Goal: Task Accomplishment & Management: Manage account settings

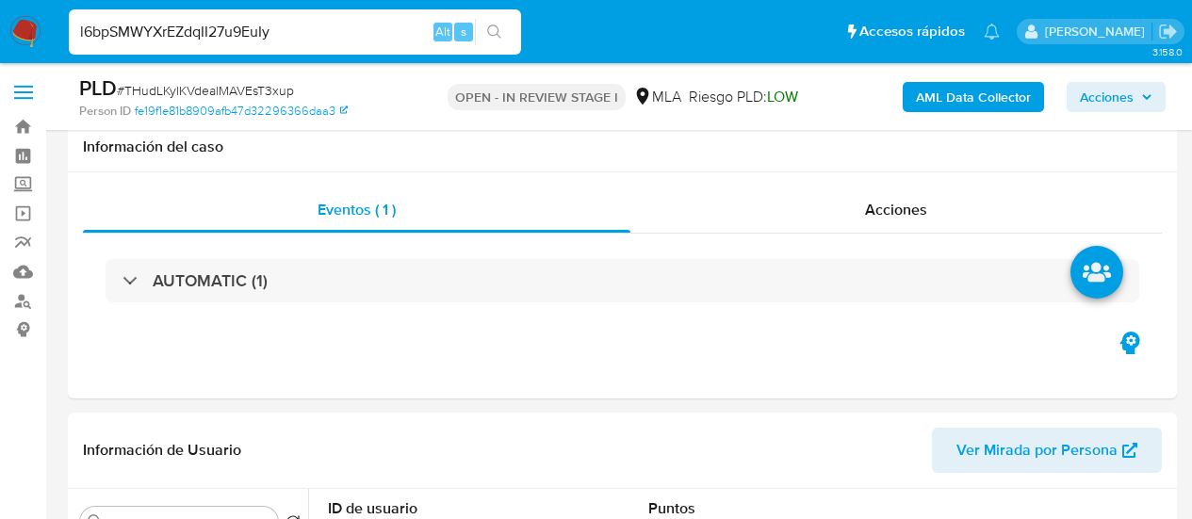
select select "10"
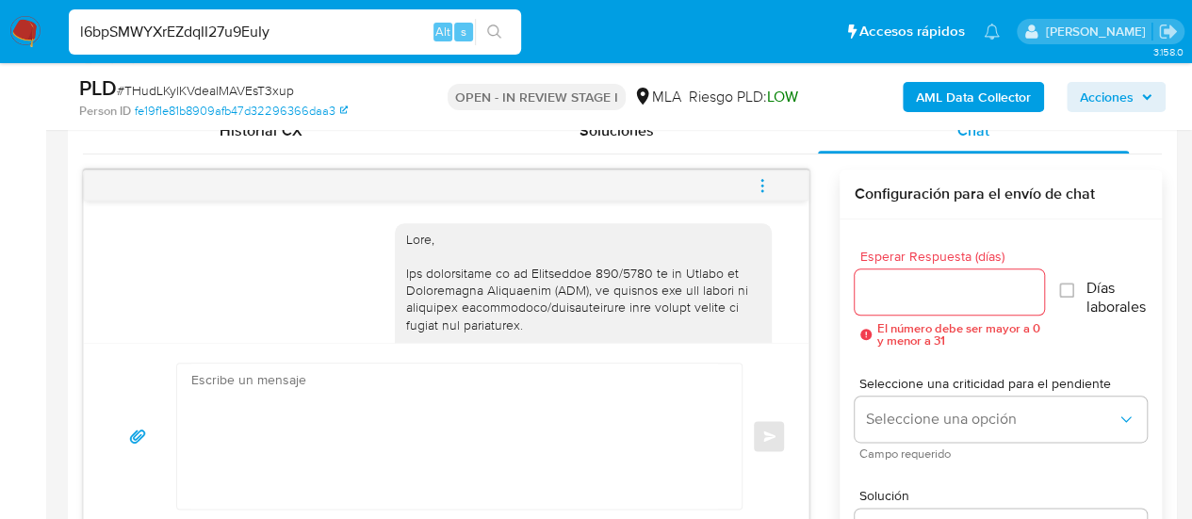
type input "l6bpSMWYXrEZdqII27u9EuIy"
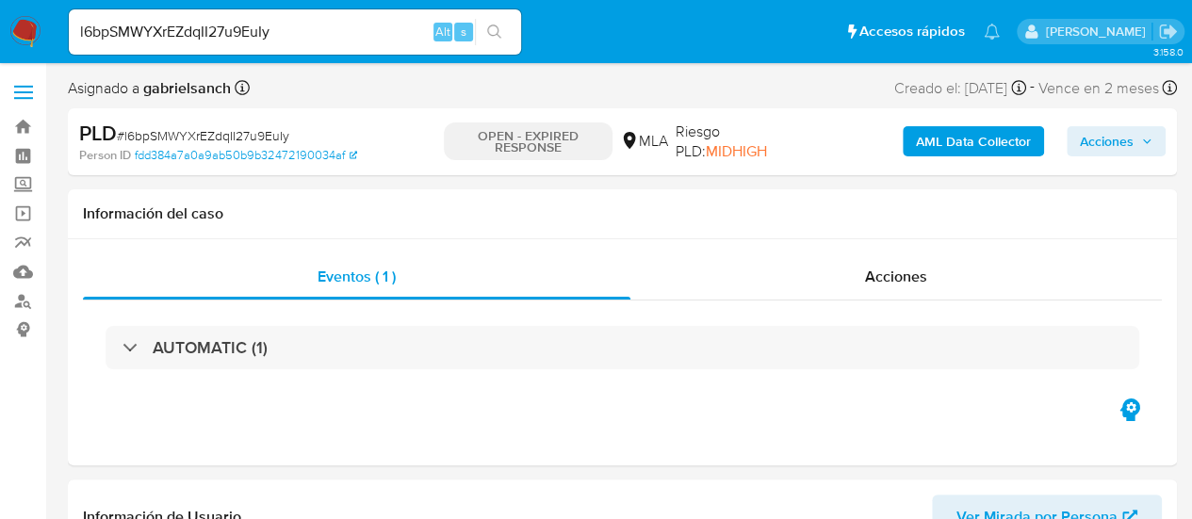
select select "10"
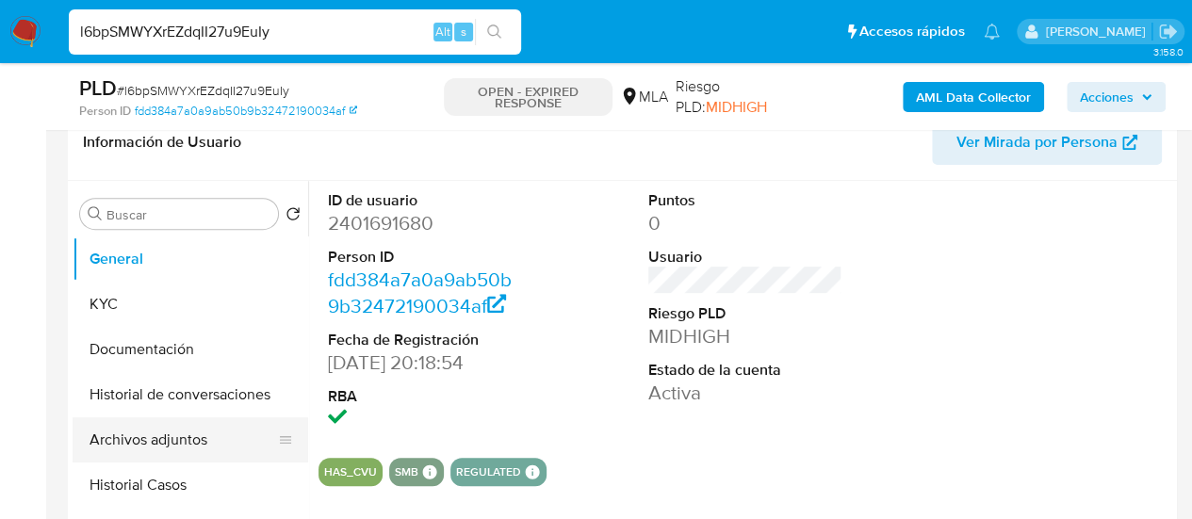
scroll to position [471, 0]
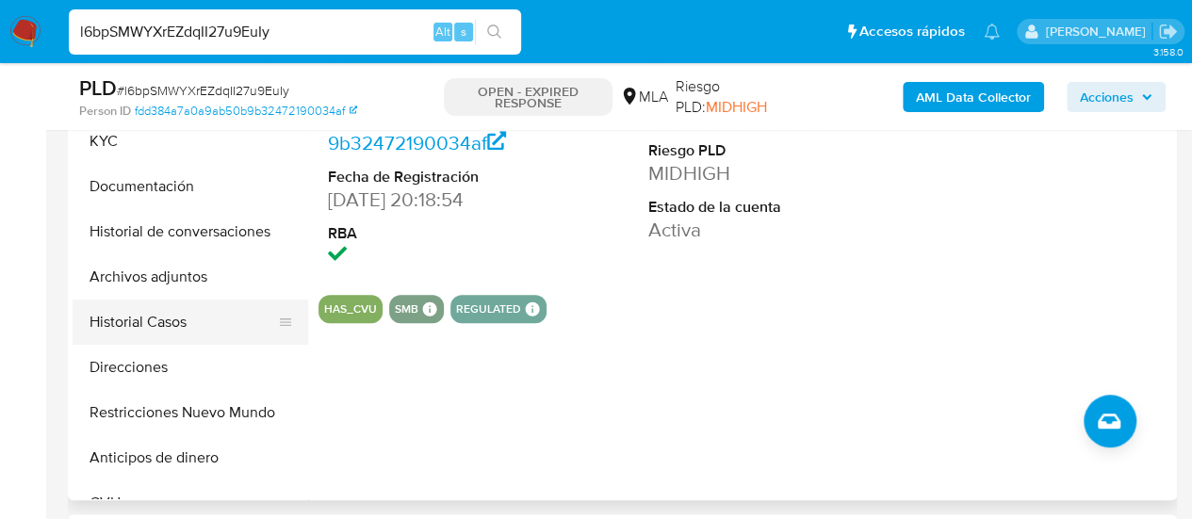
click at [194, 316] on button "Historial Casos" at bounding box center [183, 322] width 220 height 45
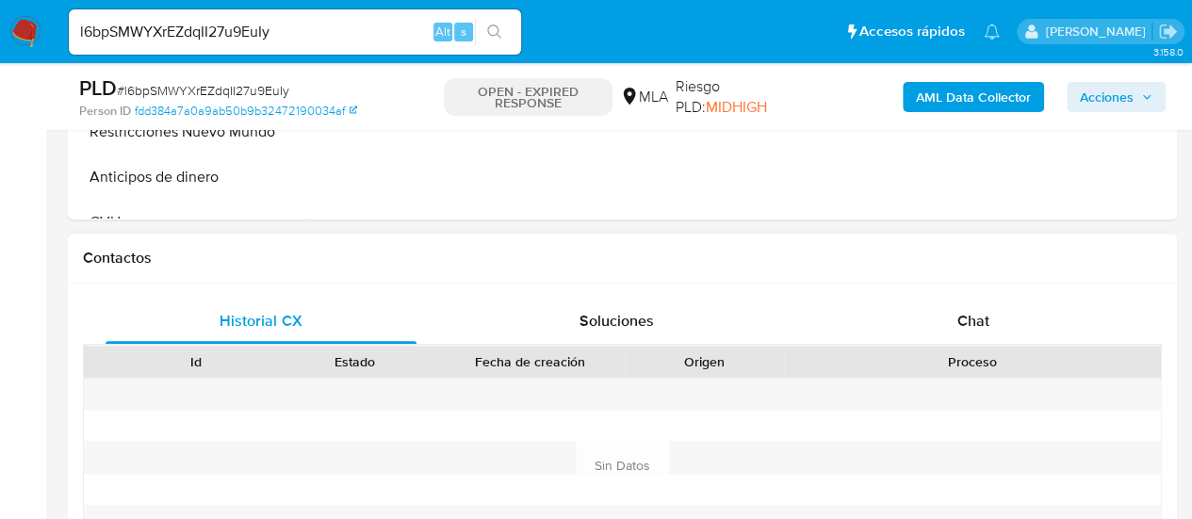
scroll to position [754, 0]
click at [977, 327] on span "Chat" at bounding box center [973, 319] width 32 height 22
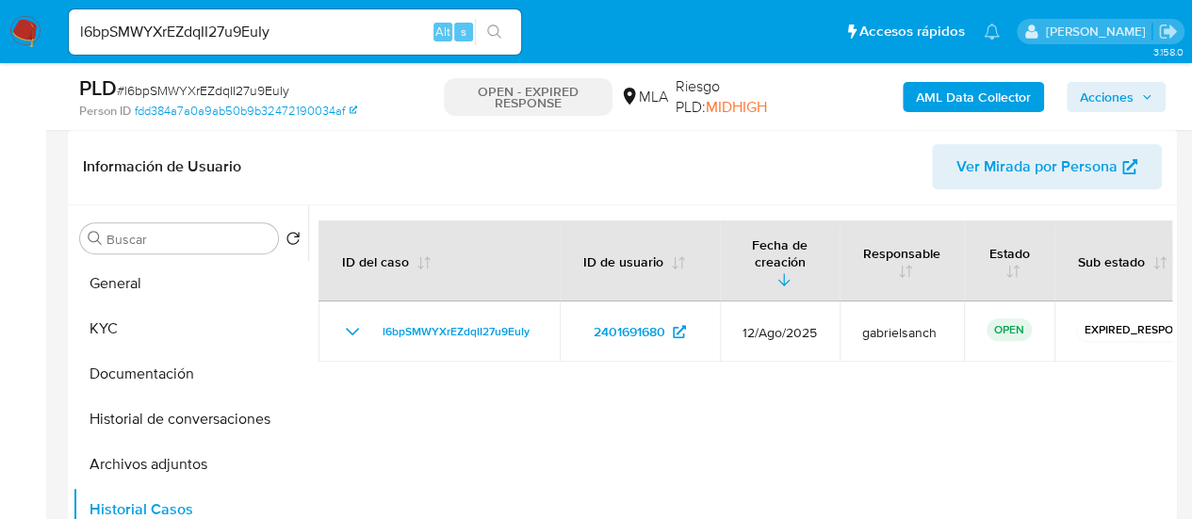
scroll to position [283, 0]
click at [230, 33] on input "l6bpSMWYXrEZdqII27u9EuIy" at bounding box center [295, 32] width 452 height 24
click at [229, 33] on input "l6bpSMWYXrEZdqII27u9EuIy" at bounding box center [295, 32] width 452 height 24
click at [143, 329] on button "KYC" at bounding box center [183, 329] width 220 height 45
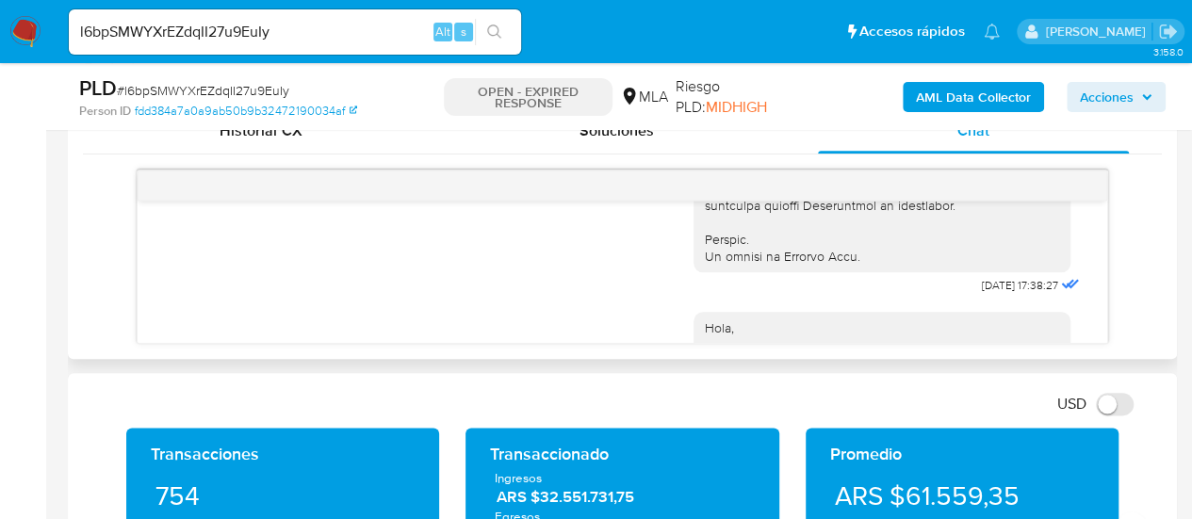
scroll to position [1339, 0]
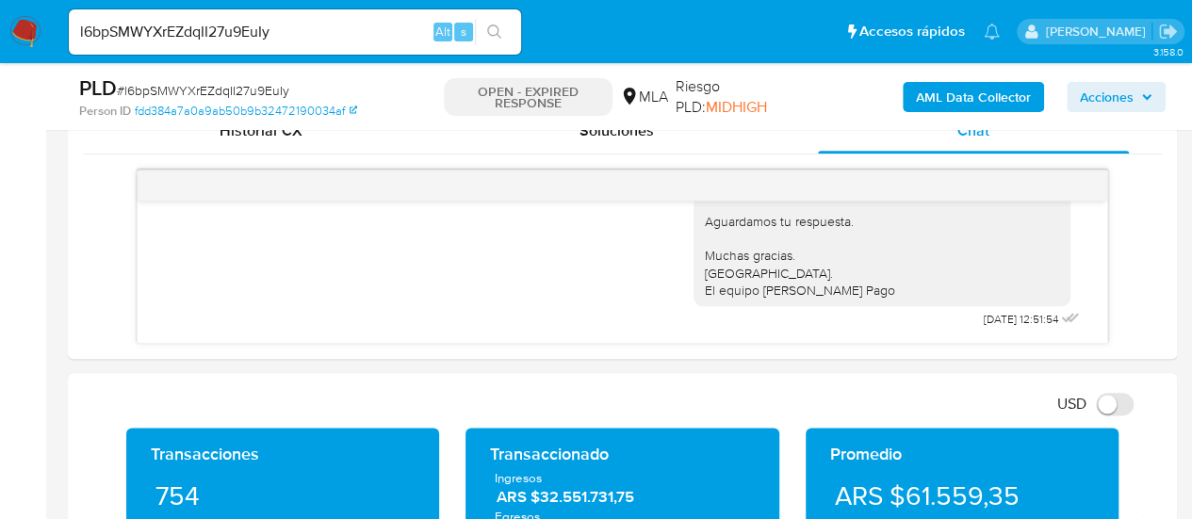
click at [230, 44] on div "l6bpSMWYXrEZdqII27u9EuIy Alt s" at bounding box center [295, 31] width 452 height 45
click at [223, 32] on input "l6bpSMWYXrEZdqII27u9EuIy" at bounding box center [295, 32] width 452 height 24
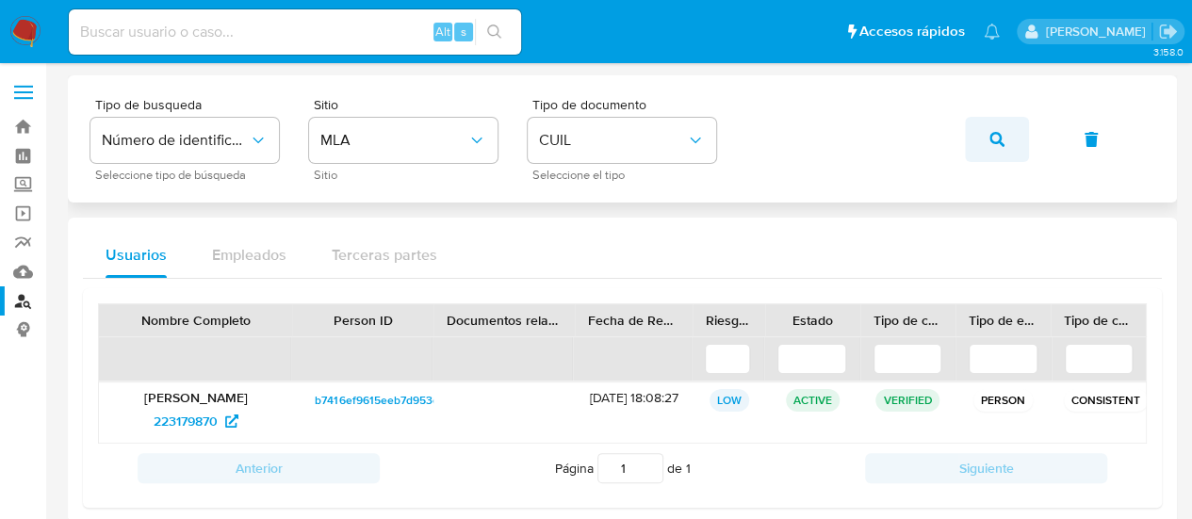
click at [995, 138] on icon "button" at bounding box center [996, 139] width 15 height 15
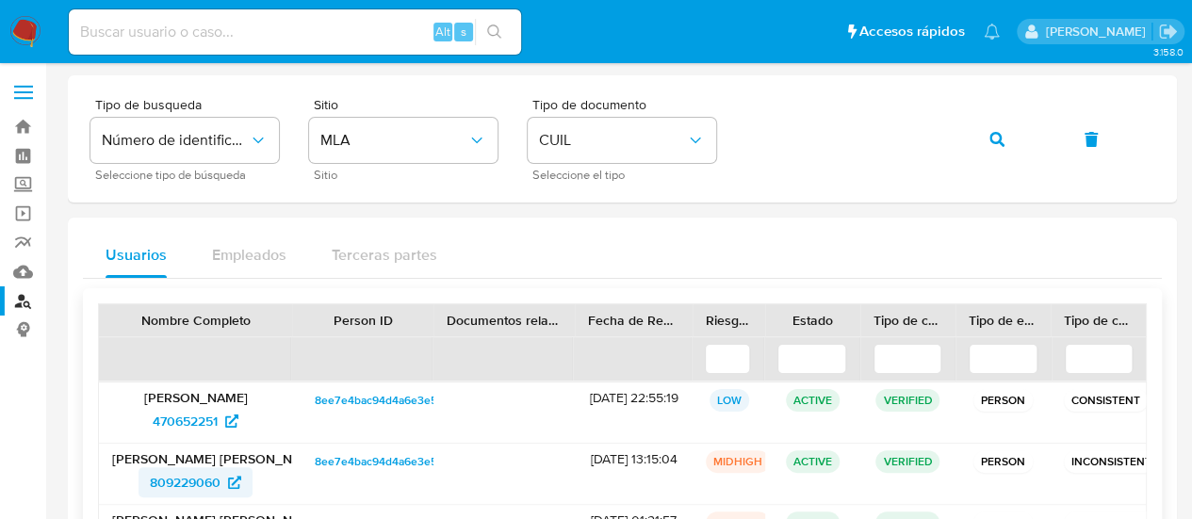
click at [214, 472] on span "809229060" at bounding box center [185, 482] width 71 height 30
click at [998, 133] on icon "button" at bounding box center [996, 139] width 15 height 15
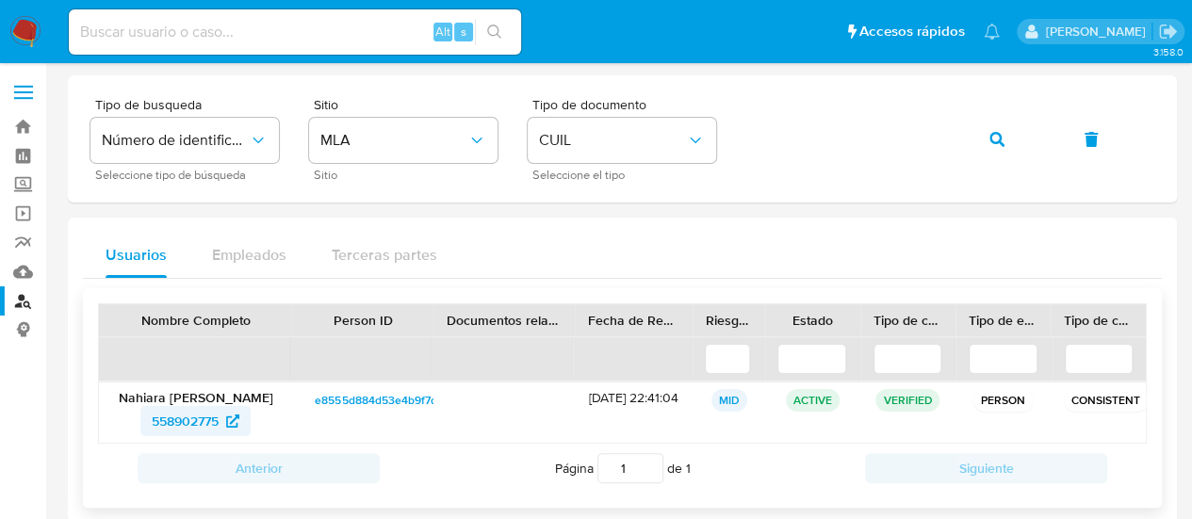
click at [211, 411] on span "558902775" at bounding box center [185, 421] width 67 height 30
click at [1006, 144] on button "button" at bounding box center [997, 139] width 64 height 45
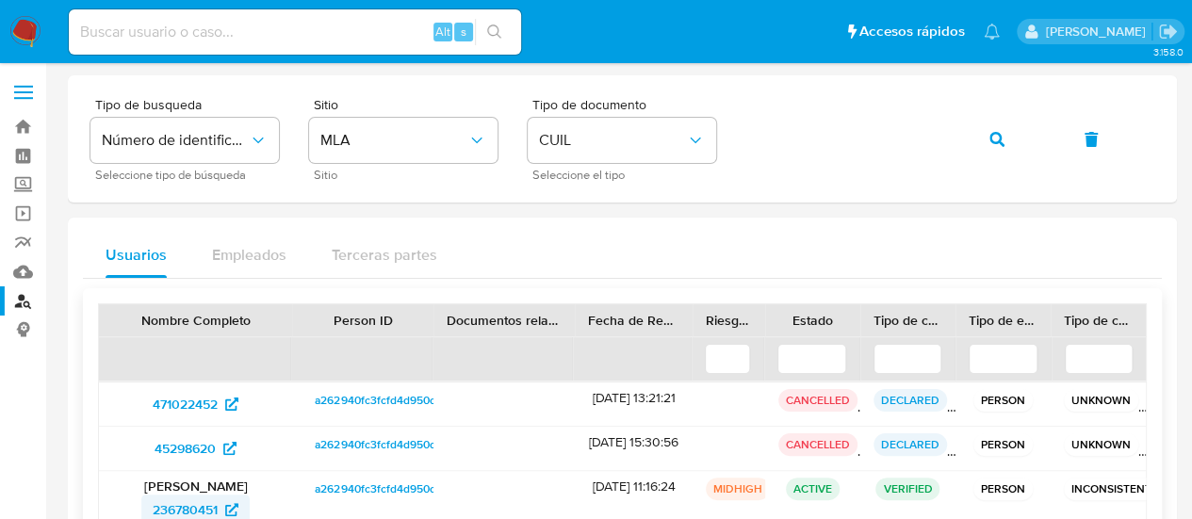
click at [205, 510] on span "236780451" at bounding box center [185, 510] width 65 height 30
click at [977, 129] on button "button" at bounding box center [997, 139] width 64 height 45
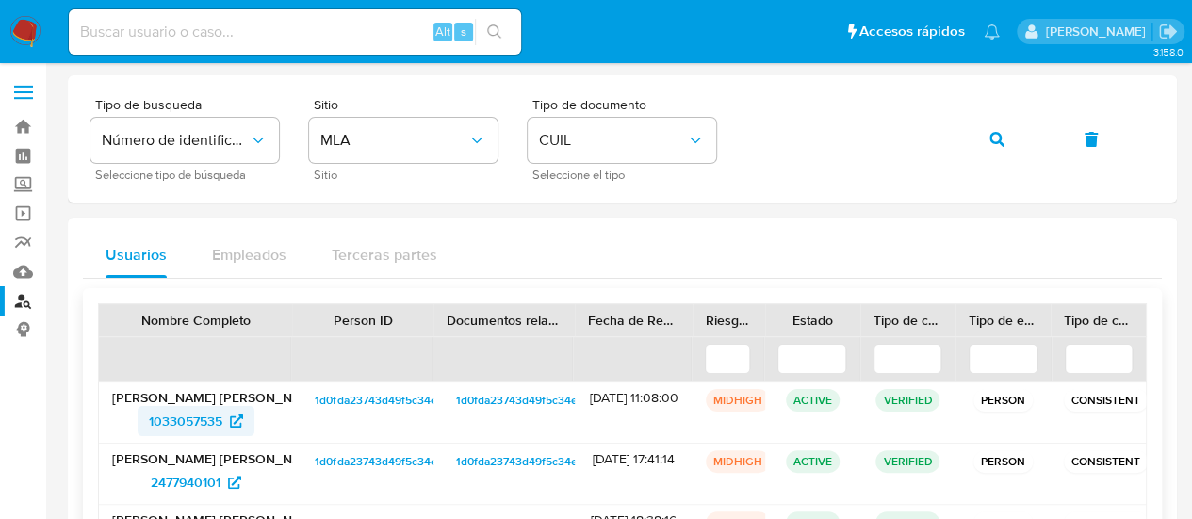
click at [156, 423] on span "1033057535" at bounding box center [185, 421] width 73 height 30
click at [988, 148] on button "button" at bounding box center [997, 139] width 64 height 45
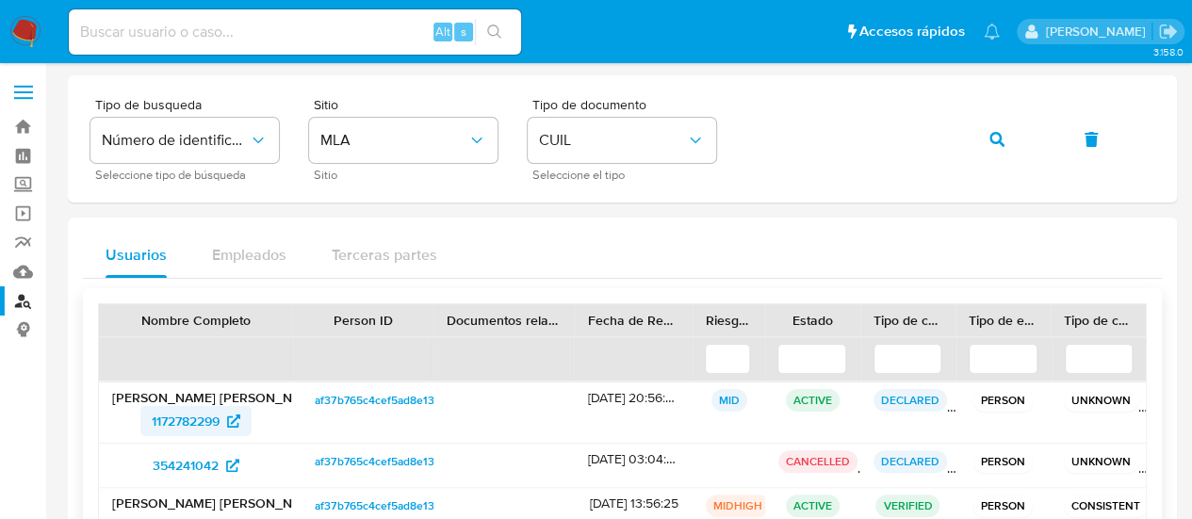
click at [160, 419] on span "1172782299" at bounding box center [186, 421] width 68 height 30
click at [1008, 125] on button "button" at bounding box center [997, 139] width 64 height 45
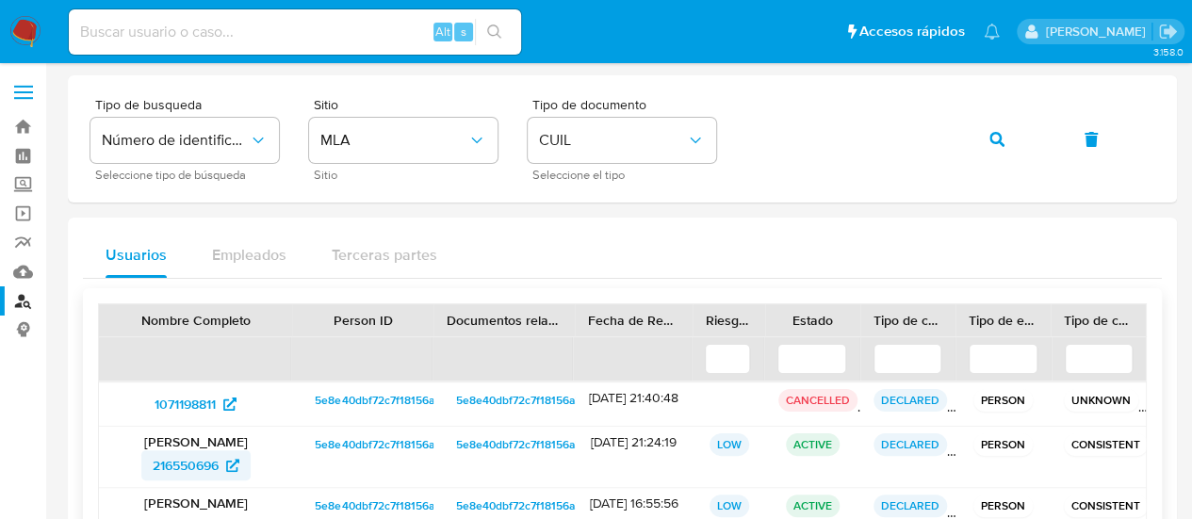
click at [179, 456] on span "216550696" at bounding box center [186, 465] width 66 height 30
click at [972, 148] on button "button" at bounding box center [997, 139] width 64 height 45
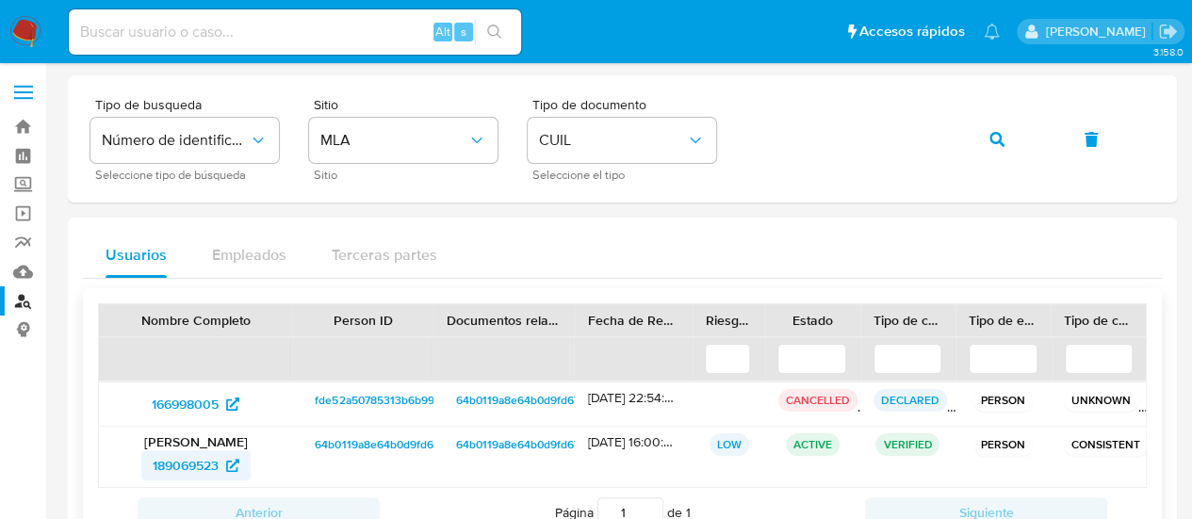
click at [175, 469] on span "189069523" at bounding box center [186, 465] width 66 height 30
click at [991, 137] on icon "button" at bounding box center [996, 139] width 15 height 15
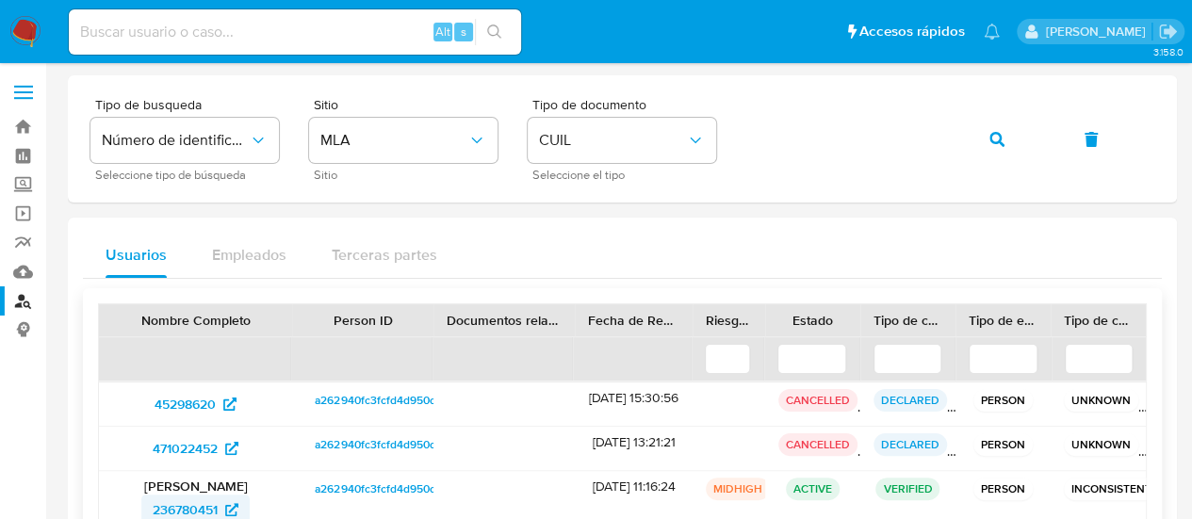
click at [197, 504] on span "236780451" at bounding box center [185, 510] width 65 height 30
click at [982, 143] on button "button" at bounding box center [997, 139] width 64 height 45
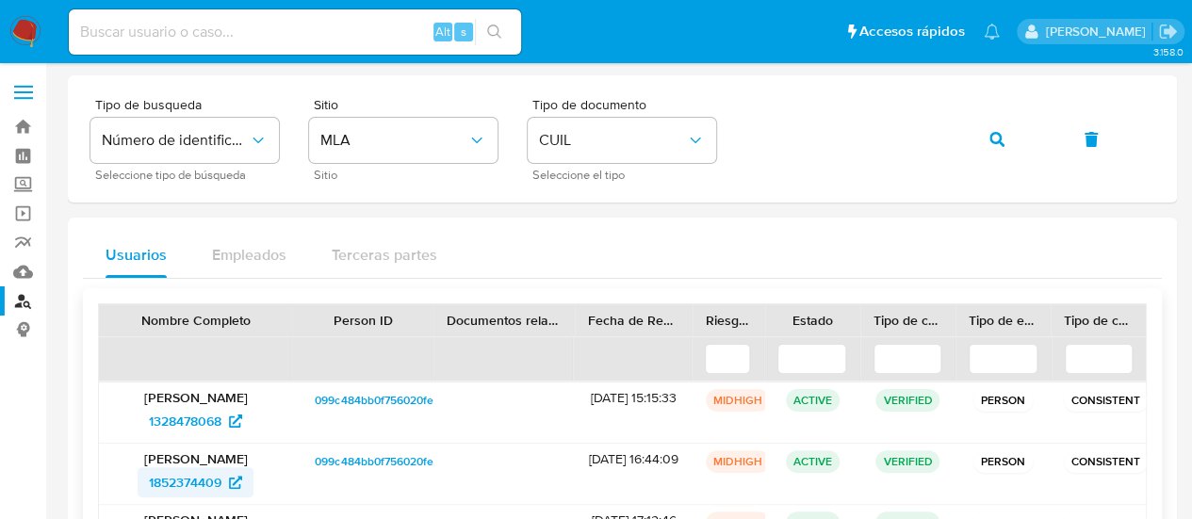
click at [155, 480] on span "1852374409" at bounding box center [185, 482] width 73 height 30
click at [983, 148] on button "button" at bounding box center [997, 139] width 64 height 45
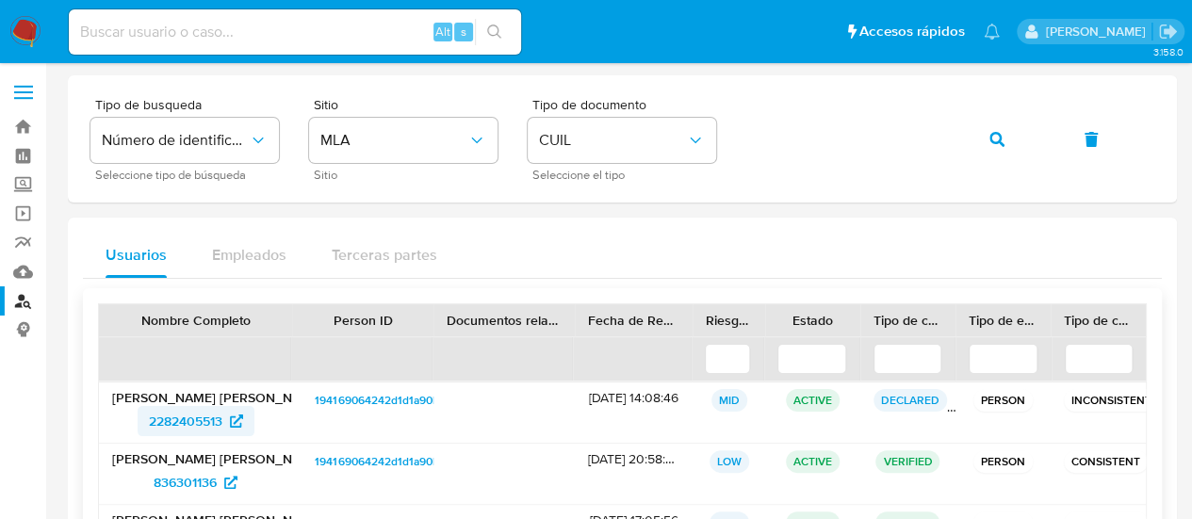
click at [181, 425] on span "2282405513" at bounding box center [185, 421] width 73 height 30
click at [993, 143] on icon "button" at bounding box center [996, 139] width 15 height 15
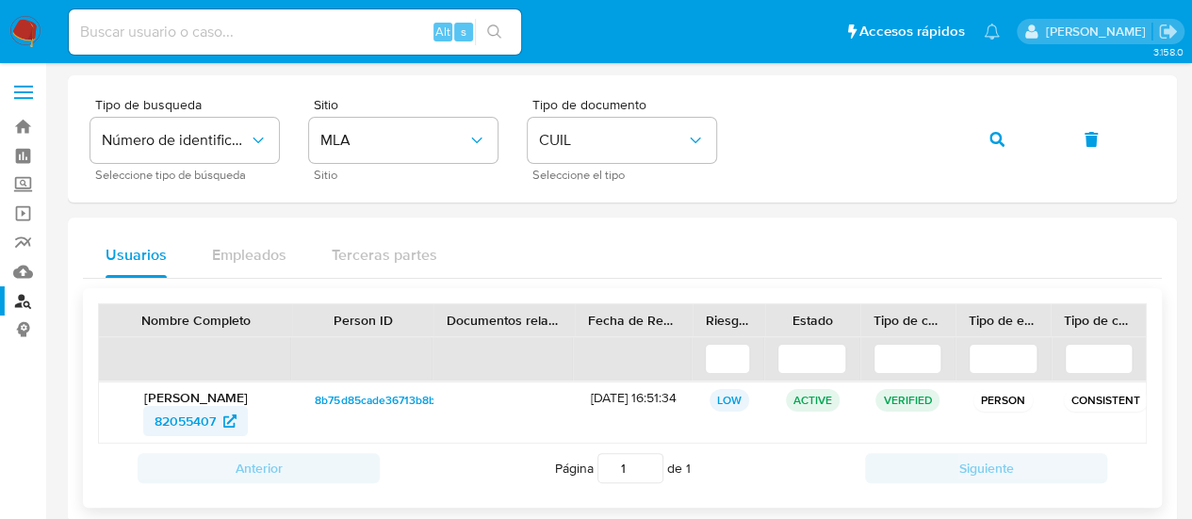
click at [184, 416] on span "82055407" at bounding box center [184, 421] width 61 height 30
click at [205, 426] on span "82055407" at bounding box center [184, 421] width 61 height 30
click at [983, 140] on button "button" at bounding box center [997, 139] width 64 height 45
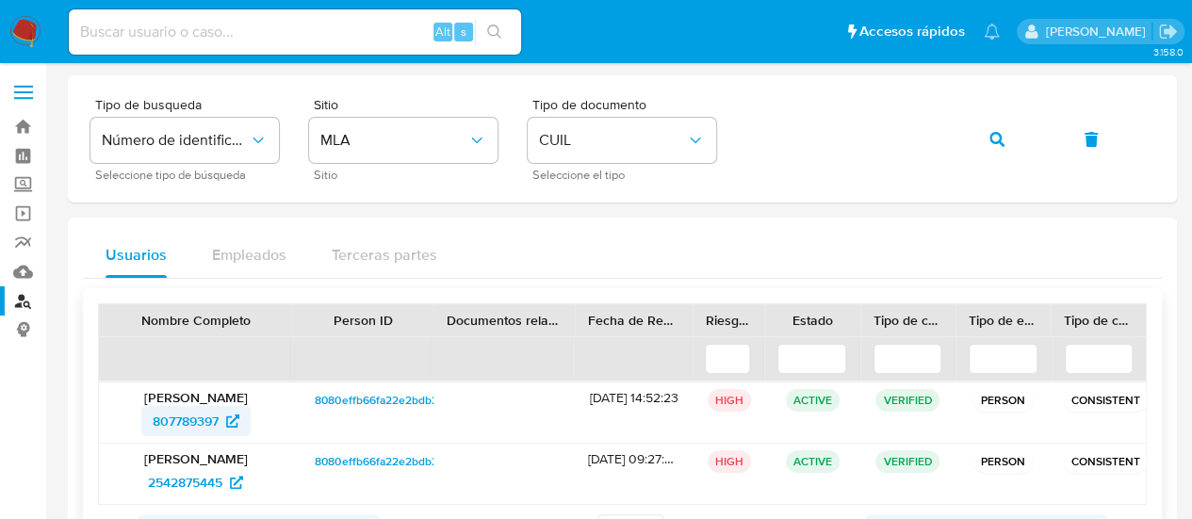
click at [172, 414] on span "807789397" at bounding box center [186, 421] width 66 height 30
click at [983, 137] on button "button" at bounding box center [997, 139] width 64 height 45
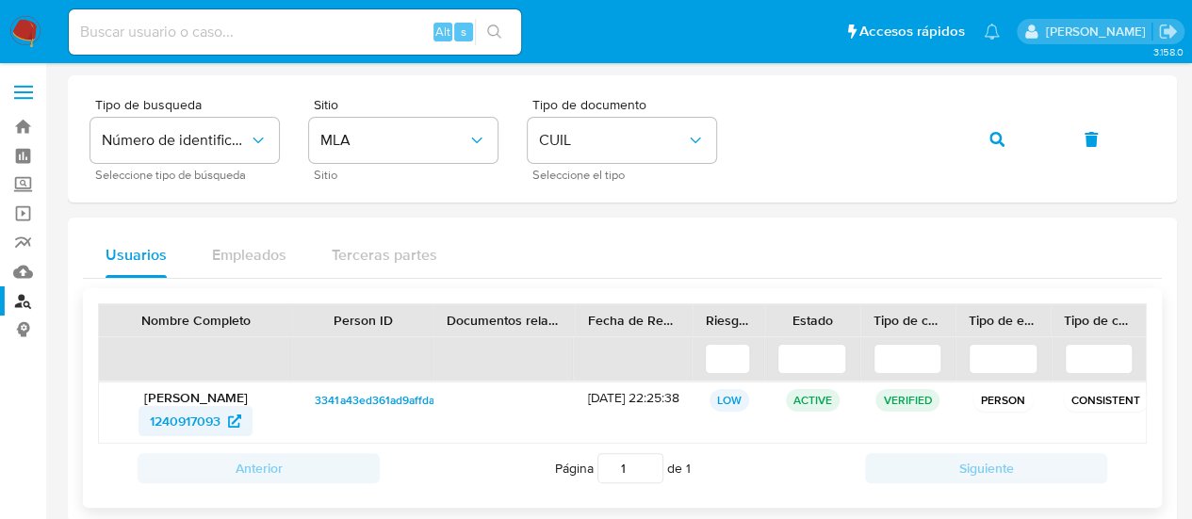
click at [168, 418] on span "1240917093" at bounding box center [185, 421] width 71 height 30
click at [1011, 135] on button "button" at bounding box center [997, 139] width 64 height 45
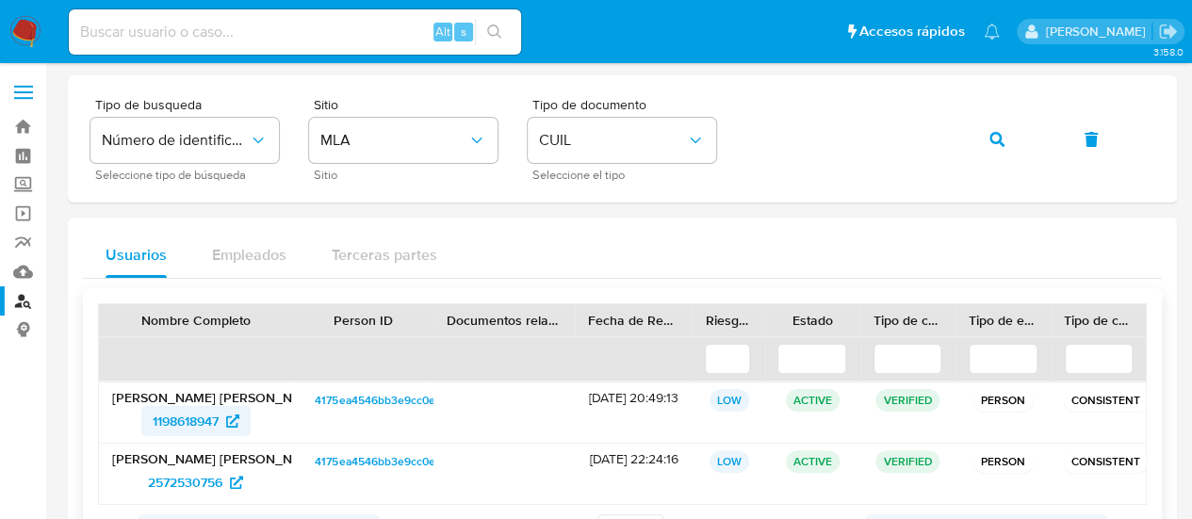
click at [165, 425] on span "1198618947" at bounding box center [186, 421] width 66 height 30
click at [966, 131] on button "button" at bounding box center [997, 139] width 64 height 45
click at [172, 419] on span "1215372181" at bounding box center [185, 421] width 63 height 30
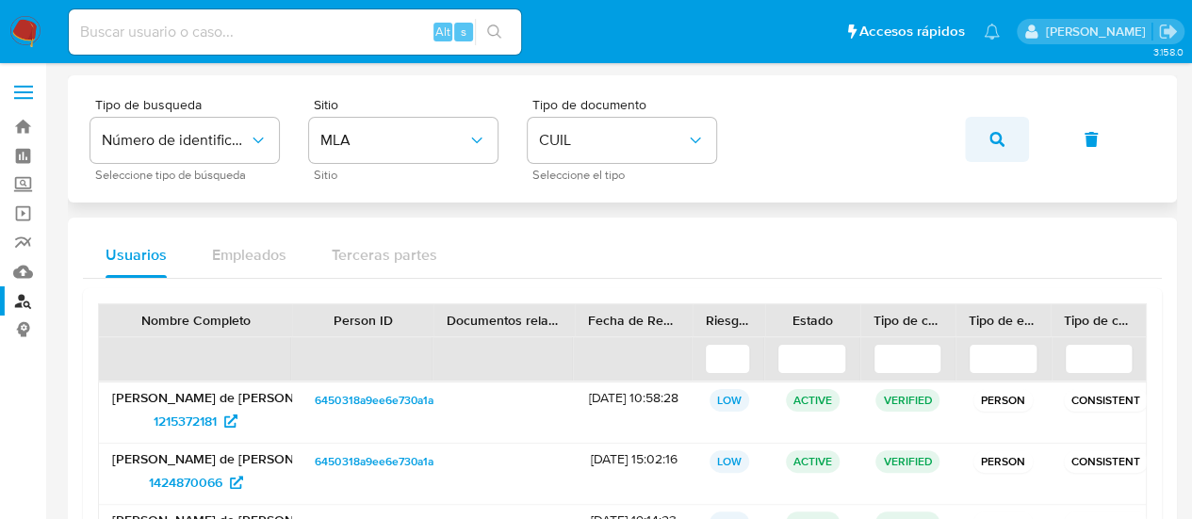
click at [988, 130] on button "button" at bounding box center [997, 139] width 64 height 45
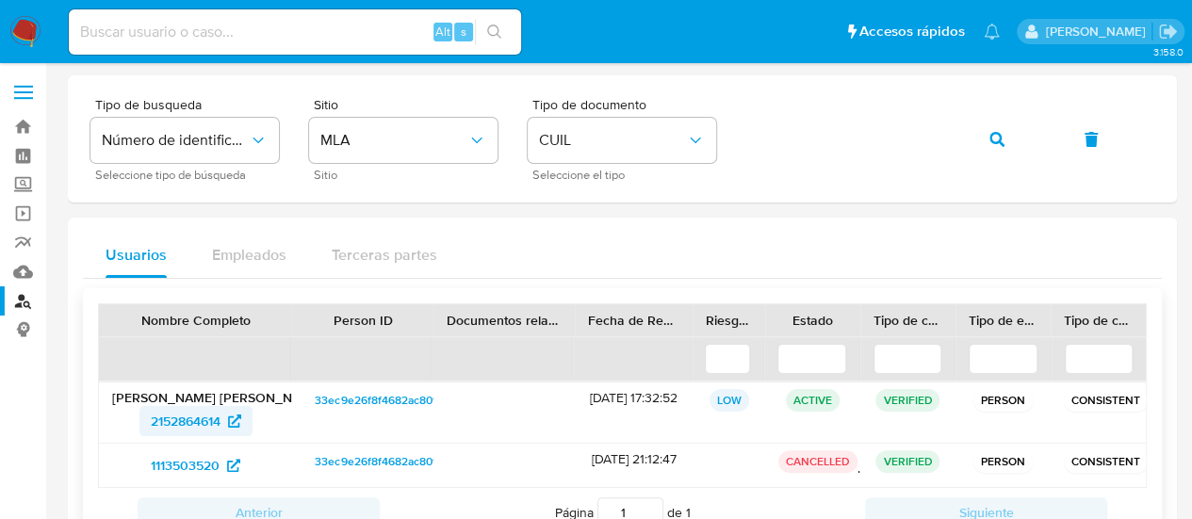
click at [199, 408] on span "2152864614" at bounding box center [186, 421] width 70 height 30
click at [981, 159] on button "button" at bounding box center [997, 139] width 64 height 45
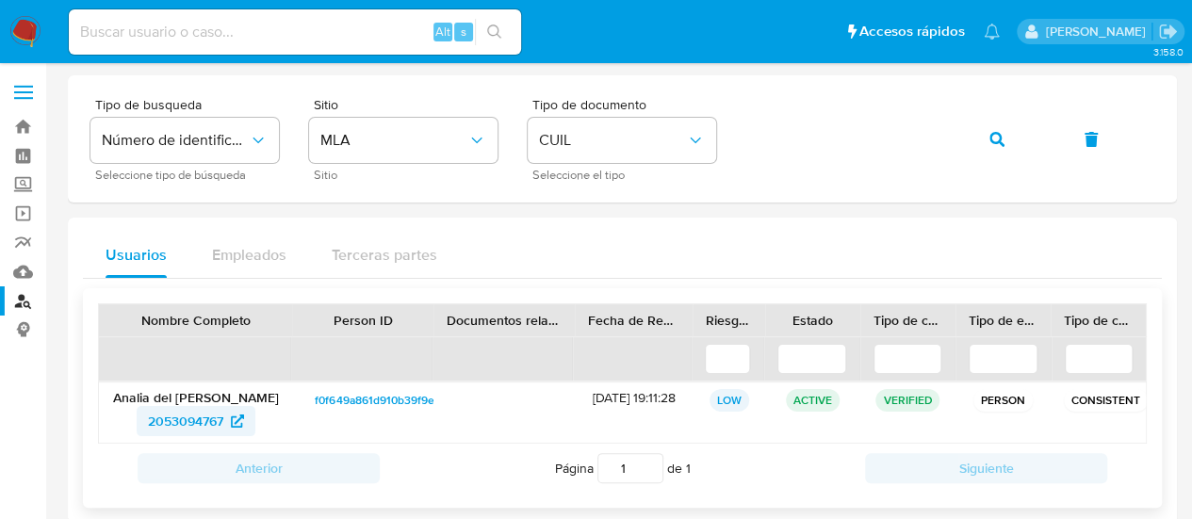
click at [192, 419] on span "2053094767" at bounding box center [185, 421] width 75 height 30
click at [1015, 146] on button "button" at bounding box center [997, 139] width 64 height 45
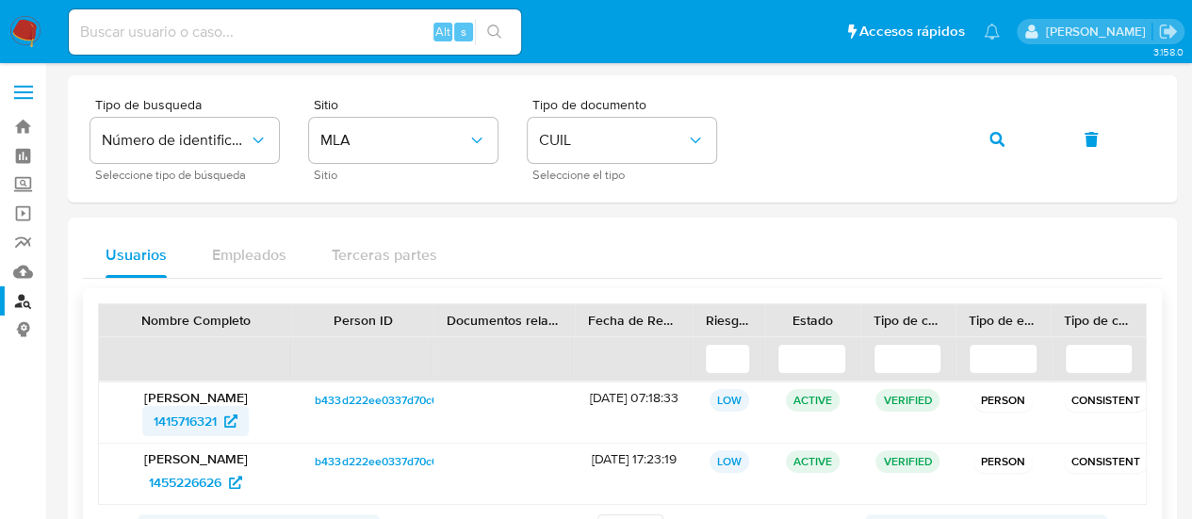
click at [182, 419] on span "1415716321" at bounding box center [185, 421] width 63 height 30
click at [976, 142] on button "button" at bounding box center [997, 139] width 64 height 45
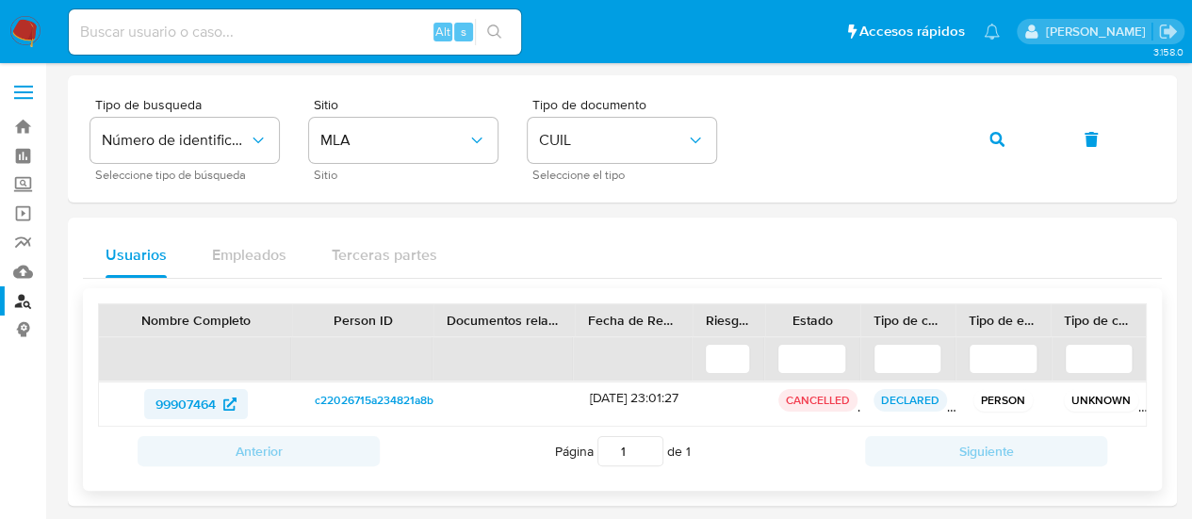
click at [223, 406] on icon at bounding box center [229, 403] width 13 height 13
click at [978, 131] on button "button" at bounding box center [997, 139] width 64 height 45
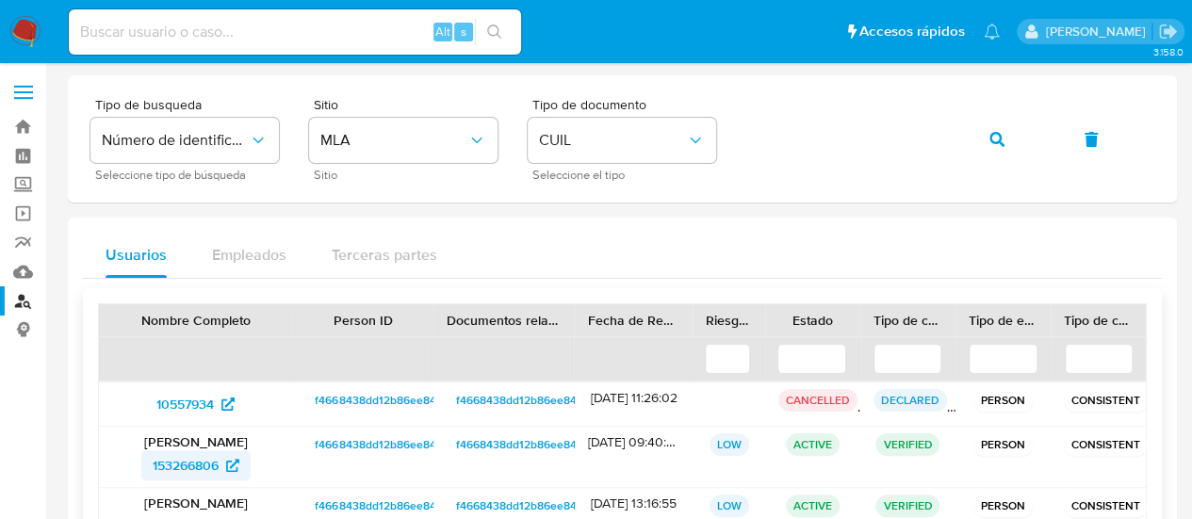
click at [196, 459] on span "153266806" at bounding box center [186, 465] width 66 height 30
click at [992, 140] on icon "button" at bounding box center [996, 139] width 15 height 15
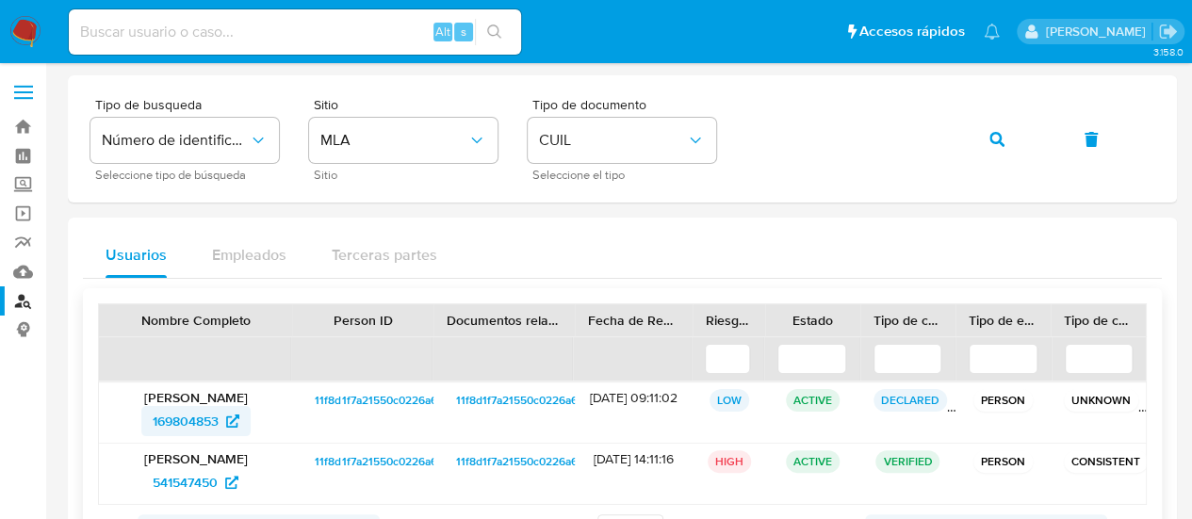
click at [171, 420] on span "169804853" at bounding box center [186, 421] width 66 height 30
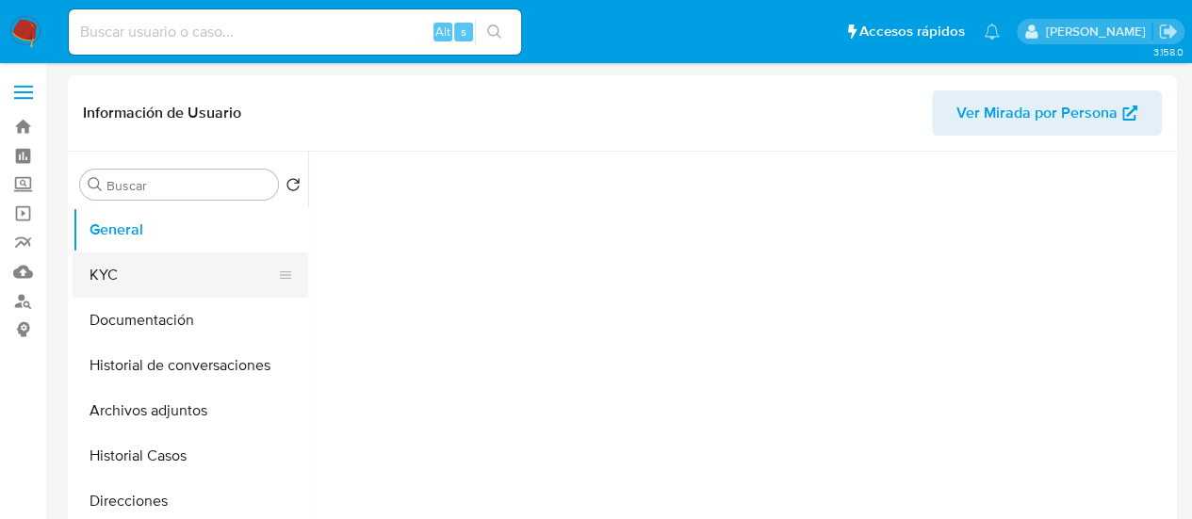
select select "10"
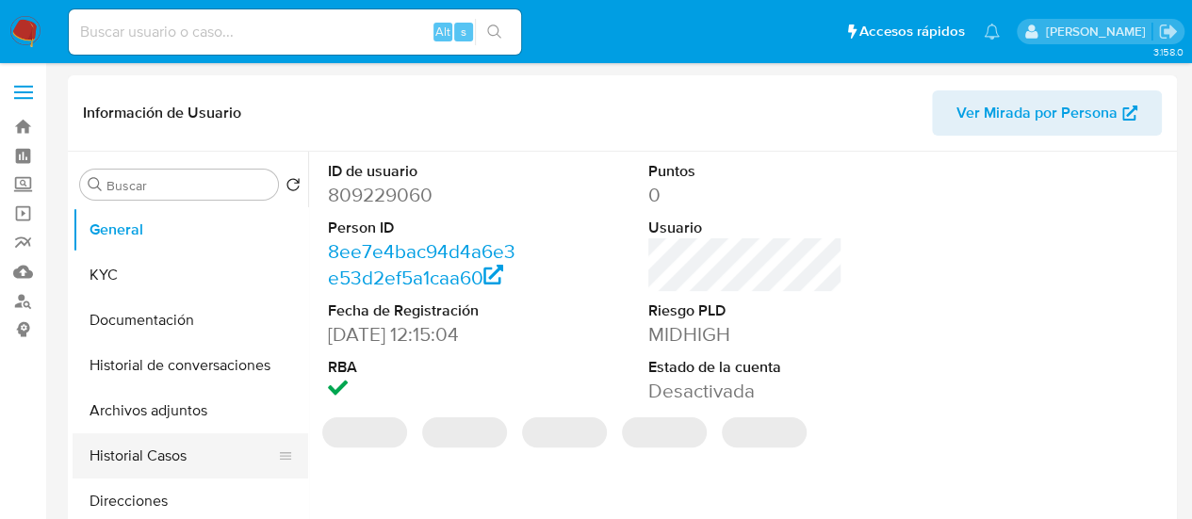
click at [155, 454] on button "Historial Casos" at bounding box center [183, 455] width 220 height 45
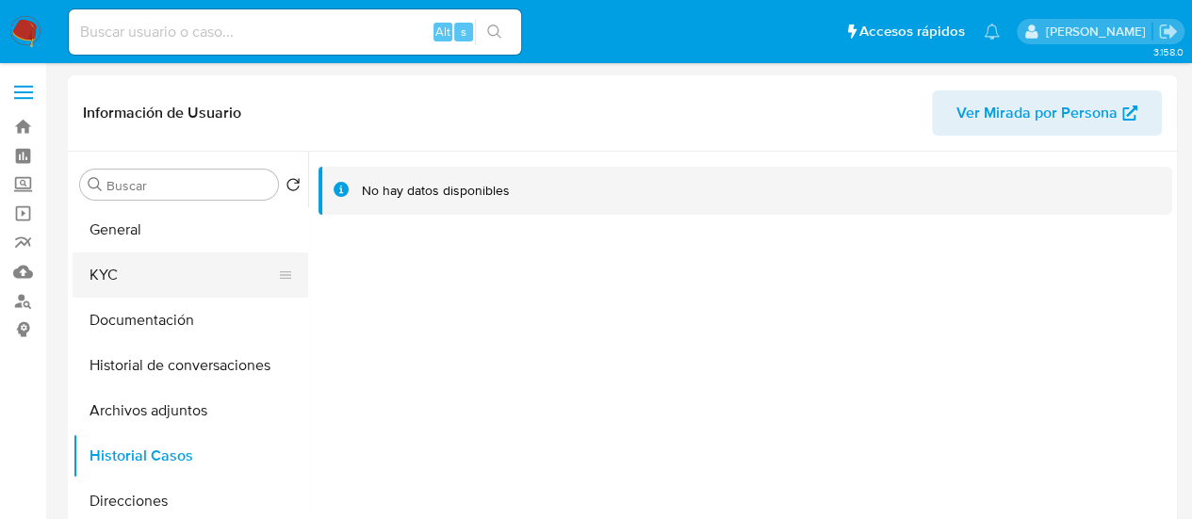
click at [137, 277] on button "KYC" at bounding box center [183, 274] width 220 height 45
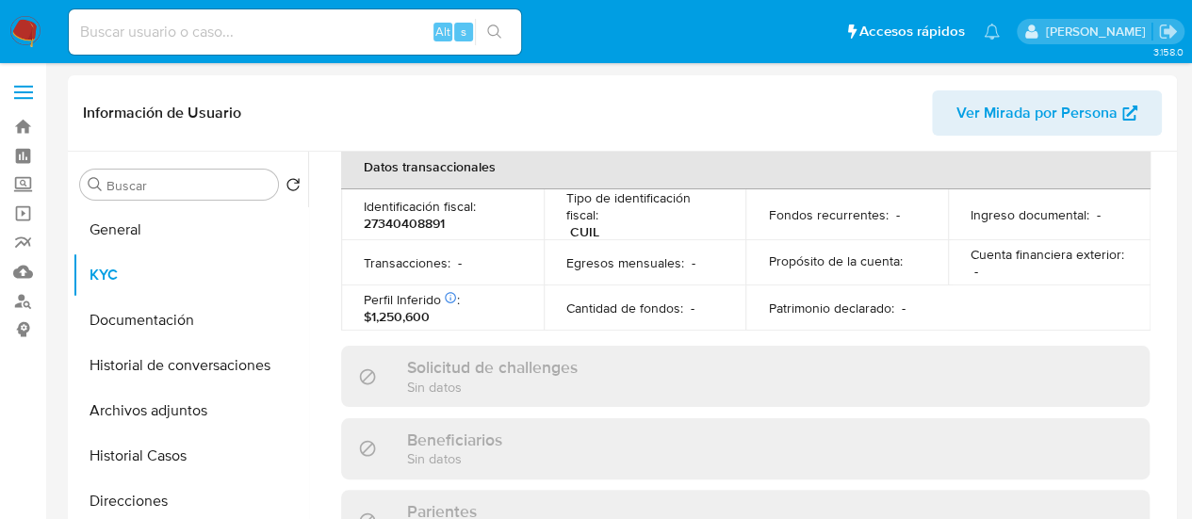
scroll to position [1062, 0]
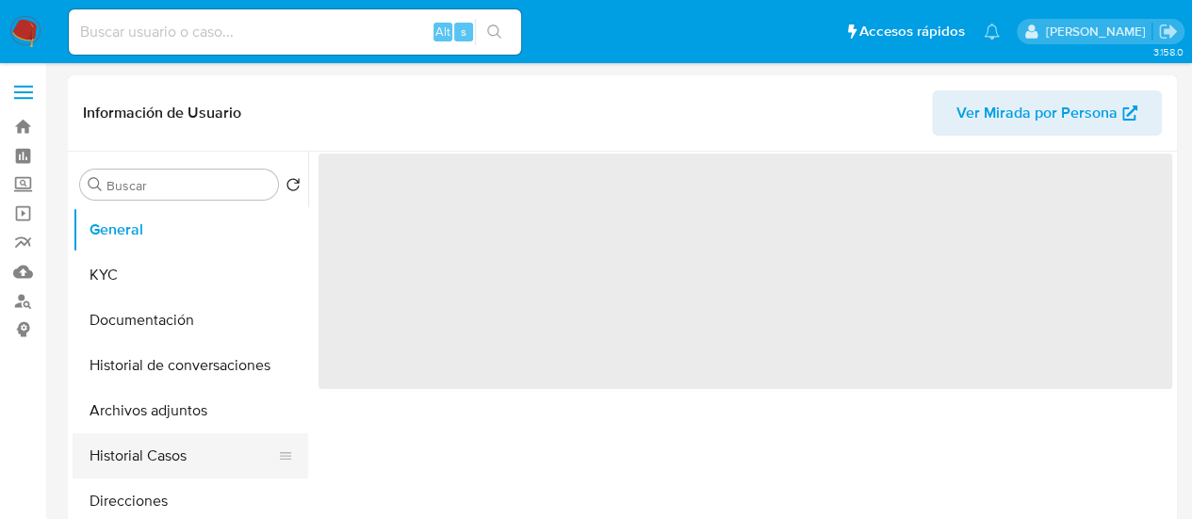
click at [187, 449] on button "Historial Casos" at bounding box center [183, 455] width 220 height 45
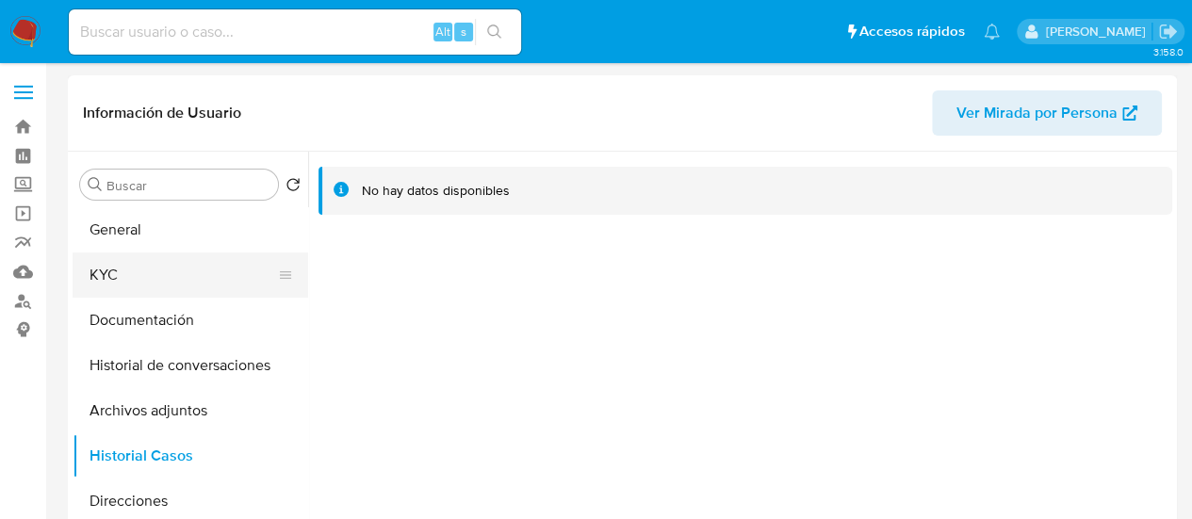
select select "10"
click at [179, 256] on button "KYC" at bounding box center [183, 274] width 220 height 45
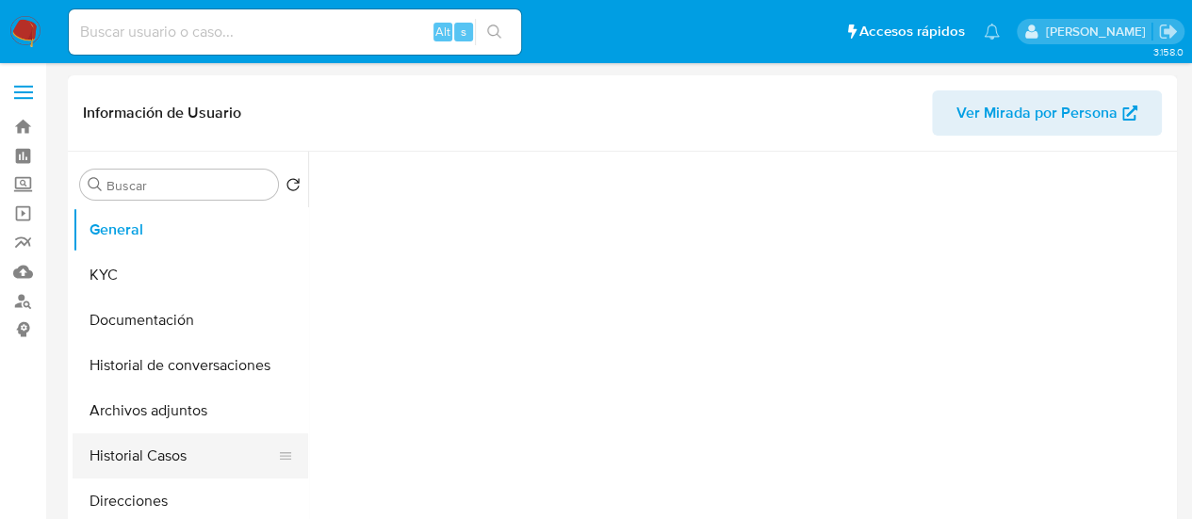
click at [151, 464] on button "Historial Casos" at bounding box center [183, 455] width 220 height 45
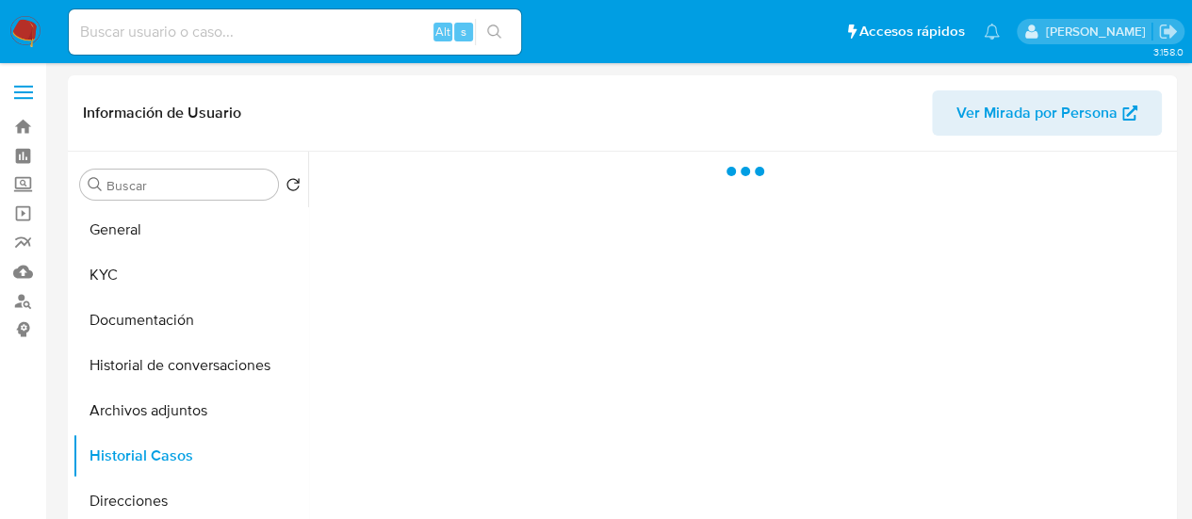
select select "10"
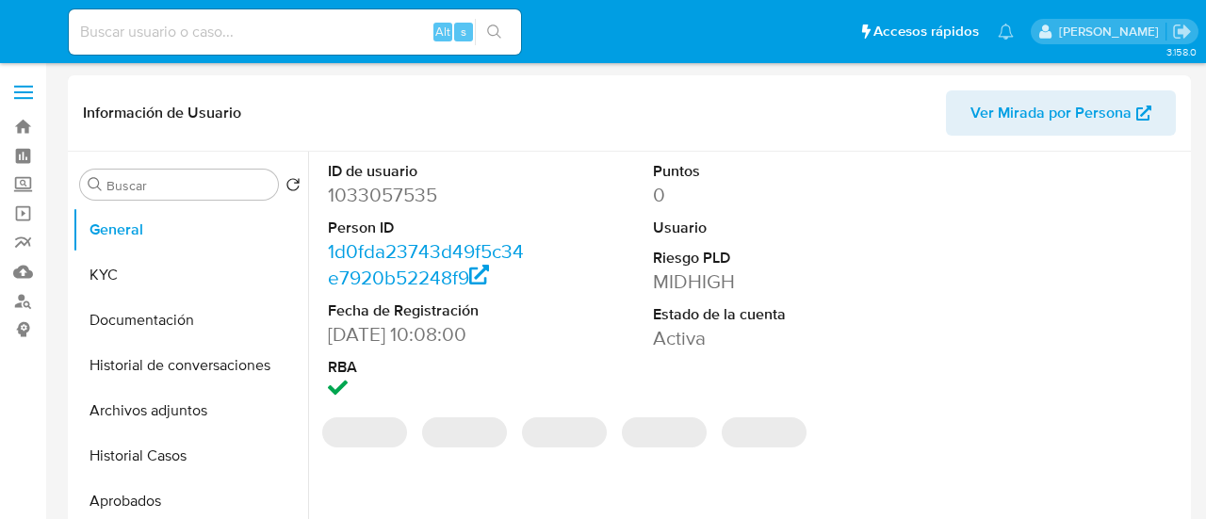
select select "10"
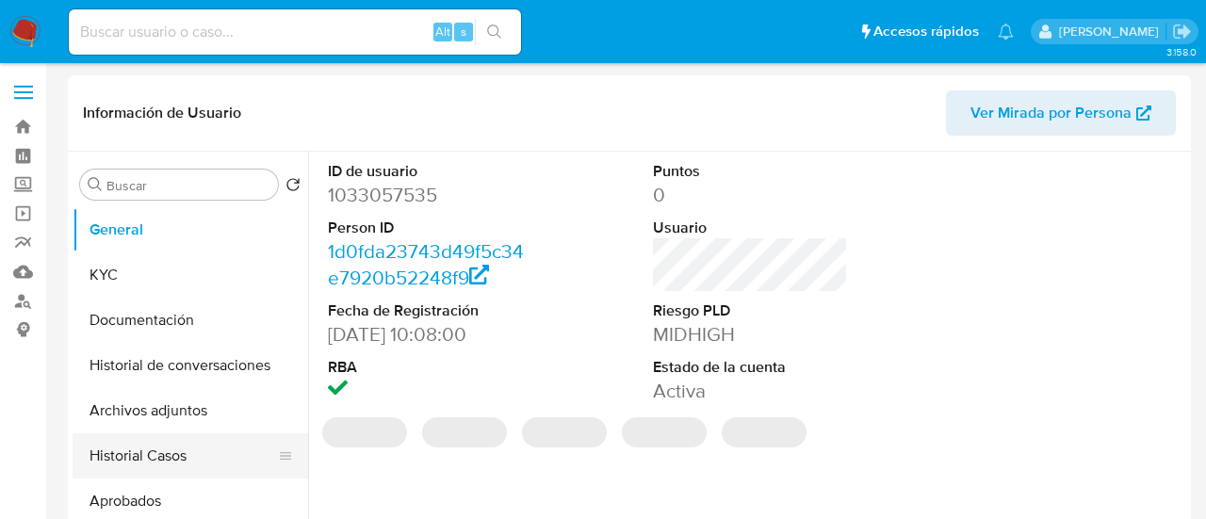
click at [170, 461] on button "Historial Casos" at bounding box center [183, 455] width 220 height 45
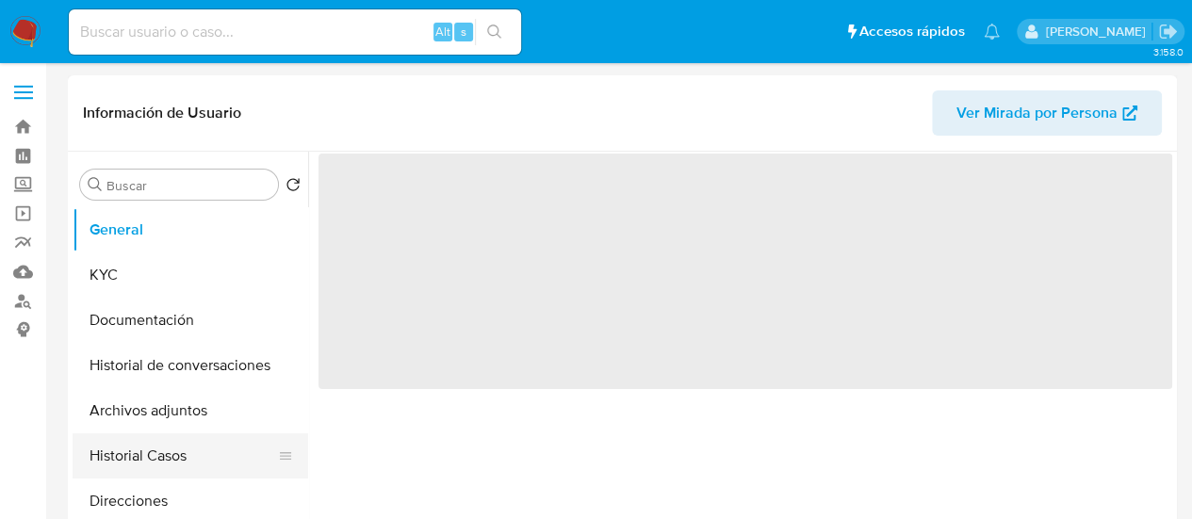
click at [175, 462] on button "Historial Casos" at bounding box center [183, 455] width 220 height 45
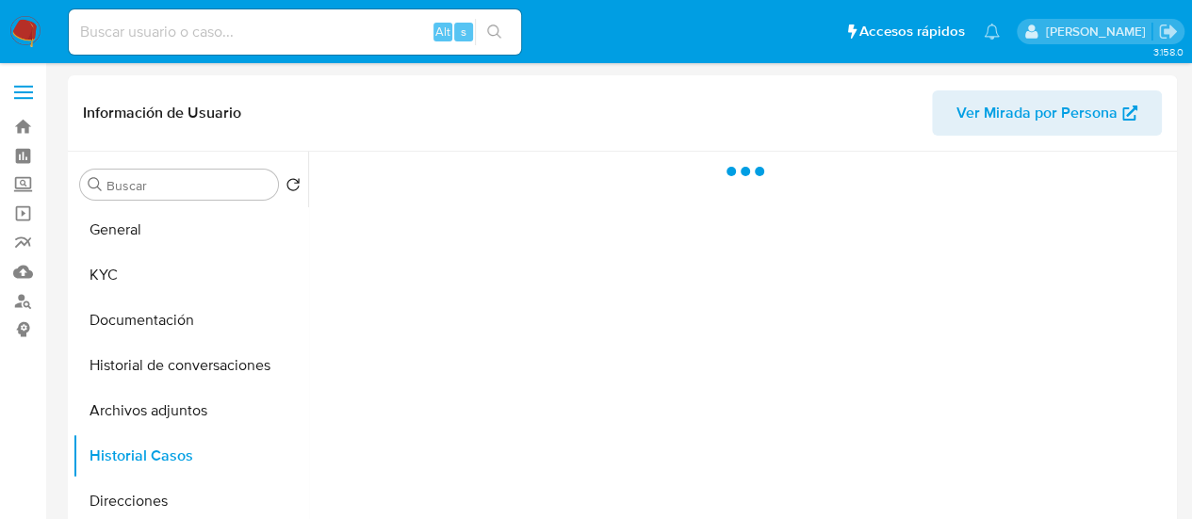
select select "10"
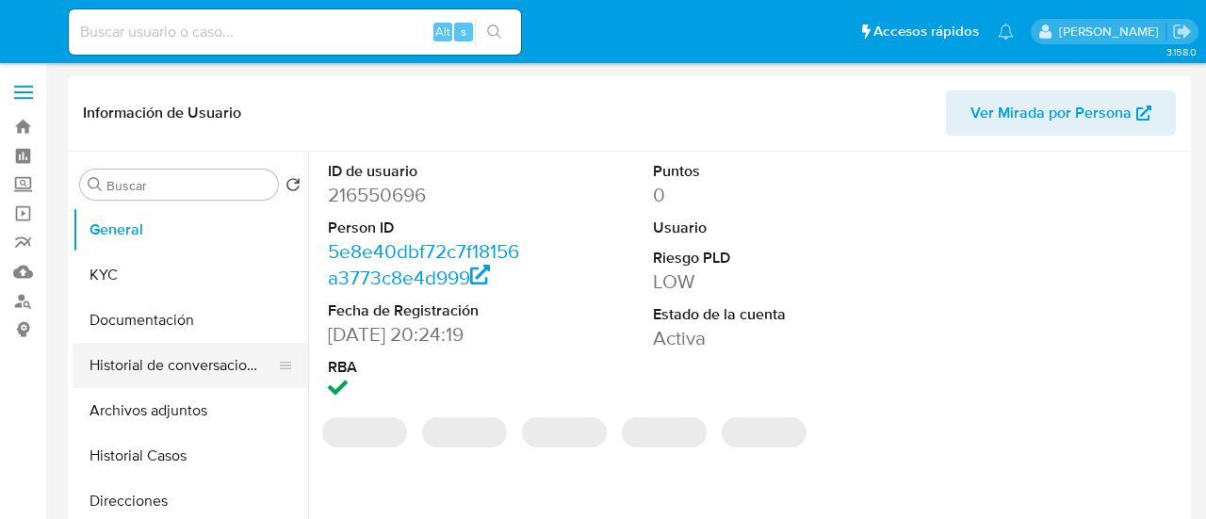
select select "10"
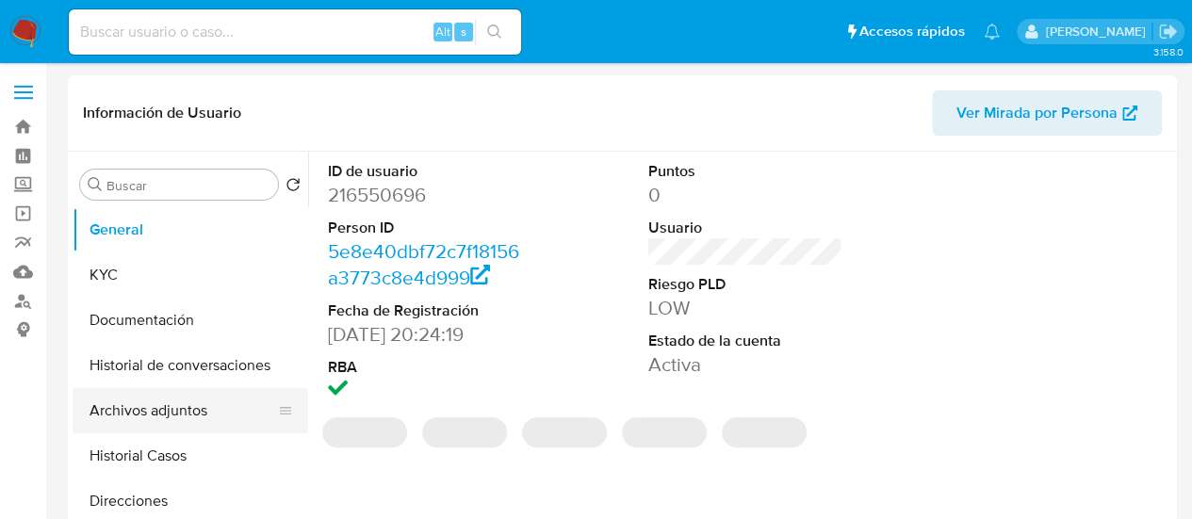
click at [162, 414] on button "Archivos adjuntos" at bounding box center [183, 410] width 220 height 45
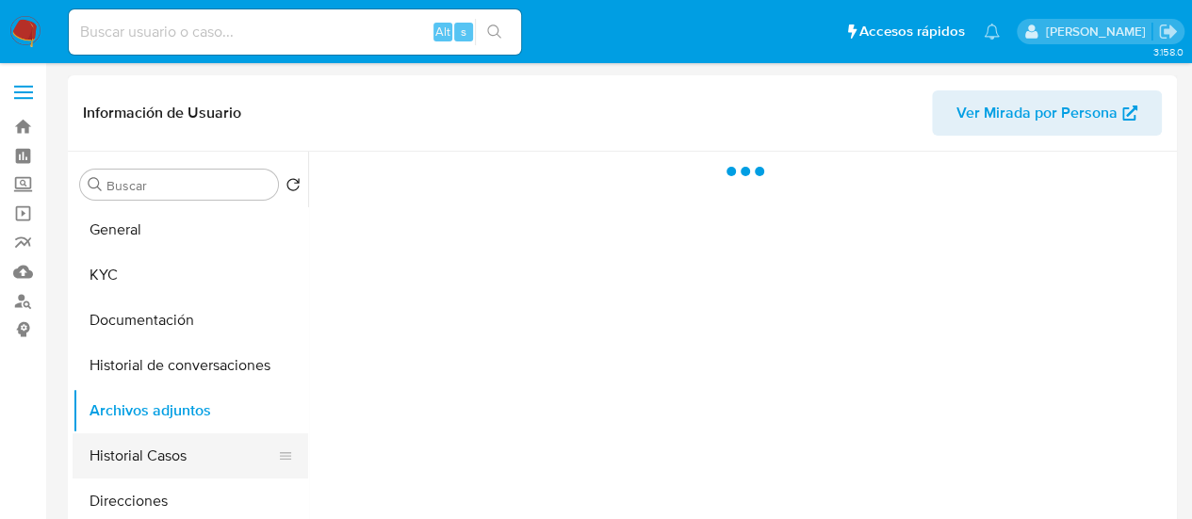
click at [170, 446] on button "Historial Casos" at bounding box center [183, 455] width 220 height 45
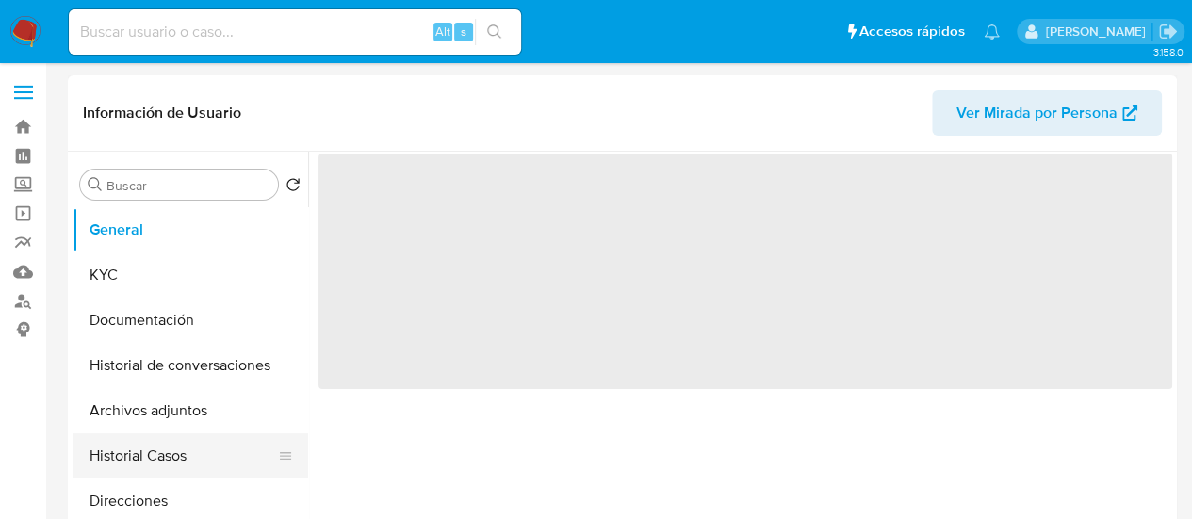
click at [176, 469] on button "Historial Casos" at bounding box center [183, 455] width 220 height 45
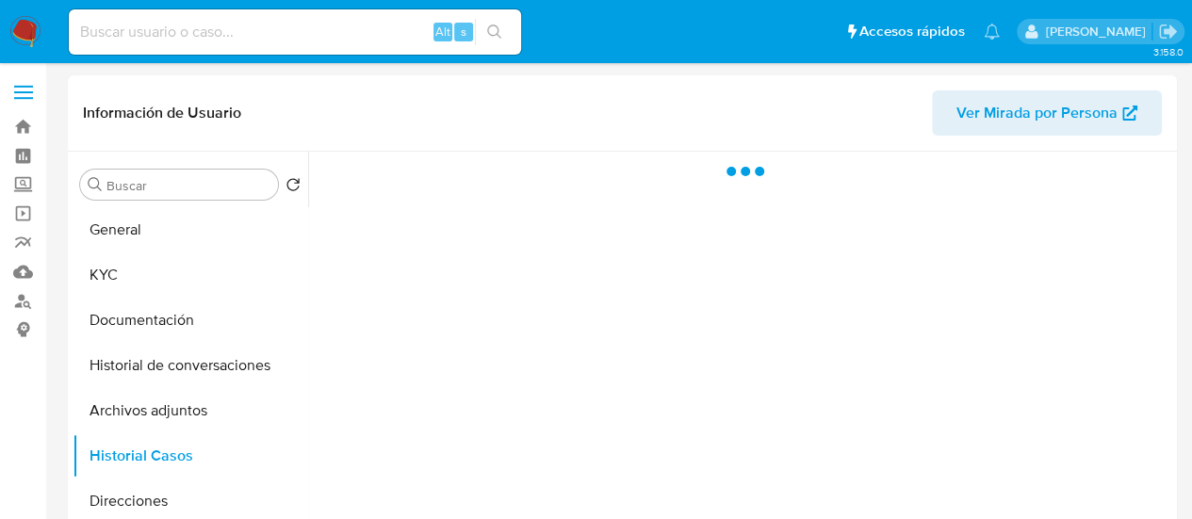
select select "10"
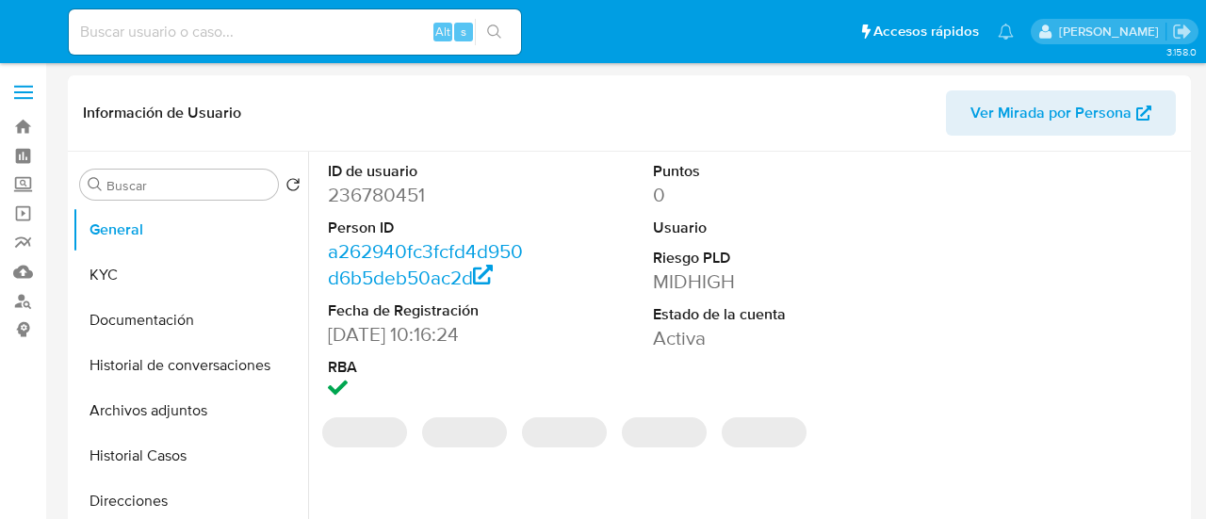
select select "10"
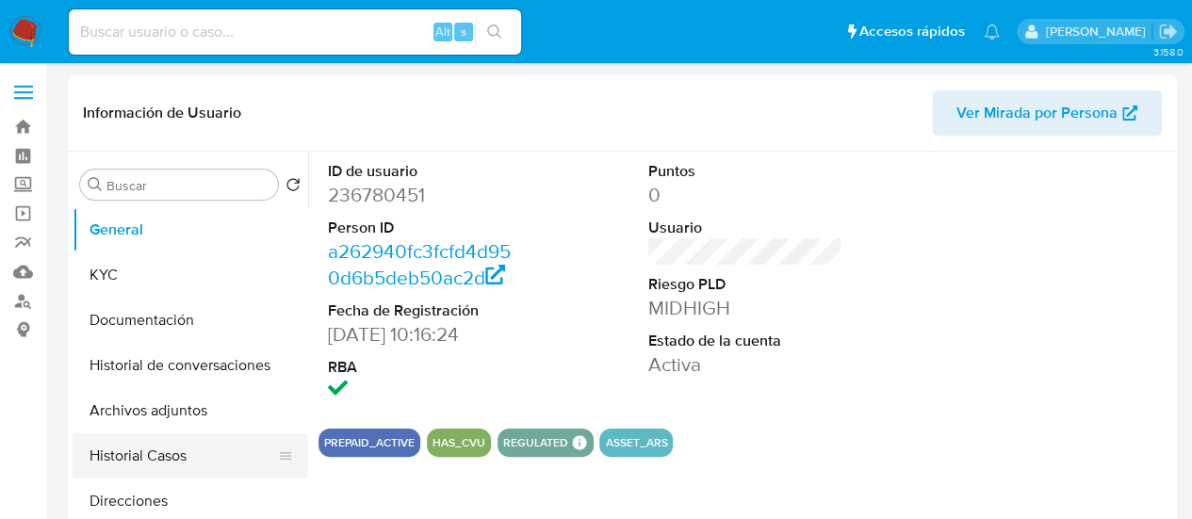
click at [113, 454] on button "Historial Casos" at bounding box center [183, 455] width 220 height 45
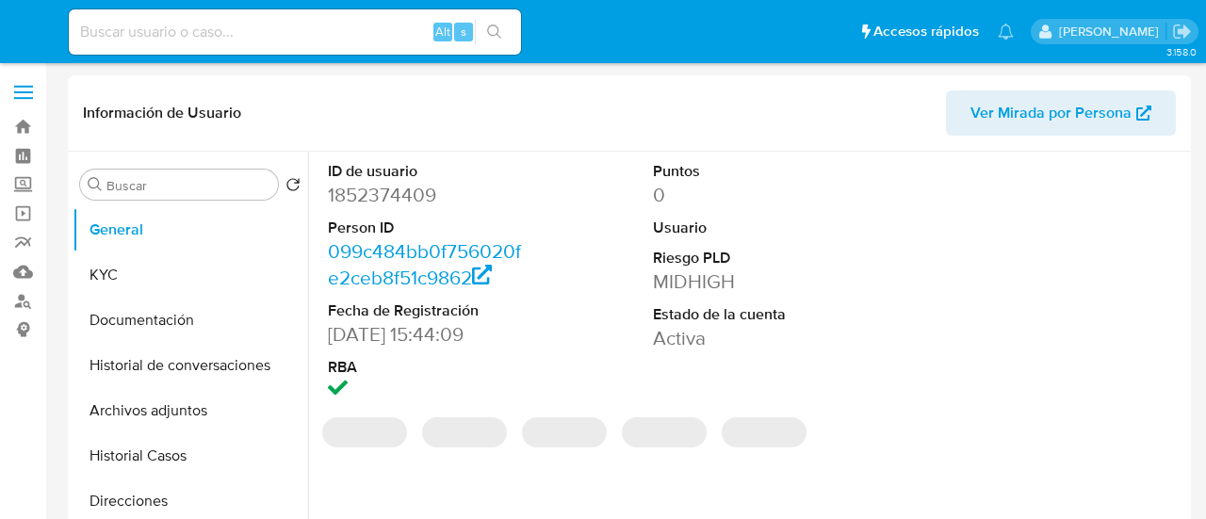
select select "10"
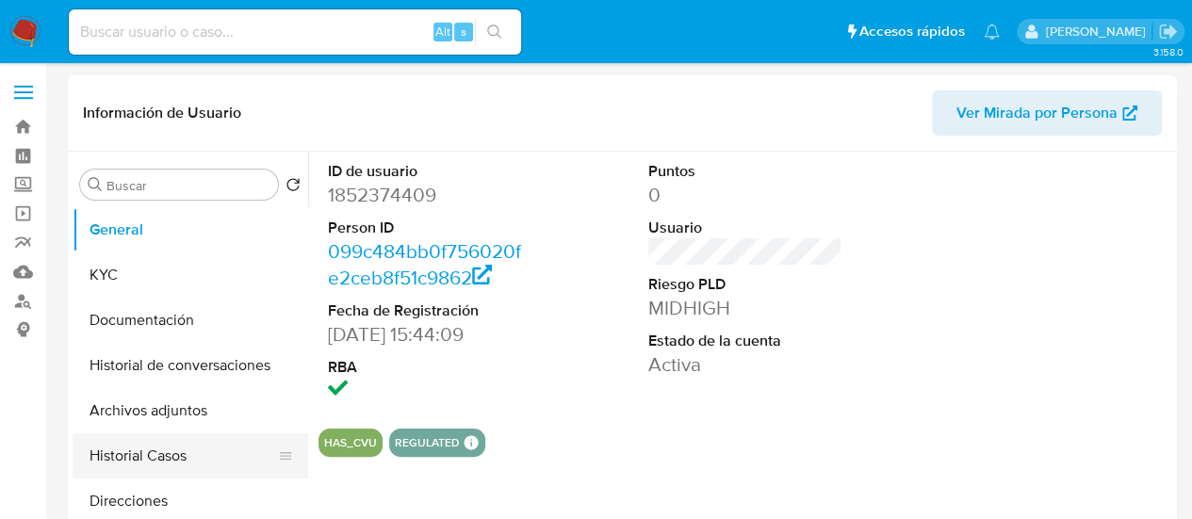
click at [189, 449] on button "Historial Casos" at bounding box center [183, 455] width 220 height 45
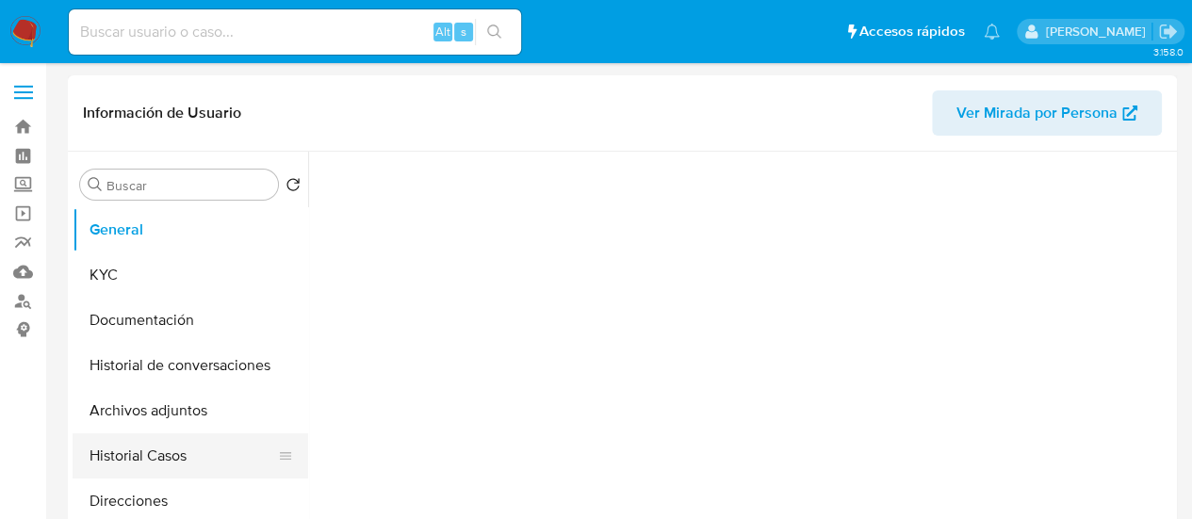
click at [168, 444] on button "Historial Casos" at bounding box center [183, 455] width 220 height 45
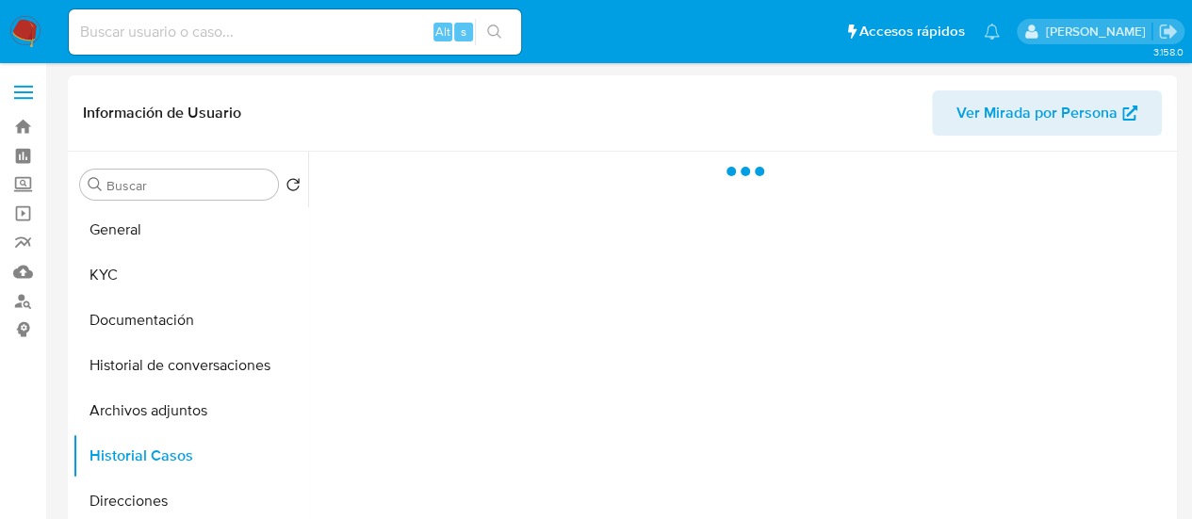
select select "10"
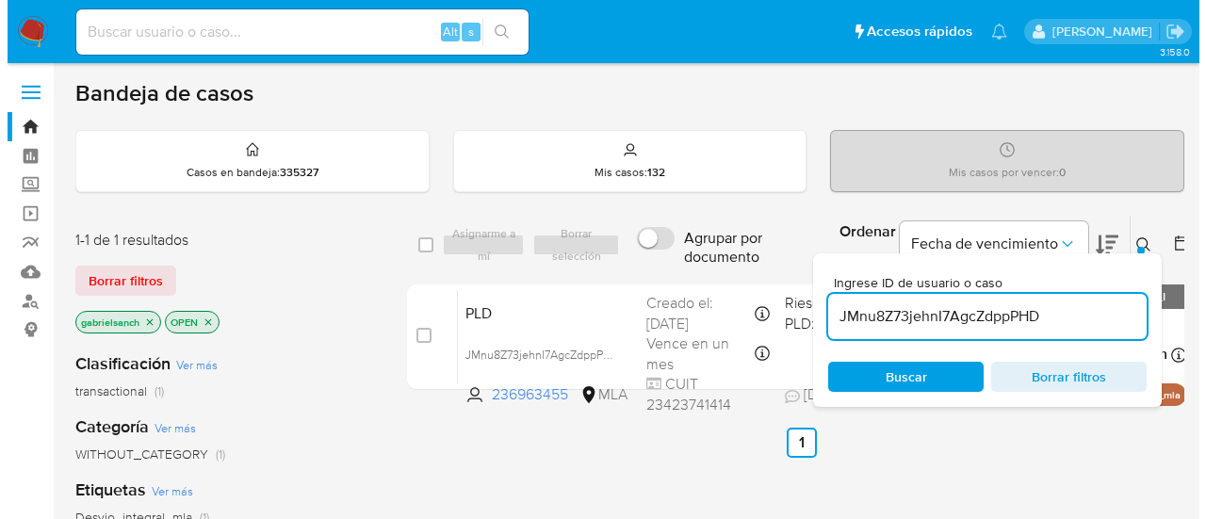
scroll to position [94, 0]
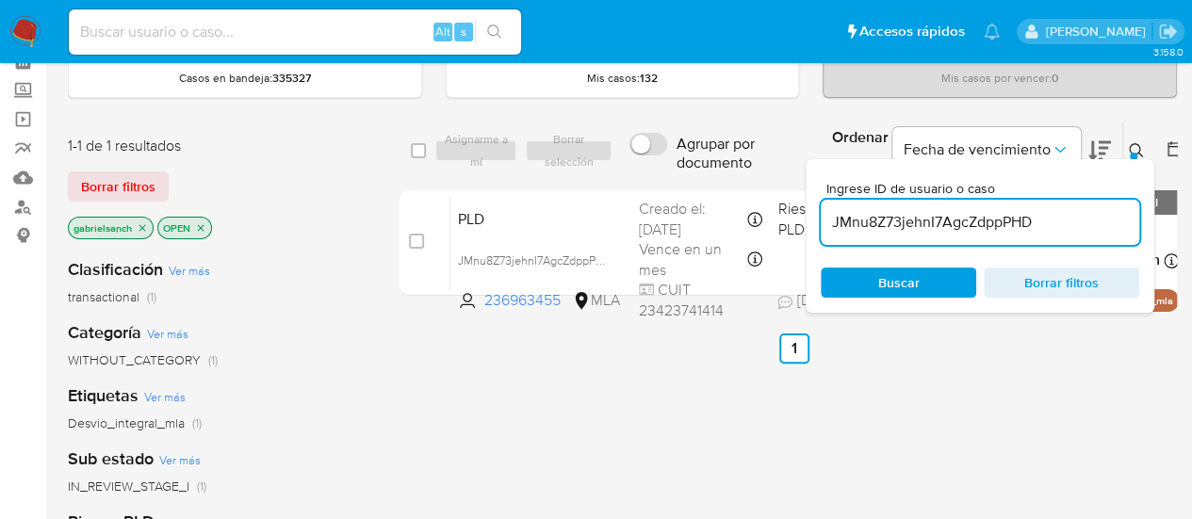
click at [841, 219] on input "JMnu8Z73jehnI7AgcZdppPHD" at bounding box center [979, 222] width 318 height 24
paste input "l6bpSMWYXrEZdqII27u9EuIy"
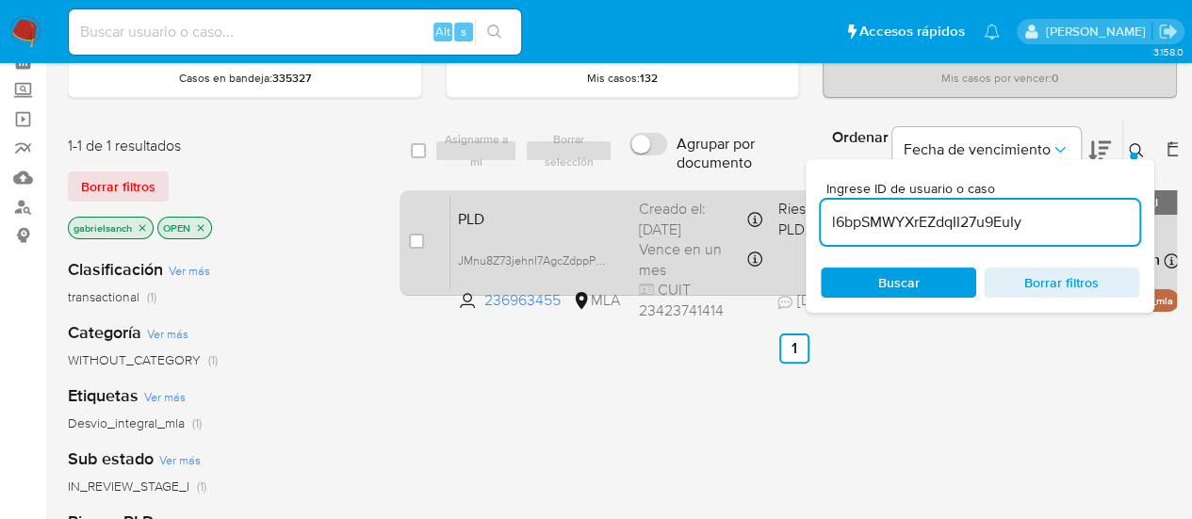
type input "l6bpSMWYXrEZdqII27u9EuIy"
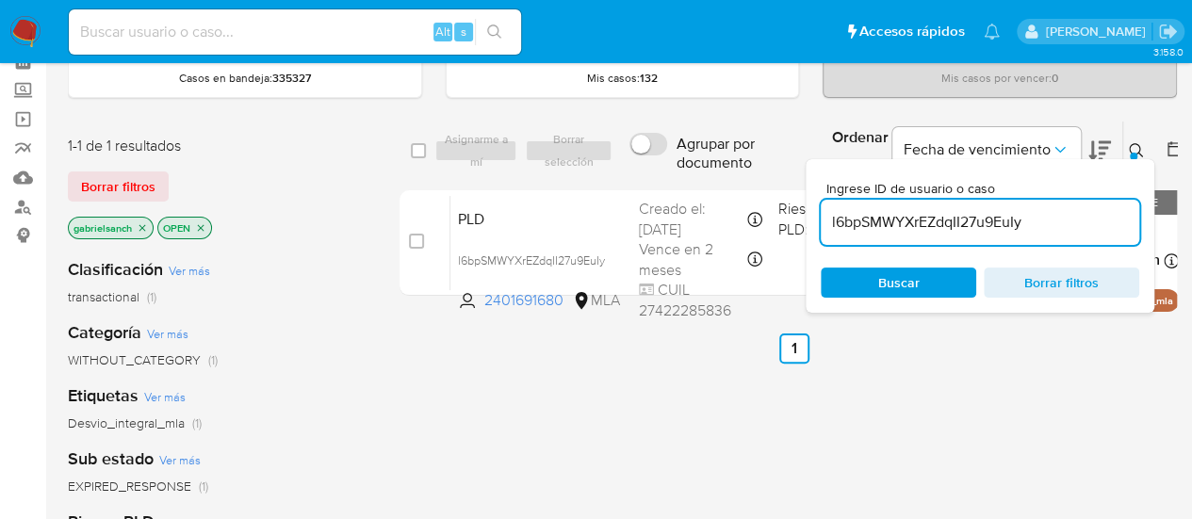
click at [418, 242] on input "checkbox" at bounding box center [416, 241] width 15 height 15
checkbox input "true"
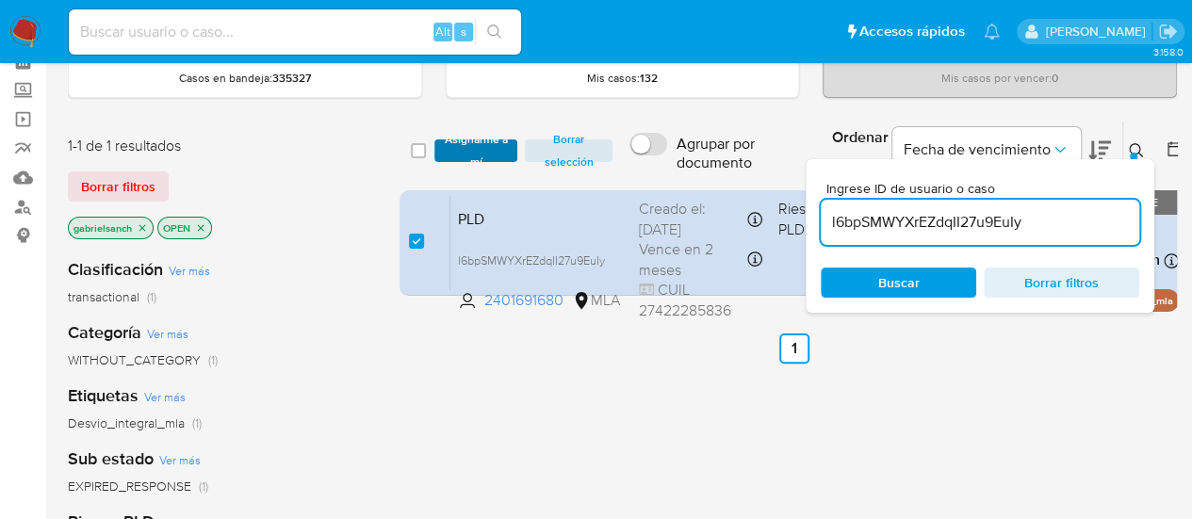
click at [453, 154] on span "Asignarme a mí" at bounding box center [476, 150] width 65 height 19
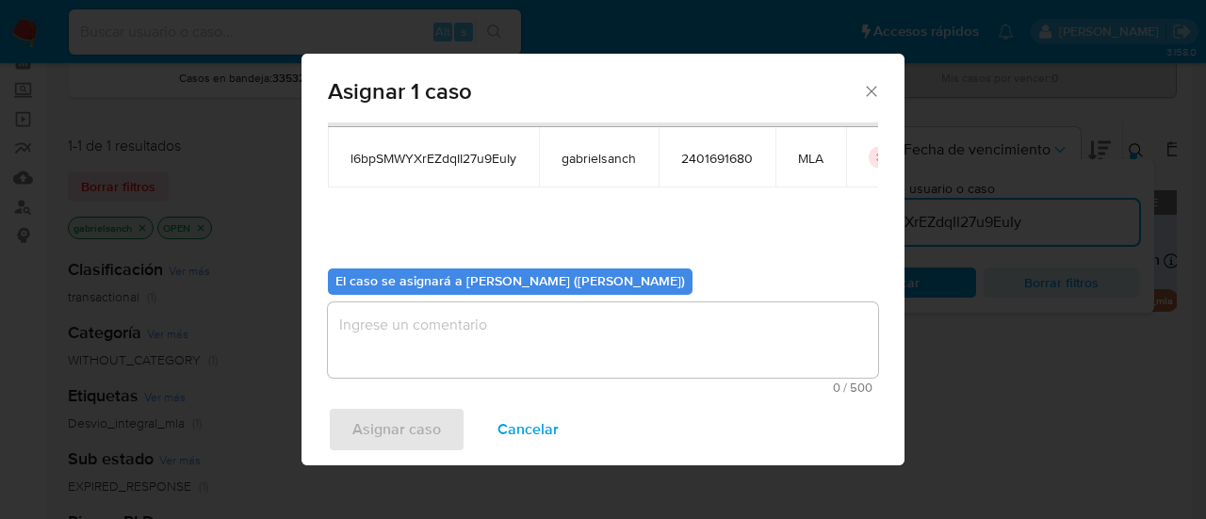
scroll to position [96, 0]
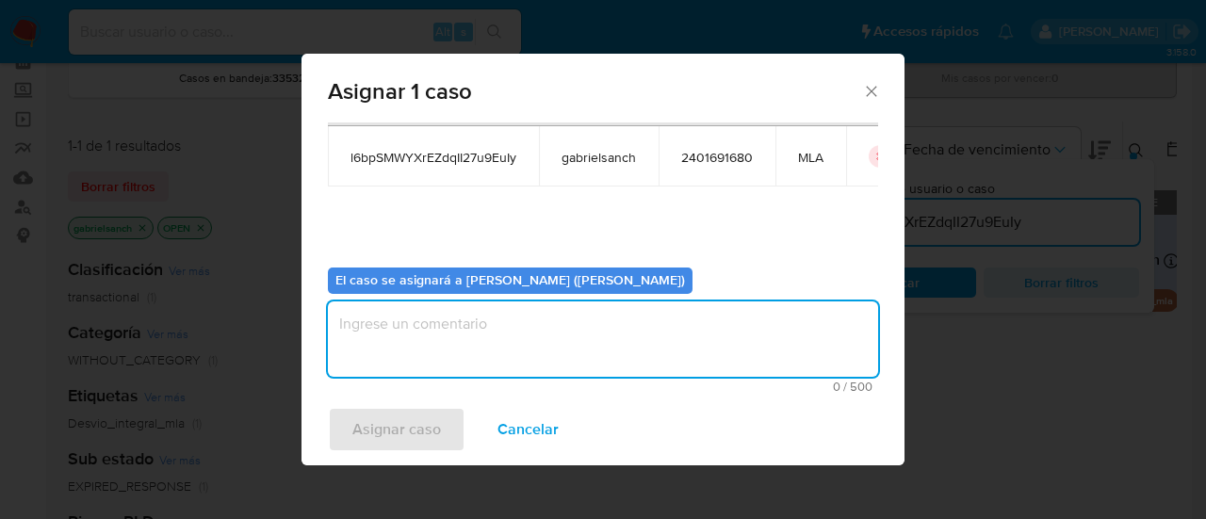
click at [493, 364] on textarea "assign-modal" at bounding box center [603, 338] width 550 height 75
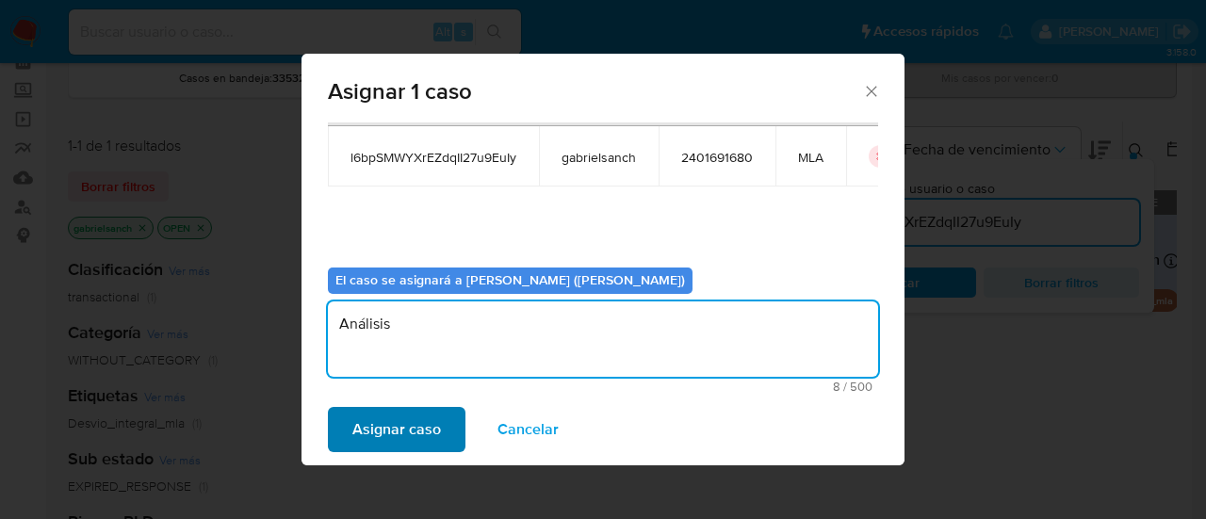
type textarea "Análisis"
click at [390, 417] on span "Asignar caso" at bounding box center [396, 429] width 89 height 41
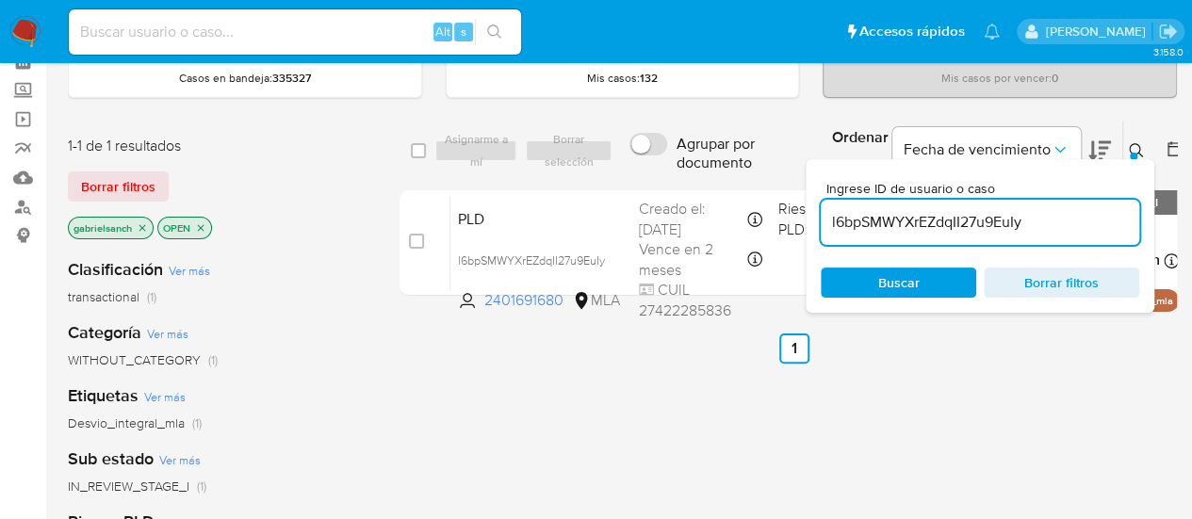
click at [969, 210] on input "l6bpSMWYXrEZdqII27u9EuIy" at bounding box center [979, 222] width 318 height 24
paste input "3A6k0C98gpjrzeJ5yQ02P6He"
type input "3A6k0C98gpjrzeJ5yQ02P6He"
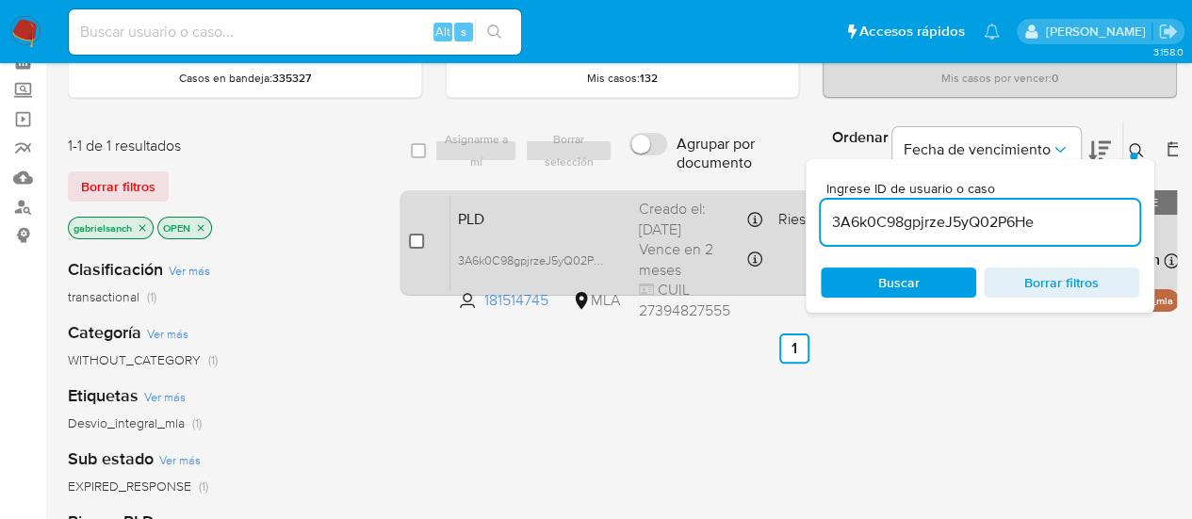
click at [418, 235] on input "checkbox" at bounding box center [416, 241] width 15 height 15
checkbox input "true"
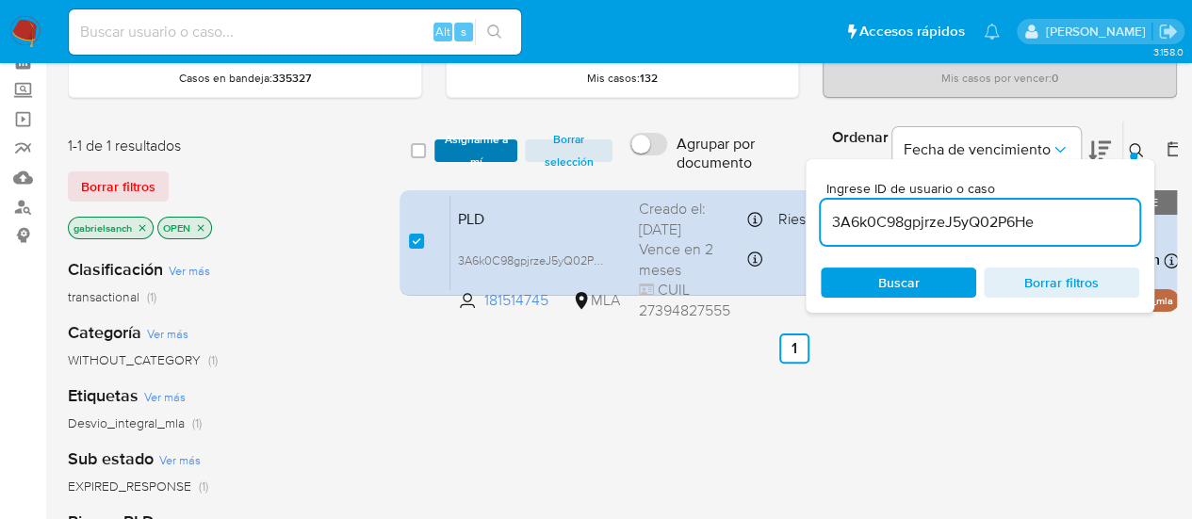
click at [446, 146] on span "Asignarme a mí" at bounding box center [476, 150] width 65 height 19
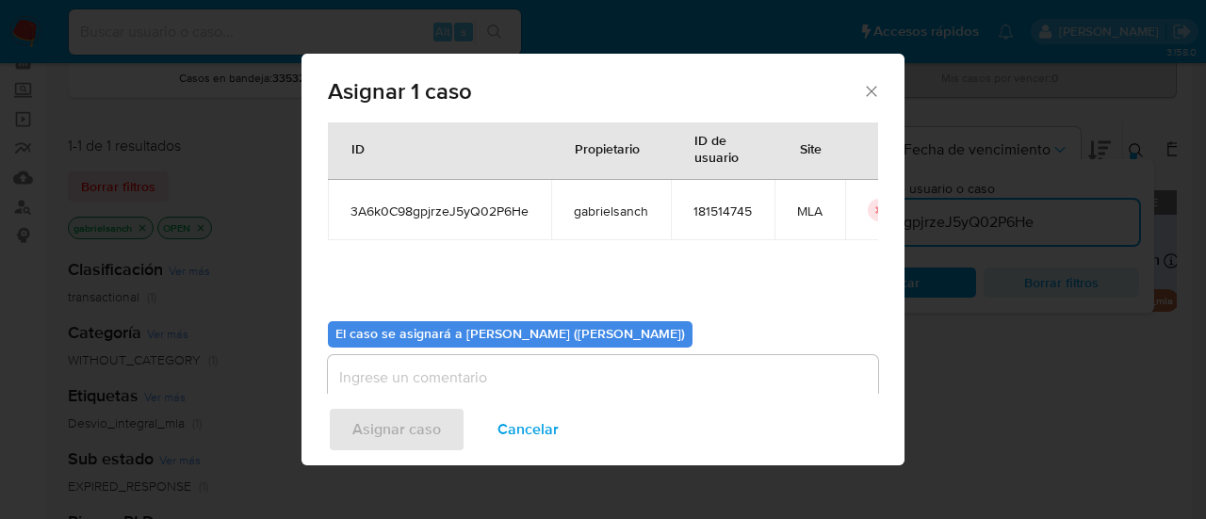
scroll to position [96, 0]
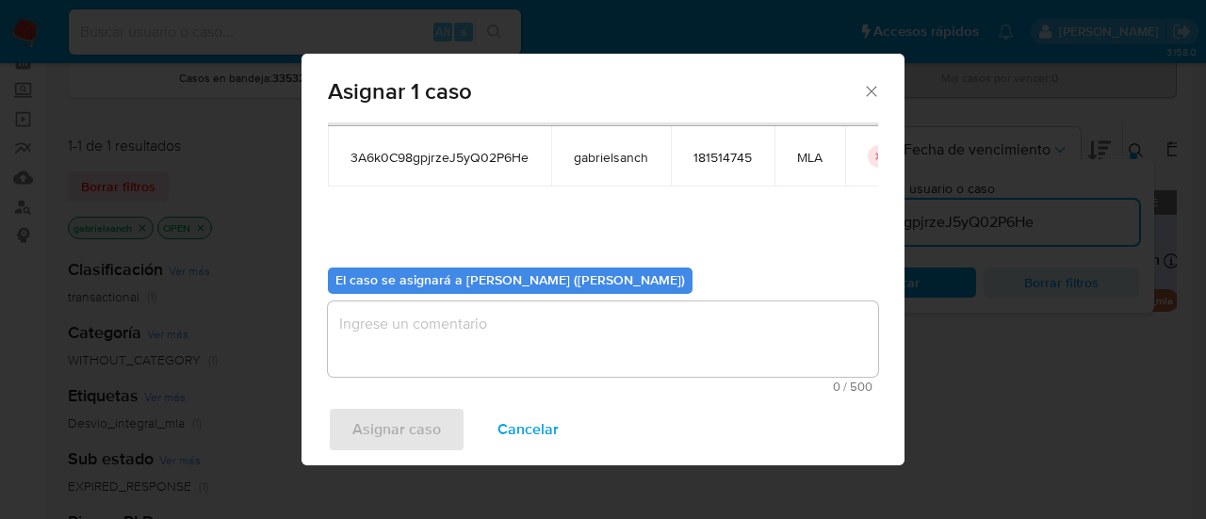
click at [494, 346] on textarea "assign-modal" at bounding box center [603, 338] width 550 height 75
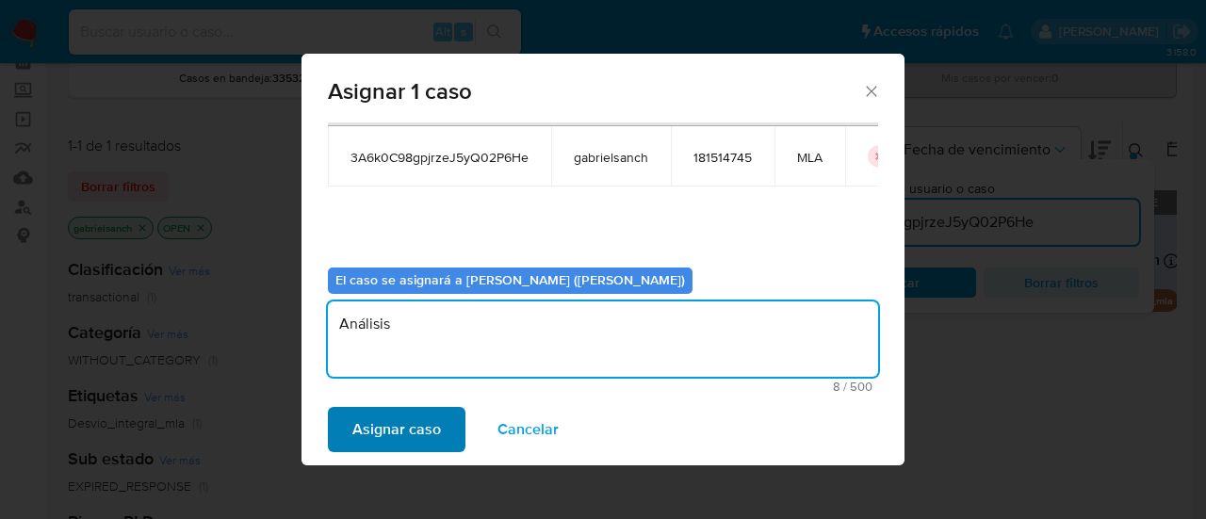
type textarea "Análisis"
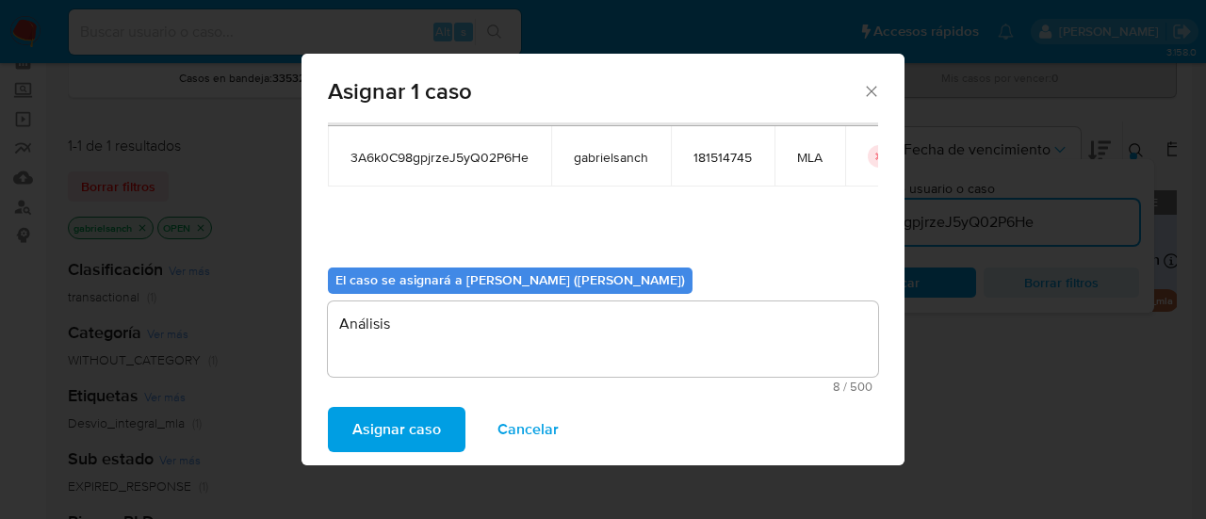
click at [405, 441] on span "Asignar caso" at bounding box center [396, 429] width 89 height 41
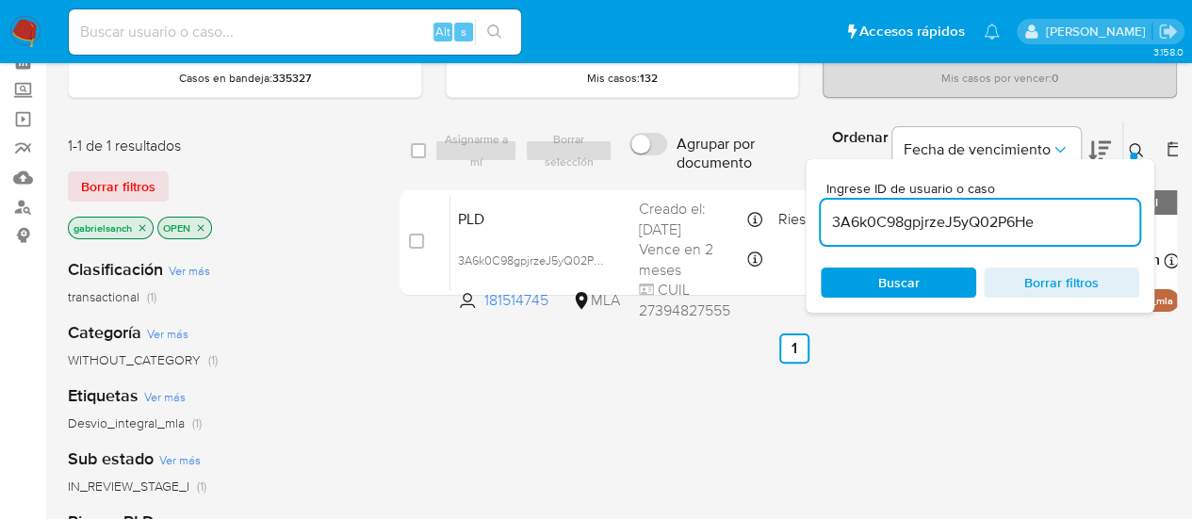
click at [1007, 227] on input "3A6k0C98gpjrzeJ5yQ02P6He" at bounding box center [979, 222] width 318 height 24
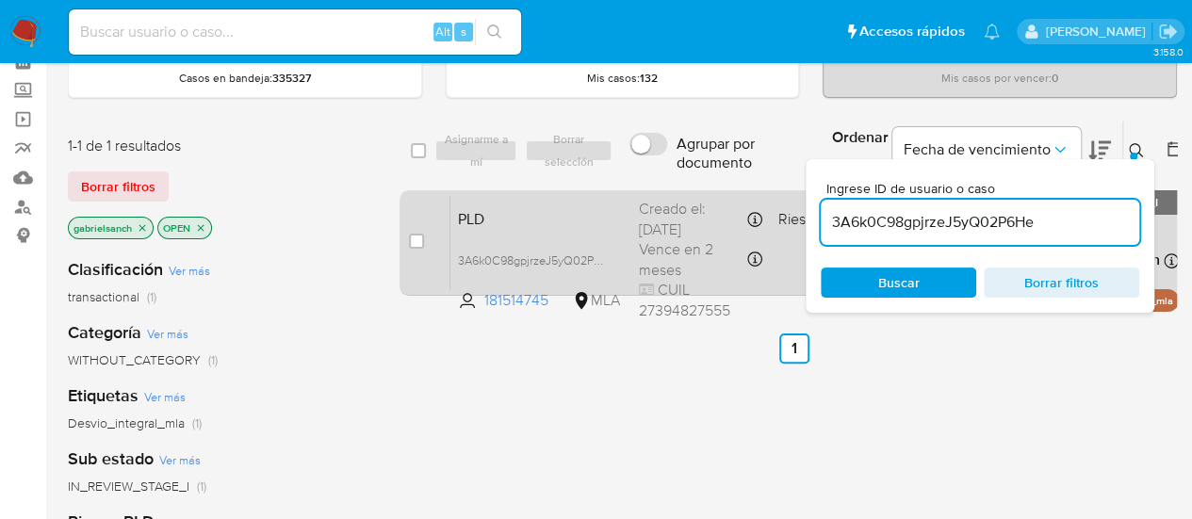
paste input "IFOOfjvPnaglkZ69tILOuheh"
type input "IFOOfjvPnaglkZ69tILOuheh"
click at [414, 232] on div "case-item-checkbox" at bounding box center [416, 241] width 15 height 19
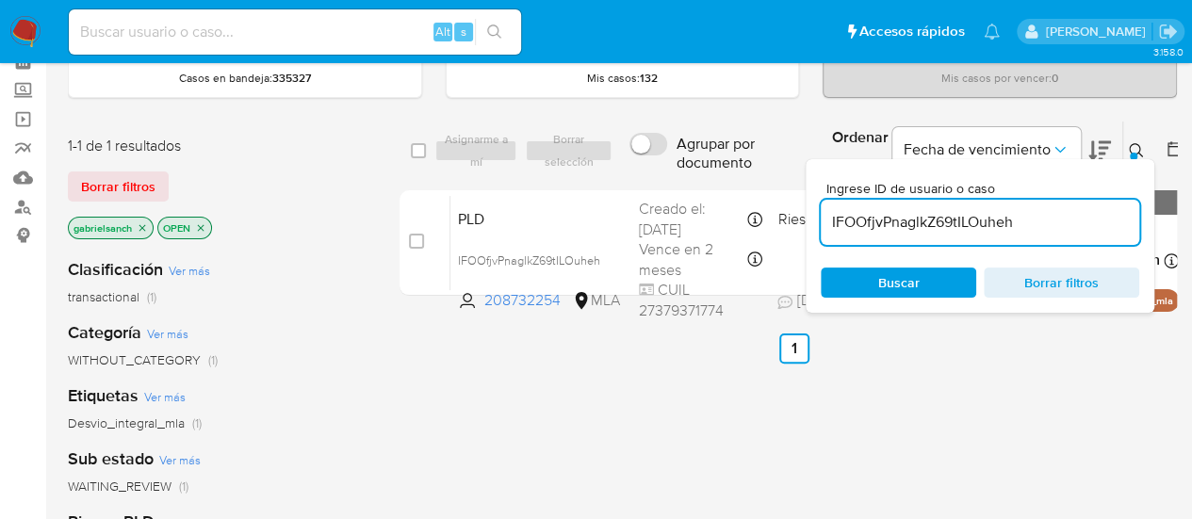
click at [486, 142] on div "Asignarme a mí Borrar selección" at bounding box center [527, 150] width 186 height 23
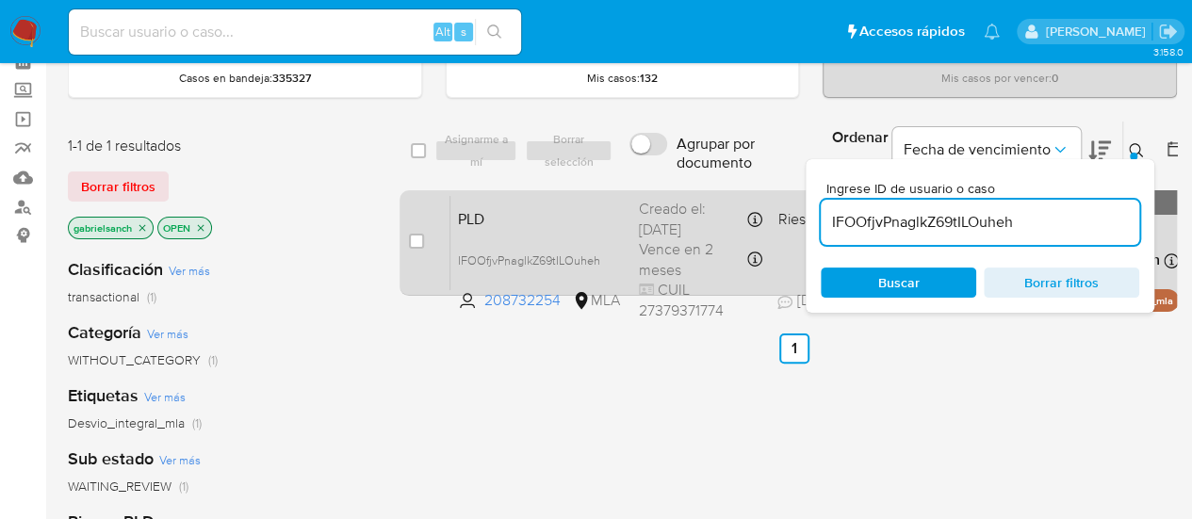
click at [425, 236] on div "case-item-checkbox No es posible asignar el caso" at bounding box center [429, 242] width 41 height 95
click at [417, 238] on input "checkbox" at bounding box center [416, 241] width 15 height 15
checkbox input "true"
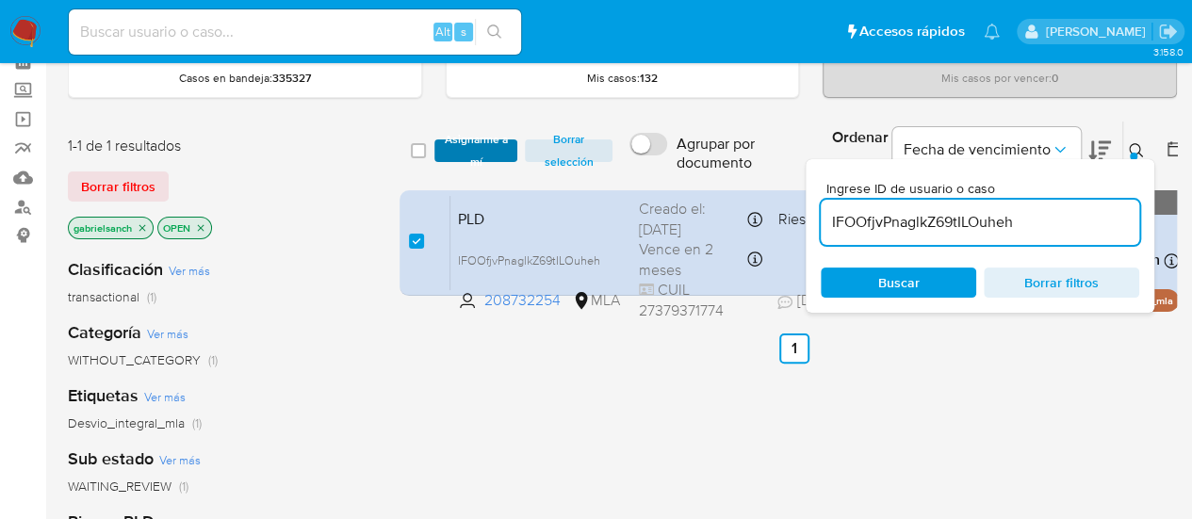
click at [471, 160] on span "Asignarme a mí" at bounding box center [476, 150] width 65 height 19
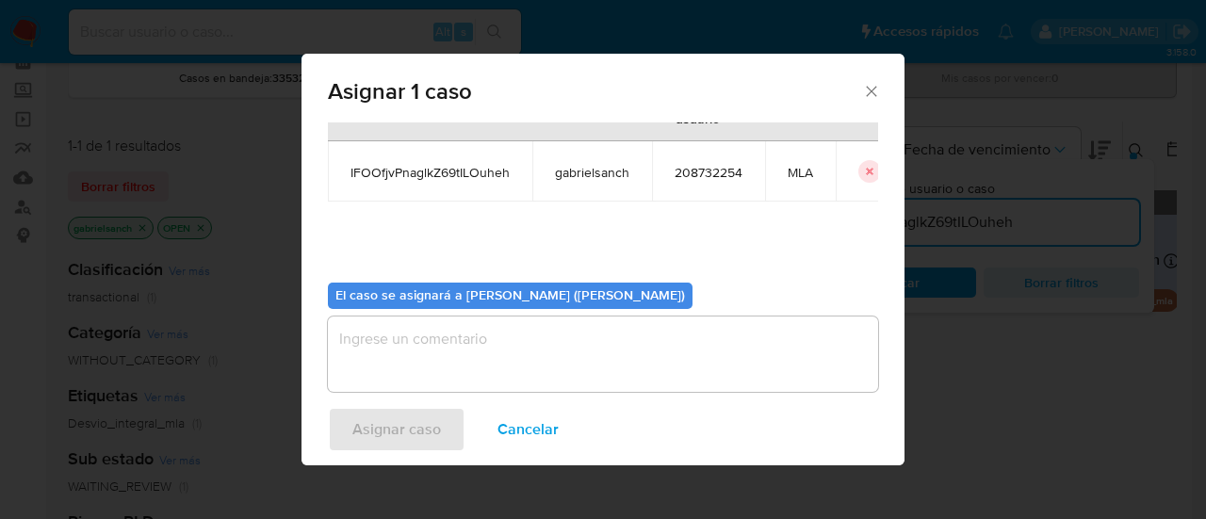
scroll to position [96, 0]
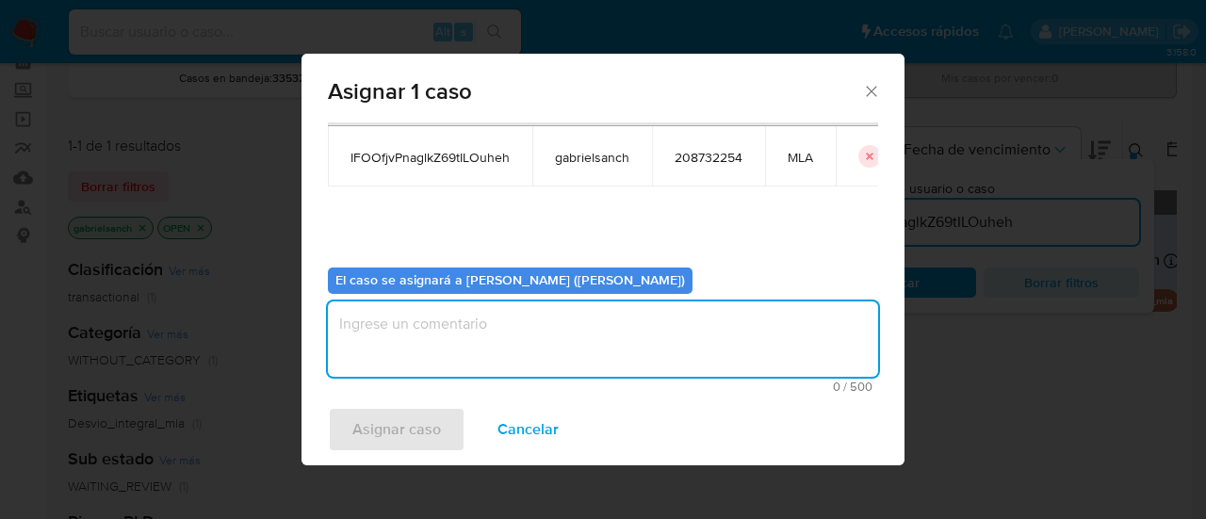
click at [511, 342] on textarea "assign-modal" at bounding box center [603, 338] width 550 height 75
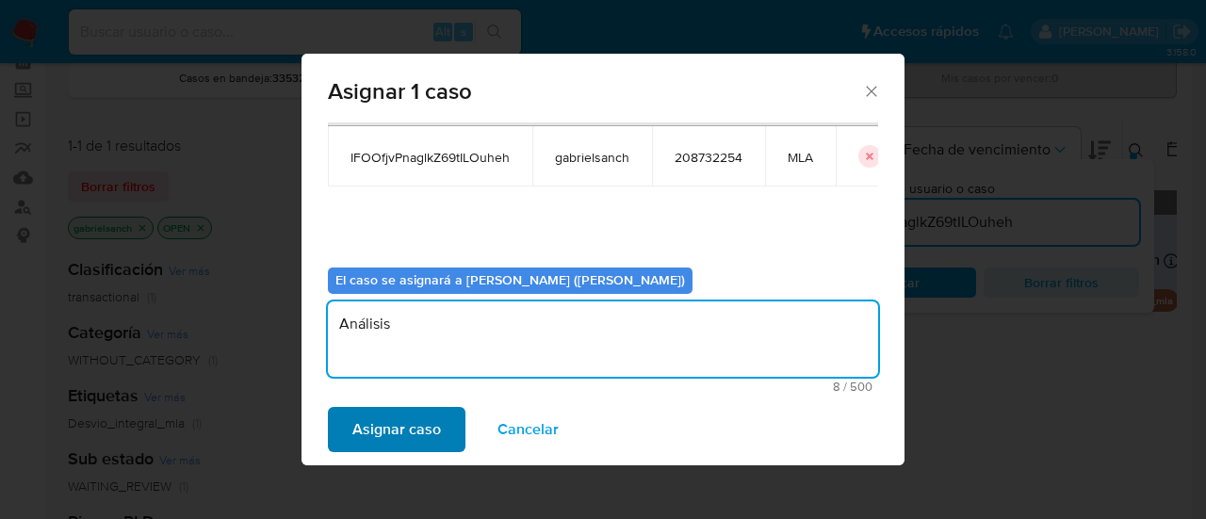
type textarea "Análisis"
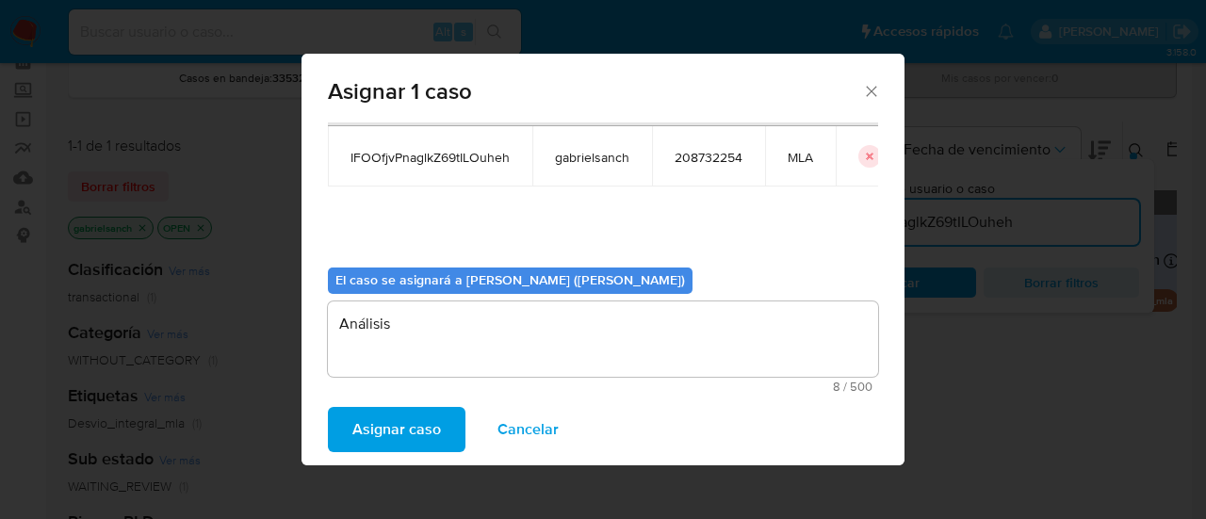
click at [428, 423] on span "Asignar caso" at bounding box center [396, 429] width 89 height 41
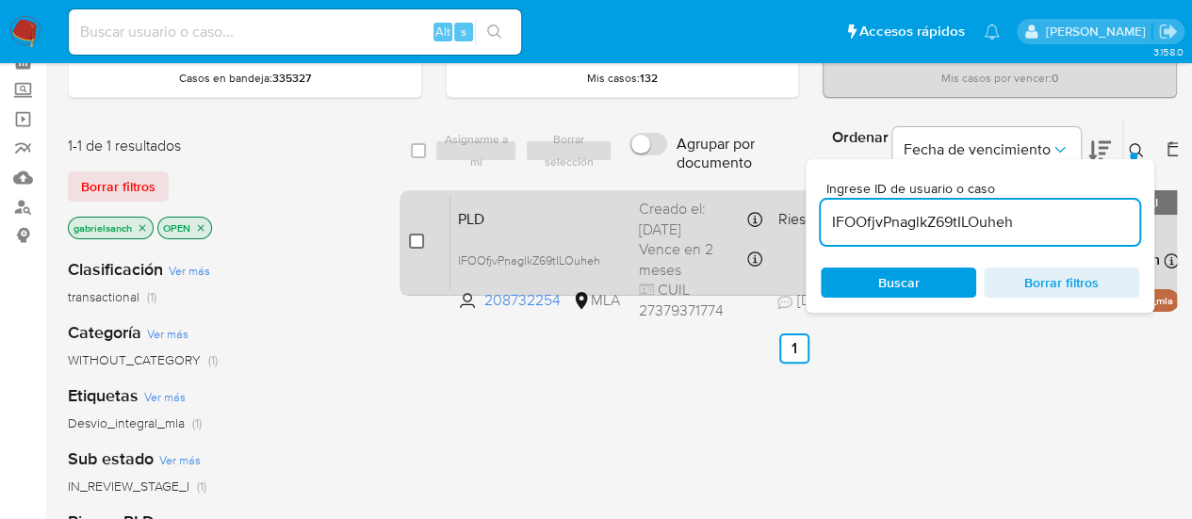
click at [411, 234] on input "checkbox" at bounding box center [416, 241] width 15 height 15
checkbox input "true"
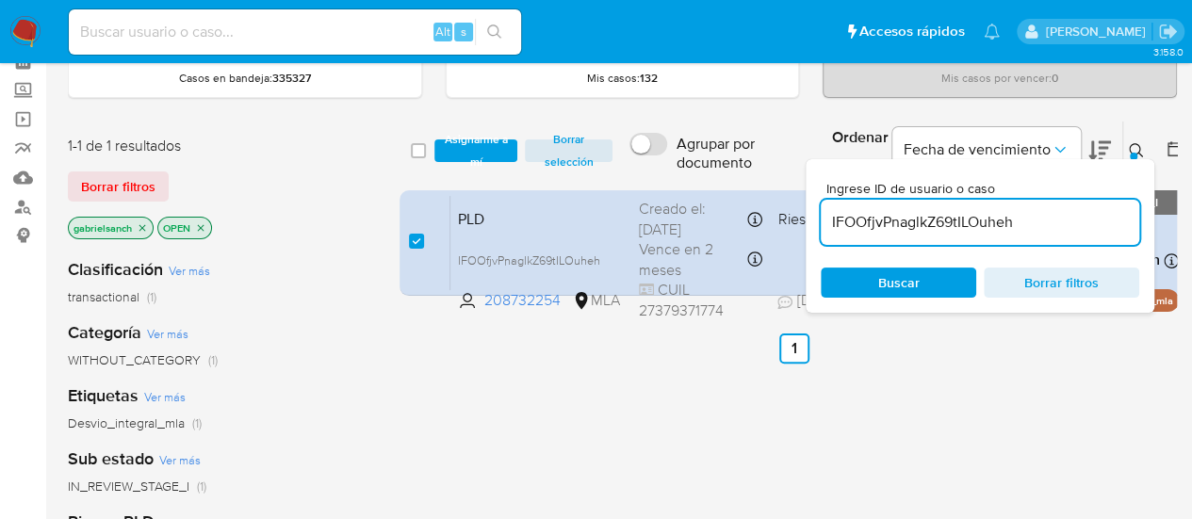
click at [450, 175] on div "select-all-cases-checkbox Asignarme a mí Borrar selección Agrupar por documento…" at bounding box center [793, 151] width 788 height 61
click at [450, 144] on span "Asignarme a mí" at bounding box center [476, 150] width 65 height 19
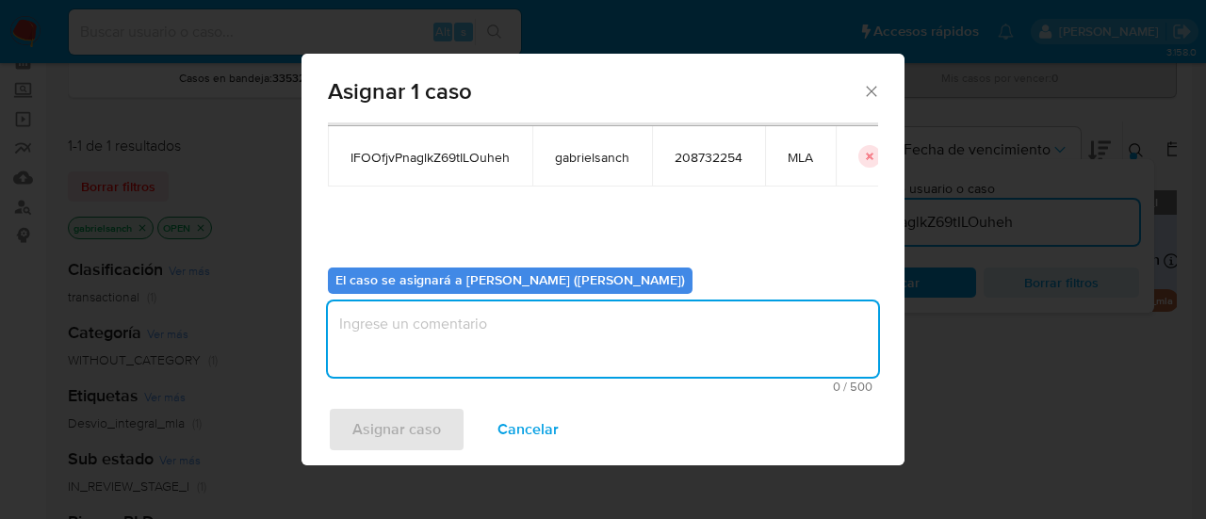
click at [551, 348] on textarea "assign-modal" at bounding box center [603, 338] width 550 height 75
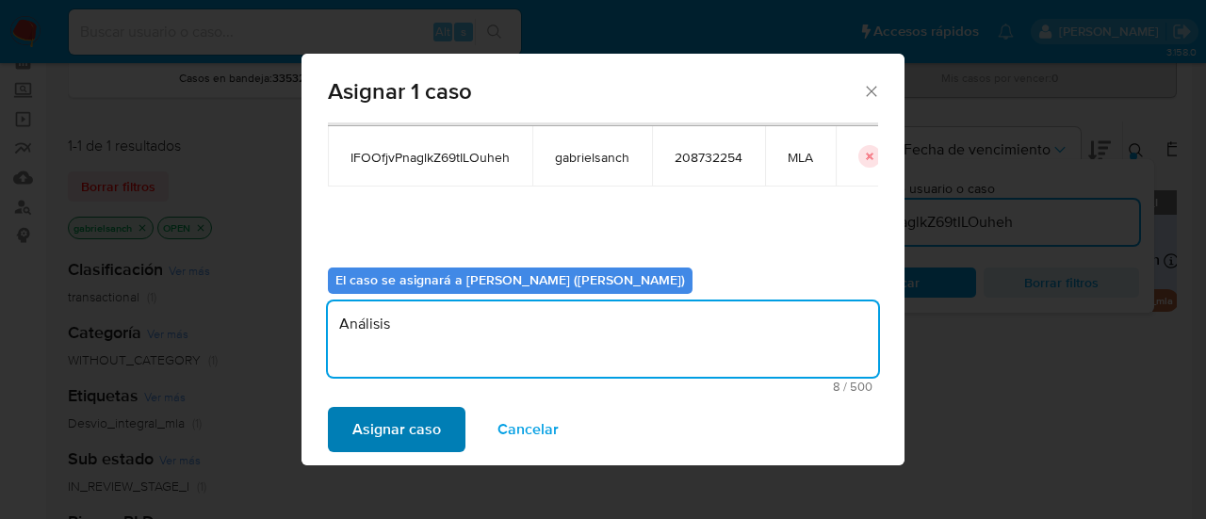
type textarea "Análisis"
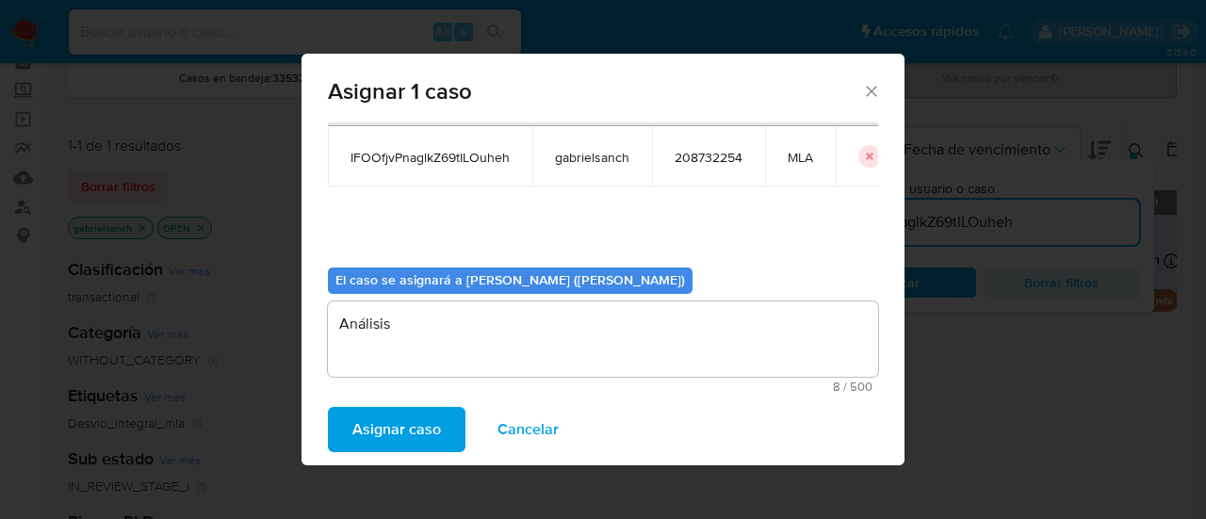
click at [437, 427] on span "Asignar caso" at bounding box center [396, 429] width 89 height 41
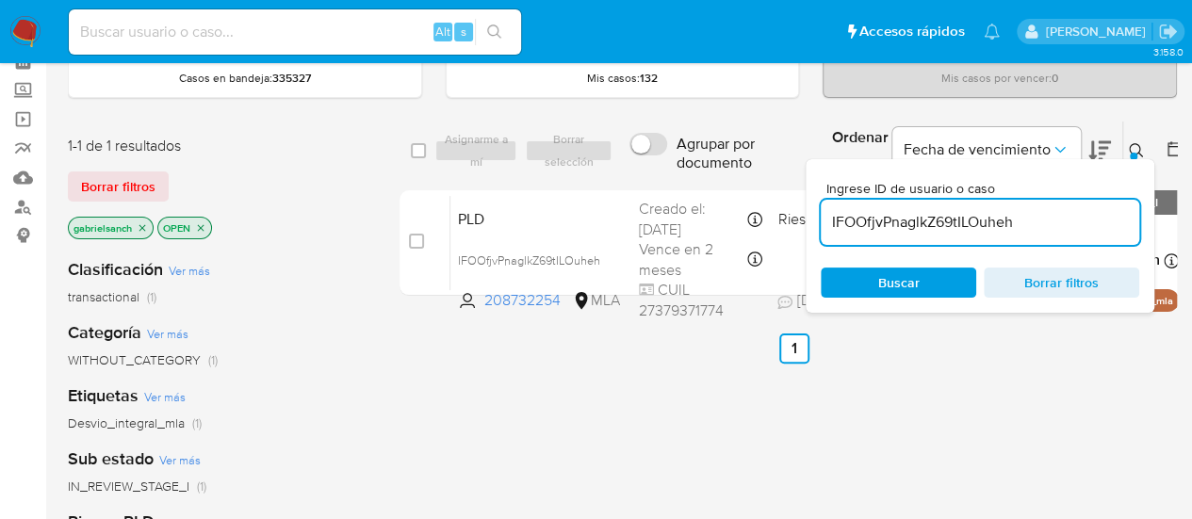
click at [880, 219] on input "IFOOfjvPnaglkZ69tILOuheh" at bounding box center [979, 222] width 318 height 24
paste input "GNinCg7WukMRY68nC1x6rbmM"
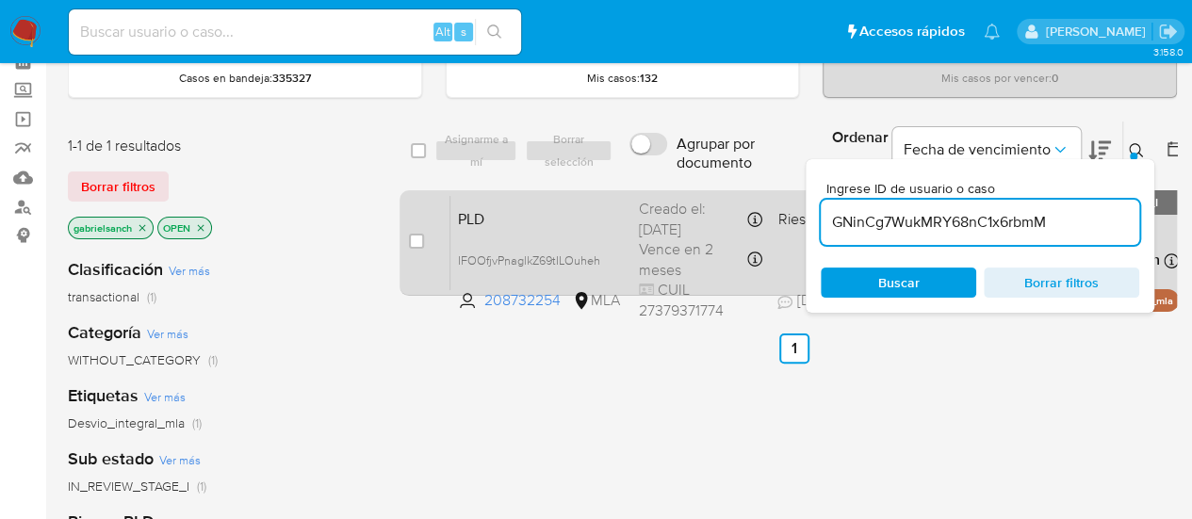
type input "GNinCg7WukMRY68nC1x6rbmM"
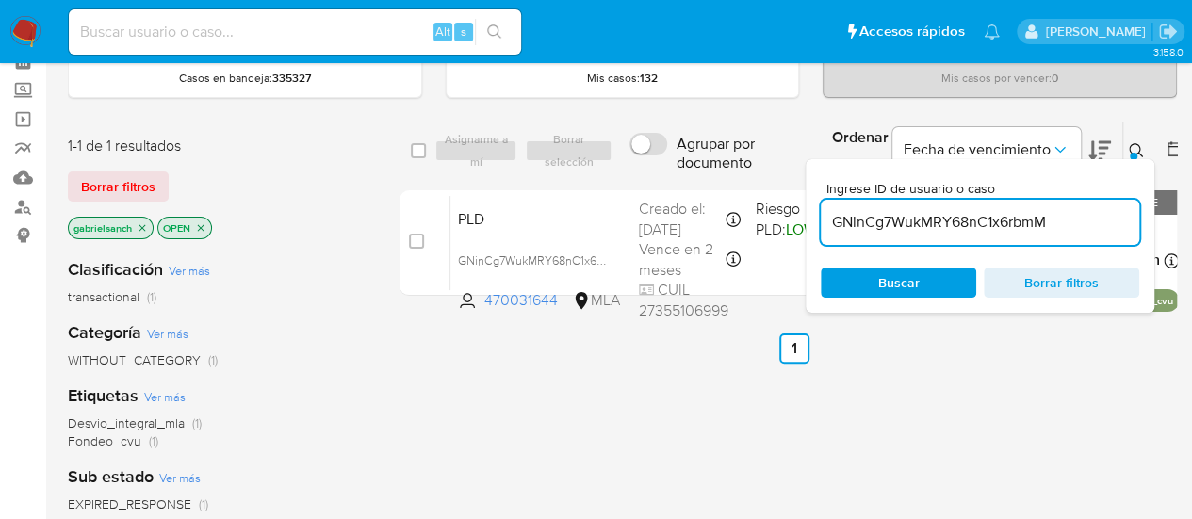
click at [416, 242] on input "checkbox" at bounding box center [416, 241] width 15 height 15
checkbox input "true"
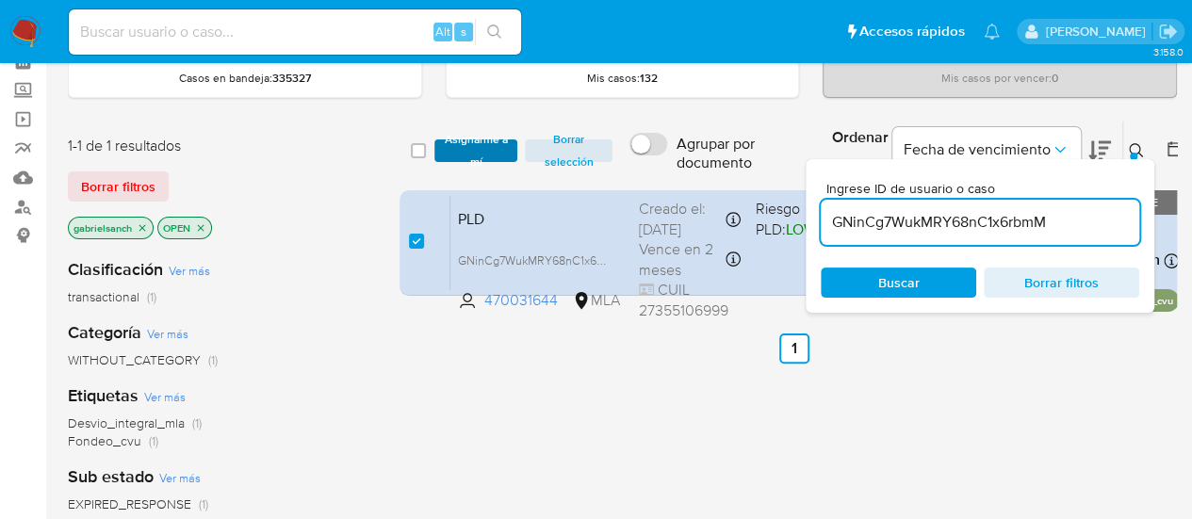
click at [467, 143] on span "Asignarme a mí" at bounding box center [476, 150] width 65 height 19
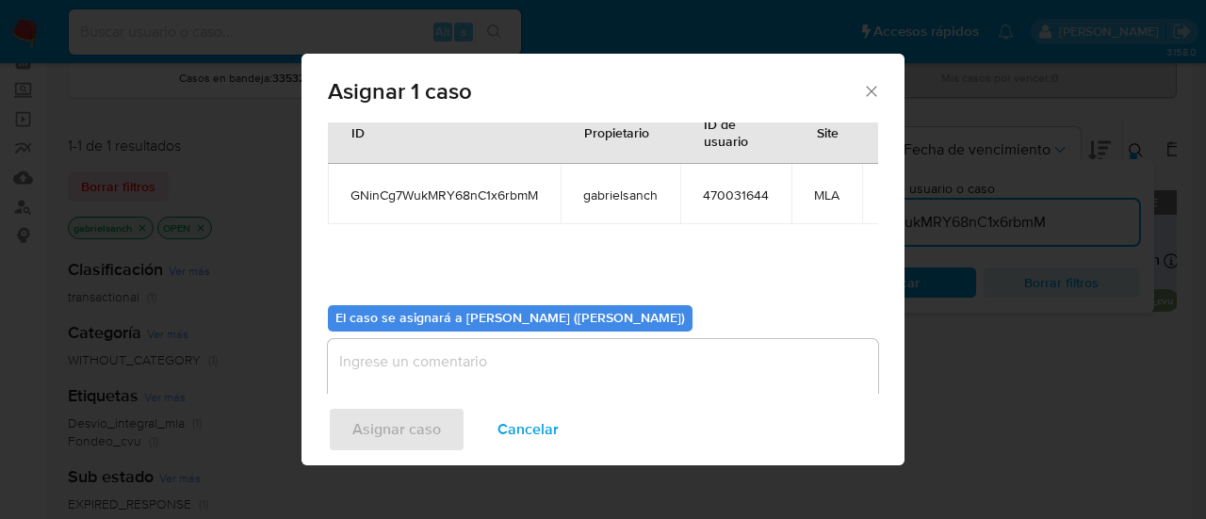
scroll to position [96, 0]
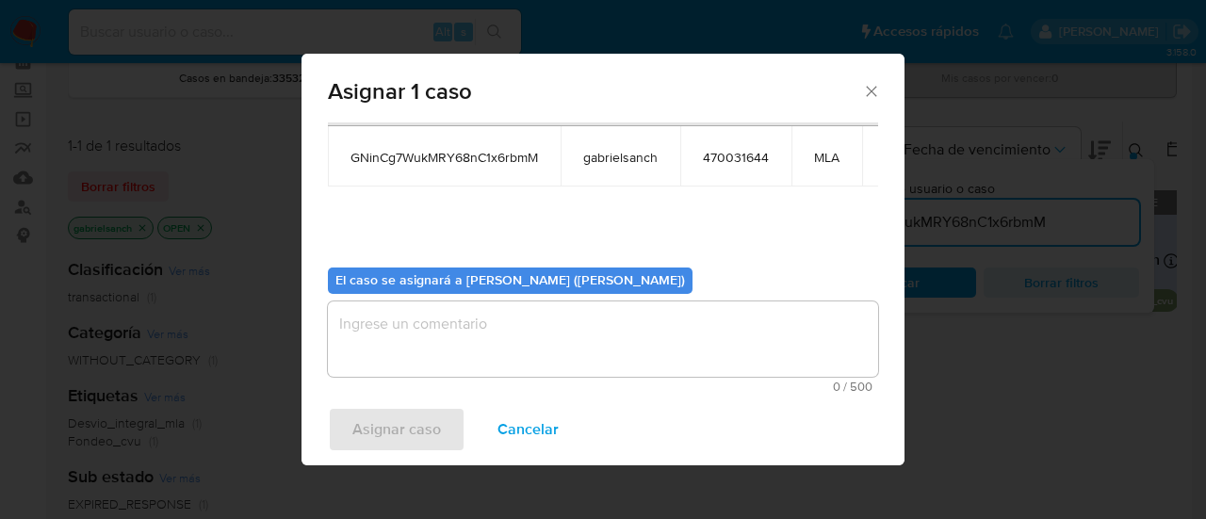
click at [501, 316] on textarea "assign-modal" at bounding box center [603, 338] width 550 height 75
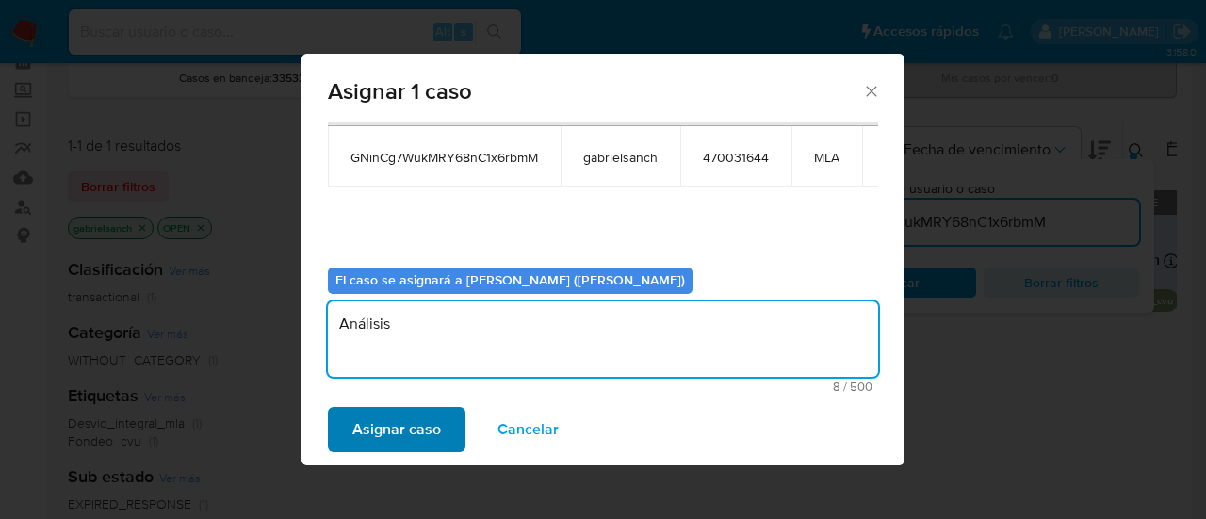
type textarea "Análisis"
click at [423, 450] on span "Asignar caso" at bounding box center [396, 429] width 89 height 41
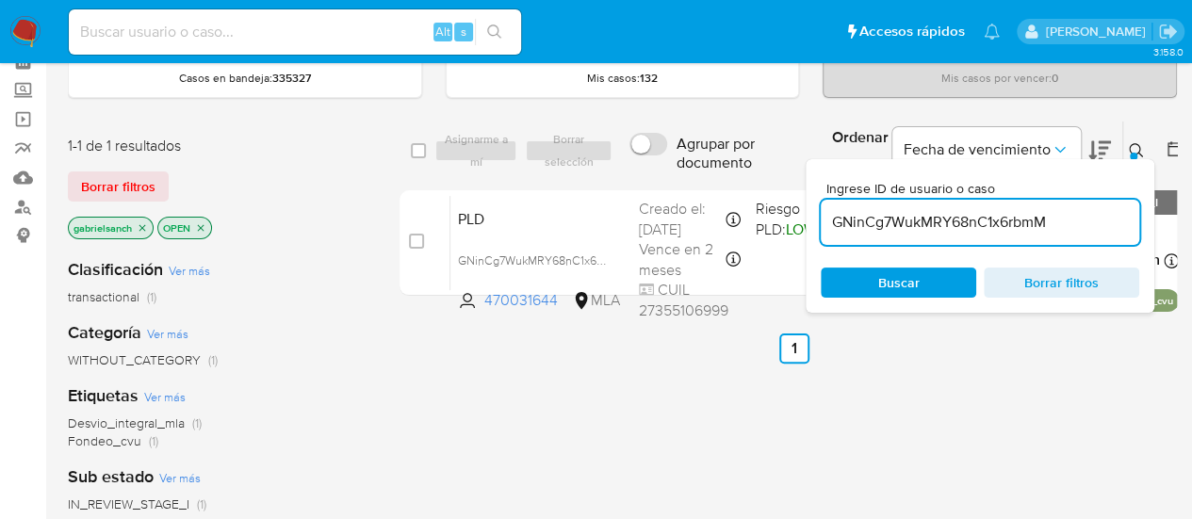
click at [885, 219] on input "GNinCg7WukMRY68nC1x6rbmM" at bounding box center [979, 222] width 318 height 24
paste input "Rvd0P2K1B9xjCX5oFzUToJZl"
type input "Rvd0P2K1B9xjCX5oFzUToJZl"
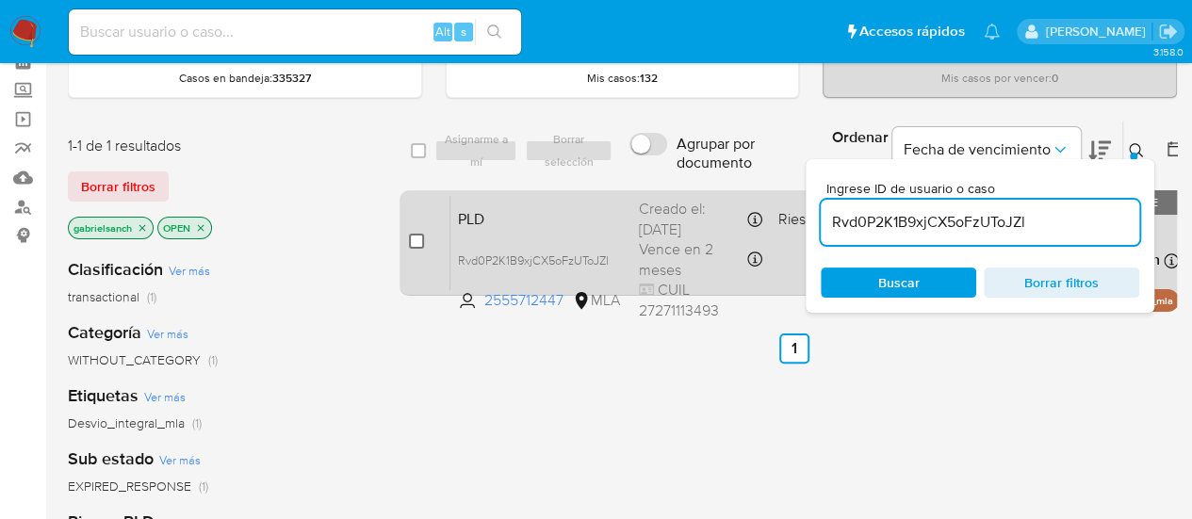
click at [421, 244] on input "checkbox" at bounding box center [416, 241] width 15 height 15
checkbox input "true"
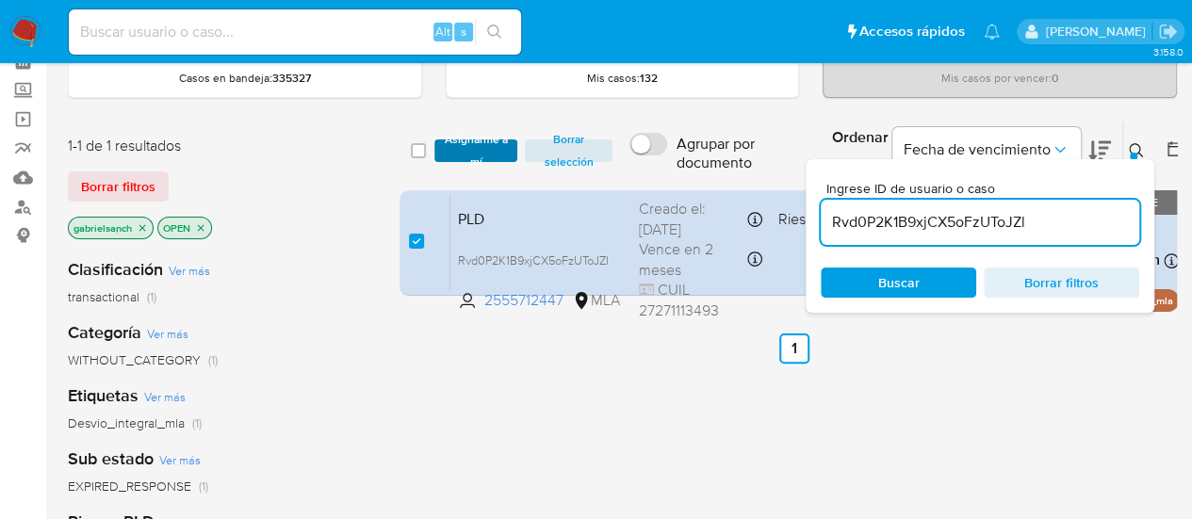
click at [445, 154] on span "Asignarme a mí" at bounding box center [476, 150] width 65 height 19
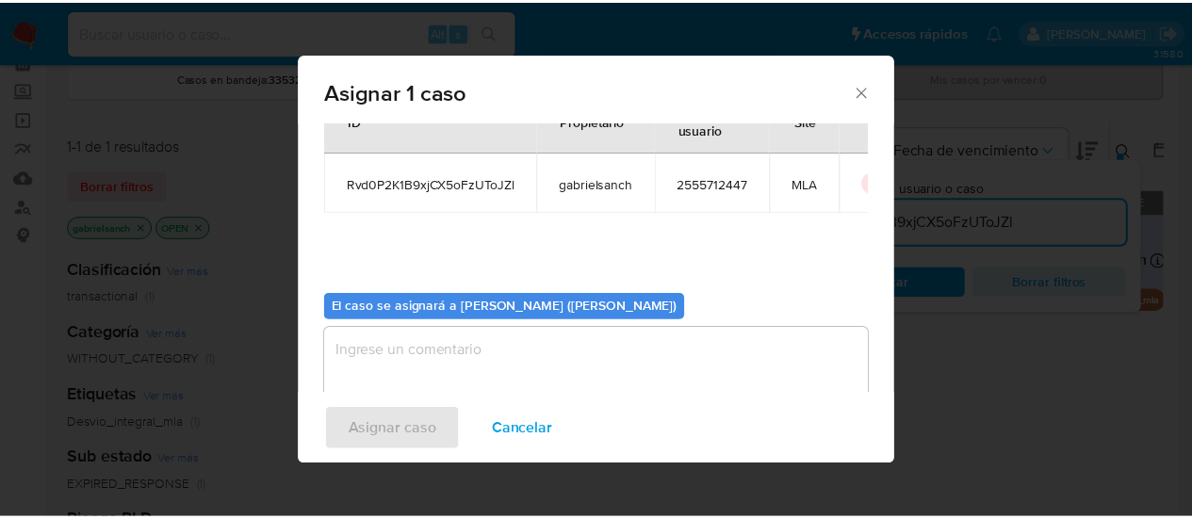
scroll to position [94, 0]
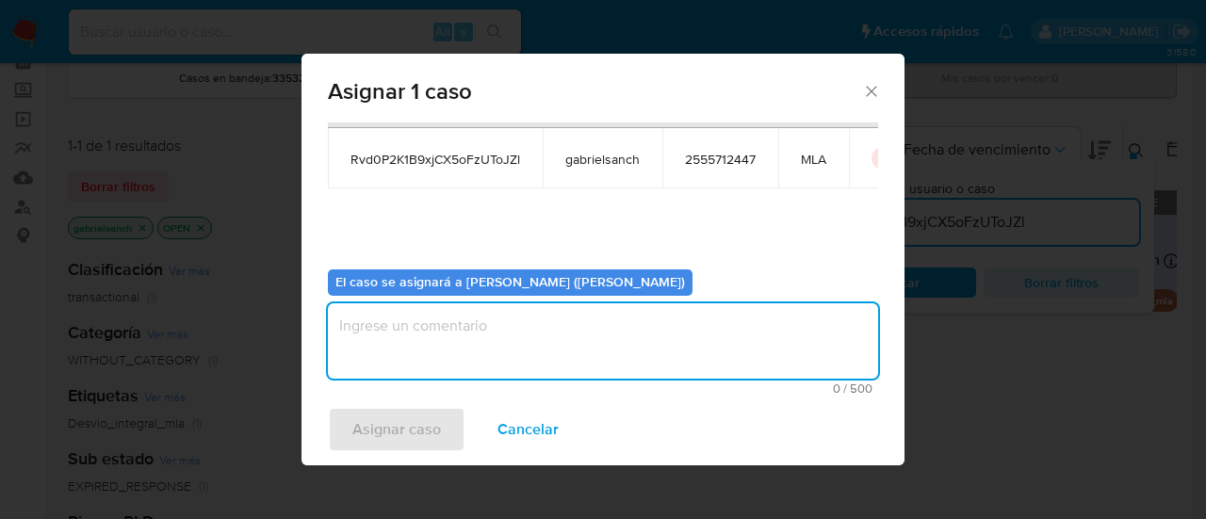
click at [480, 336] on textarea "assign-modal" at bounding box center [603, 340] width 550 height 75
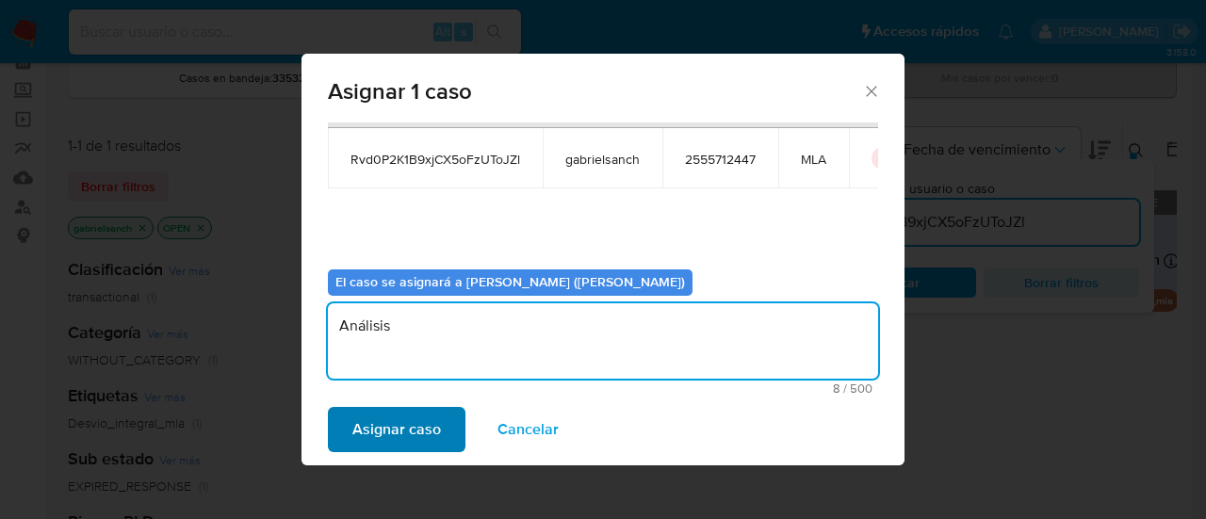
type textarea "Análisis"
click at [430, 447] on span "Asignar caso" at bounding box center [396, 429] width 89 height 41
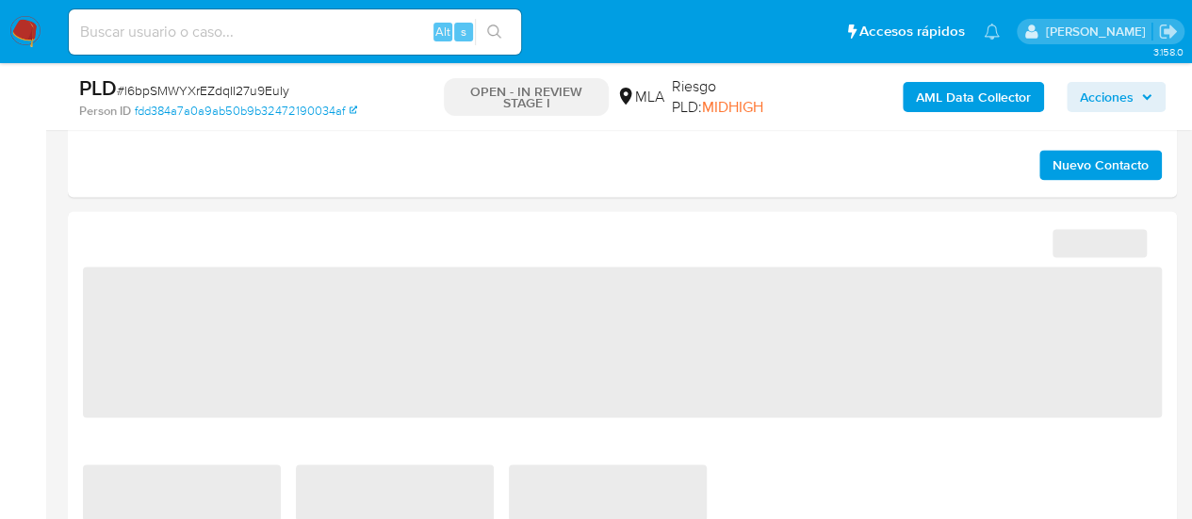
scroll to position [1601, 0]
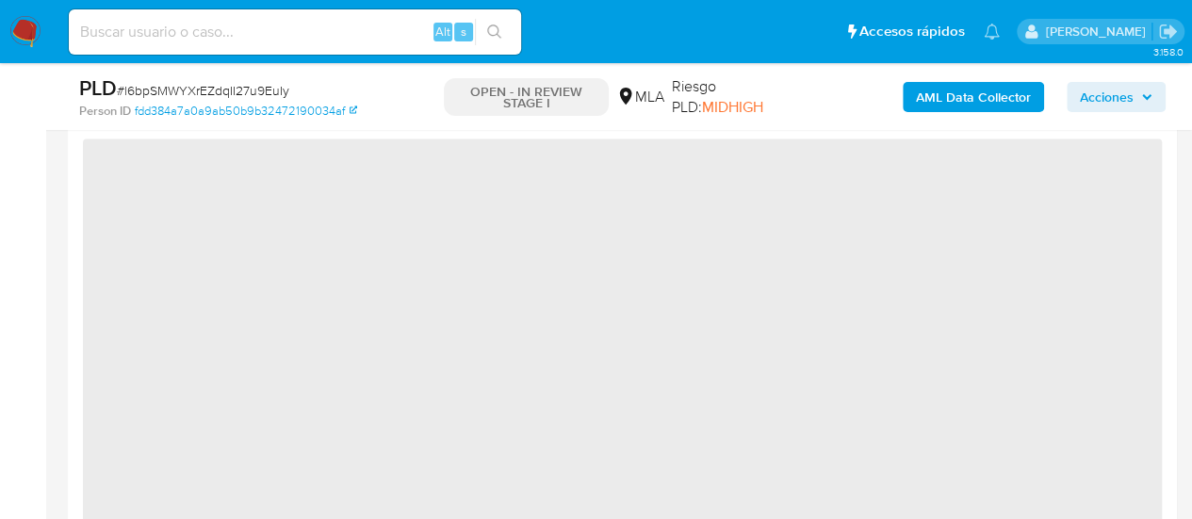
select select "10"
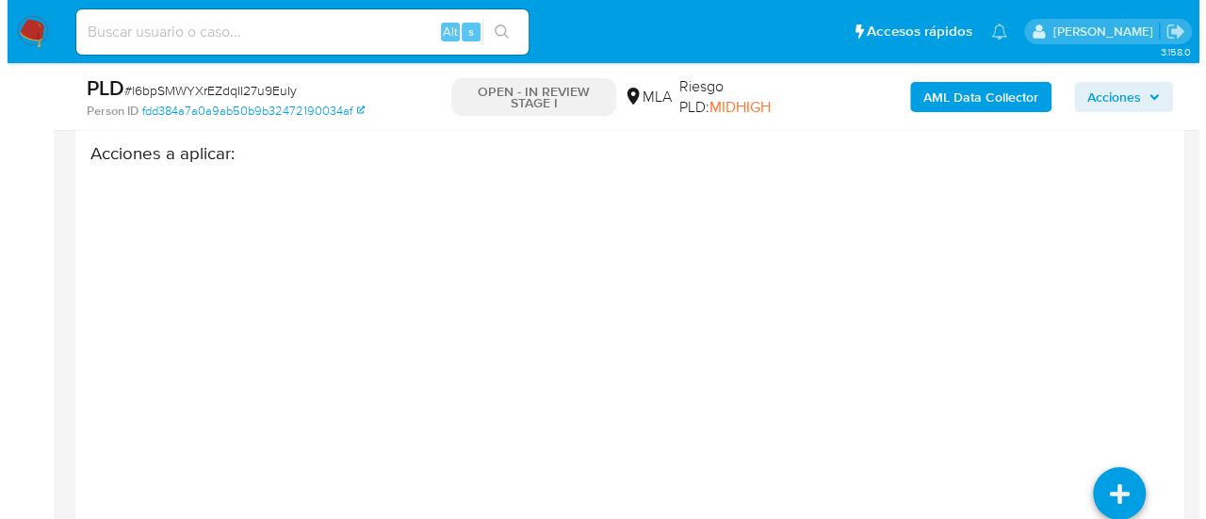
scroll to position [3390, 0]
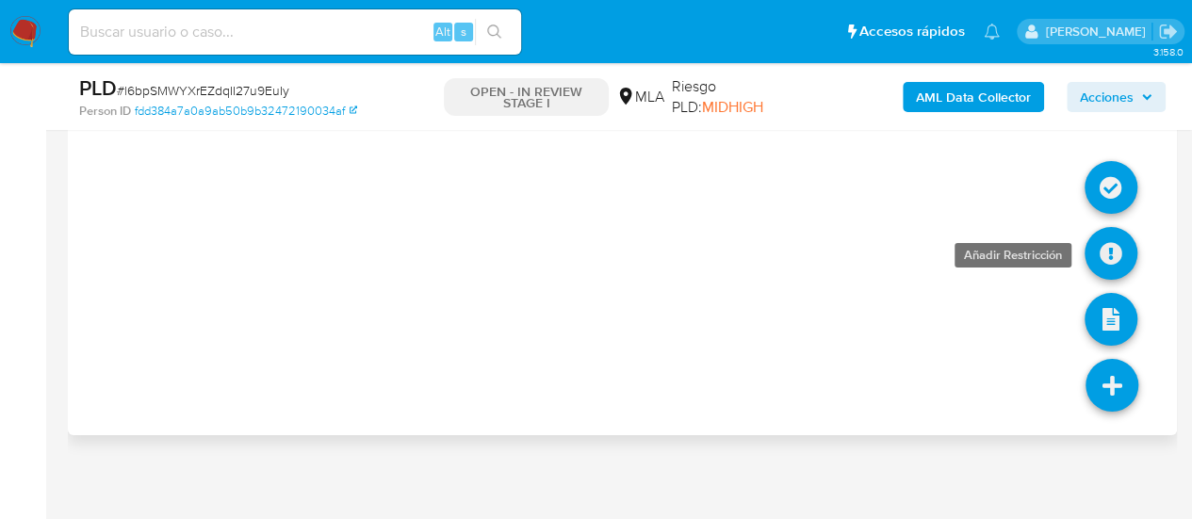
click at [1117, 228] on icon at bounding box center [1110, 253] width 53 height 53
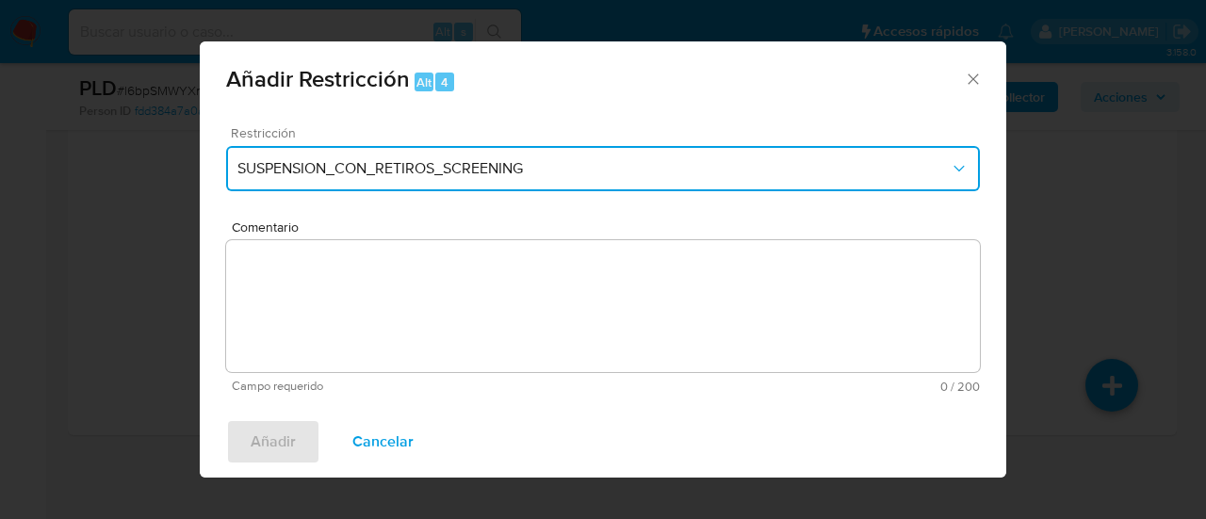
click at [430, 178] on span "SUSPENSION_CON_RETIROS_SCREENING" at bounding box center [593, 168] width 712 height 19
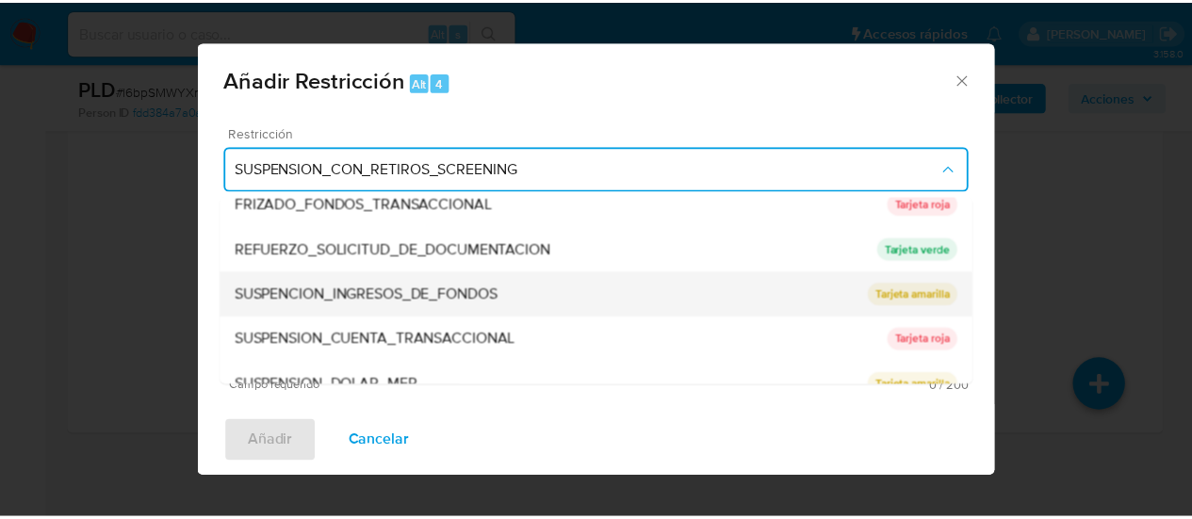
scroll to position [399, 0]
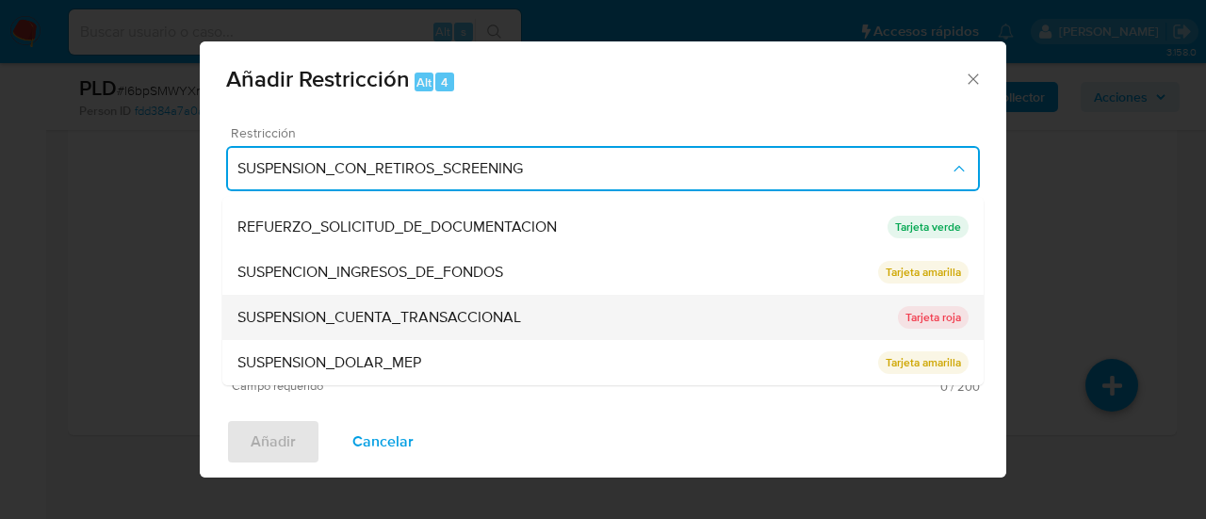
click at [426, 317] on span "SUSPENSION_CUENTA_TRANSACCIONAL" at bounding box center [379, 317] width 284 height 19
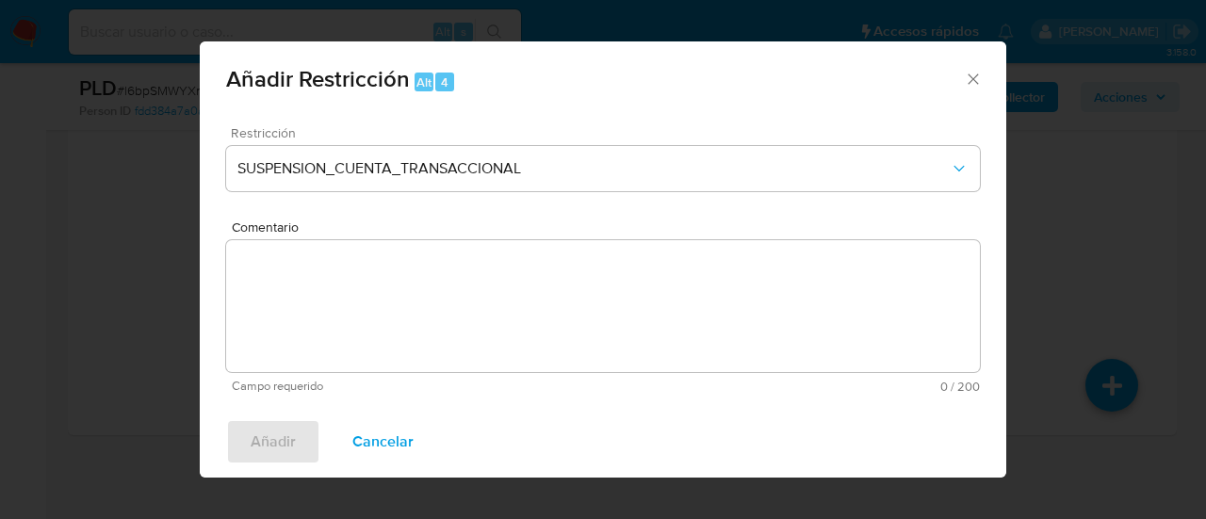
click at [426, 317] on textarea "Comentario" at bounding box center [603, 306] width 754 height 132
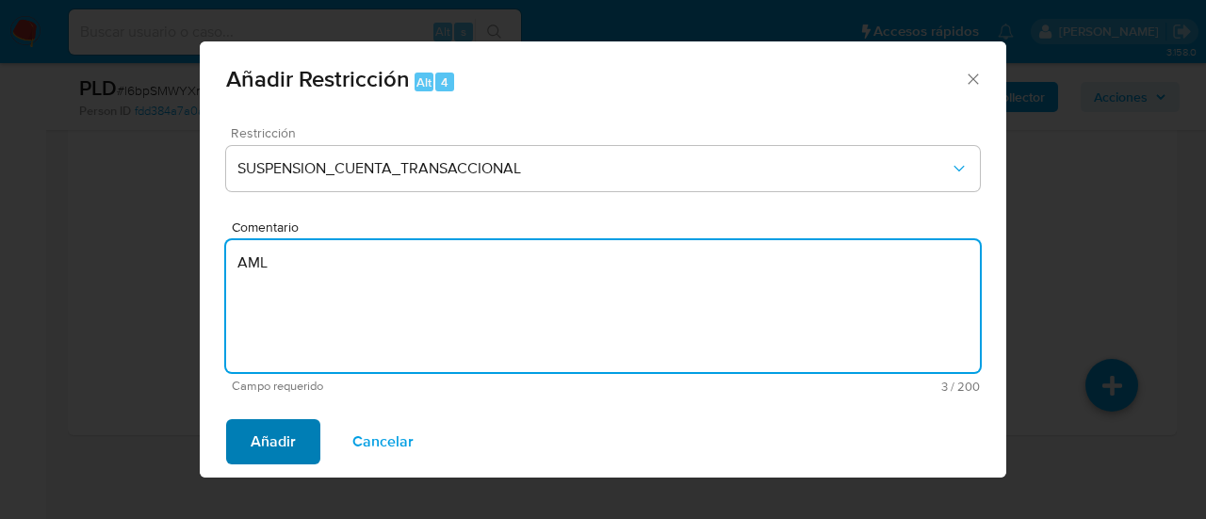
type textarea "AML"
click at [284, 444] on span "Añadir" at bounding box center [273, 441] width 45 height 41
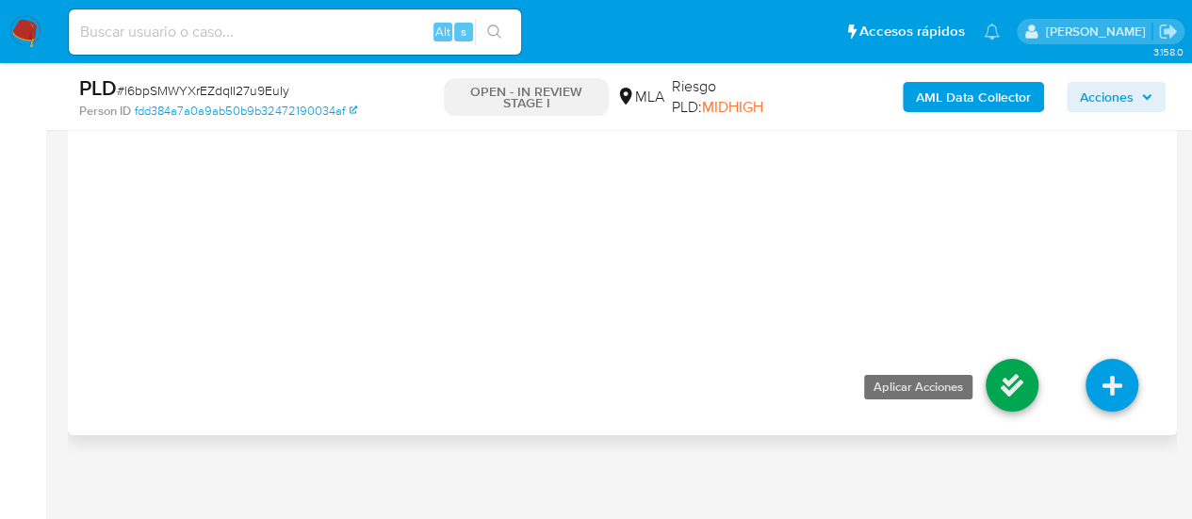
click at [998, 384] on icon at bounding box center [1011, 385] width 53 height 53
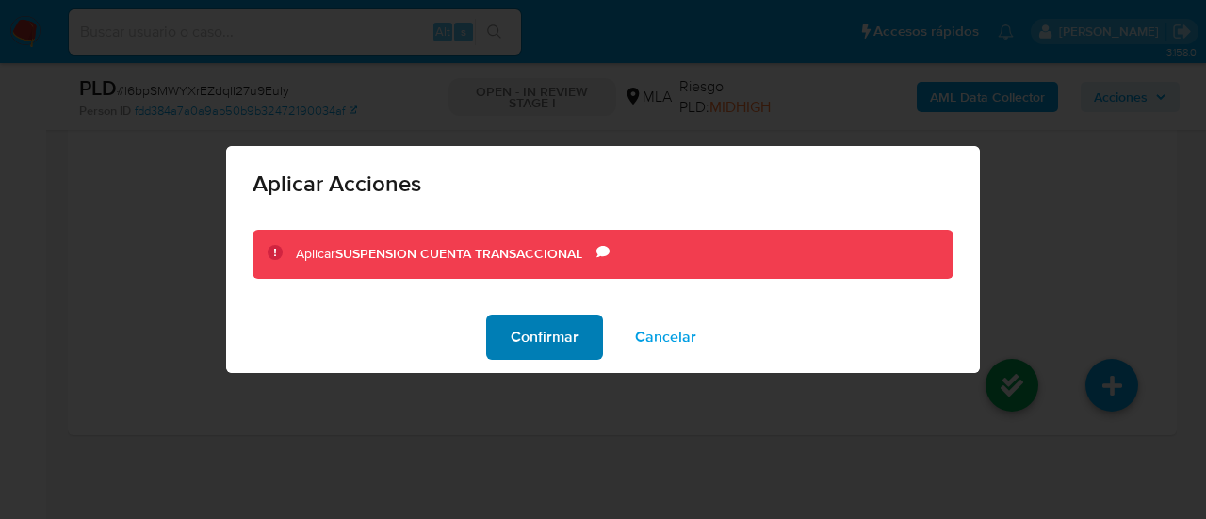
click at [560, 337] on span "Confirmar" at bounding box center [545, 336] width 68 height 41
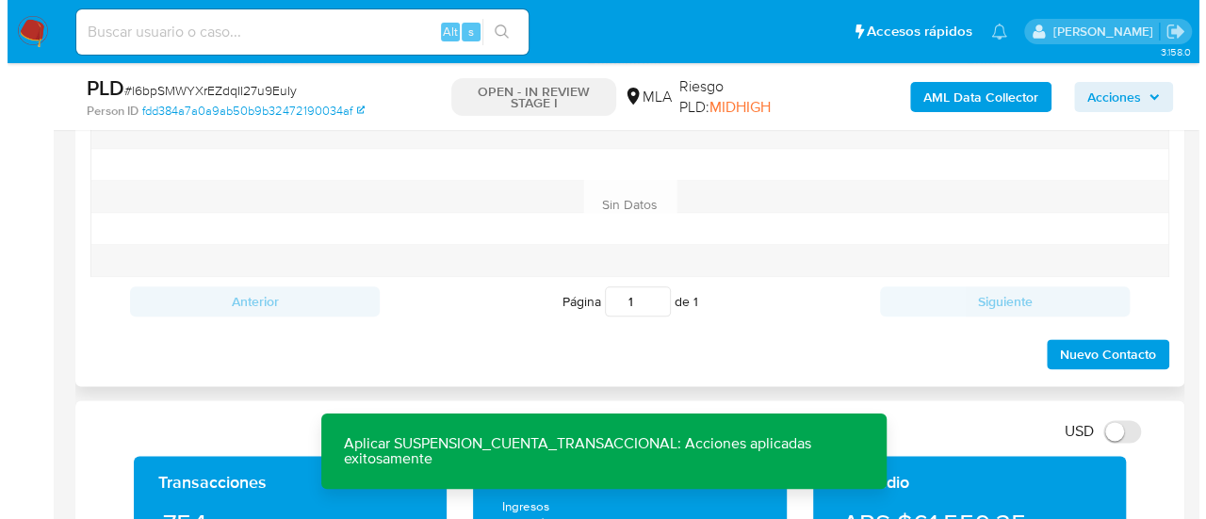
scroll to position [847, 0]
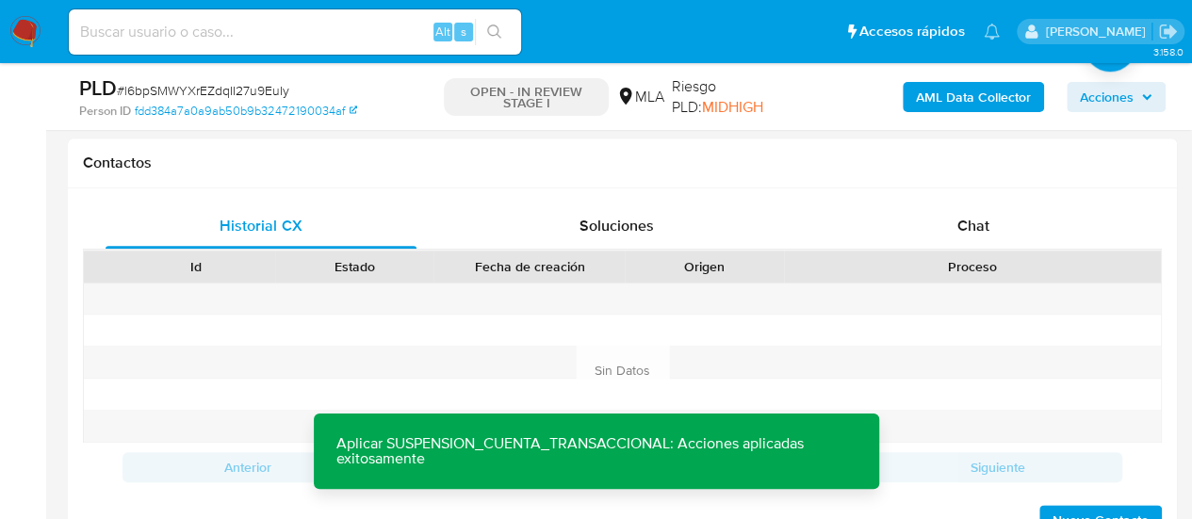
click at [942, 99] on b "AML Data Collector" at bounding box center [973, 97] width 115 height 30
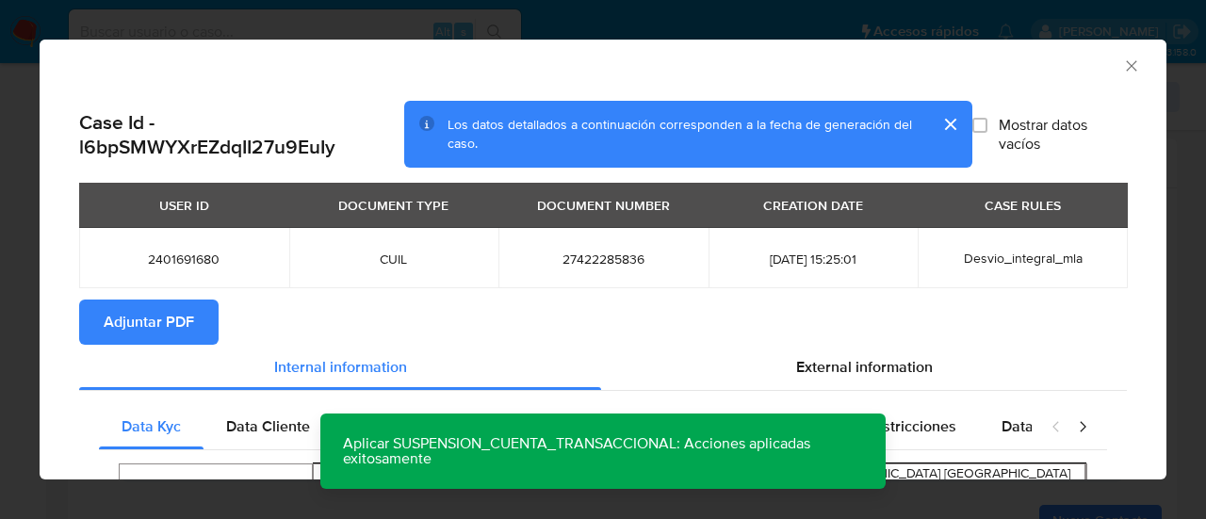
click at [149, 331] on span "Adjuntar PDF" at bounding box center [149, 321] width 90 height 41
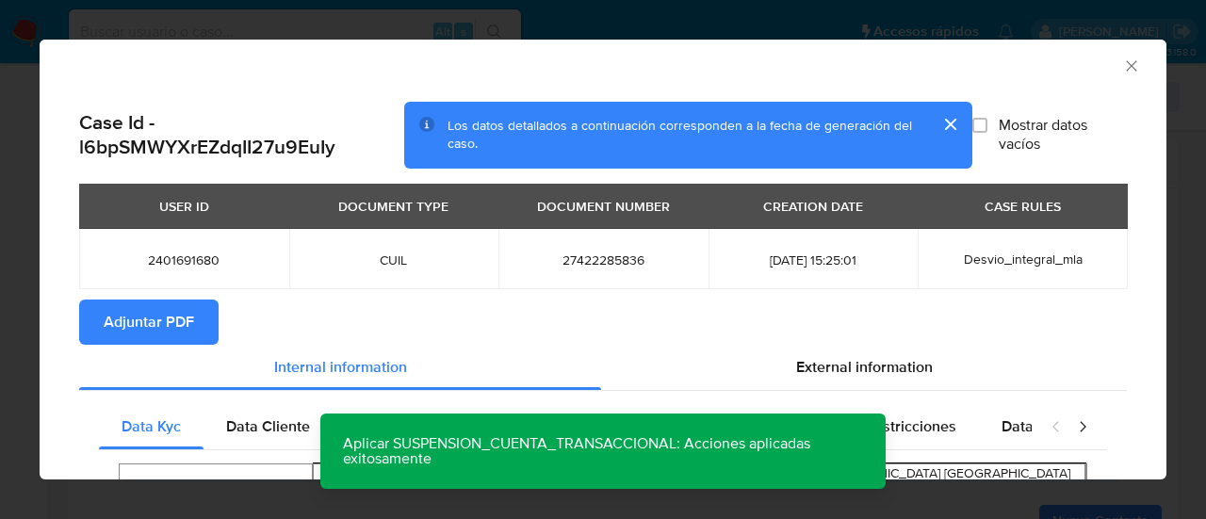
click at [1122, 61] on icon "Cerrar ventana" at bounding box center [1131, 66] width 19 height 19
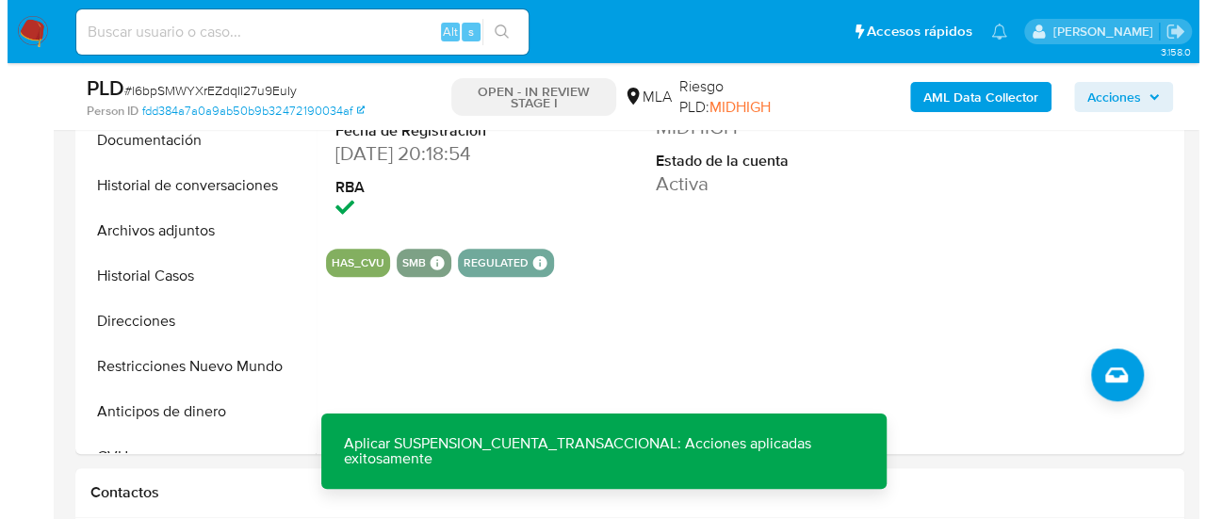
scroll to position [470, 0]
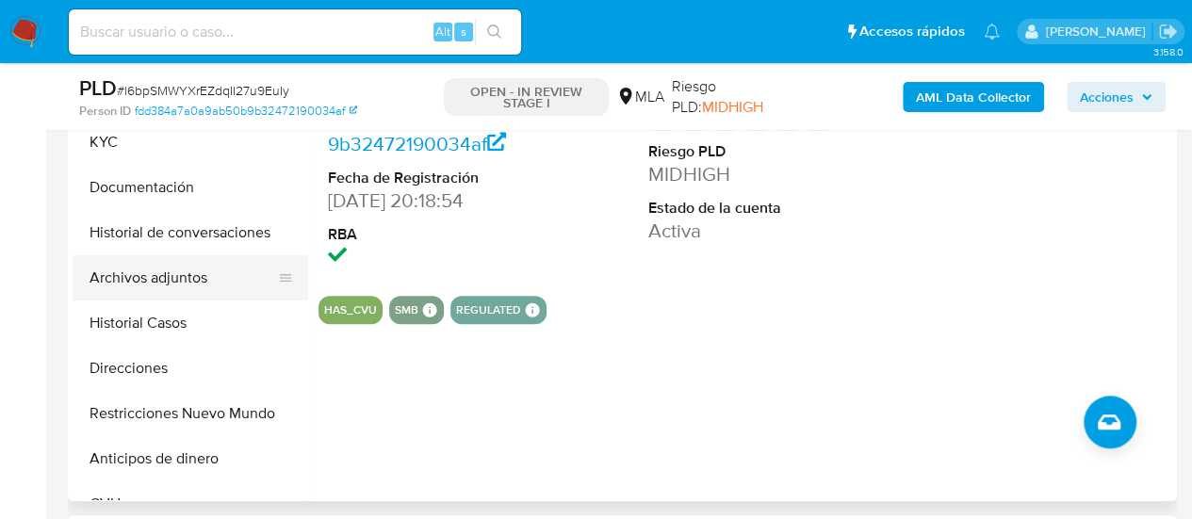
click at [128, 282] on button "Archivos adjuntos" at bounding box center [183, 277] width 220 height 45
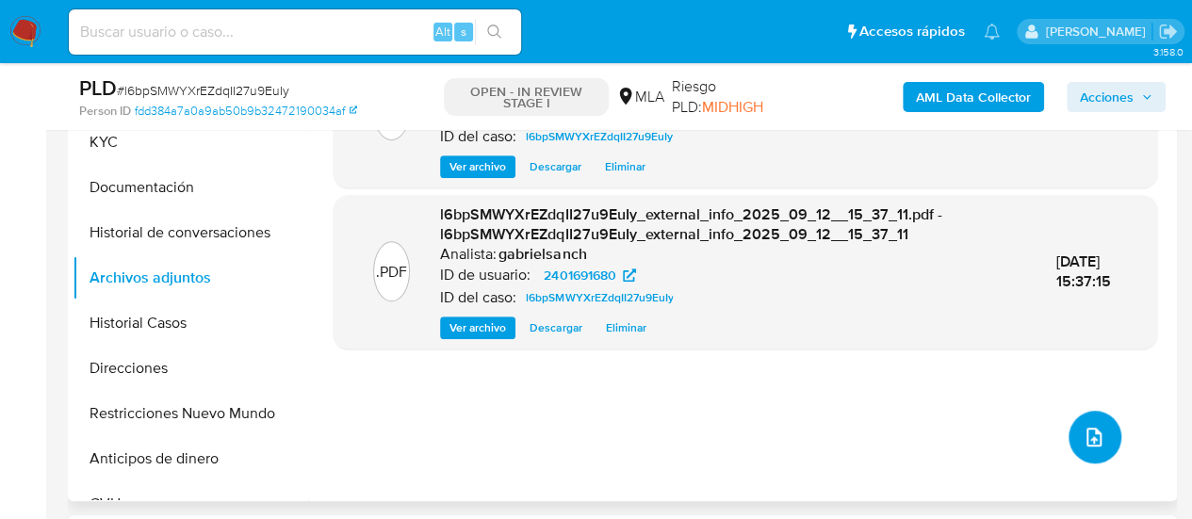
click at [1068, 445] on button "upload-file" at bounding box center [1094, 437] width 53 height 53
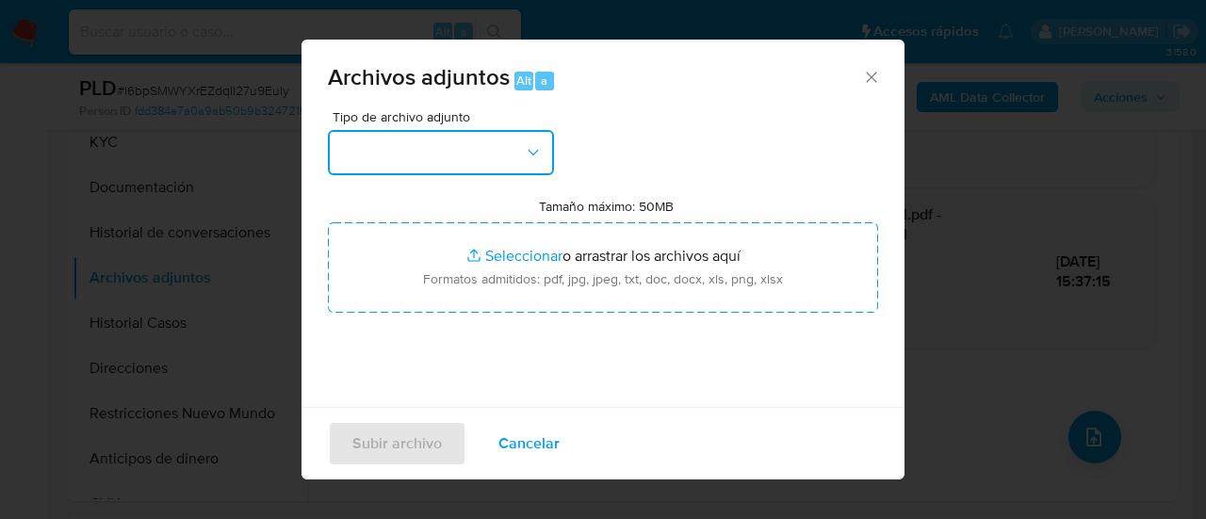
click at [463, 148] on button "button" at bounding box center [441, 152] width 226 height 45
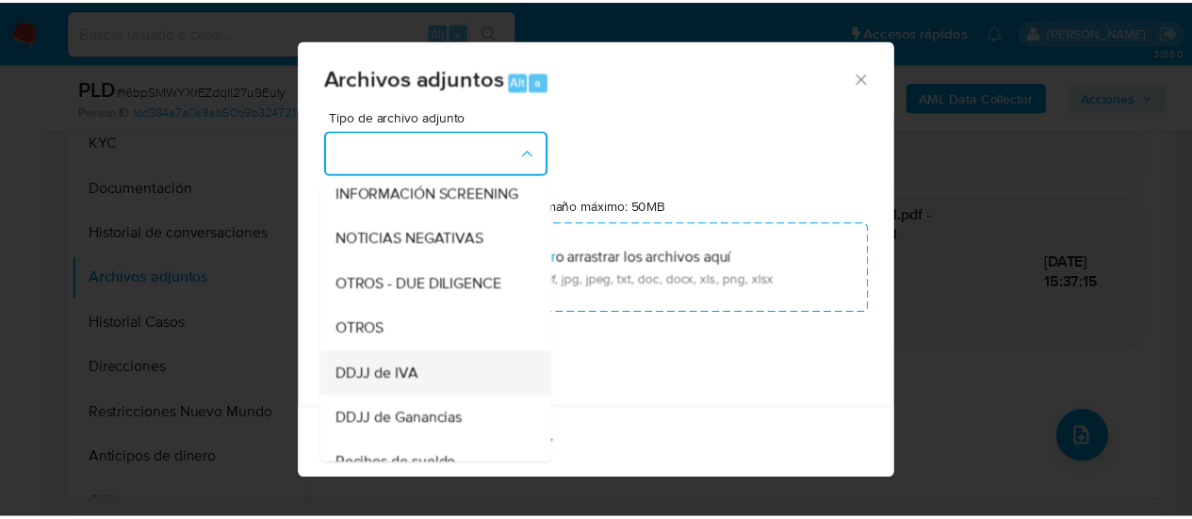
scroll to position [283, 0]
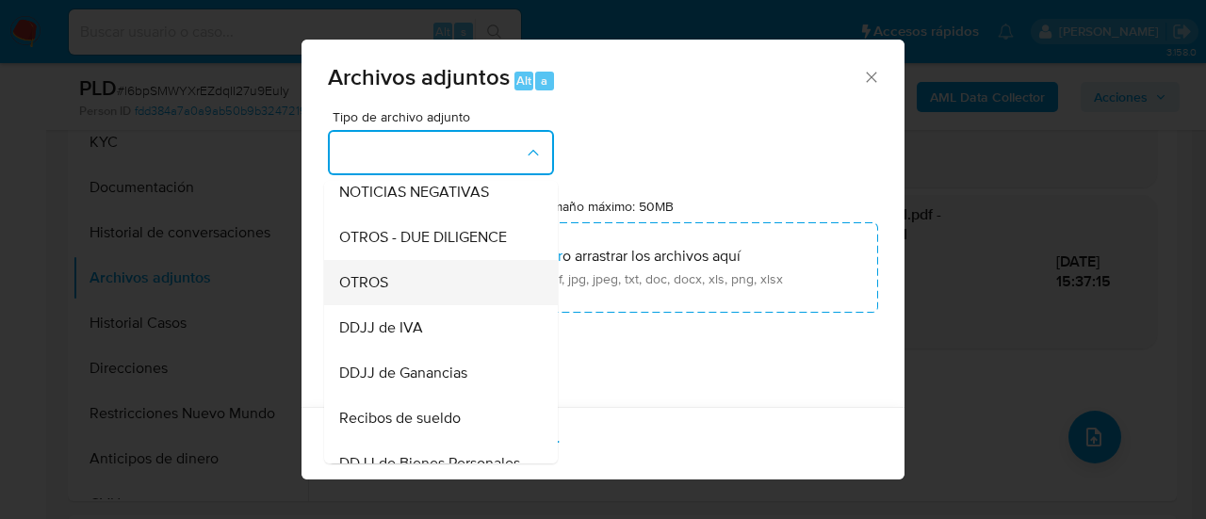
click at [375, 292] on span "OTROS" at bounding box center [363, 282] width 49 height 19
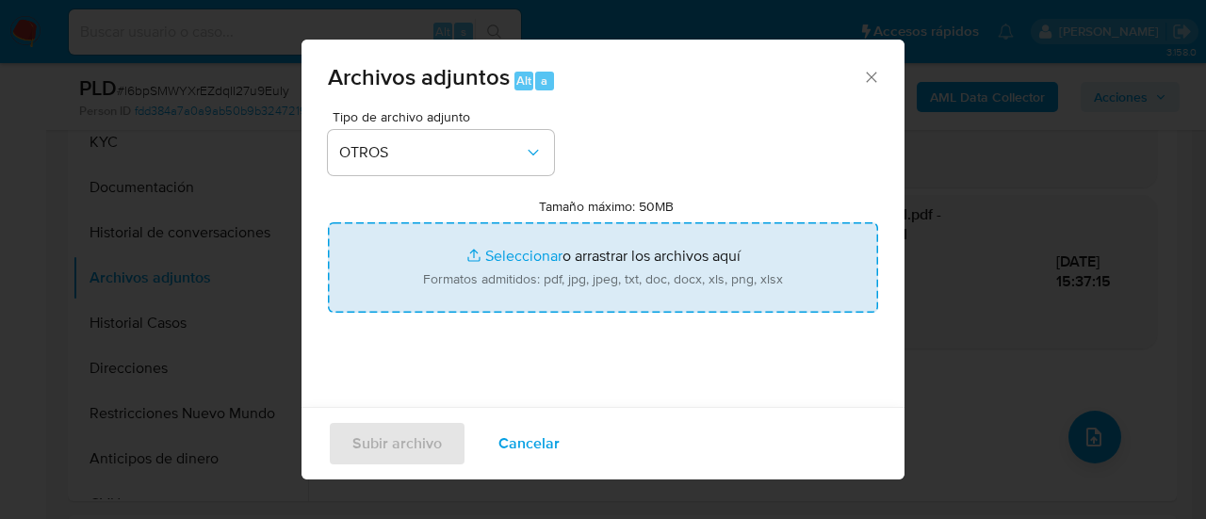
click at [462, 272] on input "Tamaño máximo: 50MB Seleccionar archivos" at bounding box center [603, 267] width 550 height 90
type input "C:\fakepath\Caselog l6bpSMWYXrEZdqII27u9EuIy_2025_08_18_23_15_40.docx"
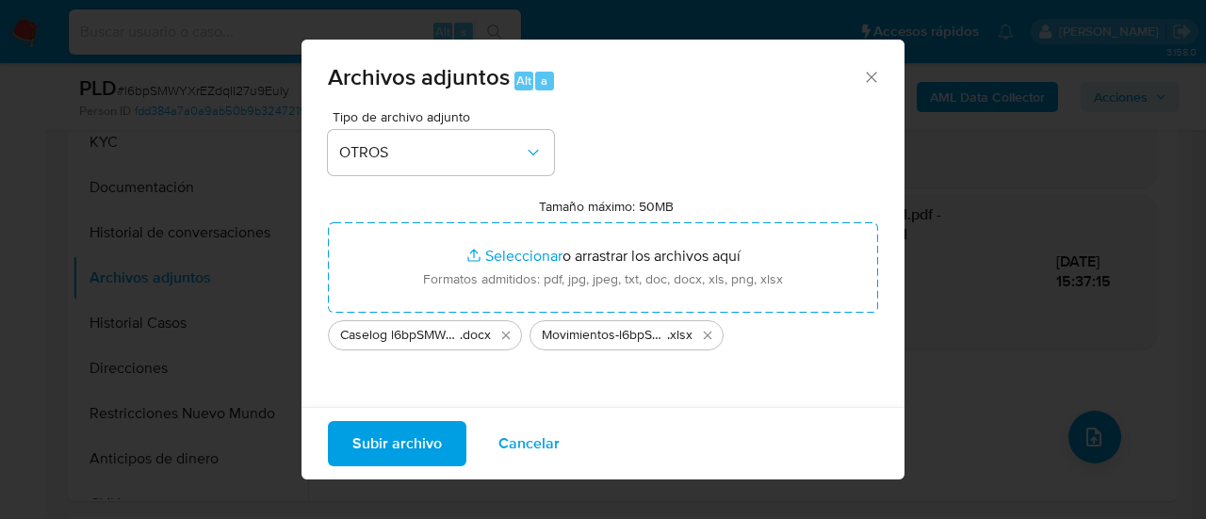
click at [363, 457] on span "Subir archivo" at bounding box center [396, 443] width 89 height 41
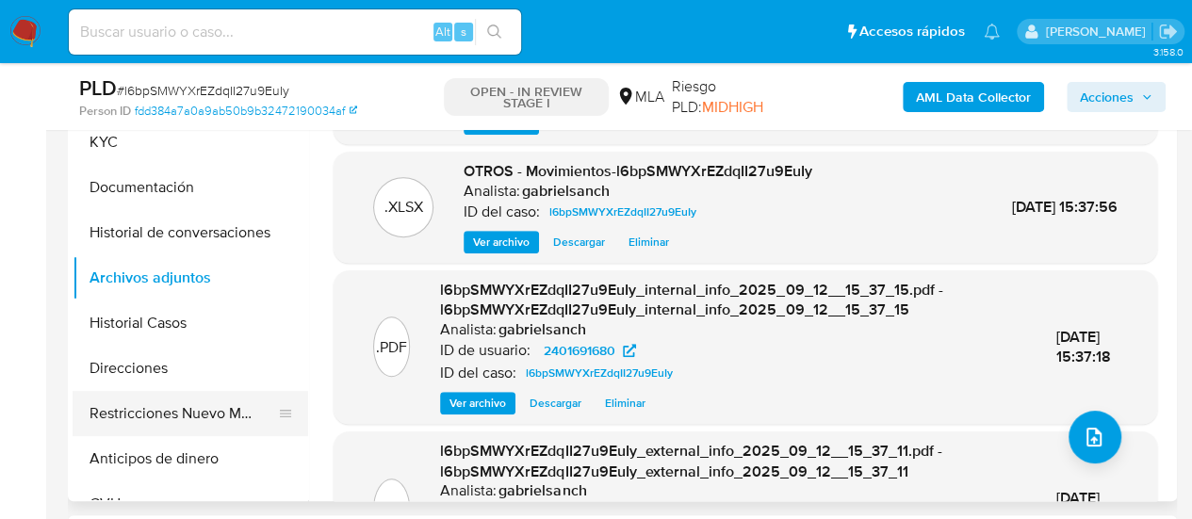
click at [207, 406] on button "Restricciones Nuevo Mundo" at bounding box center [183, 413] width 220 height 45
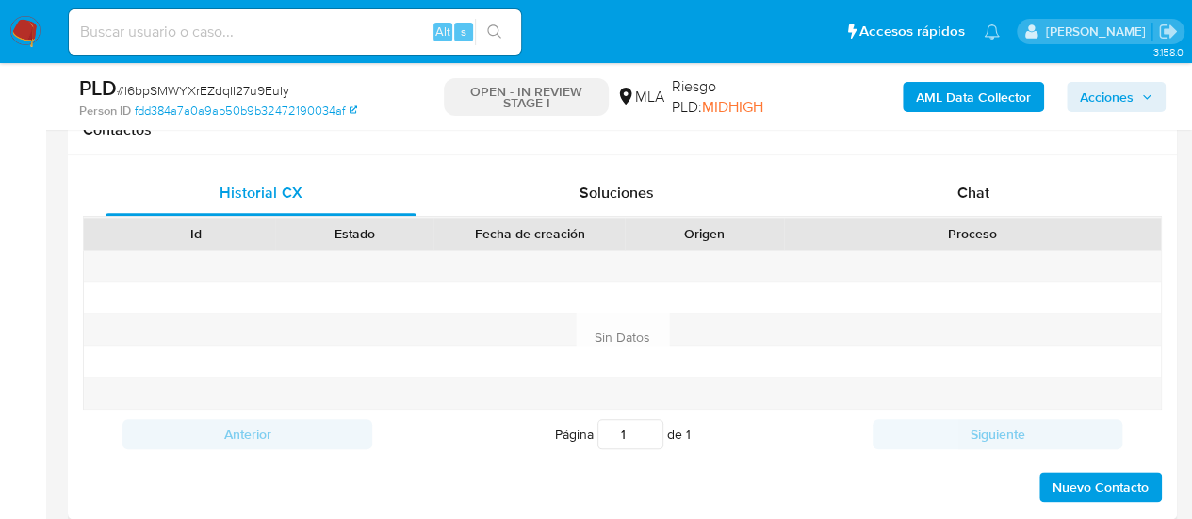
scroll to position [753, 0]
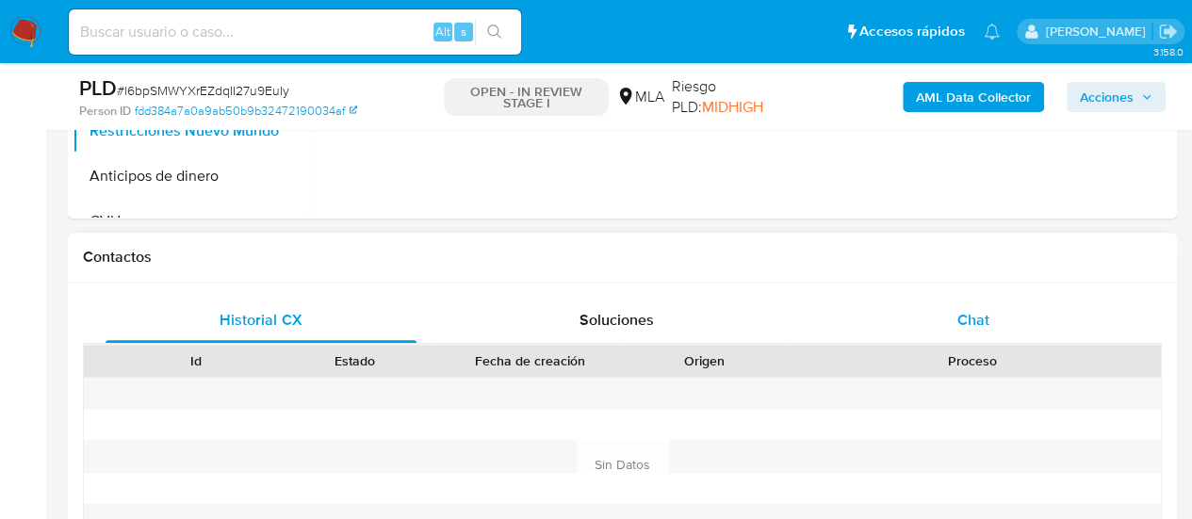
click at [965, 332] on div "Chat" at bounding box center [973, 320] width 311 height 45
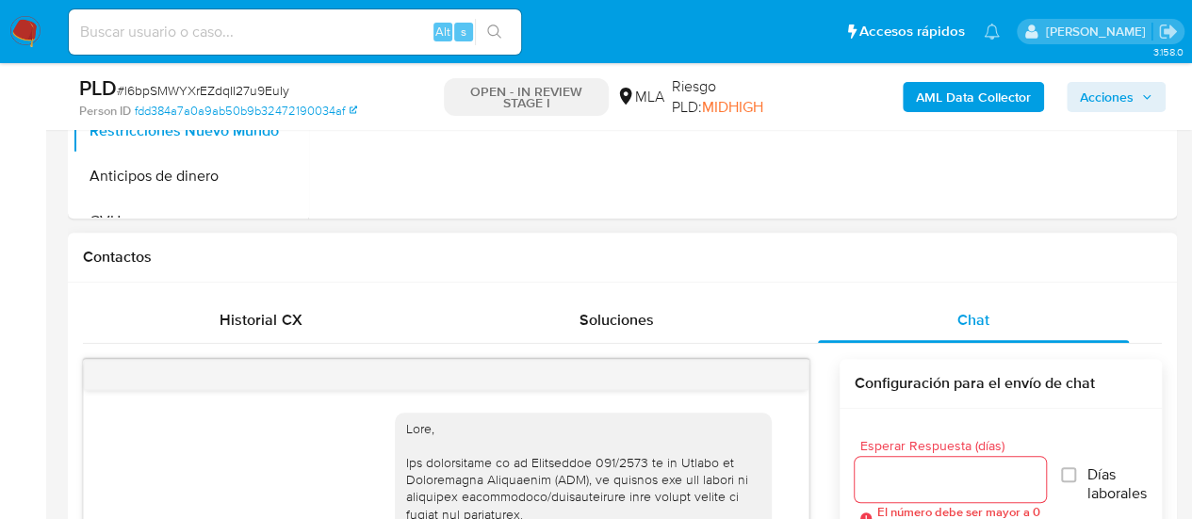
scroll to position [1339, 0]
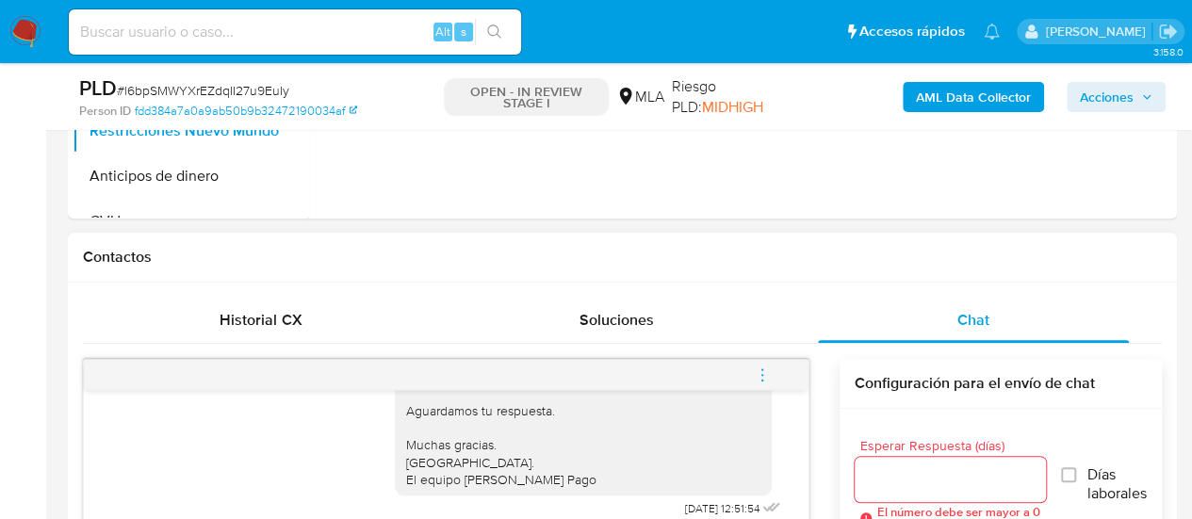
click at [765, 370] on icon "menu-action" at bounding box center [762, 374] width 17 height 17
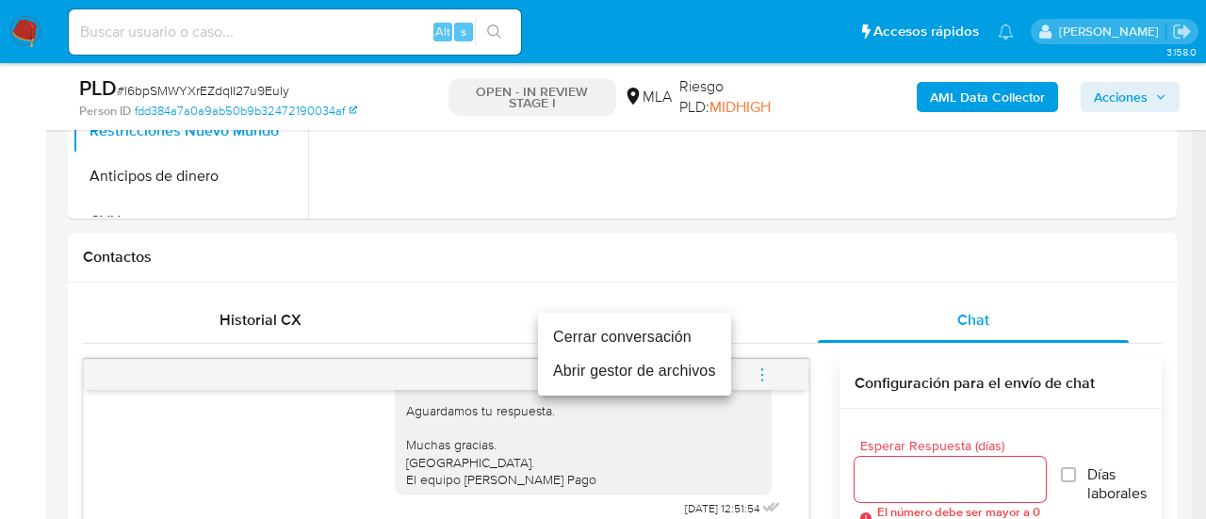
click at [618, 329] on li "Cerrar conversación" at bounding box center [634, 337] width 193 height 34
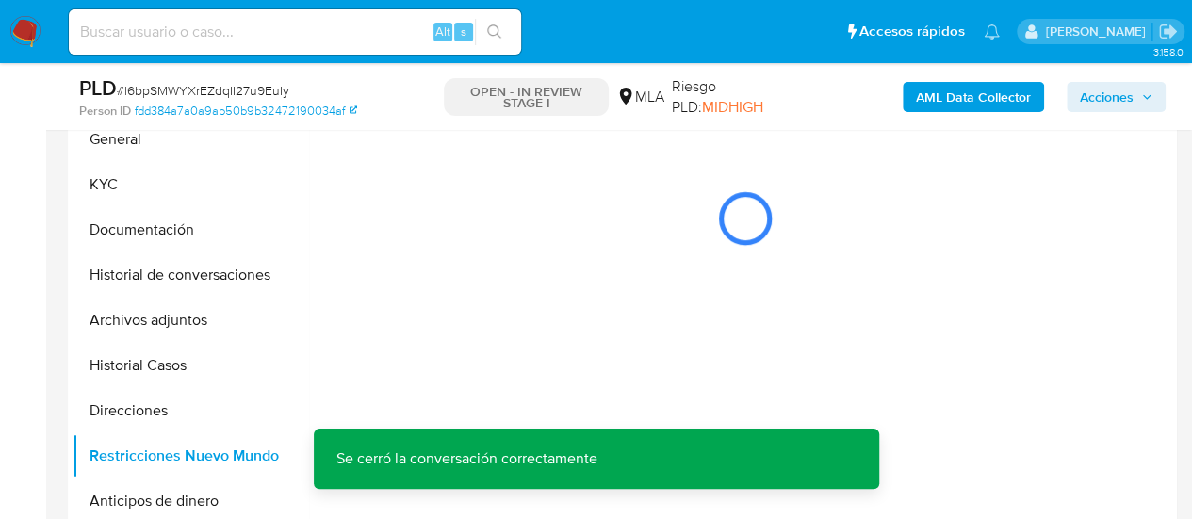
scroll to position [376, 0]
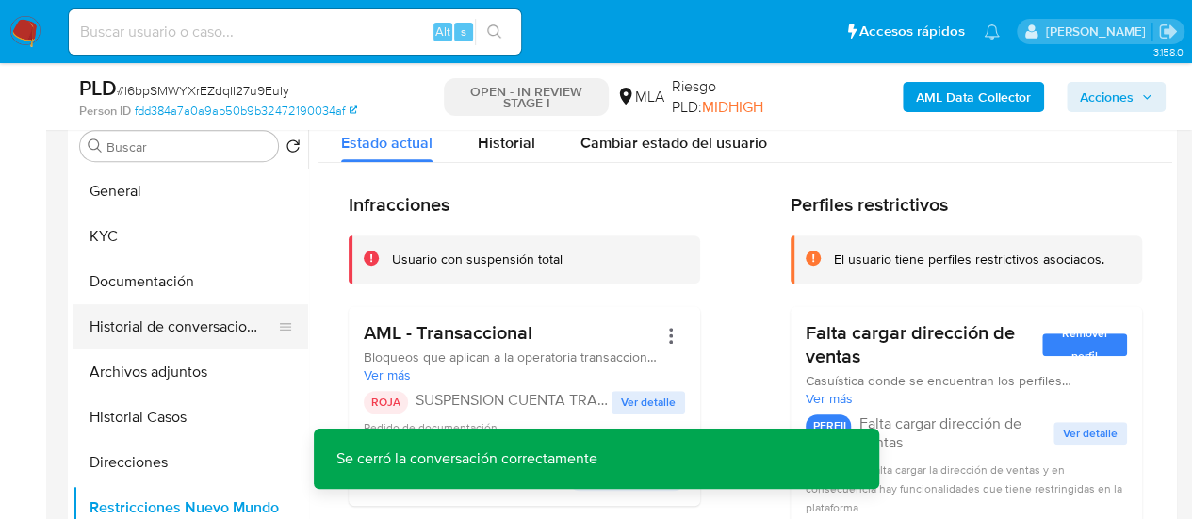
click at [175, 338] on button "Historial de conversaciones" at bounding box center [183, 326] width 220 height 45
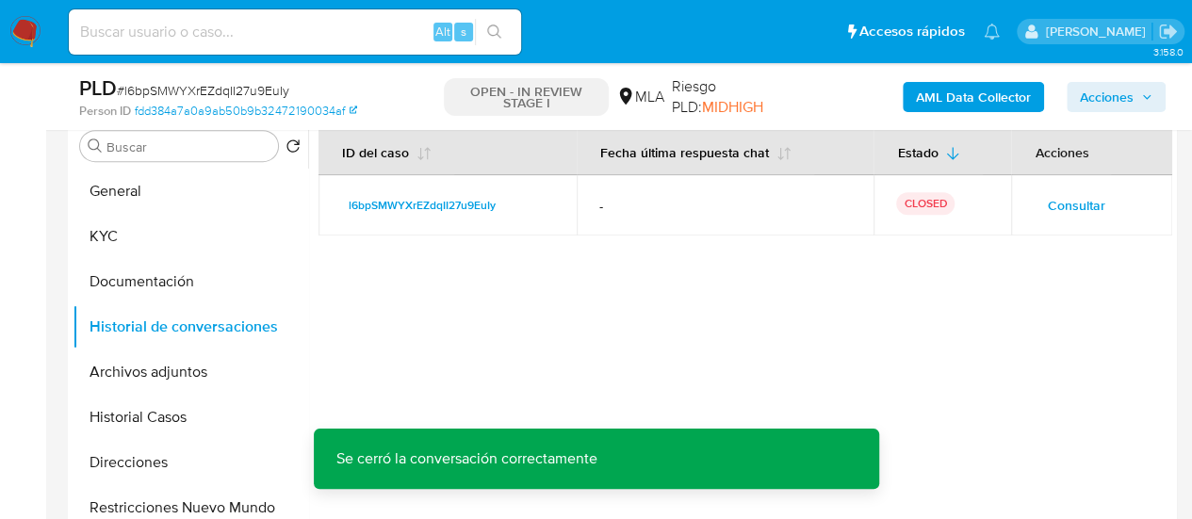
click at [1113, 89] on span "Acciones" at bounding box center [1106, 97] width 54 height 30
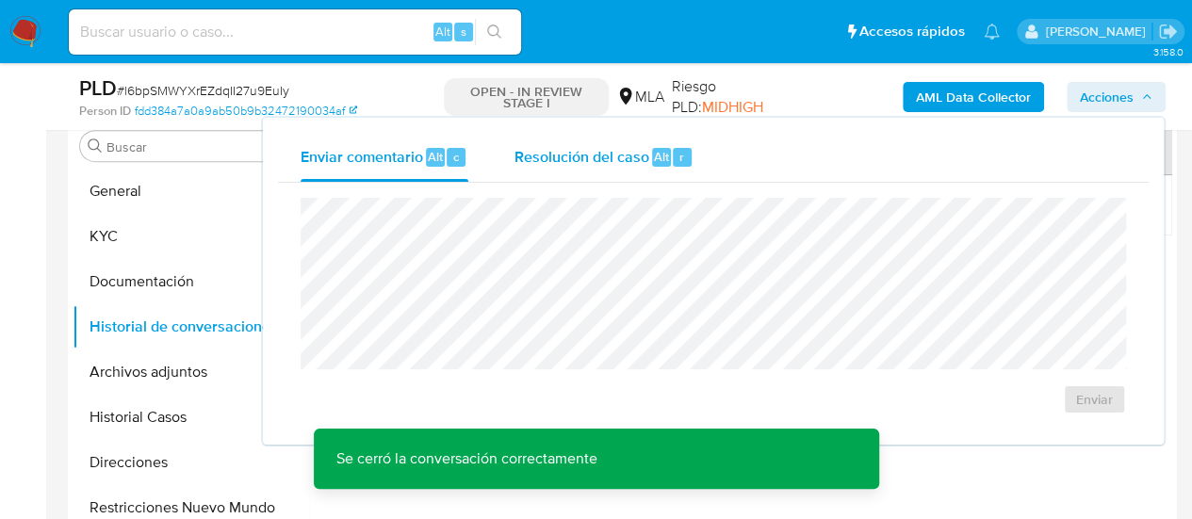
click at [508, 165] on button "Resolución del caso Alt r" at bounding box center [603, 157] width 225 height 49
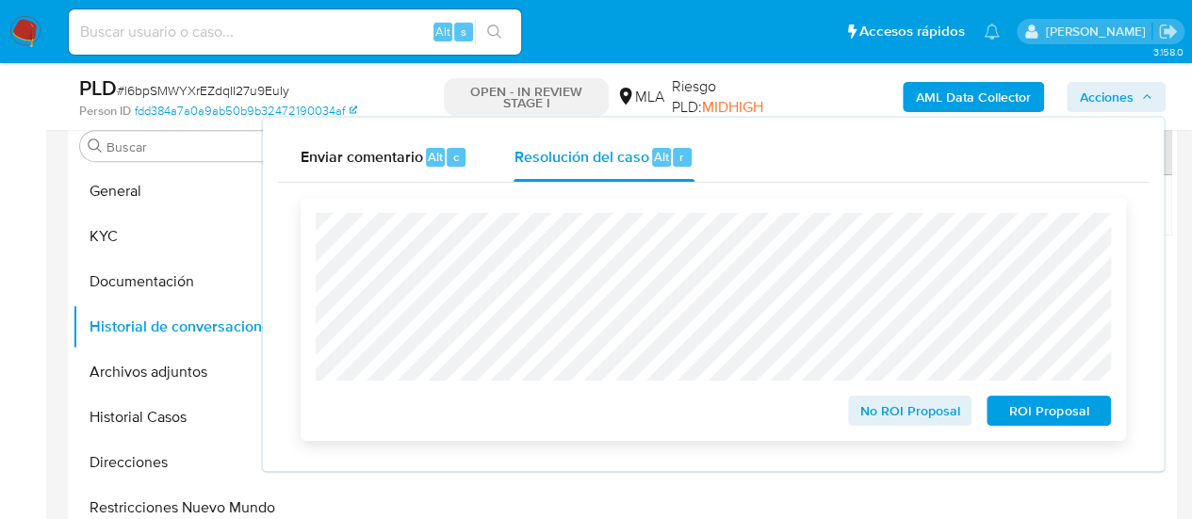
click at [1041, 406] on span "ROI Proposal" at bounding box center [1048, 410] width 98 height 26
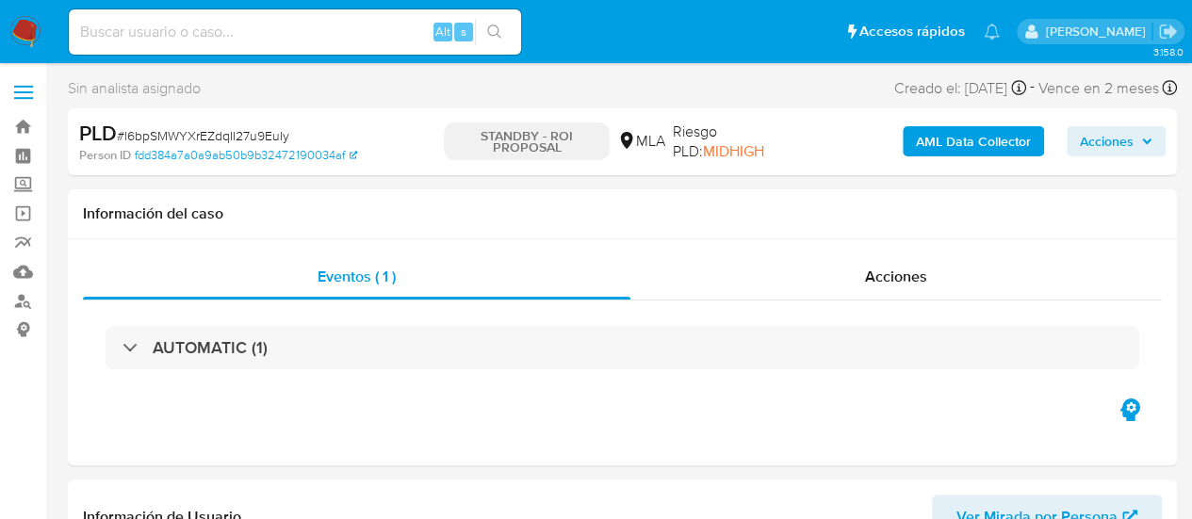
select select "10"
click at [220, 18] on div "Alt s" at bounding box center [295, 31] width 452 height 45
click at [226, 23] on input at bounding box center [295, 32] width 452 height 24
paste input "3A6k0C98gpjrzeJ5yQ02P6He"
type input "3A6k0C98gpjrzeJ5yQ02P6He"
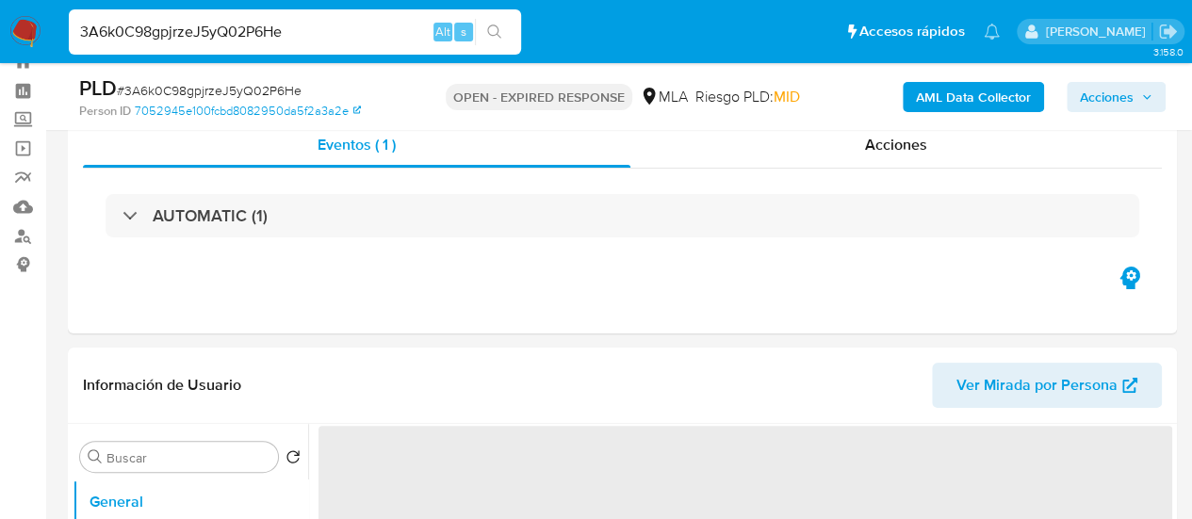
scroll to position [94, 0]
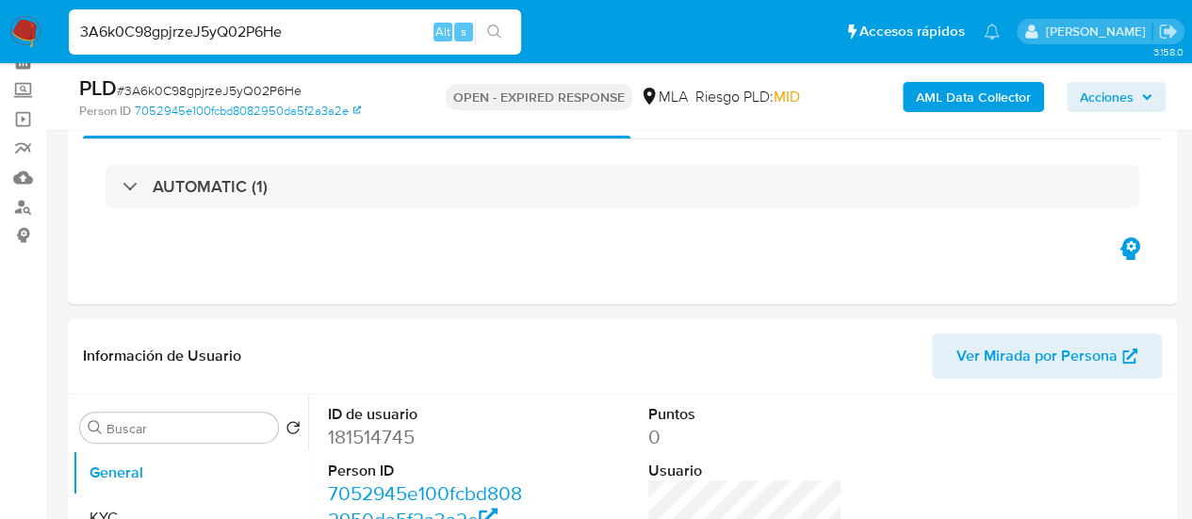
select select "10"
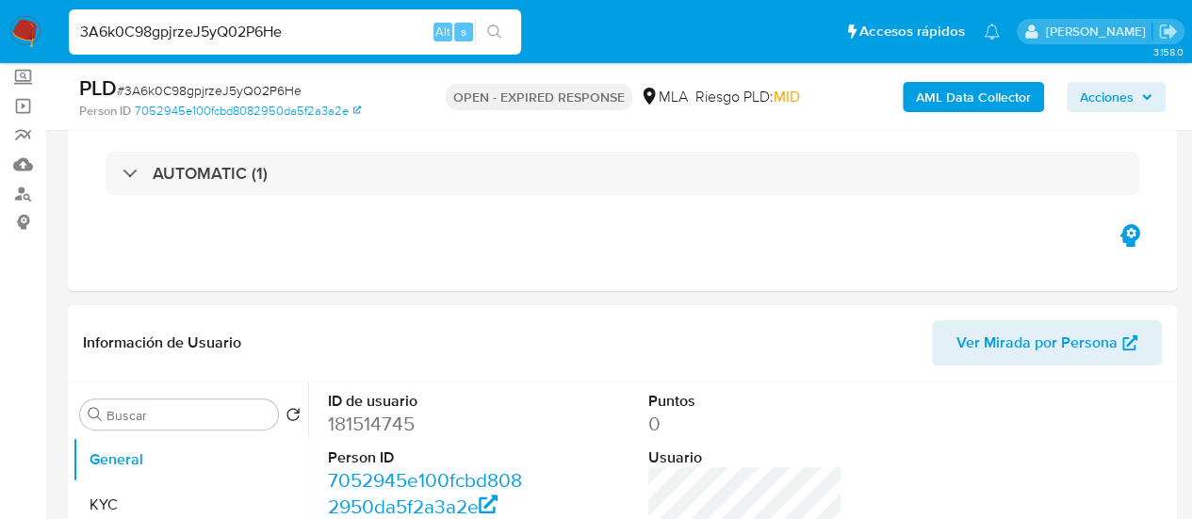
scroll to position [188, 0]
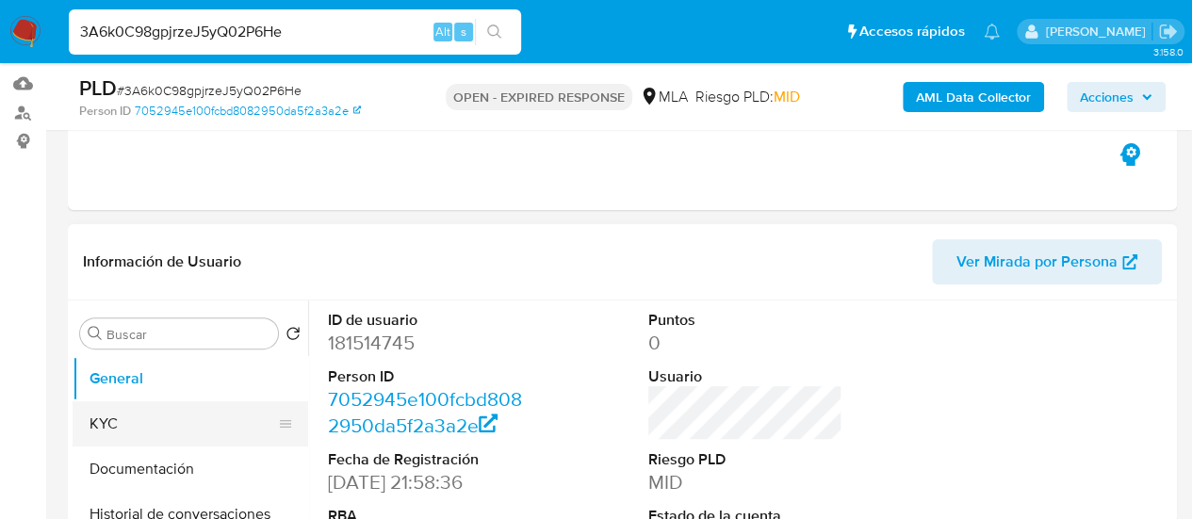
click at [164, 435] on button "KYC" at bounding box center [183, 423] width 220 height 45
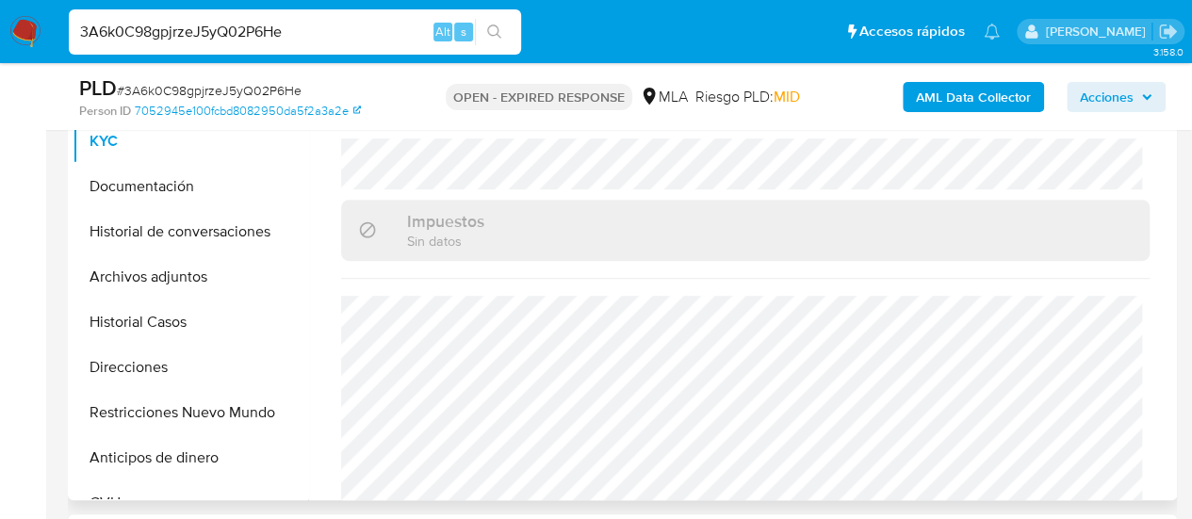
scroll to position [1036, 0]
click at [198, 353] on button "Direcciones" at bounding box center [183, 367] width 220 height 45
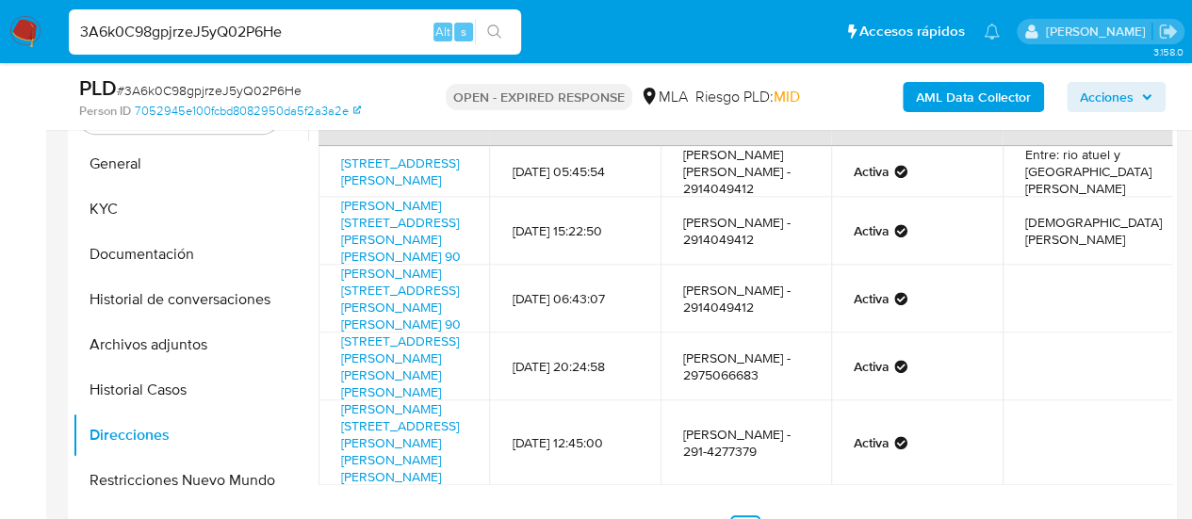
scroll to position [377, 0]
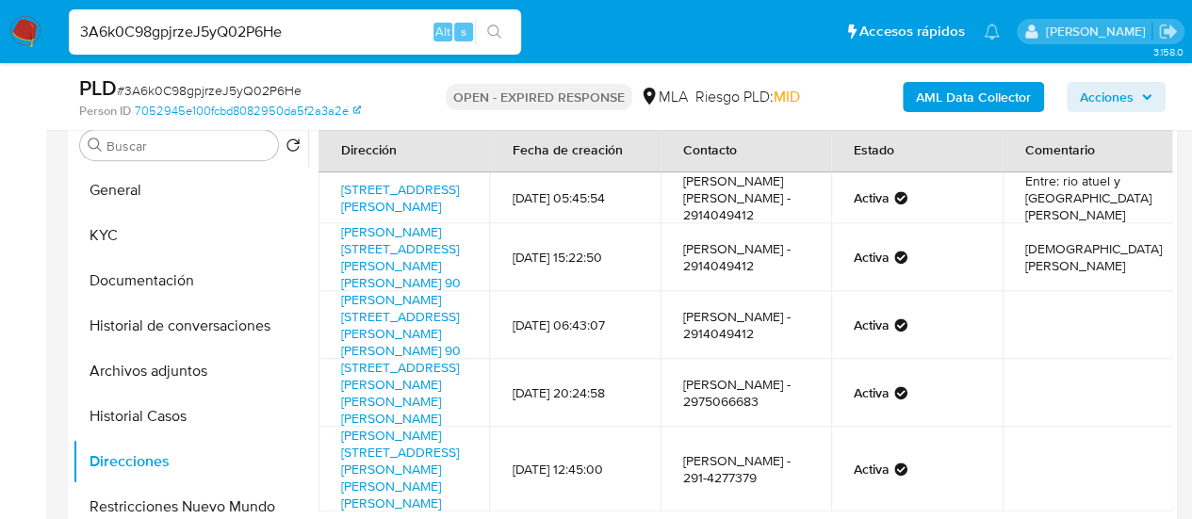
click at [166, 33] on input "3A6k0C98gpjrzeJ5yQ02P6He" at bounding box center [295, 32] width 452 height 24
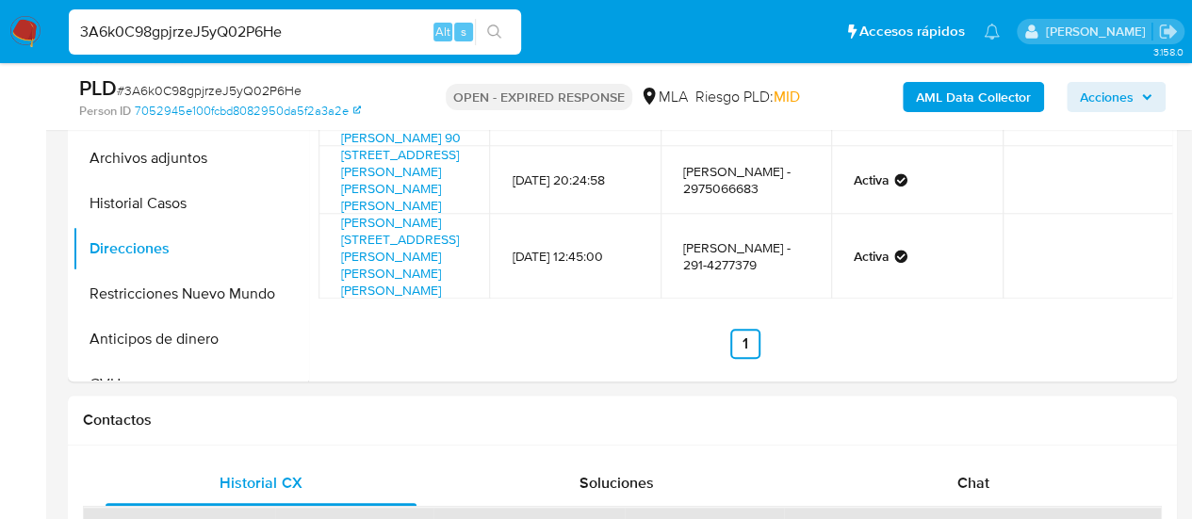
scroll to position [848, 0]
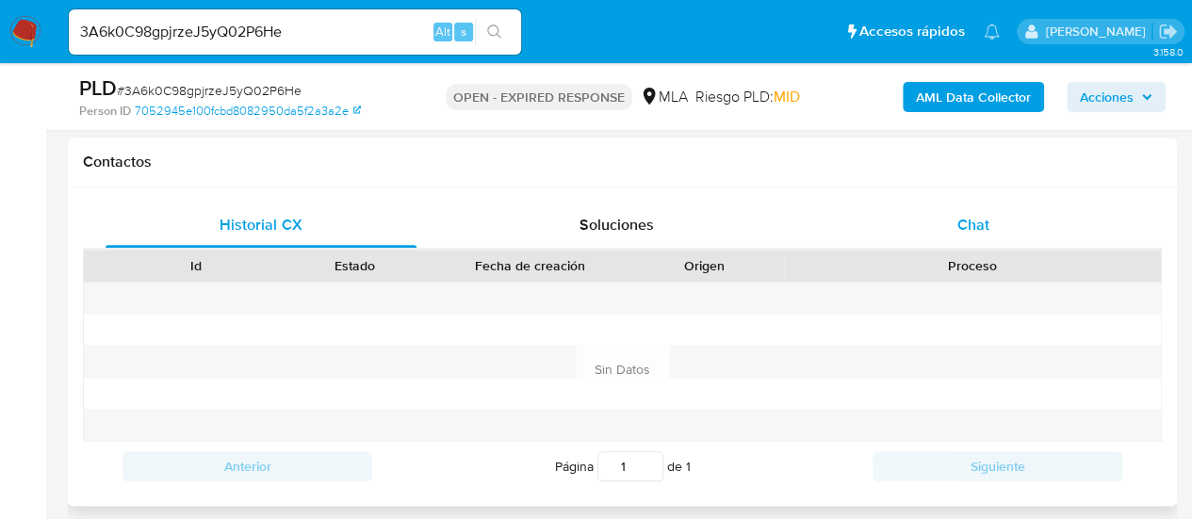
click at [963, 229] on span "Chat" at bounding box center [973, 225] width 32 height 22
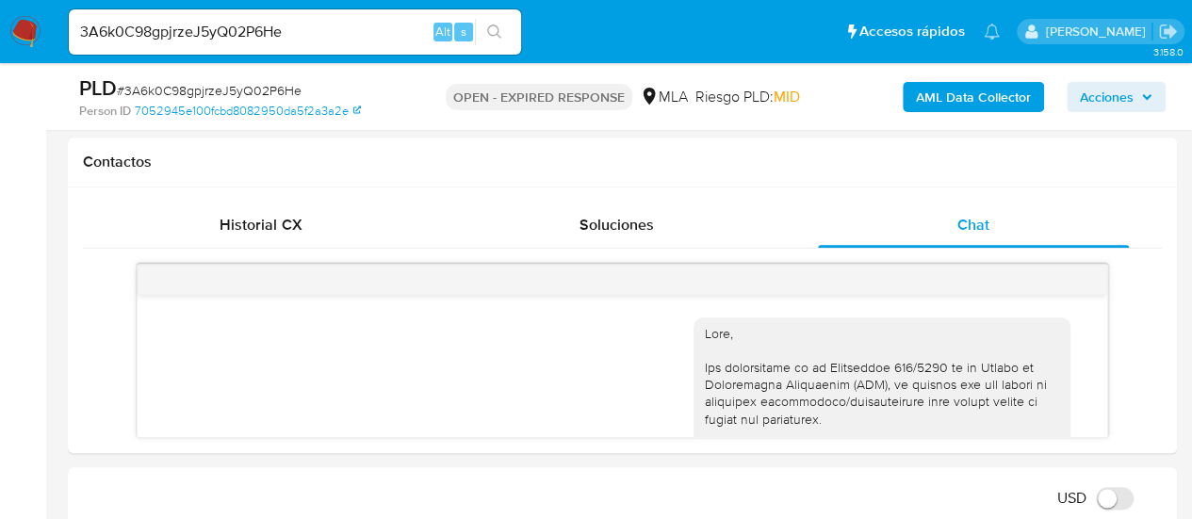
scroll to position [1339, 0]
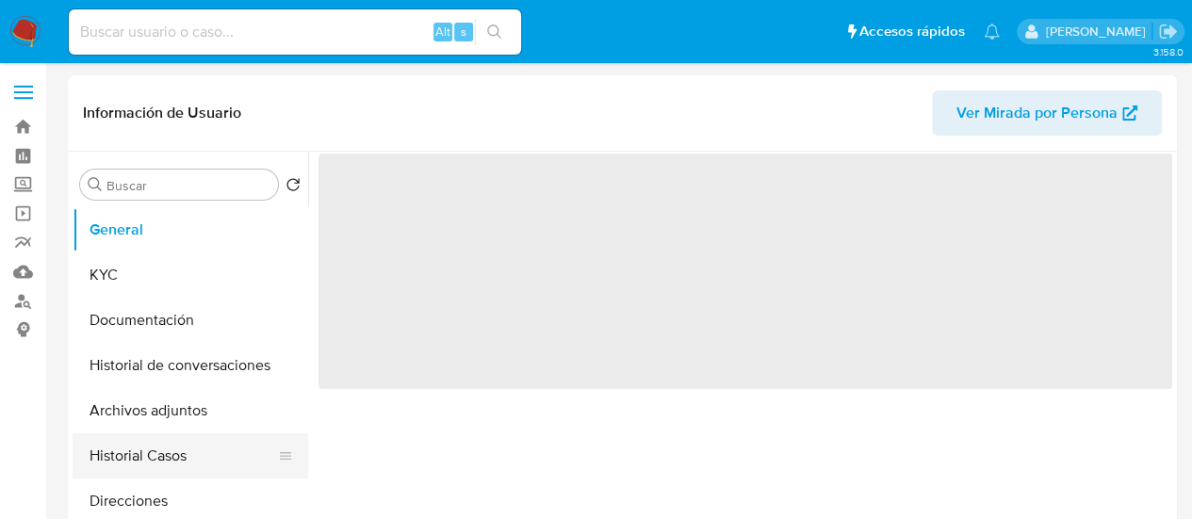
click at [130, 466] on button "Historial Casos" at bounding box center [183, 455] width 220 height 45
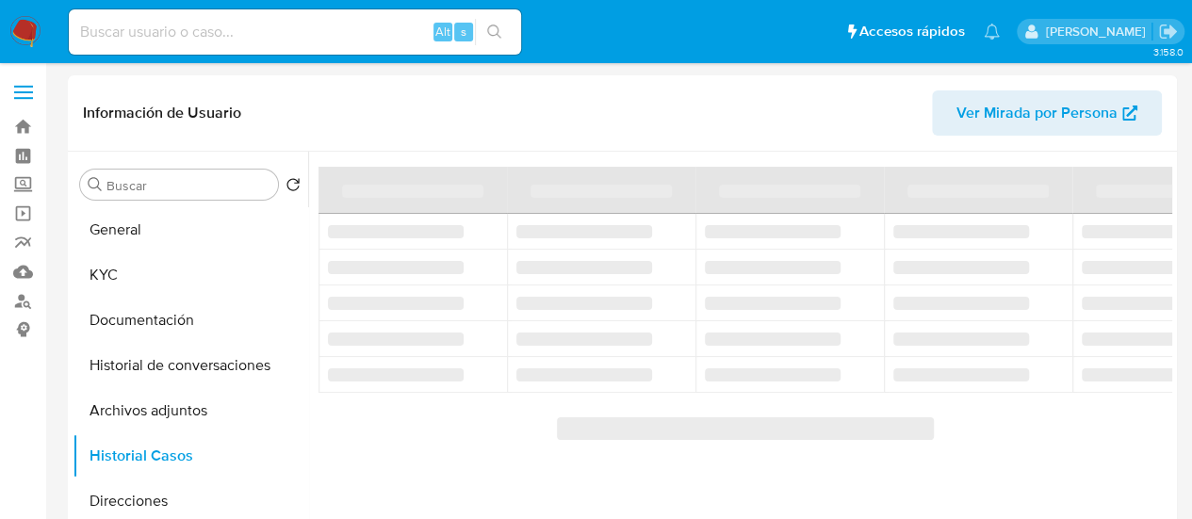
select select "10"
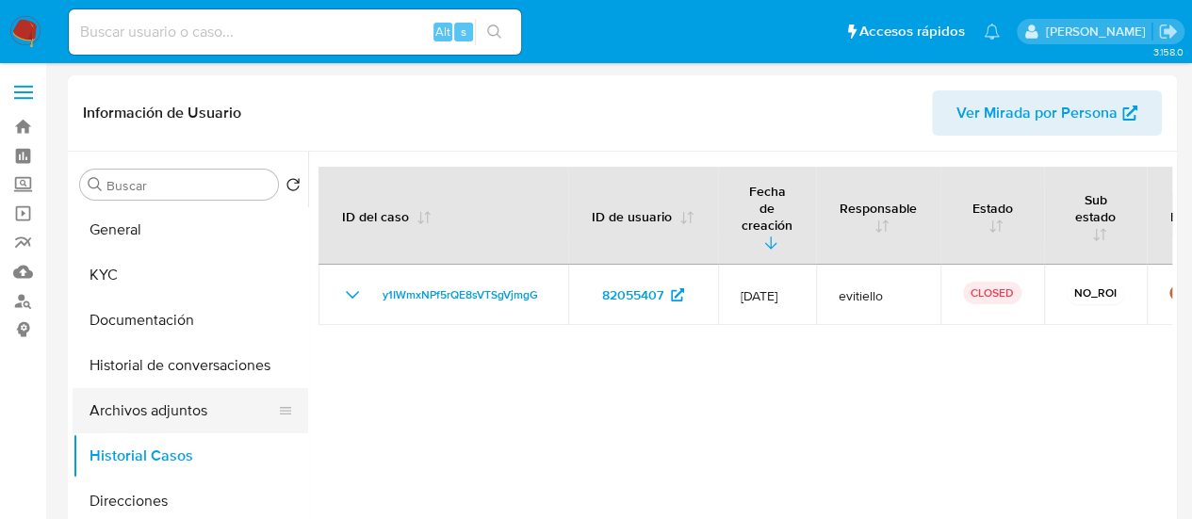
click at [138, 408] on button "Archivos adjuntos" at bounding box center [183, 410] width 220 height 45
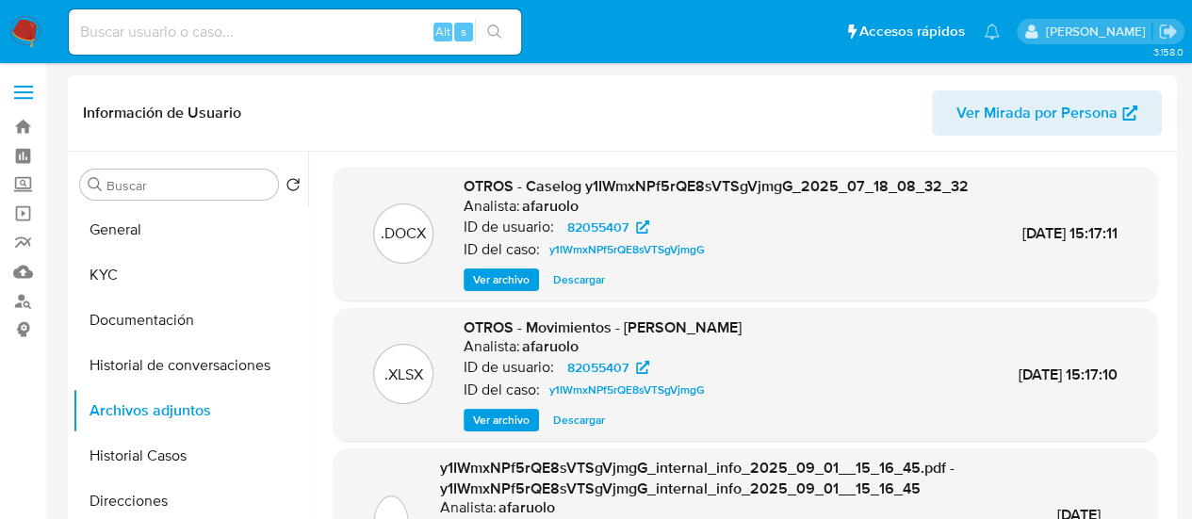
click at [527, 291] on button "Ver archivo" at bounding box center [500, 279] width 75 height 23
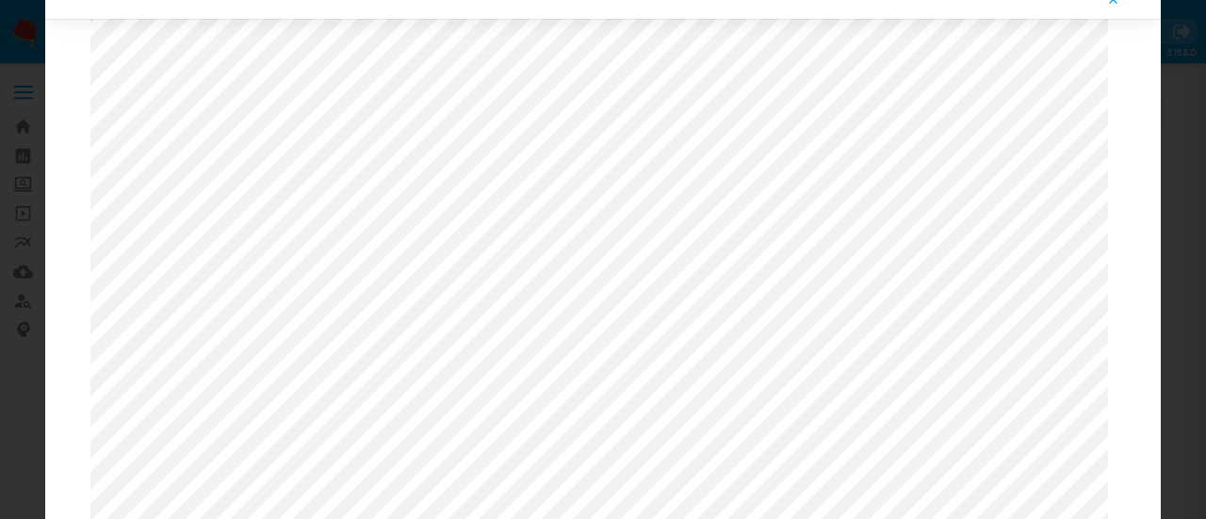
scroll to position [2042, 0]
click at [1115, 5] on icon "Attachment preview" at bounding box center [1113, -1] width 15 height 15
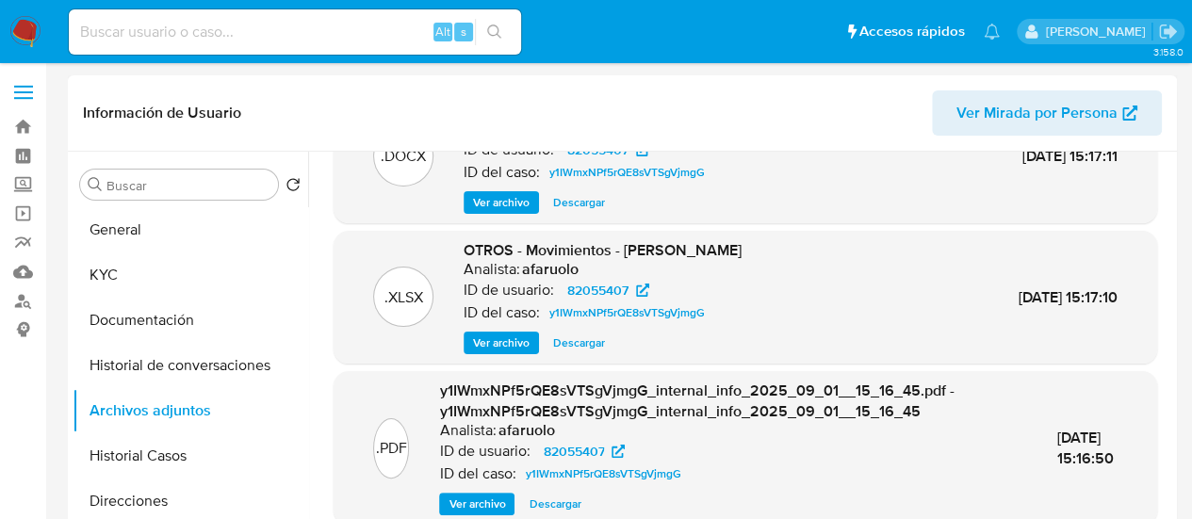
scroll to position [167, 0]
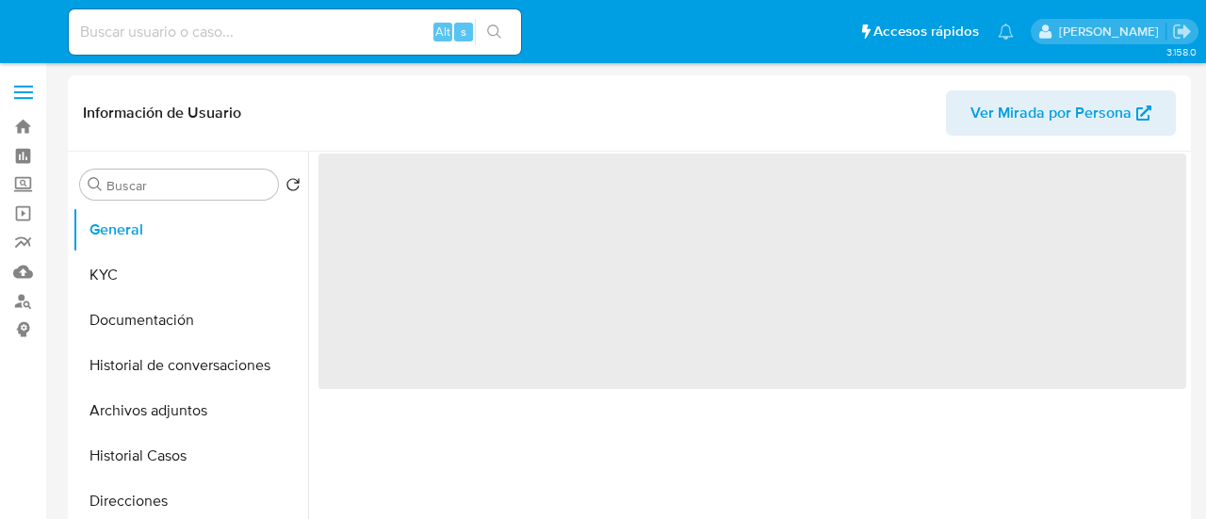
select select "10"
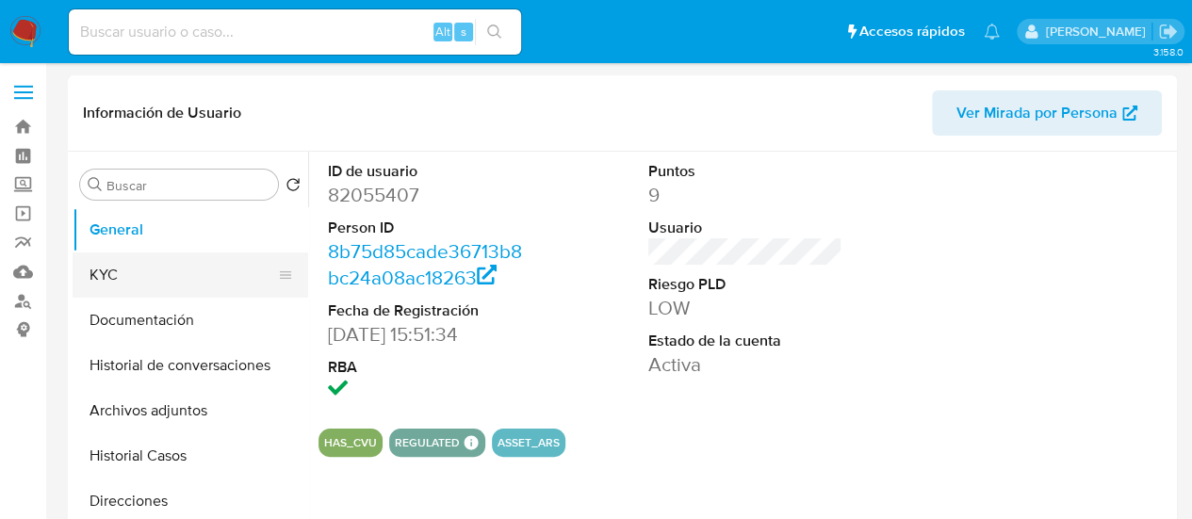
click at [171, 270] on button "KYC" at bounding box center [183, 274] width 220 height 45
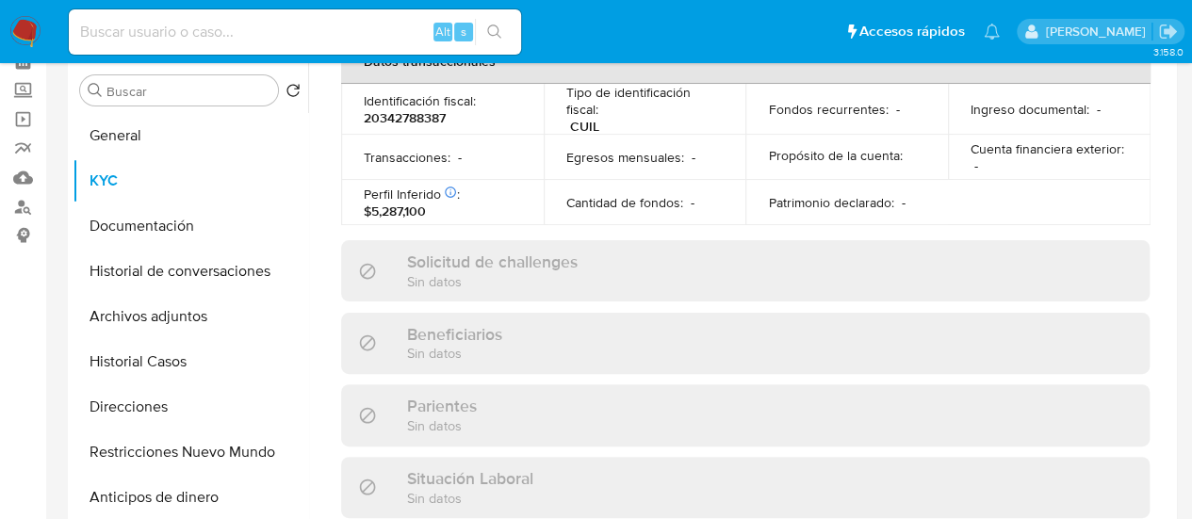
scroll to position [1062, 0]
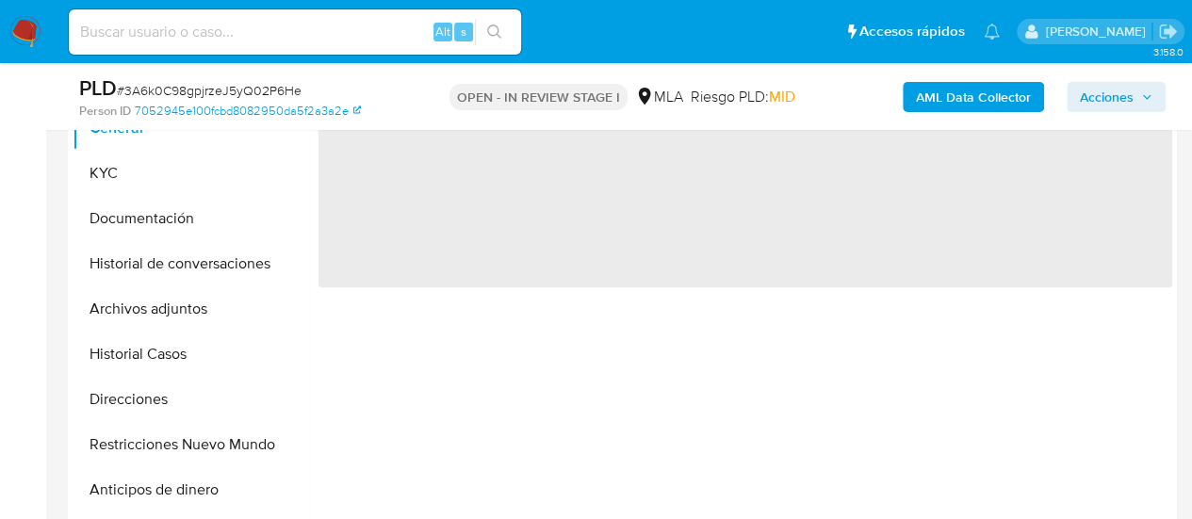
scroll to position [659, 0]
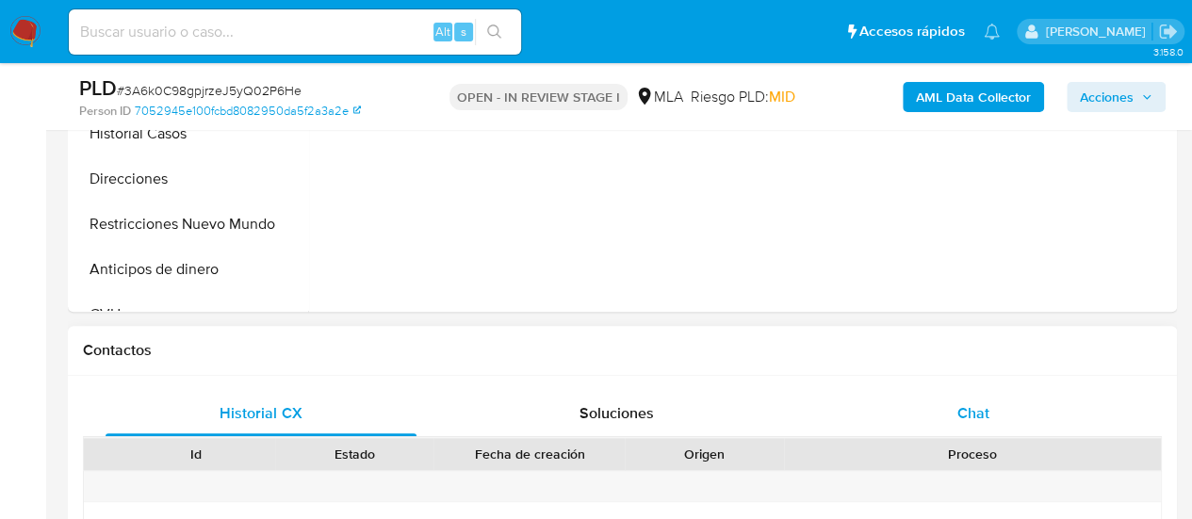
click at [973, 402] on span "Chat" at bounding box center [973, 413] width 32 height 22
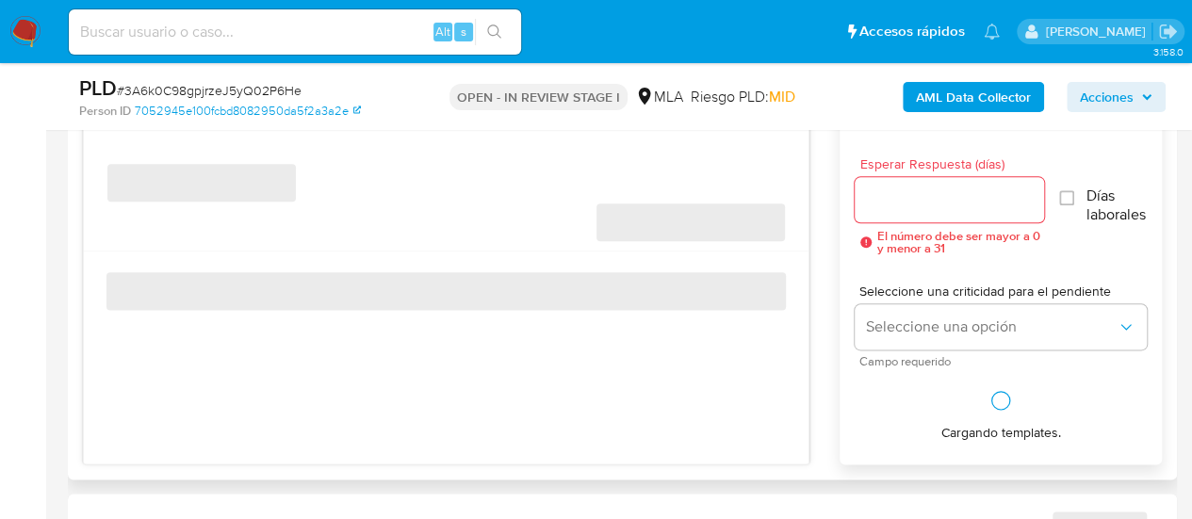
scroll to position [1036, 0]
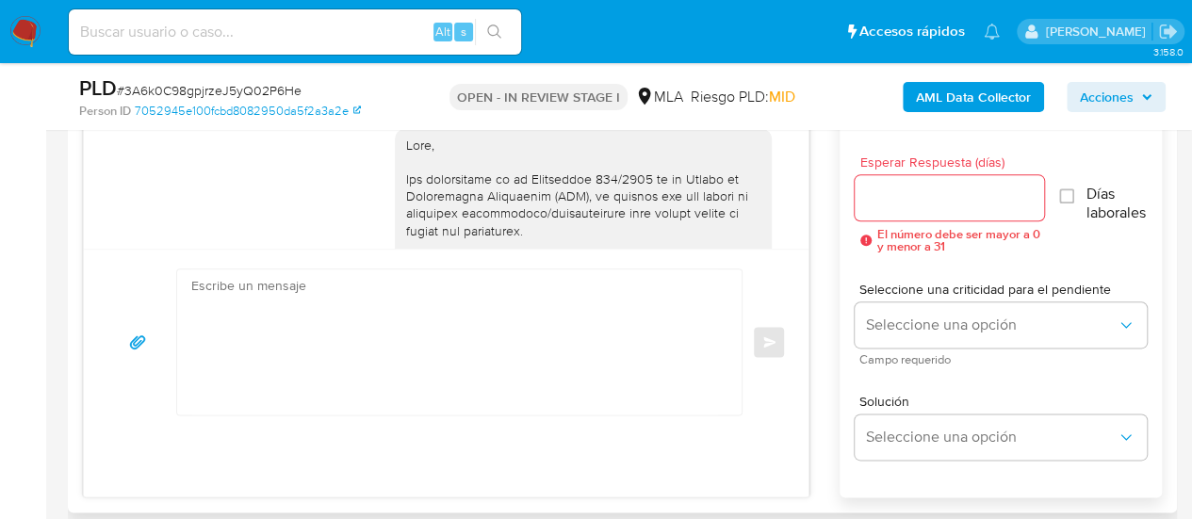
click at [376, 333] on textarea at bounding box center [454, 341] width 527 height 145
paste textarea "Hola, En función de las operaciones registradas en tu cuenta de Mercado Pago, n…"
type textarea "Hola, En función de las operaciones registradas en tu cuenta de Mercado Pago, n…"
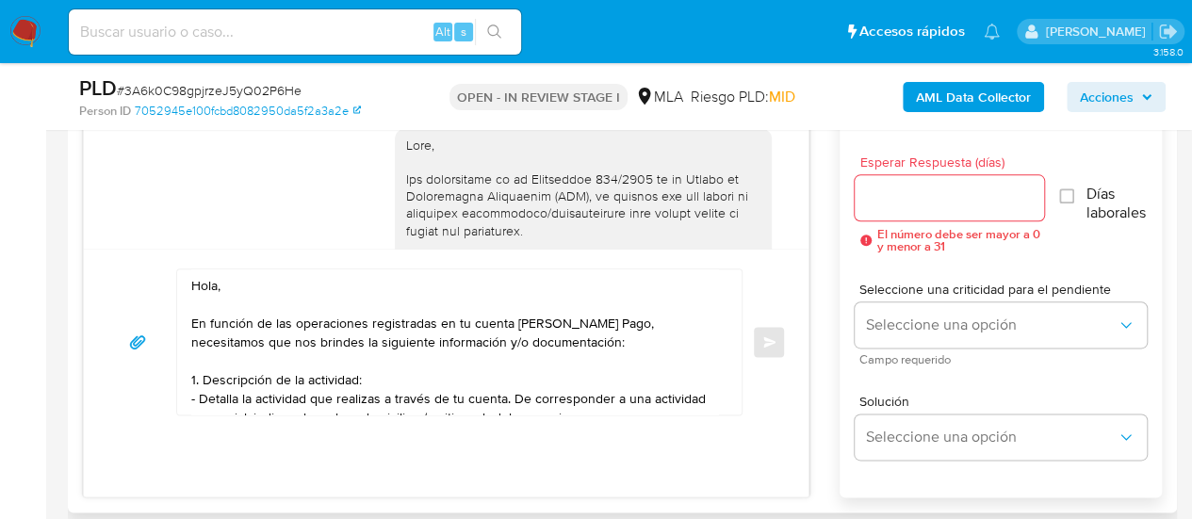
select select "10"
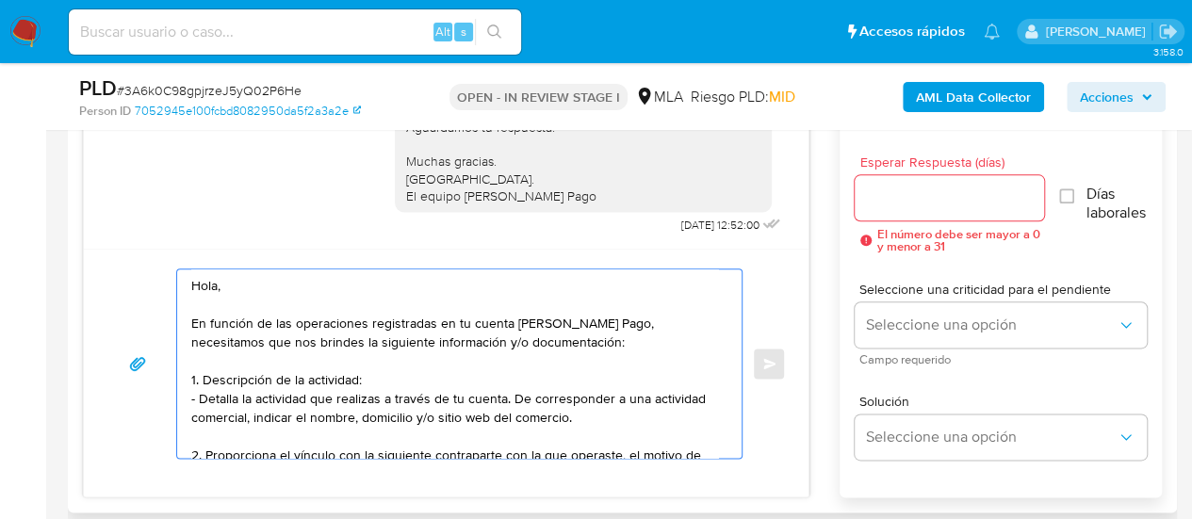
scroll to position [346, 0]
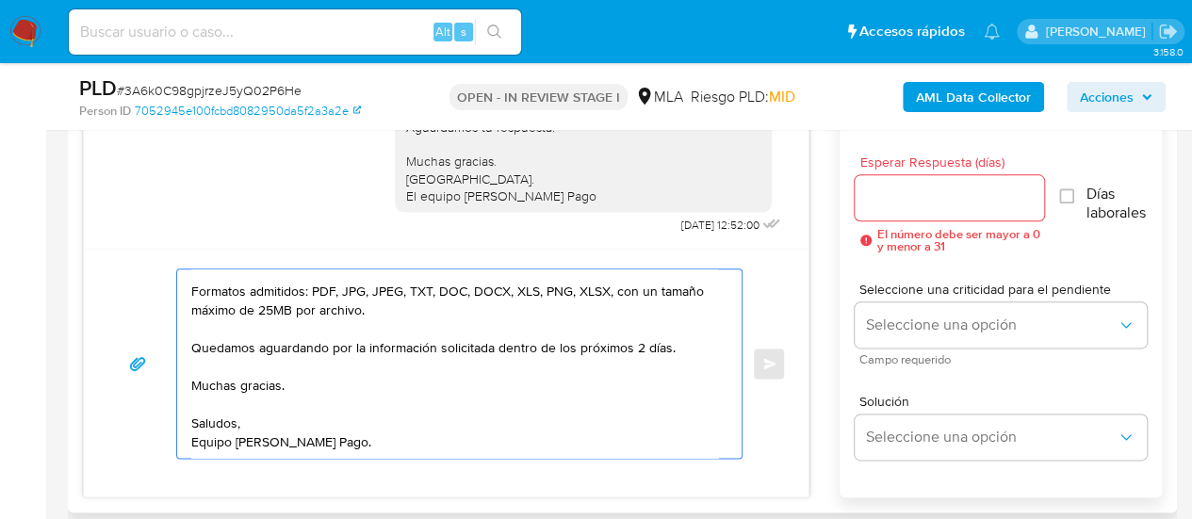
type textarea "Hola, En función de las operaciones registradas en tu cuenta de Mercado Pago, n…"
click at [898, 201] on input "Esperar Respuesta (días)" at bounding box center [949, 198] width 190 height 24
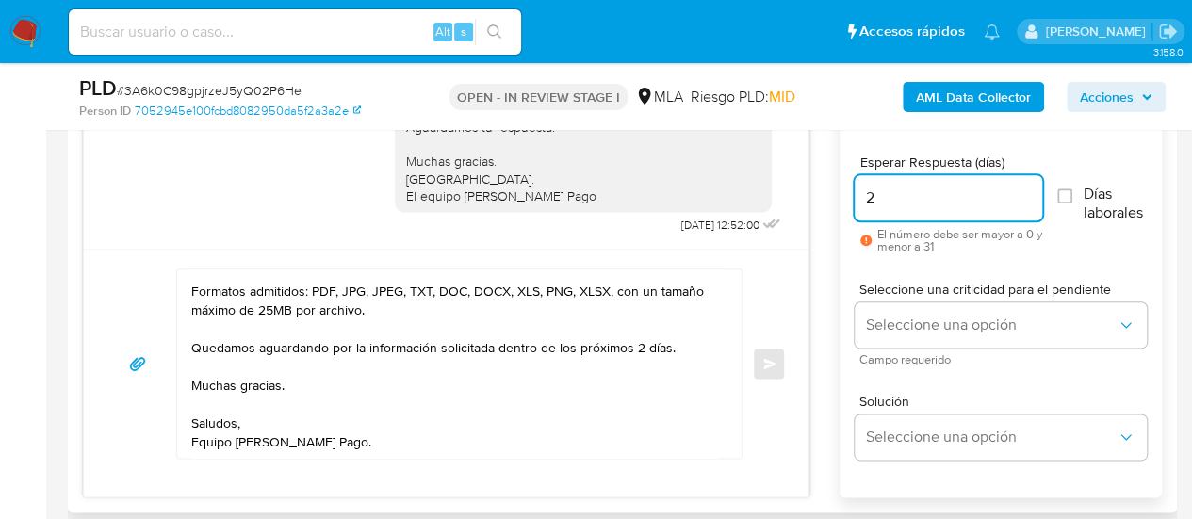
scroll to position [942, 0]
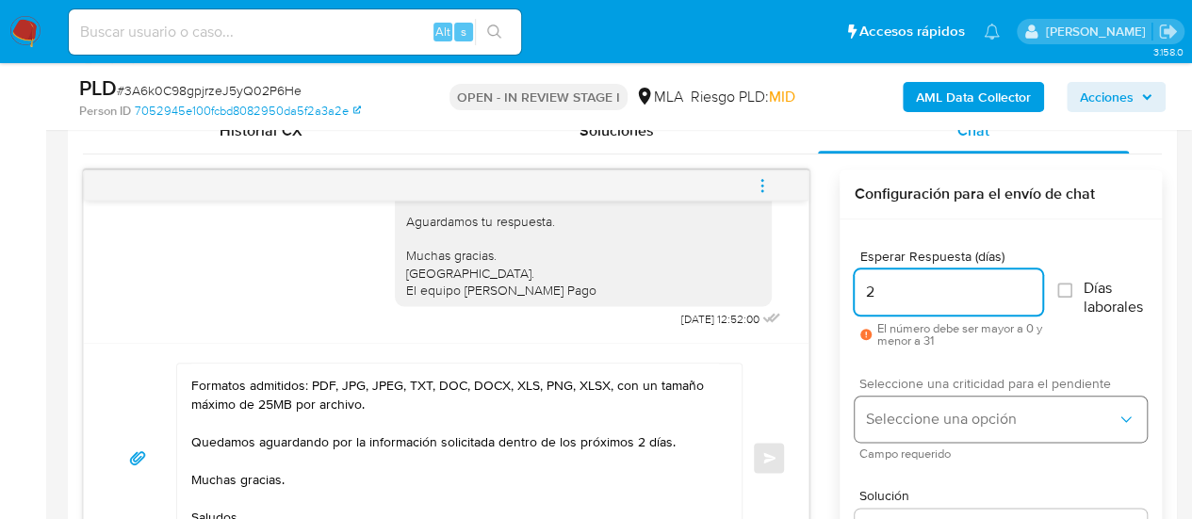
type input "2"
click at [880, 407] on button "Seleccione una opción" at bounding box center [1000, 419] width 292 height 45
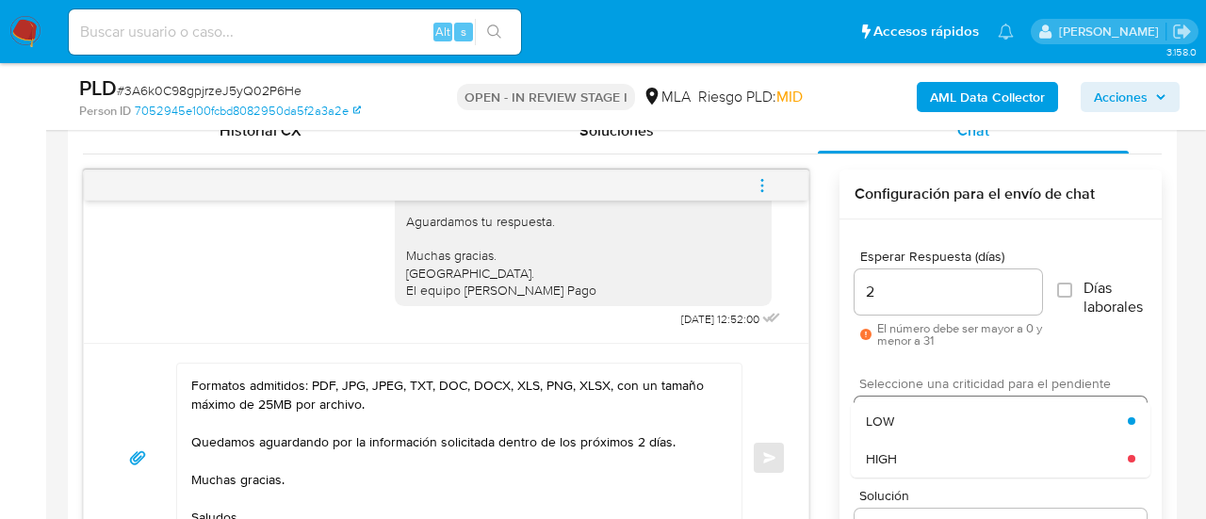
click at [905, 449] on div "HIGH" at bounding box center [997, 459] width 262 height 38
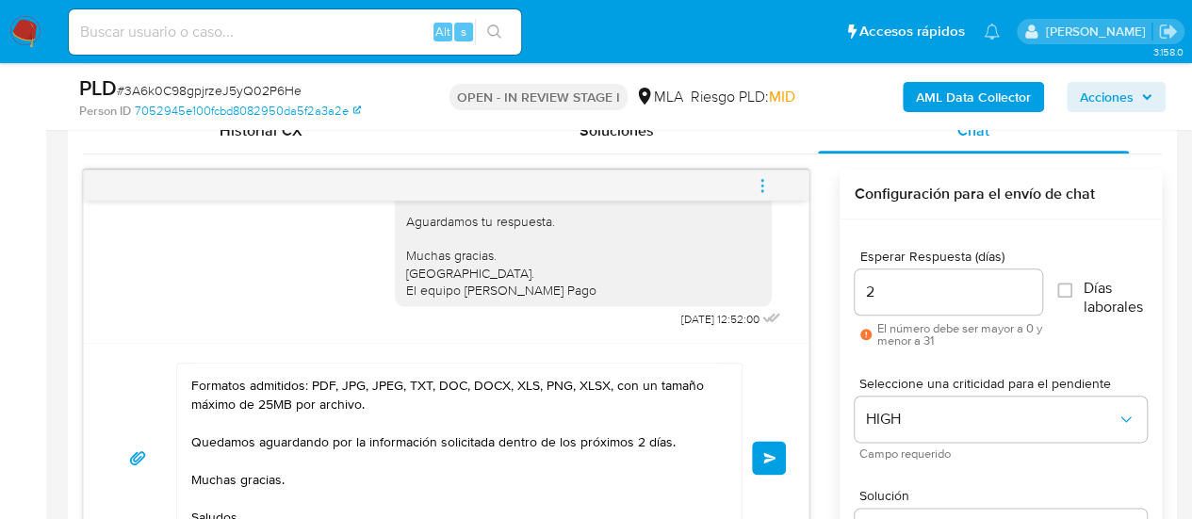
click at [775, 457] on span "Enviar" at bounding box center [769, 457] width 13 height 11
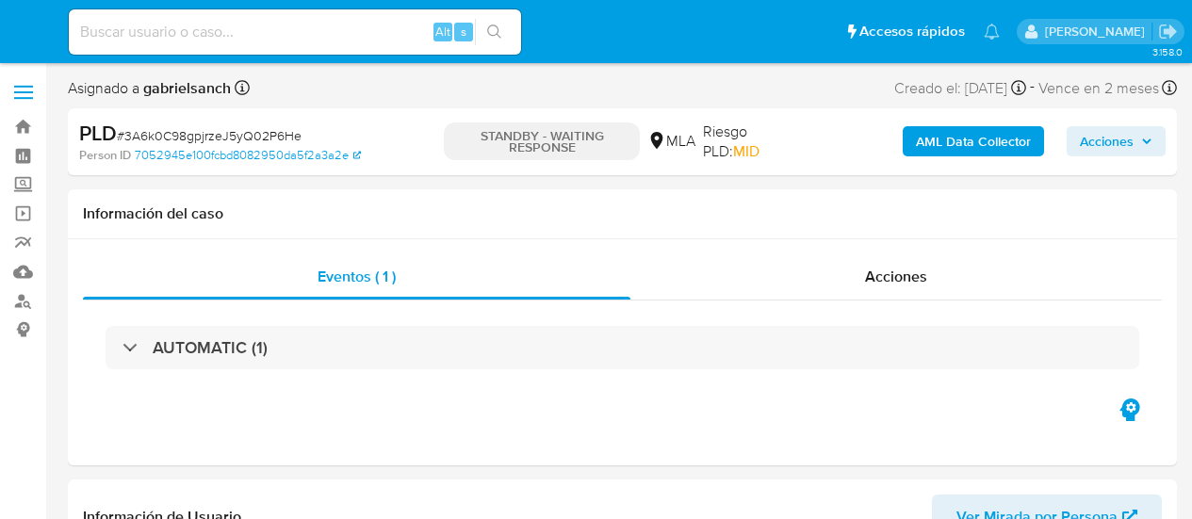
select select "10"
click at [204, 30] on input at bounding box center [295, 32] width 452 height 24
paste input "IFOOfjvPnaglkZ69tILOuheh"
type input "IFOOfjvPnaglkZ69tILOuheh"
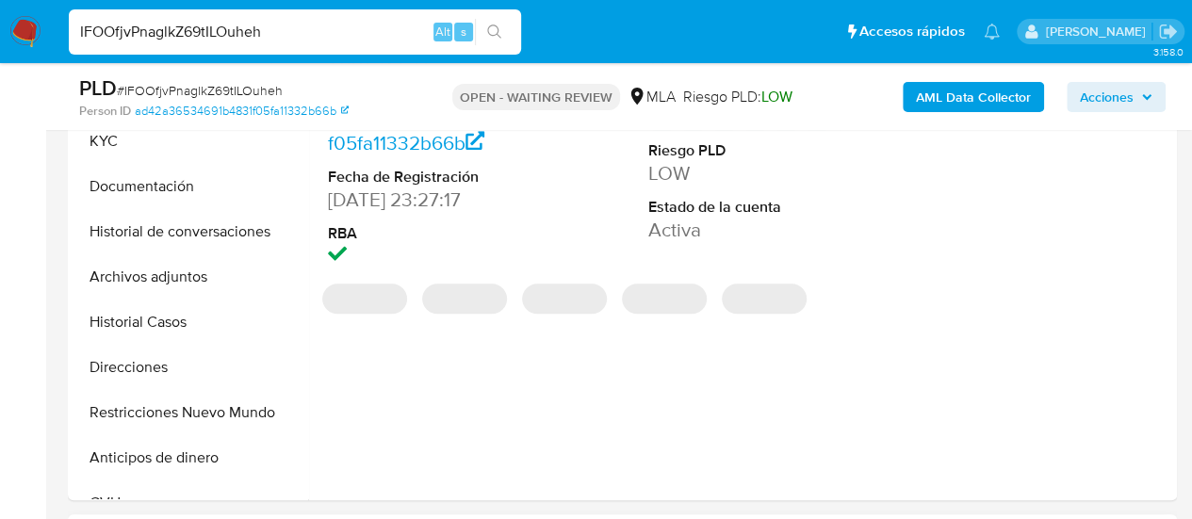
select select "10"
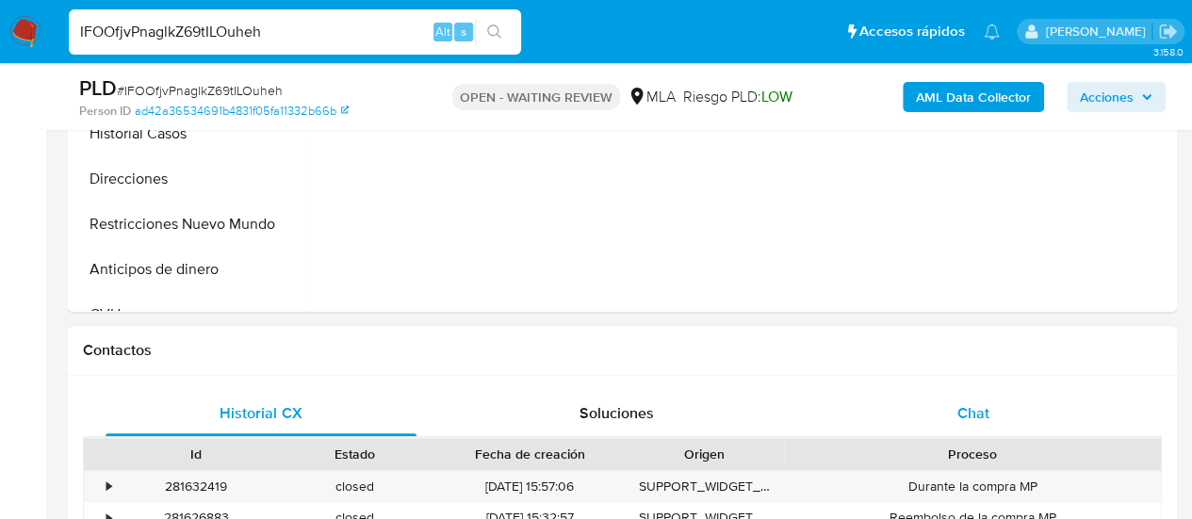
click at [1015, 408] on div "Chat" at bounding box center [973, 413] width 311 height 45
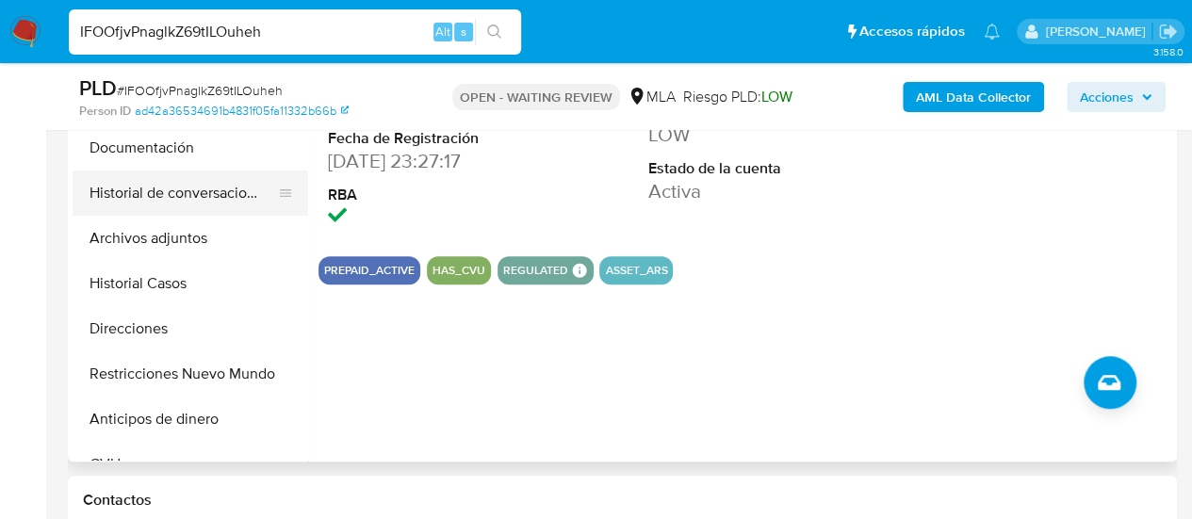
scroll to position [377, 0]
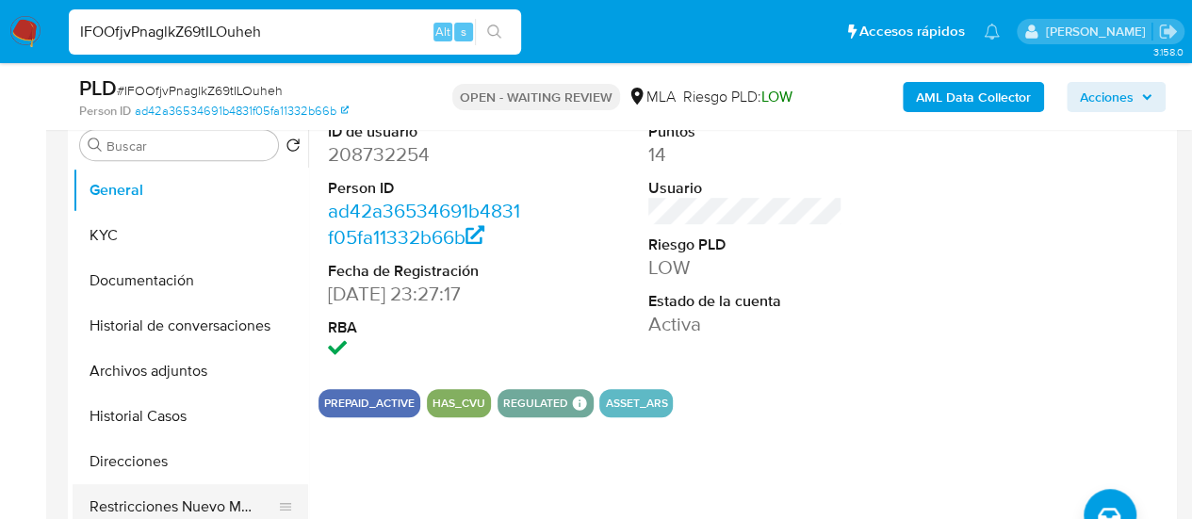
click at [154, 419] on button "Historial Casos" at bounding box center [190, 416] width 235 height 45
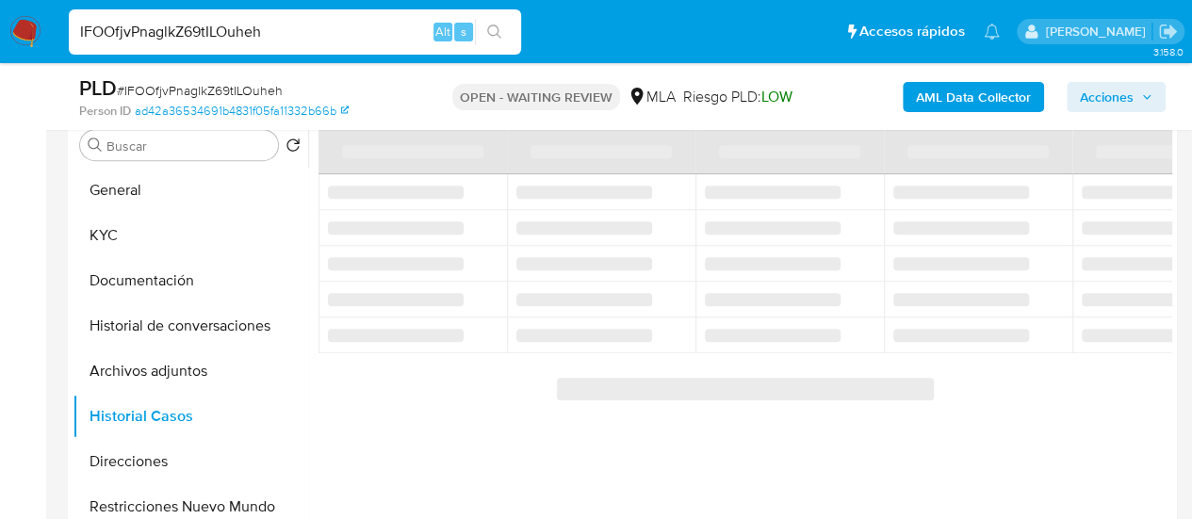
scroll to position [283, 0]
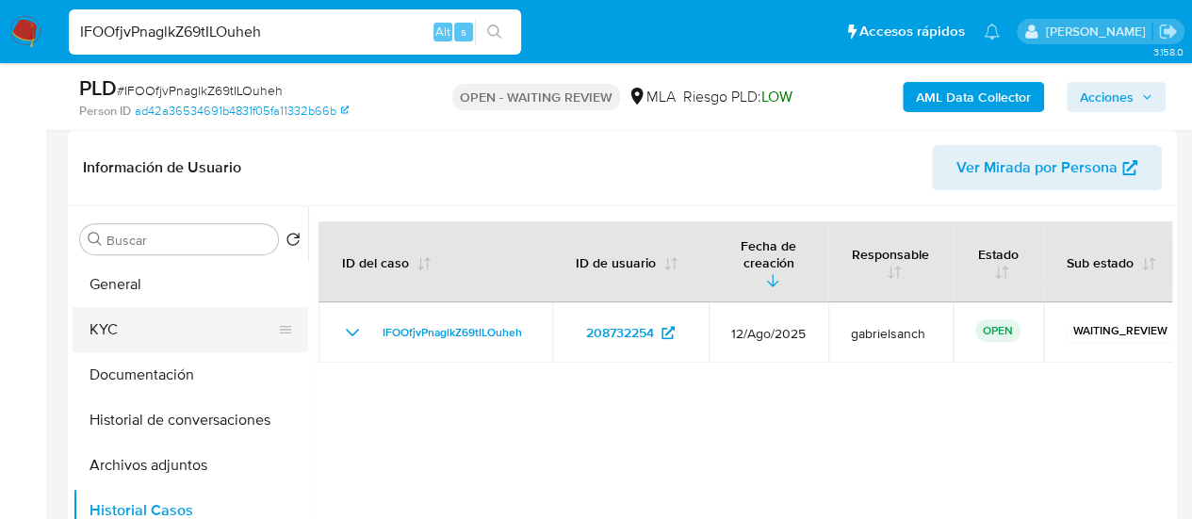
click at [157, 312] on button "KYC" at bounding box center [183, 329] width 220 height 45
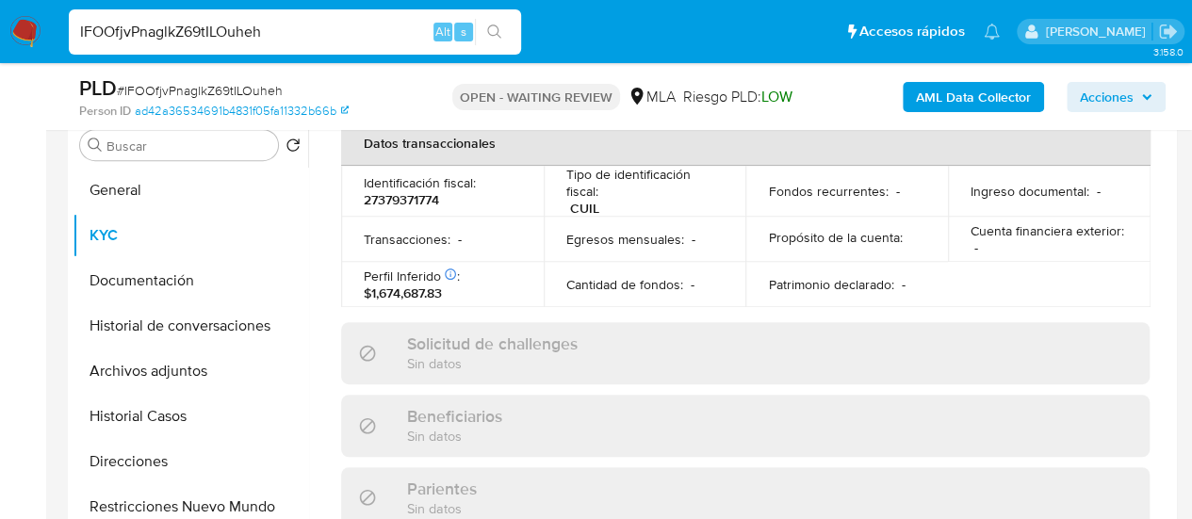
scroll to position [1068, 0]
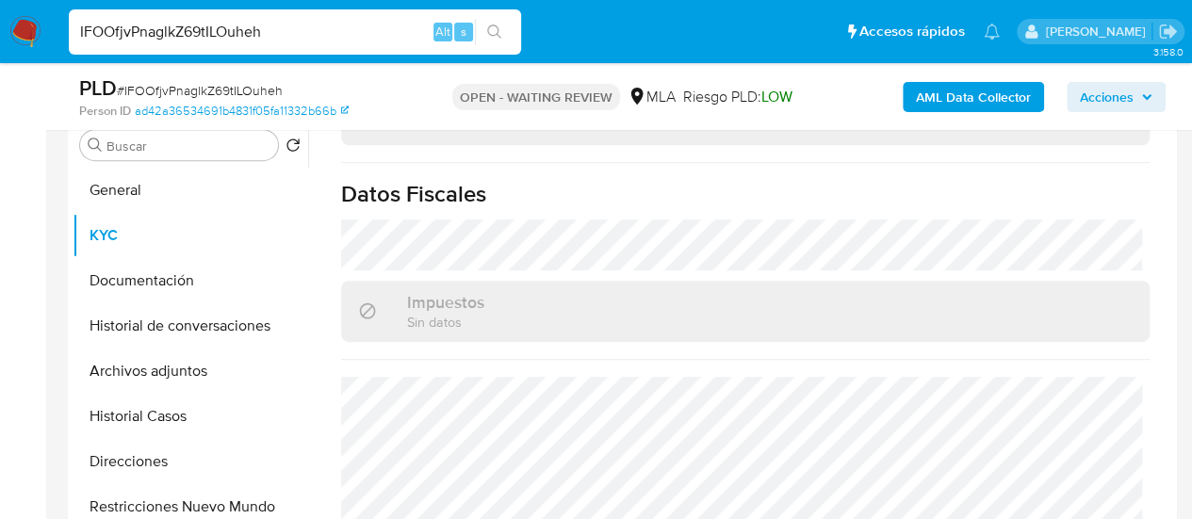
click at [226, 31] on input "IFOOfjvPnaglkZ69tILOuheh" at bounding box center [295, 32] width 452 height 24
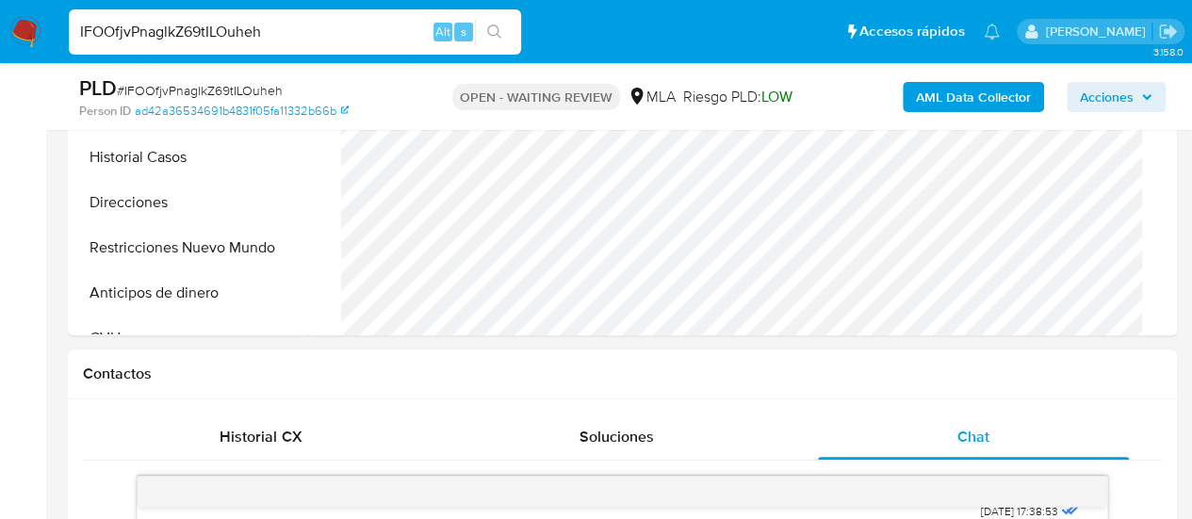
scroll to position [848, 0]
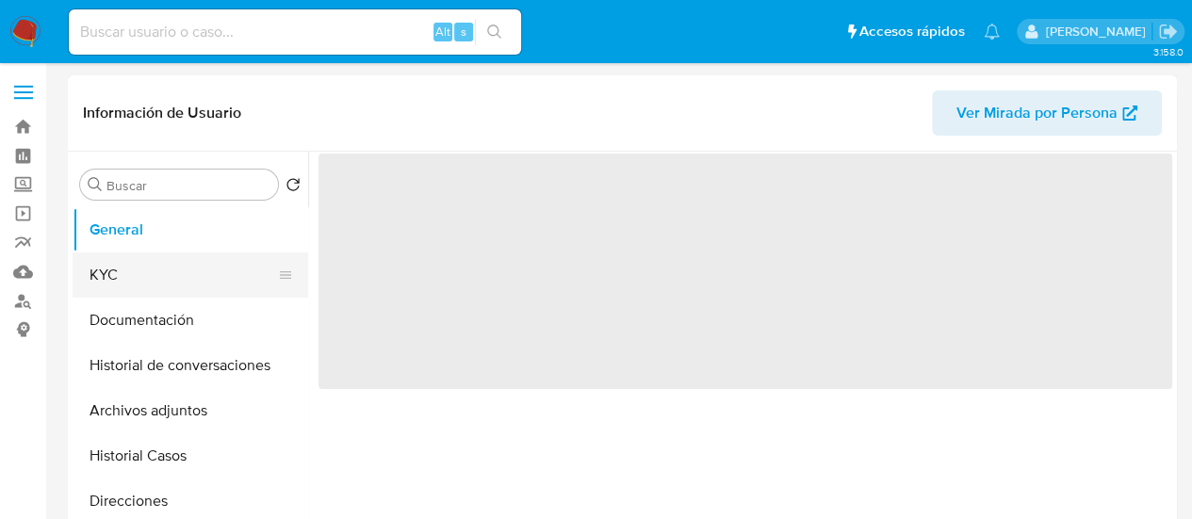
click at [145, 284] on button "KYC" at bounding box center [183, 274] width 220 height 45
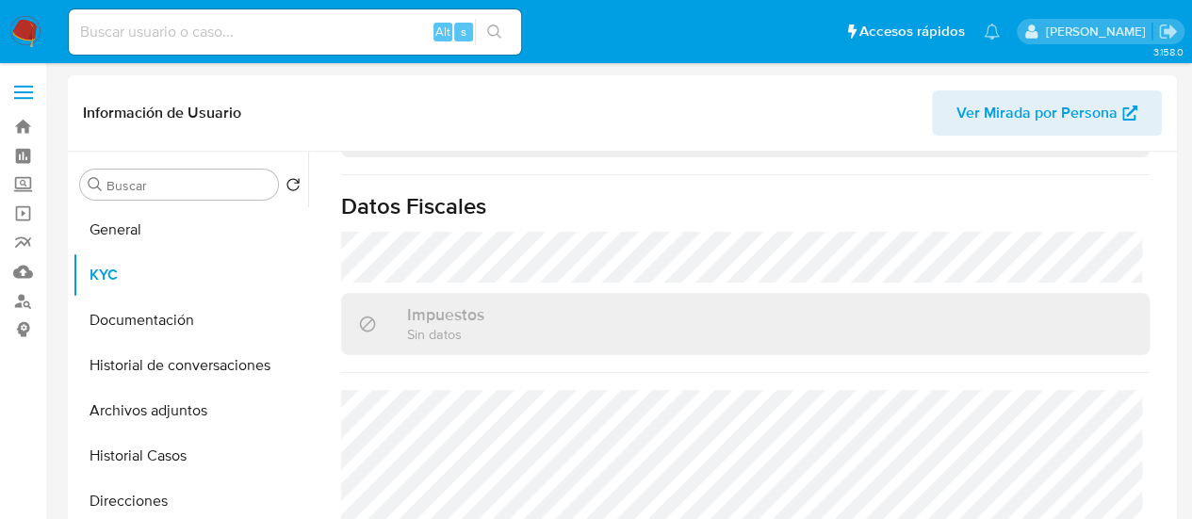
select select "10"
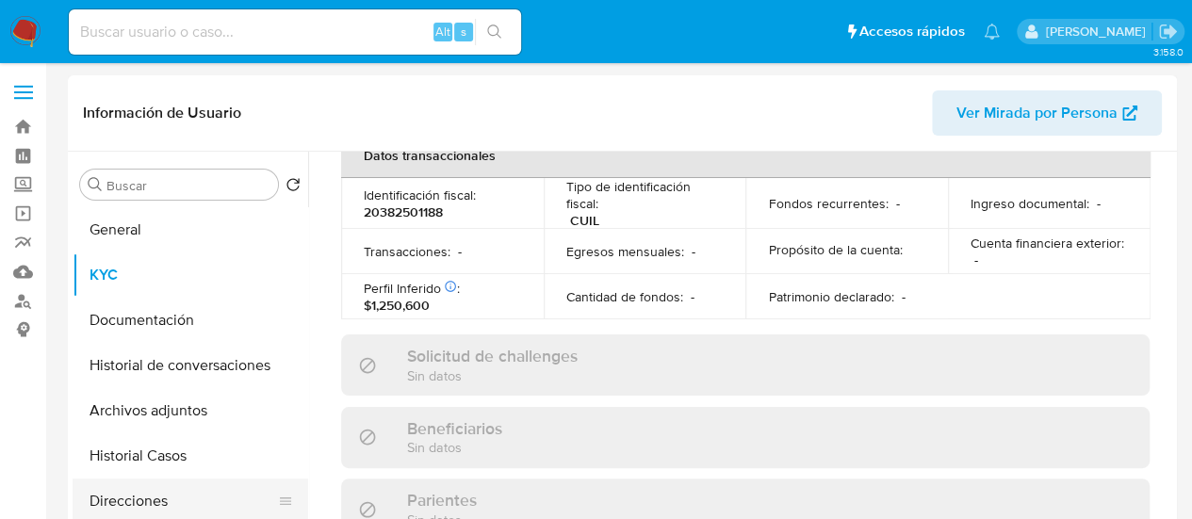
scroll to position [1068, 0]
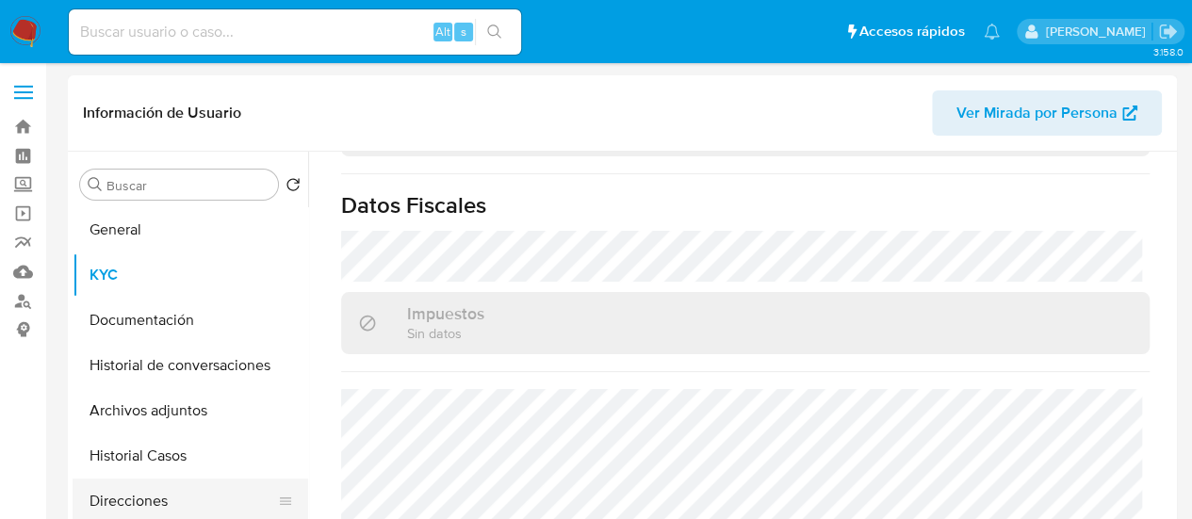
click at [152, 496] on button "Direcciones" at bounding box center [183, 500] width 220 height 45
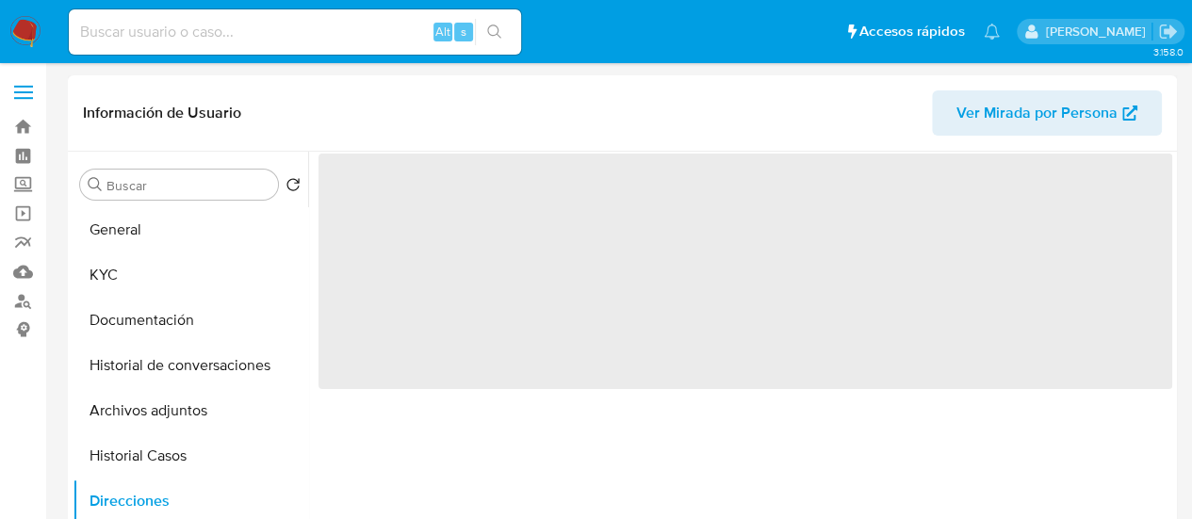
scroll to position [0, 0]
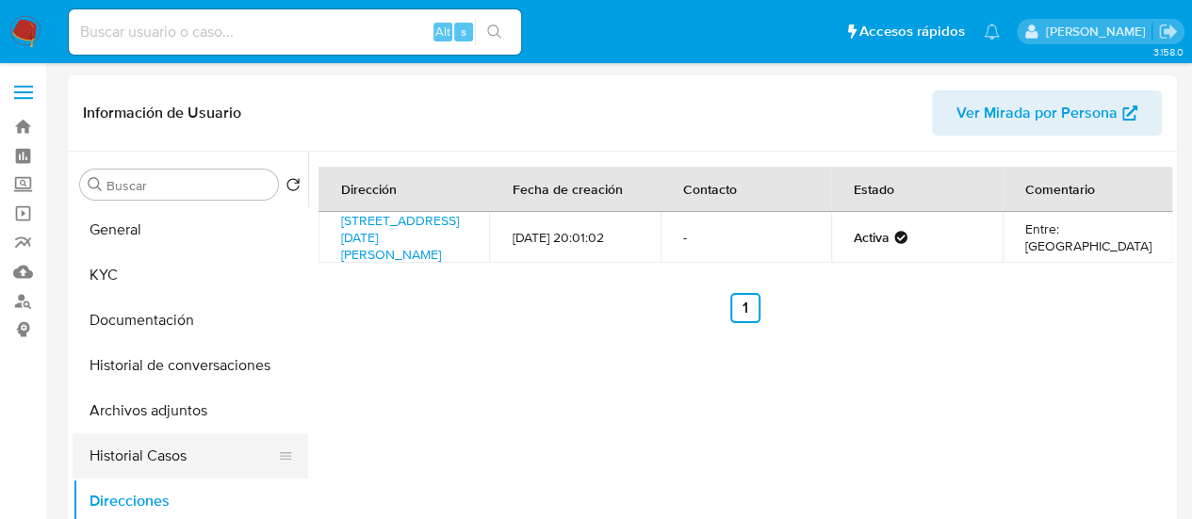
click at [162, 453] on button "Historial Casos" at bounding box center [183, 455] width 220 height 45
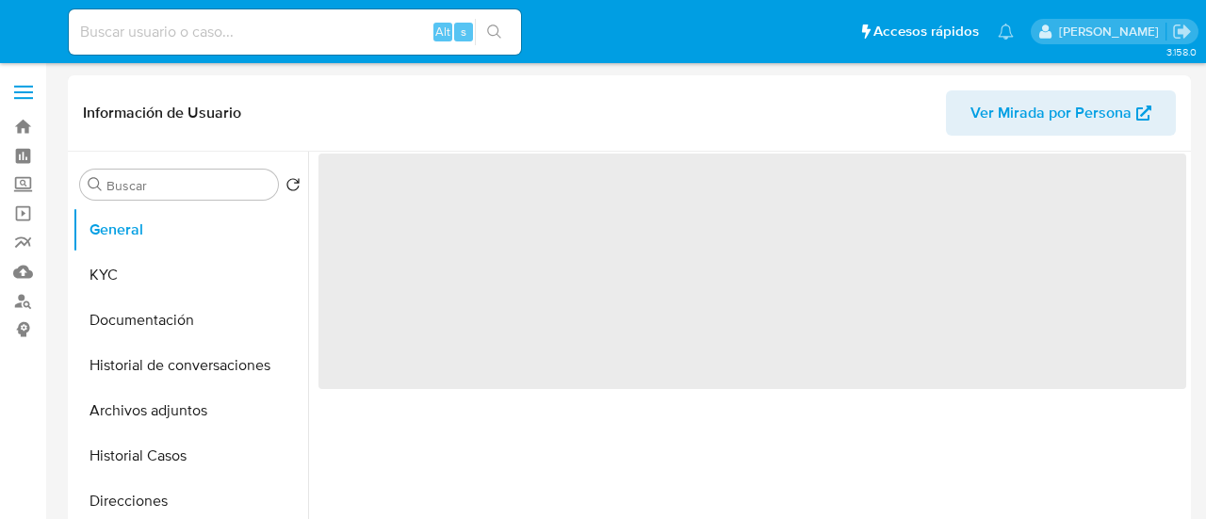
select select "10"
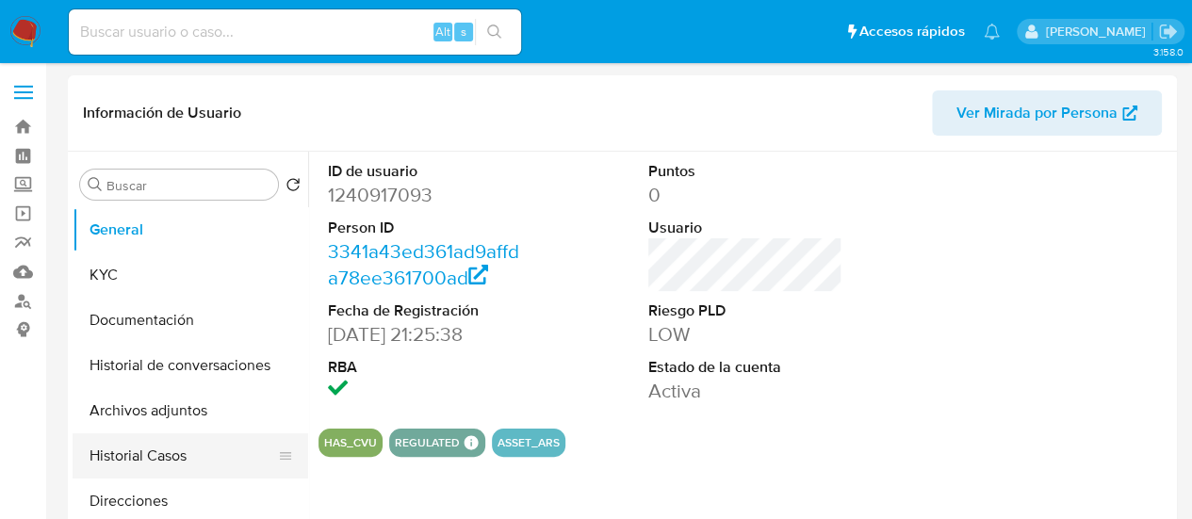
click at [152, 455] on button "Historial Casos" at bounding box center [183, 455] width 220 height 45
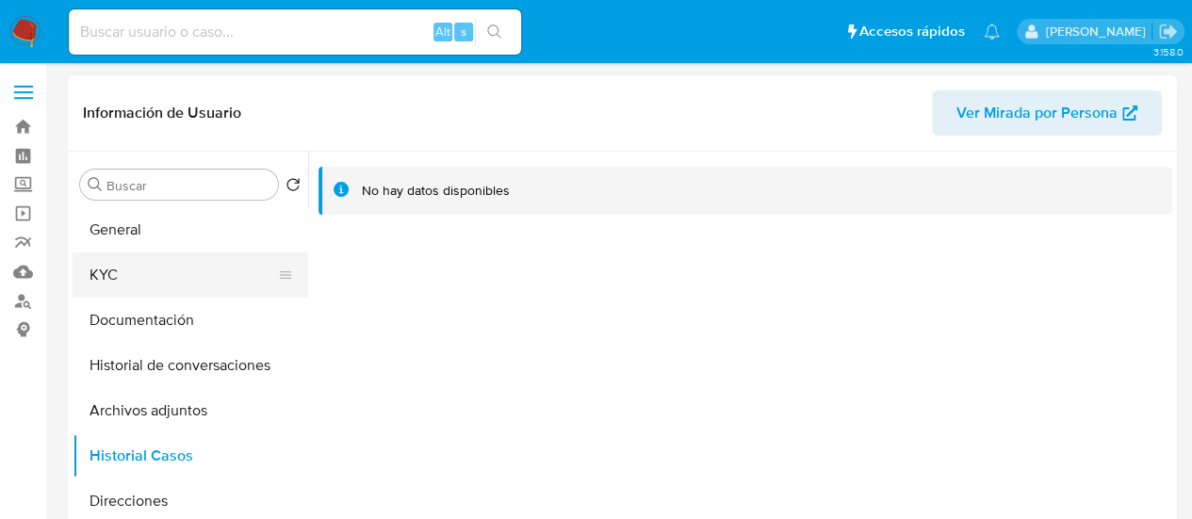
click at [126, 273] on button "KYC" at bounding box center [183, 274] width 220 height 45
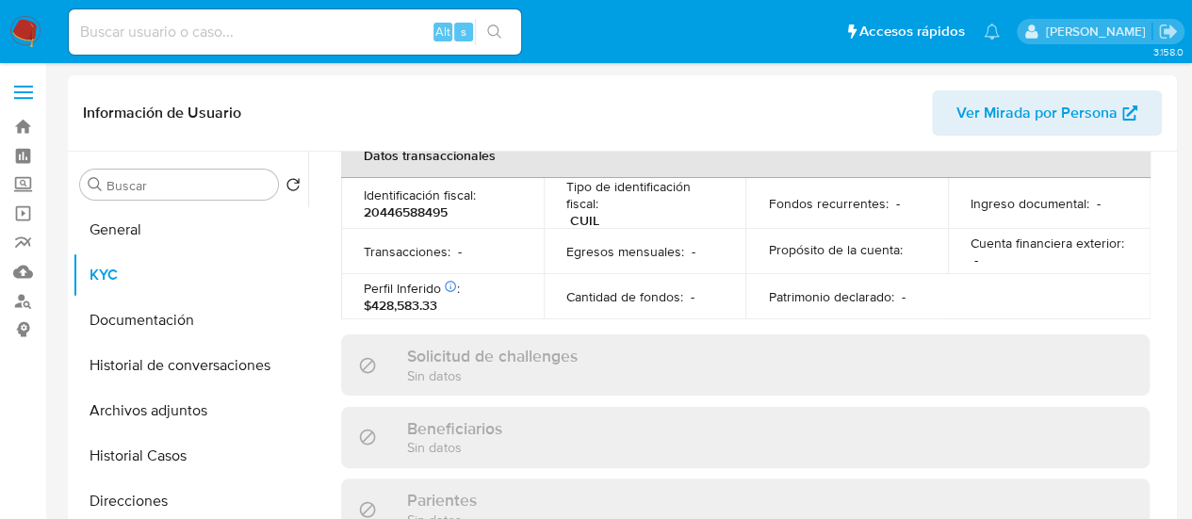
scroll to position [1062, 0]
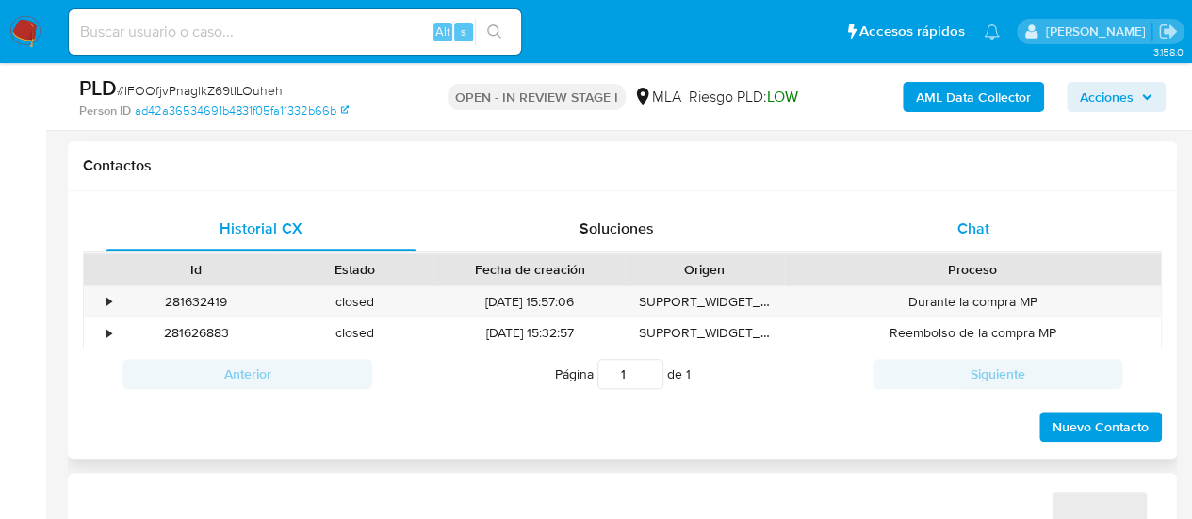
select select "10"
click at [966, 224] on span "Chat" at bounding box center [973, 229] width 32 height 22
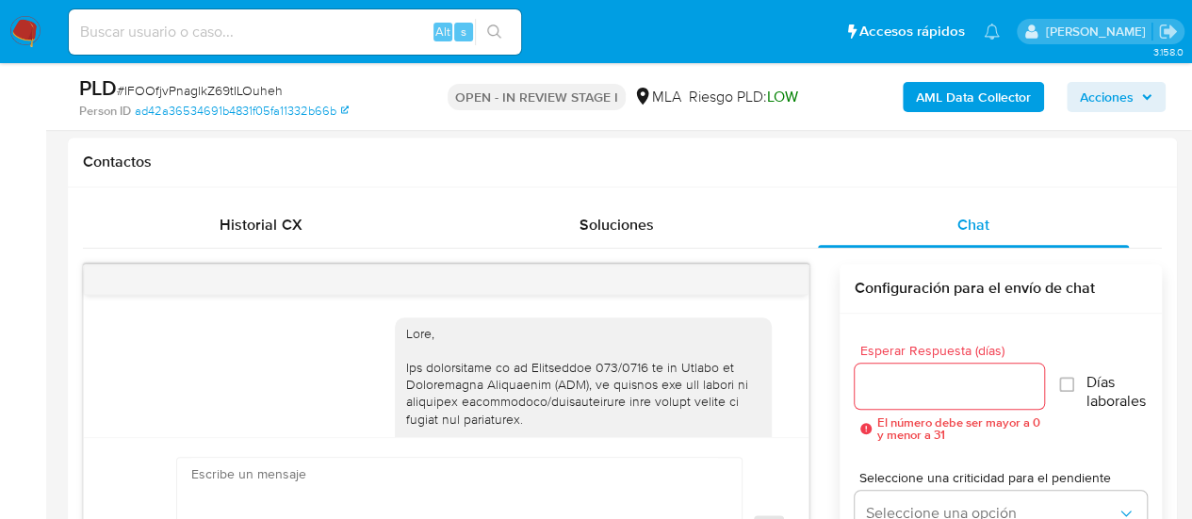
scroll to position [1056, 0]
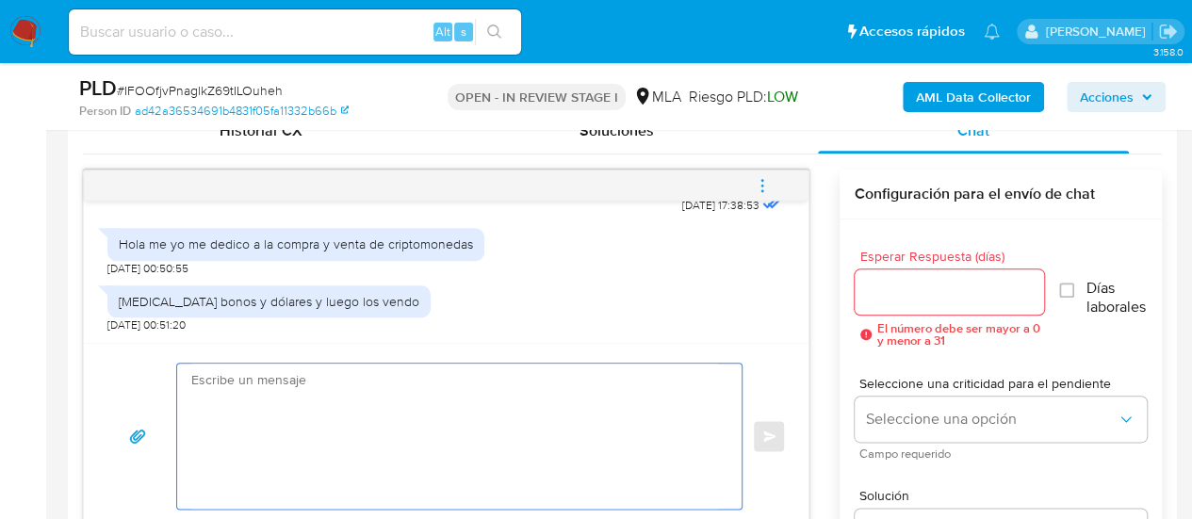
click at [501, 402] on textarea at bounding box center [454, 436] width 527 height 145
paste textarea "Hola XXX, Muchas gracias por tu respuesta. Analizamos tu caso y verificamos que…"
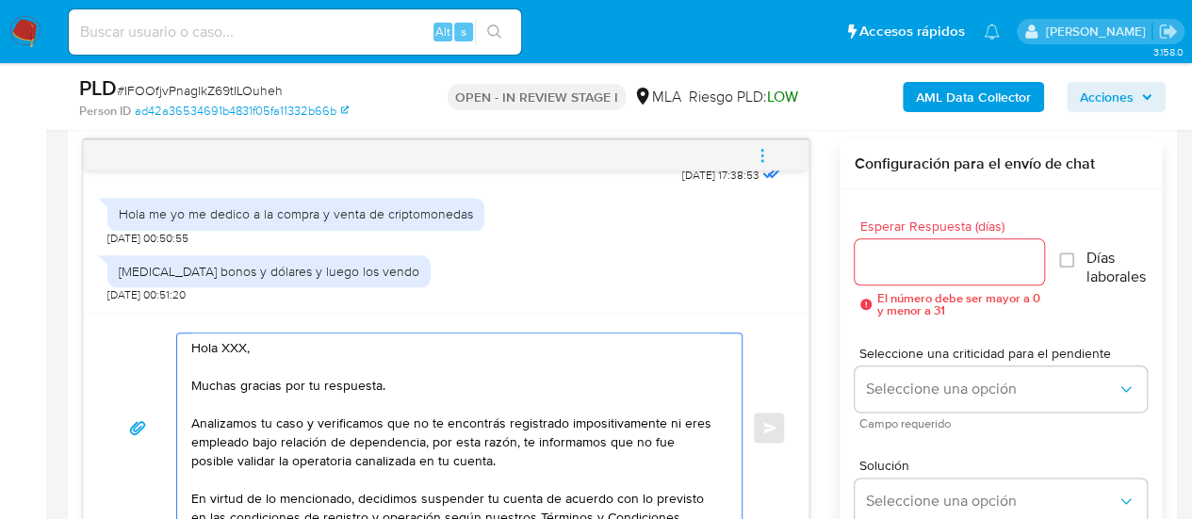
scroll to position [0, 0]
drag, startPoint x: 246, startPoint y: 348, endPoint x: 217, endPoint y: 348, distance: 29.2
click at [217, 348] on textarea "Hola XXX, Muchas gracias por tu respuesta. Analizamos tu caso y verificamos que…" at bounding box center [454, 427] width 527 height 188
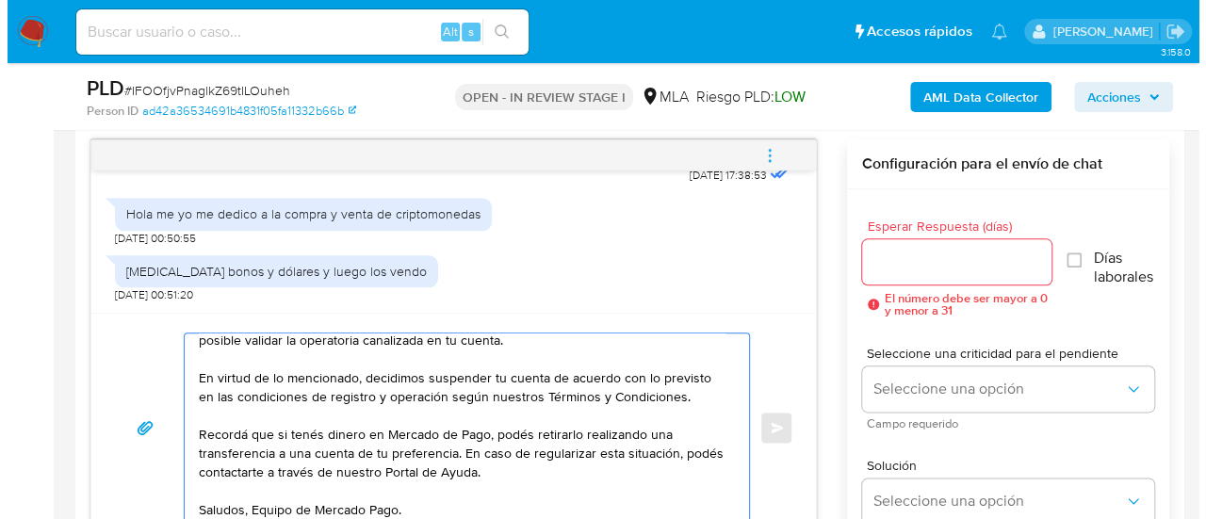
scroll to position [126, 0]
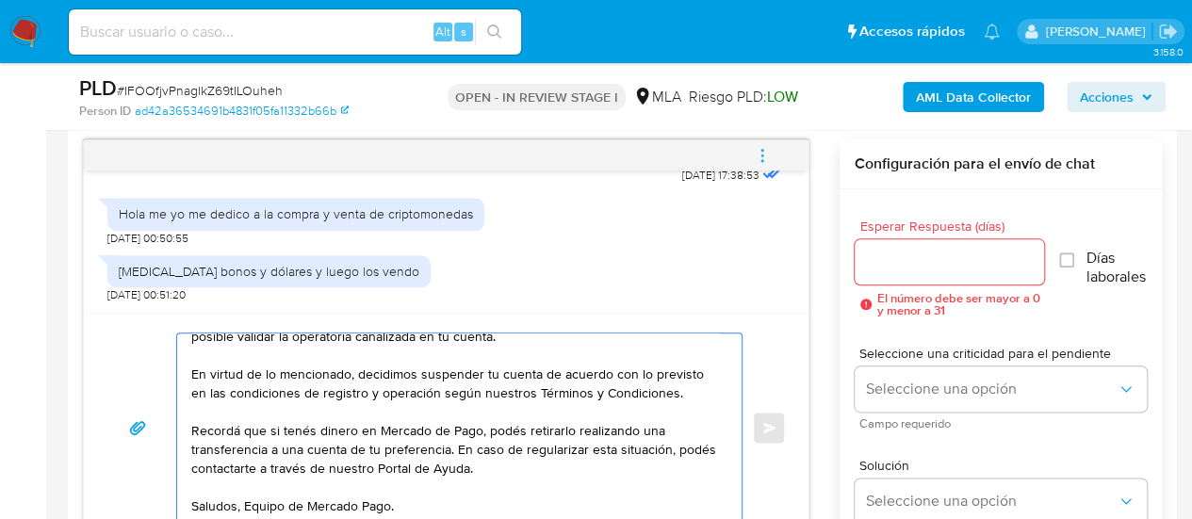
type textarea "Hola, Muchas gracias por tu respuesta. Analizamos tu caso y verificamos que no …"
click at [901, 275] on div at bounding box center [949, 261] width 190 height 45
click at [891, 261] on input "Esperar Respuesta (días)" at bounding box center [949, 262] width 190 height 24
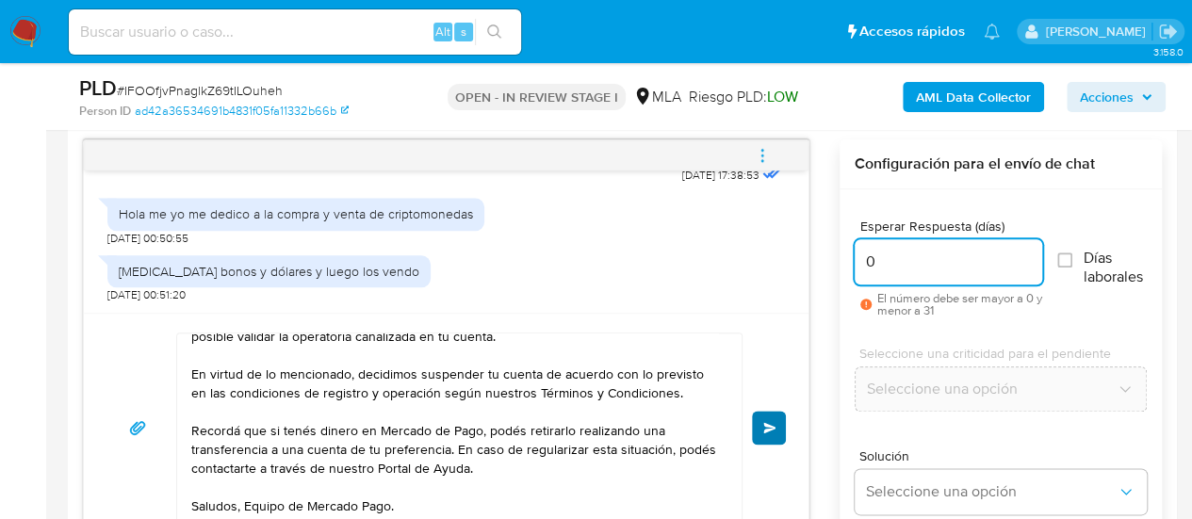
type input "0"
click at [769, 432] on button "Enviar" at bounding box center [769, 428] width 34 height 34
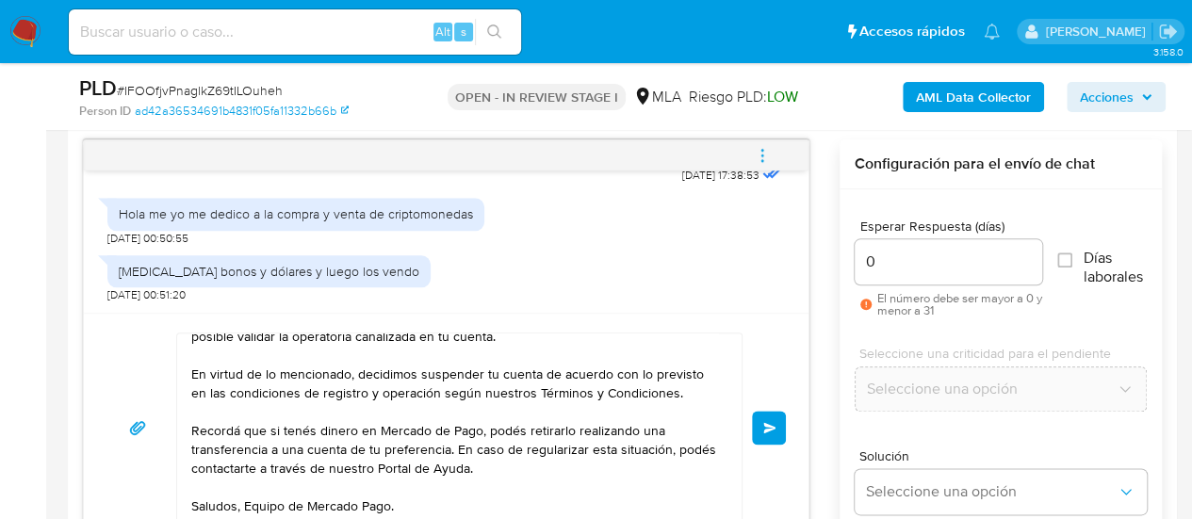
click at [755, 148] on icon "menu-action" at bounding box center [762, 155] width 17 height 17
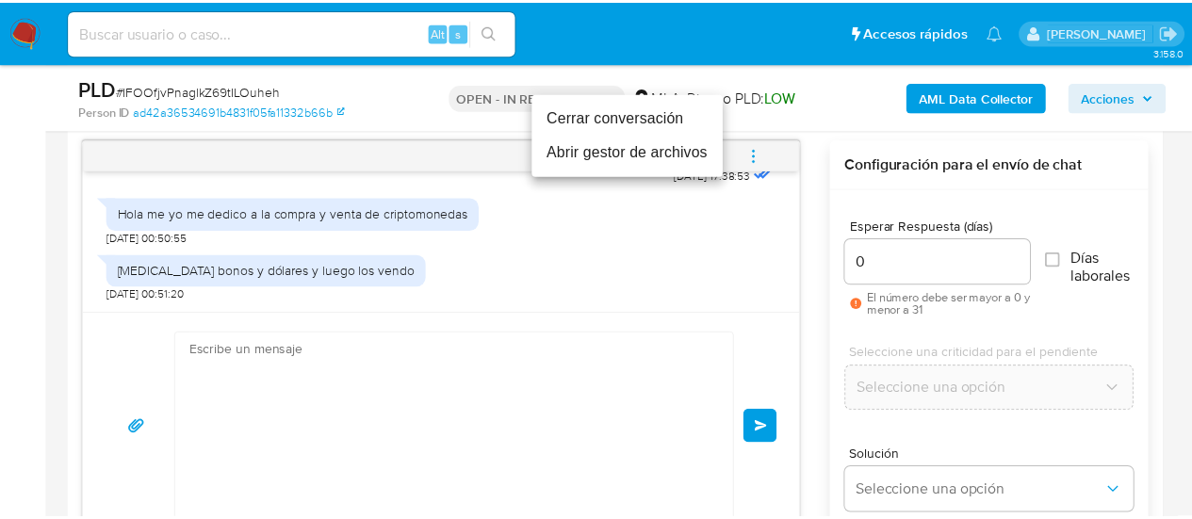
scroll to position [1436, 0]
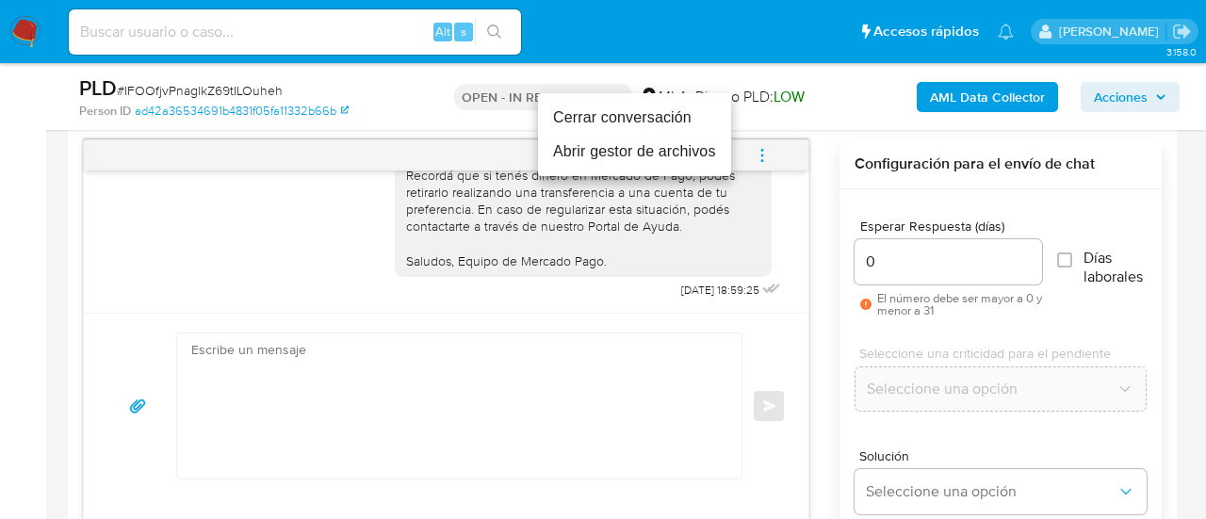
click at [624, 120] on li "Cerrar conversación" at bounding box center [634, 118] width 193 height 34
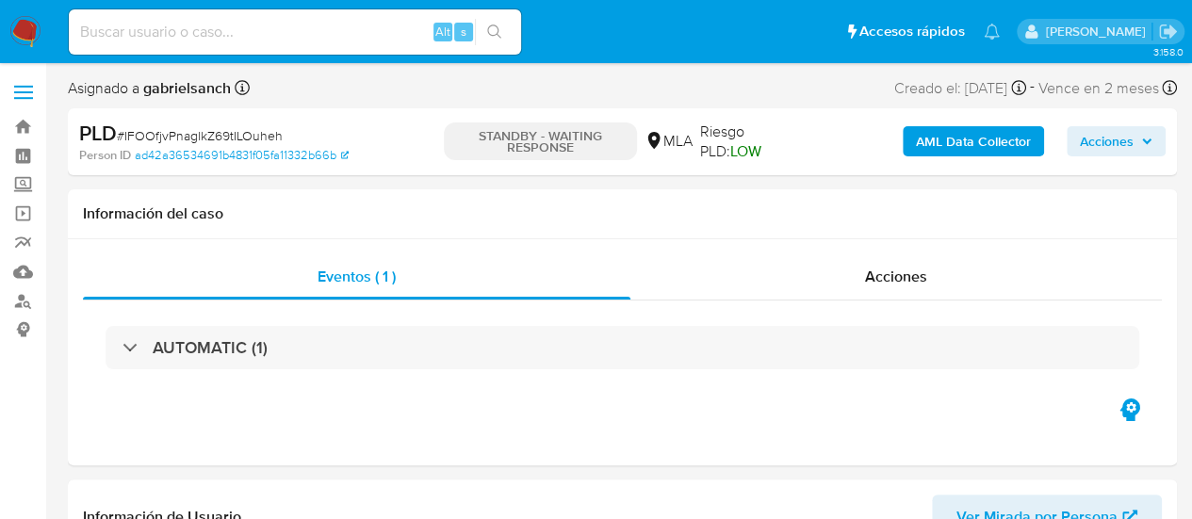
select select "10"
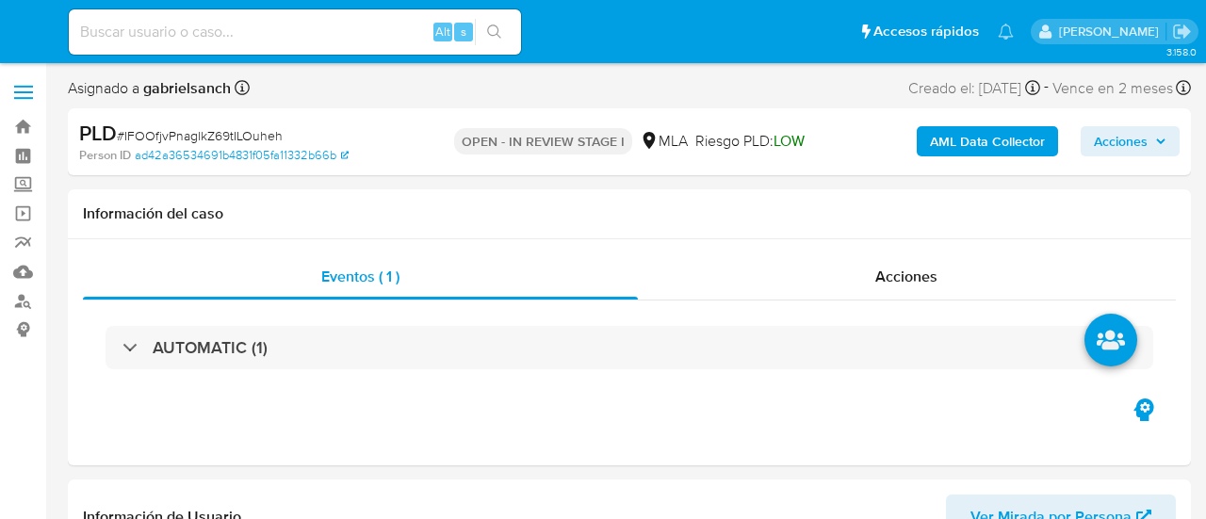
select select "10"
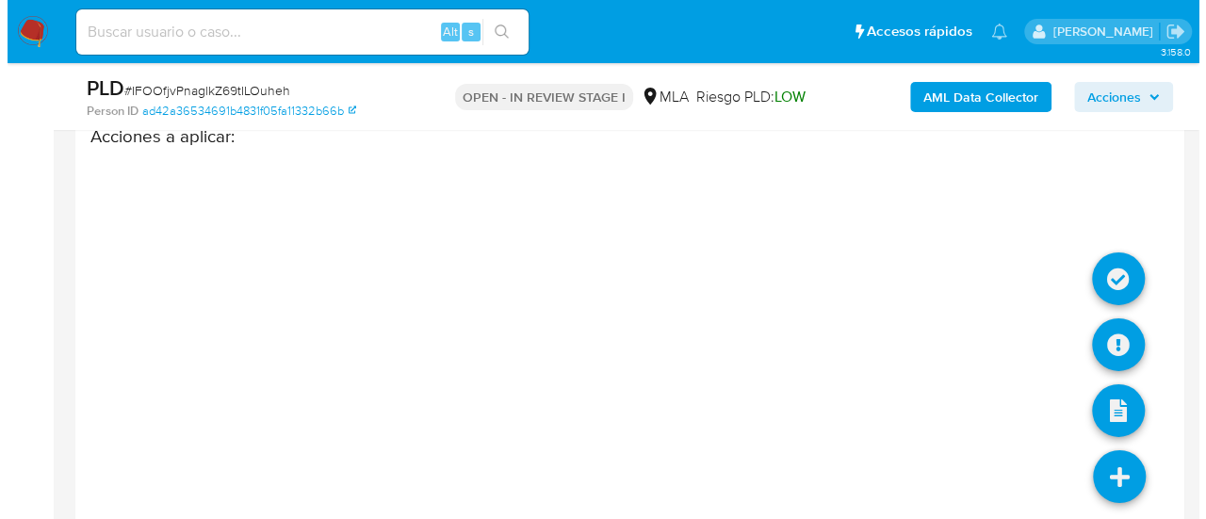
scroll to position [3189, 0]
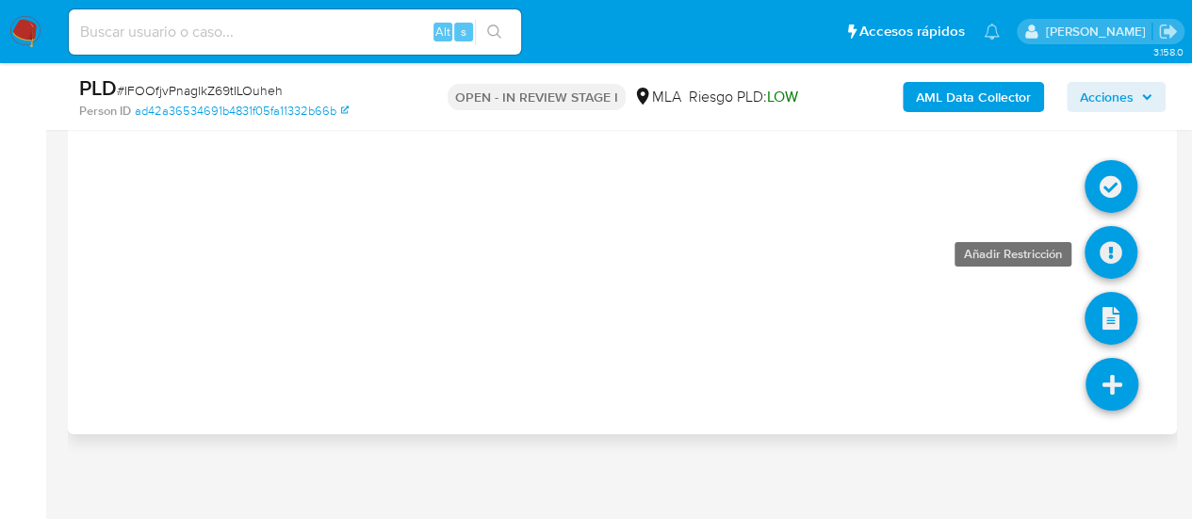
click at [1097, 240] on icon at bounding box center [1110, 252] width 53 height 53
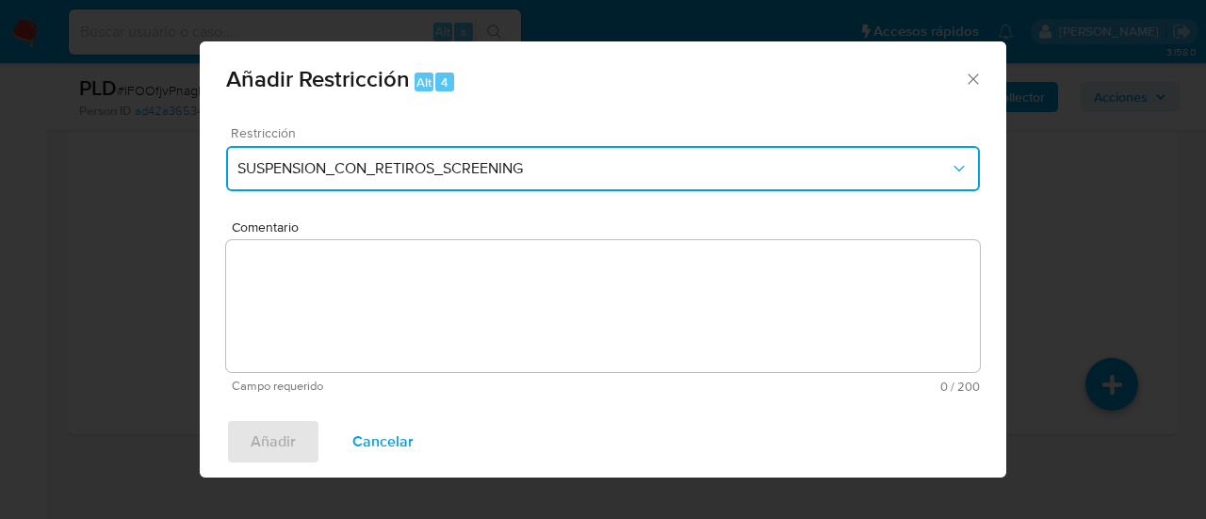
click at [262, 176] on span "SUSPENSION_CON_RETIROS_SCREENING" at bounding box center [593, 168] width 712 height 19
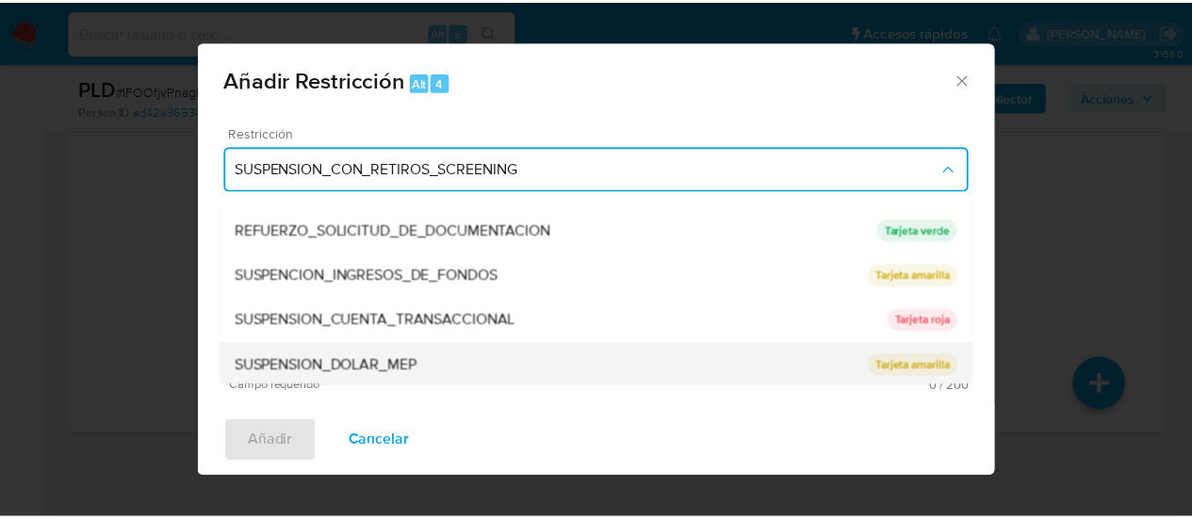
scroll to position [399, 0]
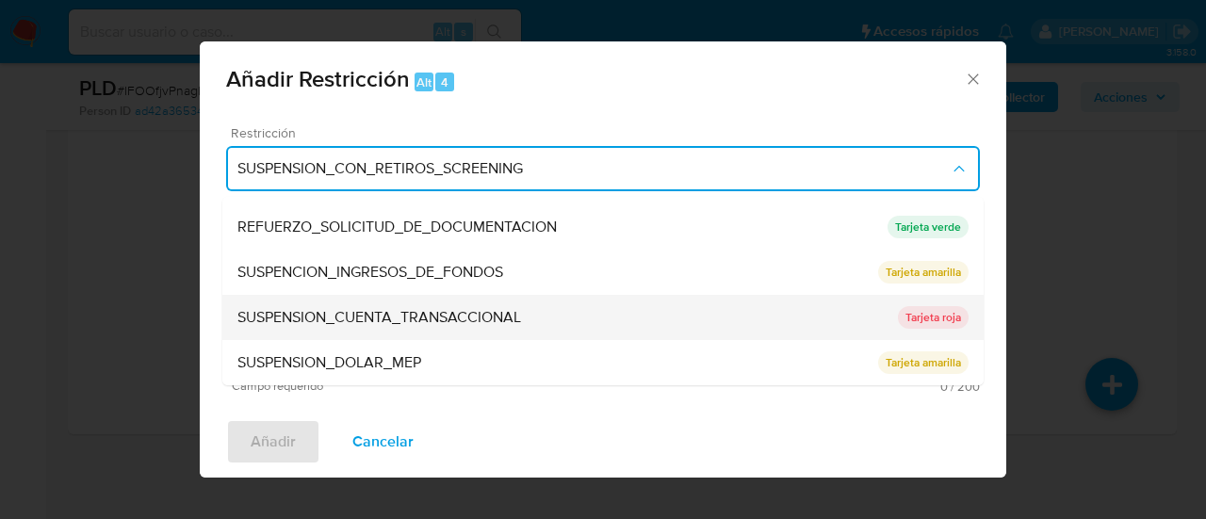
click at [325, 304] on div "SUSPENSION_CUENTA_TRANSACCIONAL" at bounding box center [567, 317] width 660 height 45
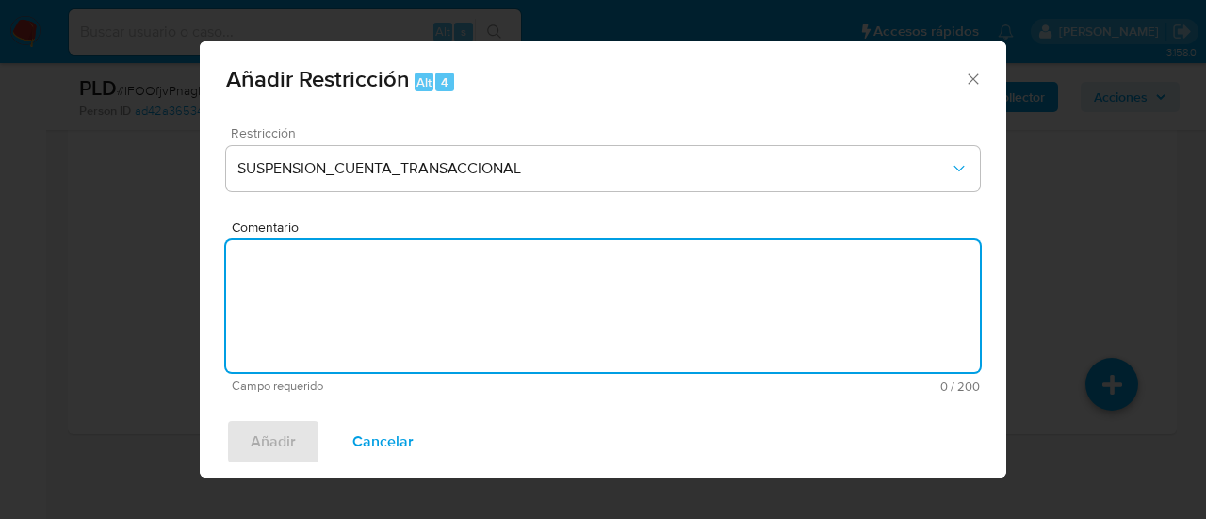
click at [325, 304] on textarea "Comentario" at bounding box center [603, 306] width 754 height 132
type textarea "AML"
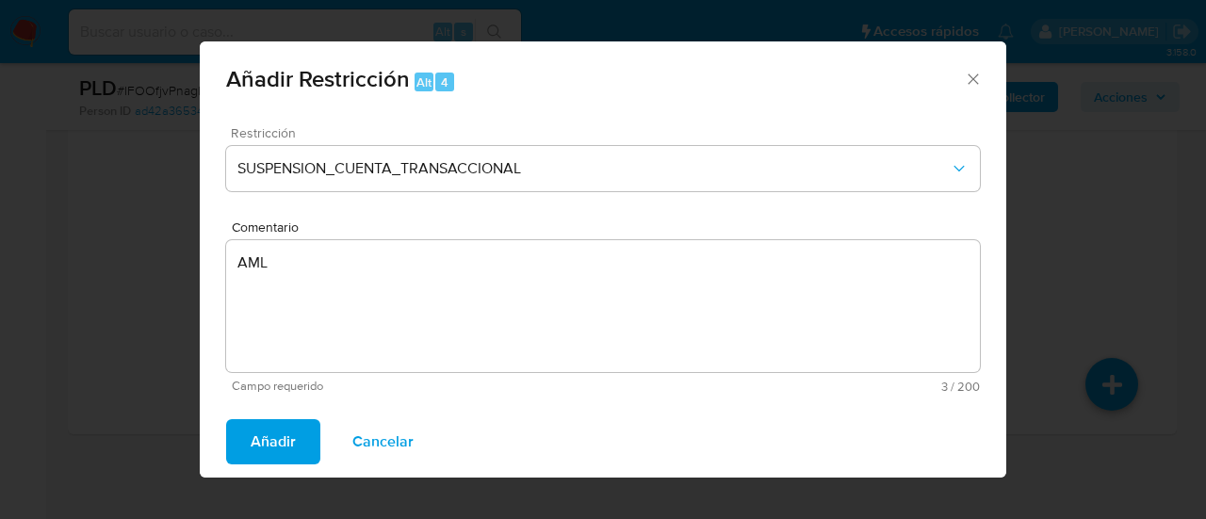
click at [249, 436] on button "Añadir" at bounding box center [273, 441] width 94 height 45
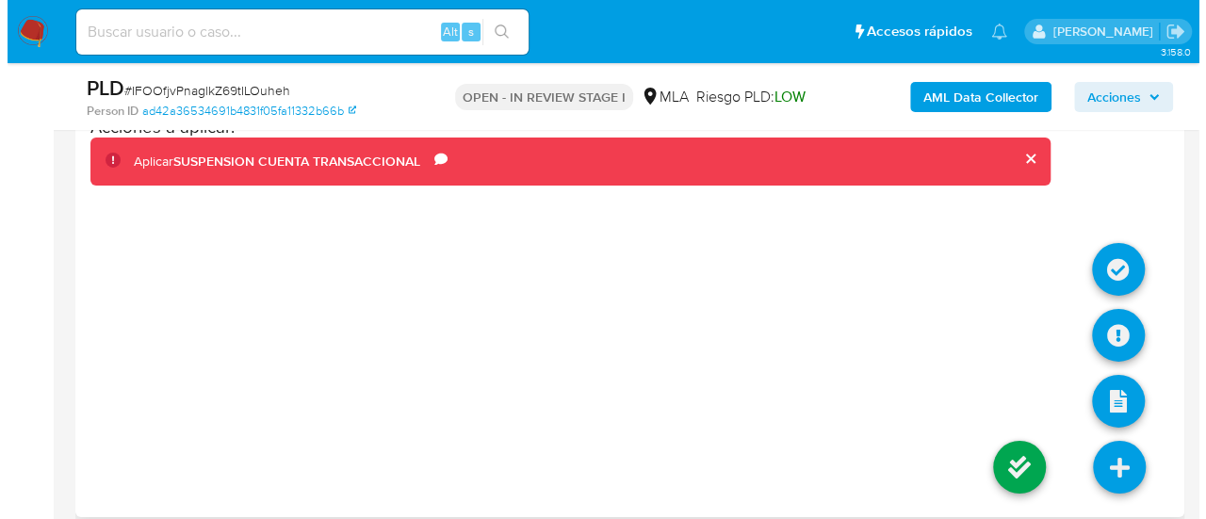
scroll to position [3189, 0]
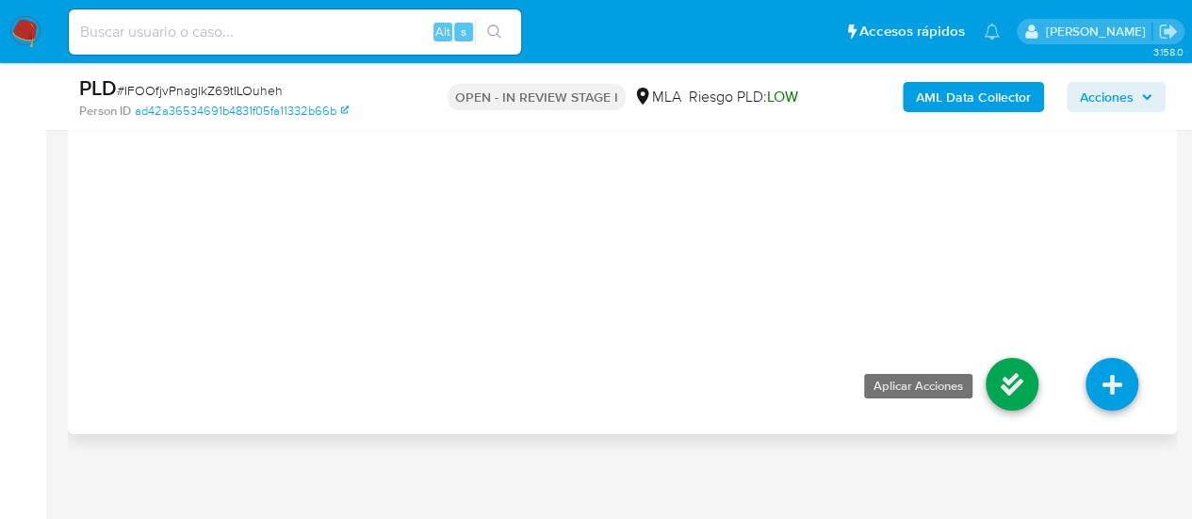
click at [1027, 366] on icon at bounding box center [1011, 384] width 53 height 53
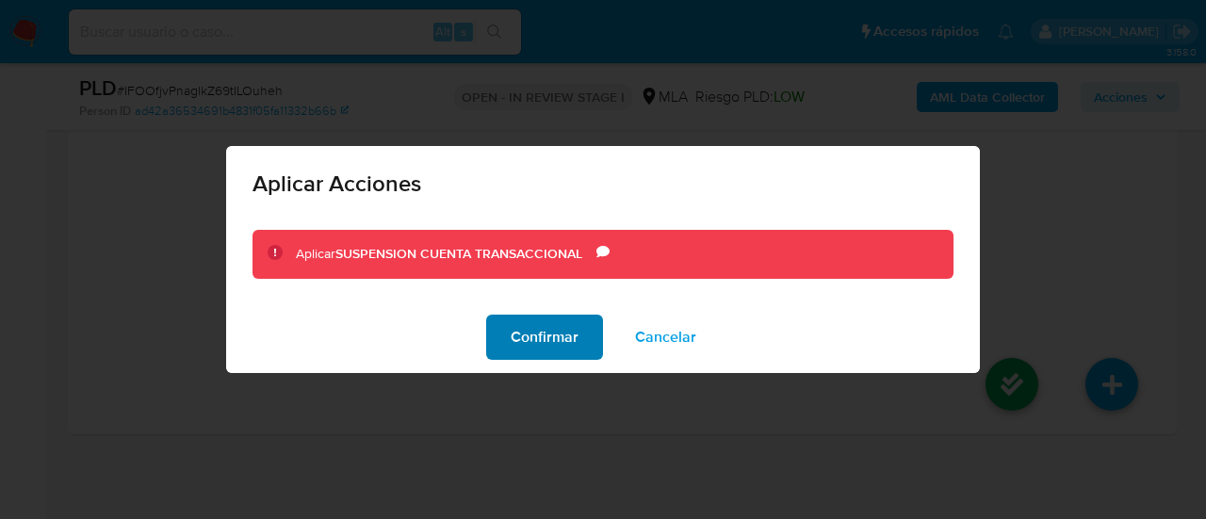
click at [519, 325] on span "Confirmar" at bounding box center [545, 336] width 68 height 41
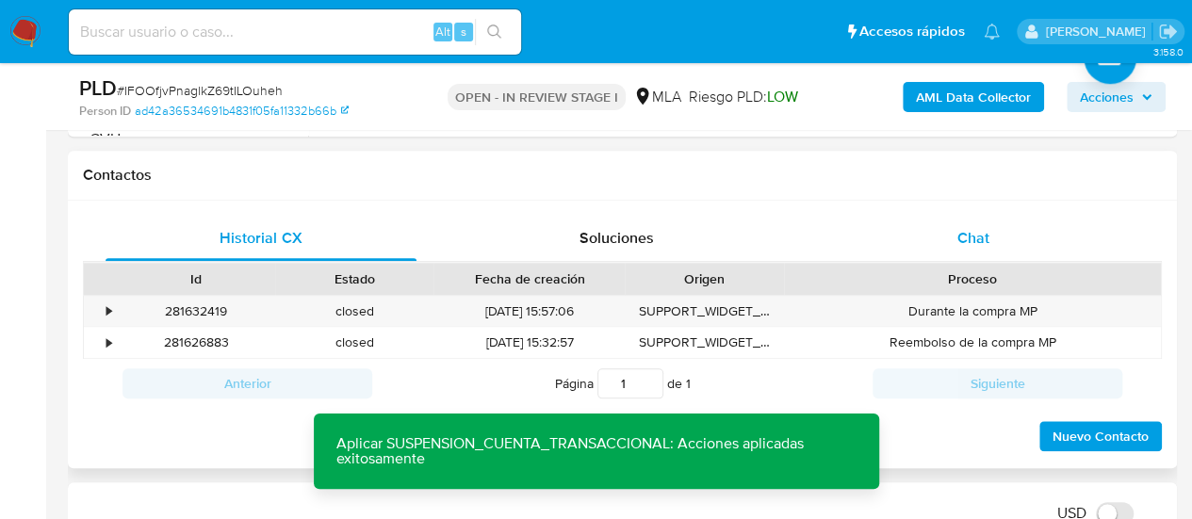
click at [914, 236] on div "Chat" at bounding box center [973, 238] width 311 height 45
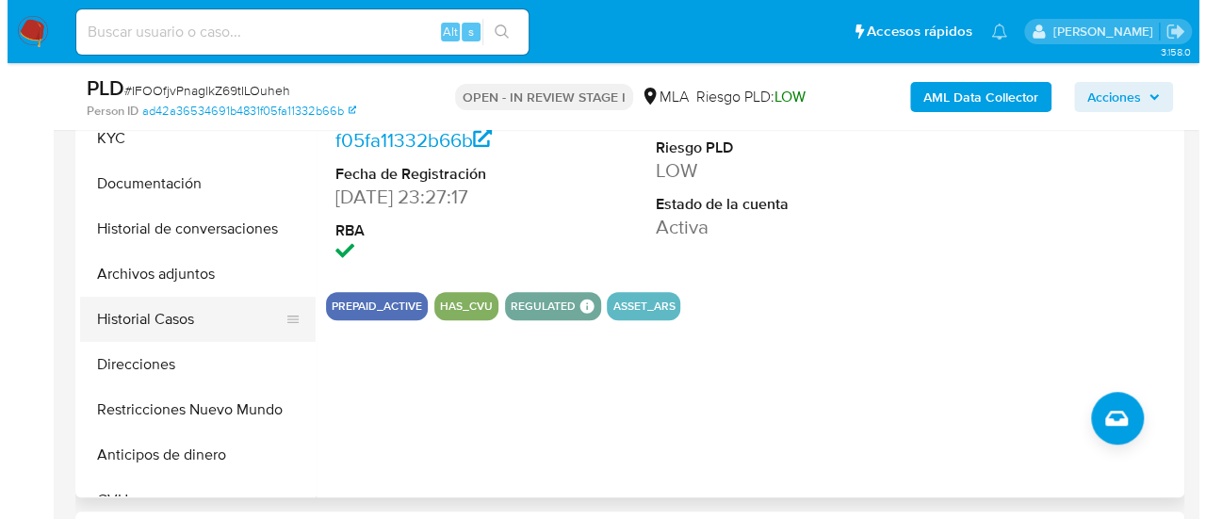
scroll to position [458, 0]
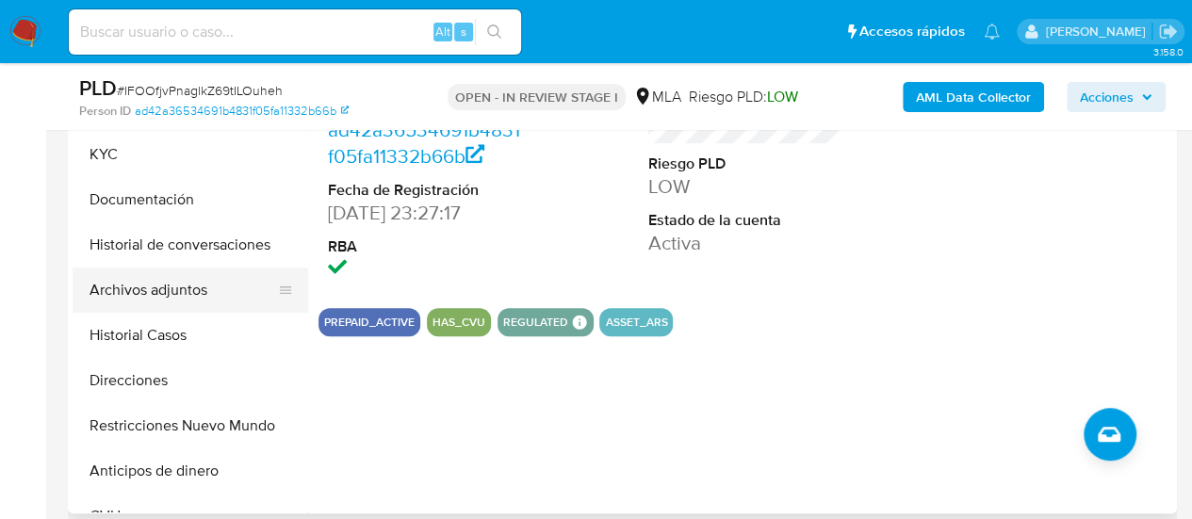
click at [161, 291] on button "Archivos adjuntos" at bounding box center [183, 290] width 220 height 45
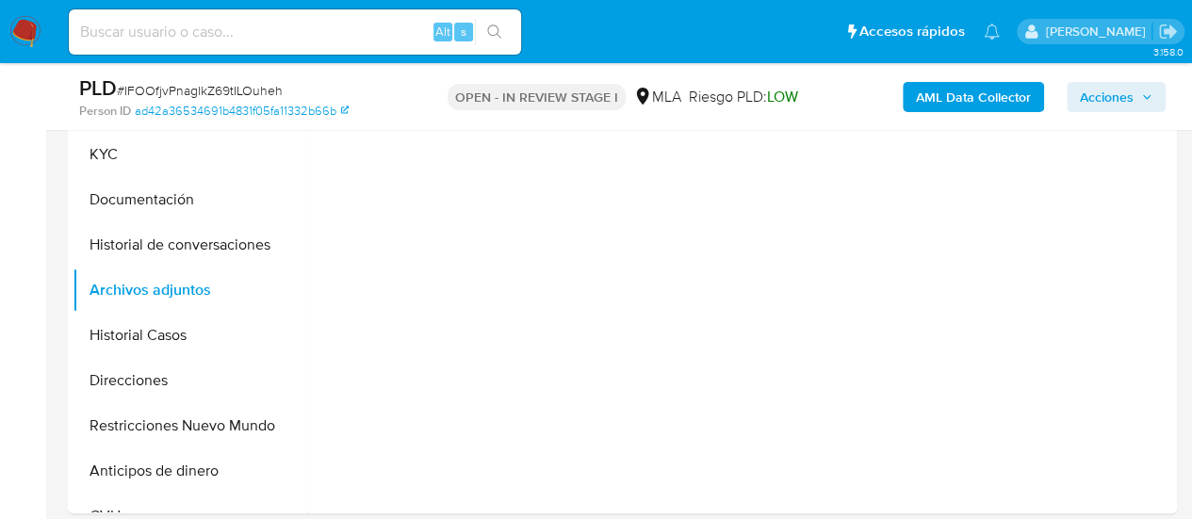
click at [928, 104] on b "AML Data Collector" at bounding box center [973, 97] width 115 height 30
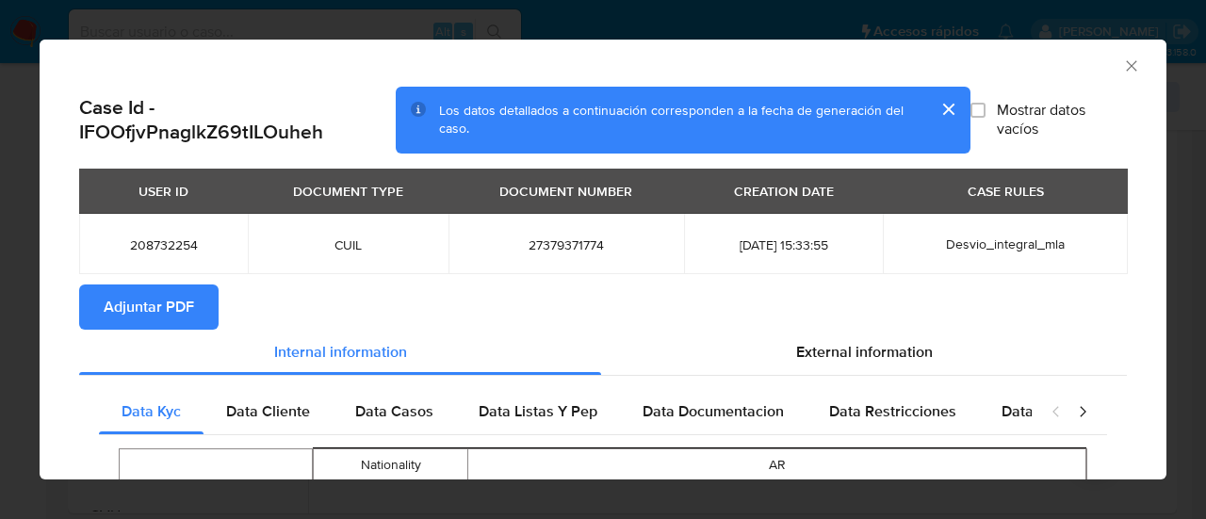
click at [158, 289] on span "Adjuntar PDF" at bounding box center [149, 306] width 90 height 41
click at [1122, 63] on icon "Cerrar ventana" at bounding box center [1131, 66] width 19 height 19
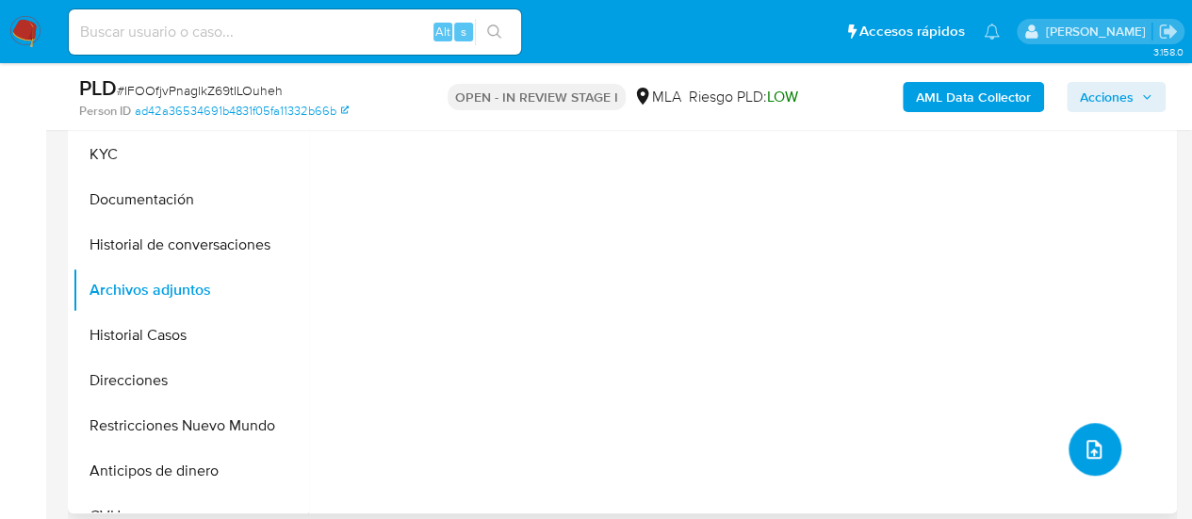
click at [1083, 442] on icon "upload-file" at bounding box center [1093, 449] width 23 height 23
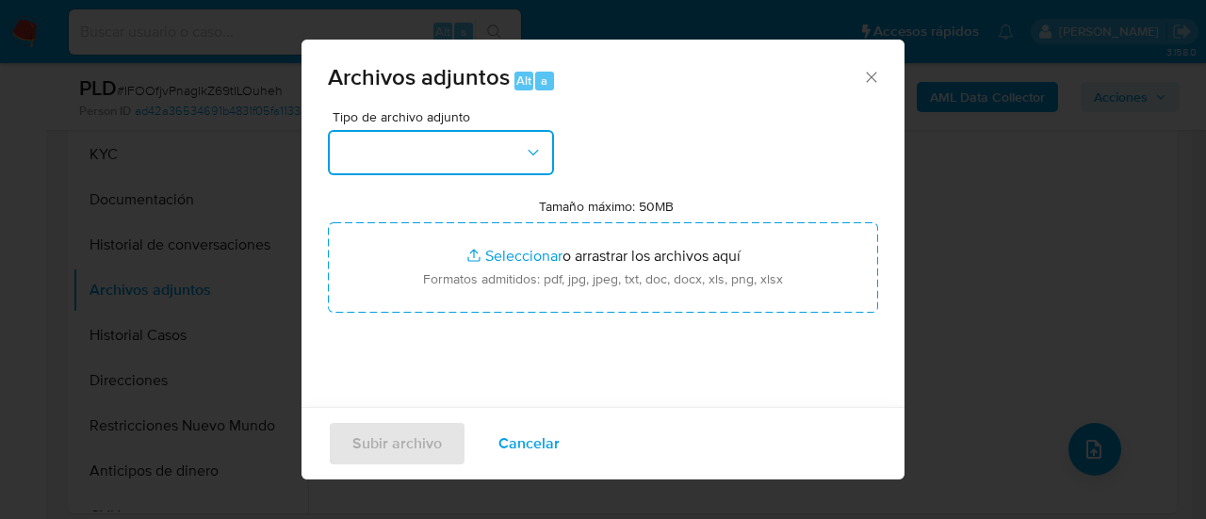
click at [409, 143] on button "button" at bounding box center [441, 152] width 226 height 45
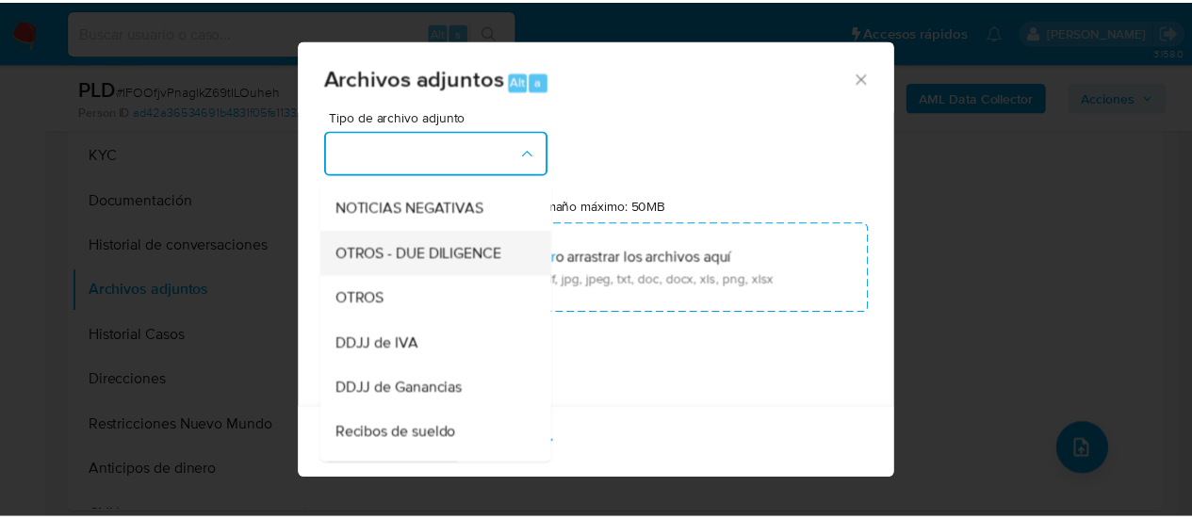
scroll to position [283, 0]
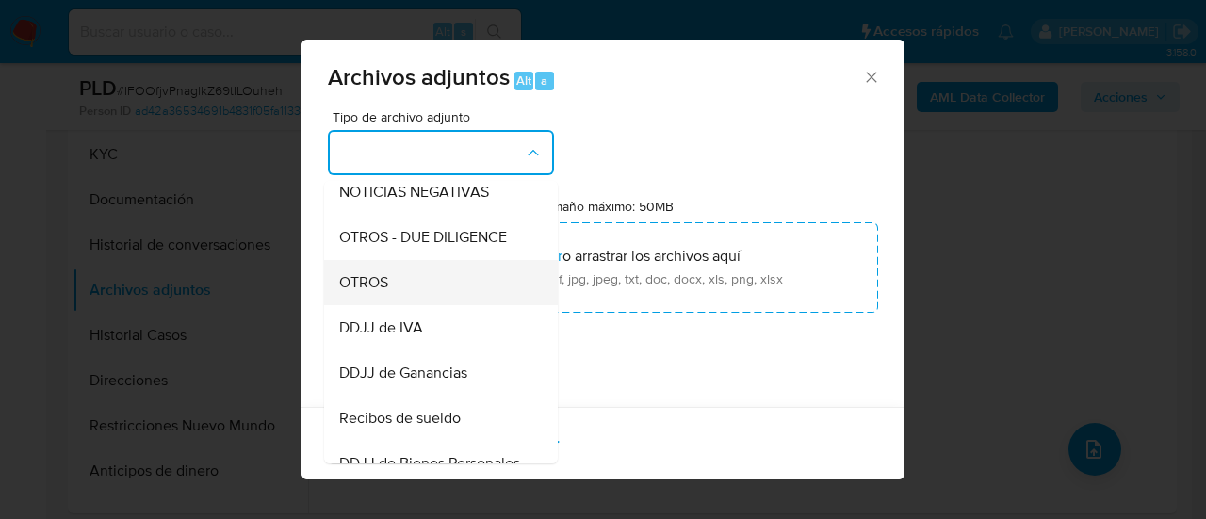
click at [415, 304] on div "OTROS" at bounding box center [435, 282] width 192 height 45
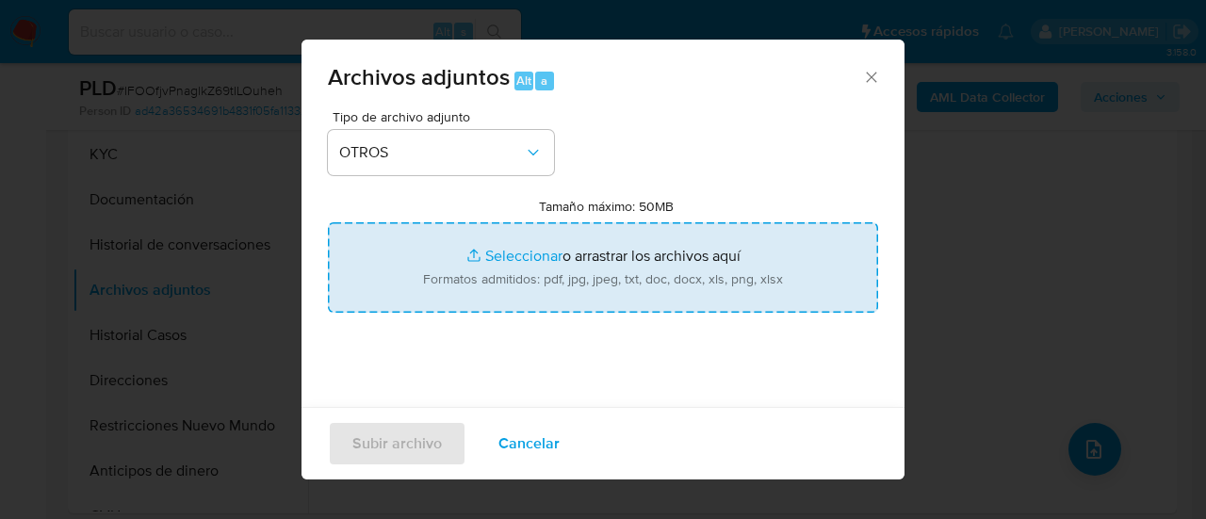
click at [483, 283] on input "Tamaño máximo: 50MB Seleccionar archivos" at bounding box center [603, 267] width 550 height 90
type input "C:\fakepath\Caselog IFOOfjvPnaglkZ69tILOuheh_2025_08_19_16_23_53.docx"
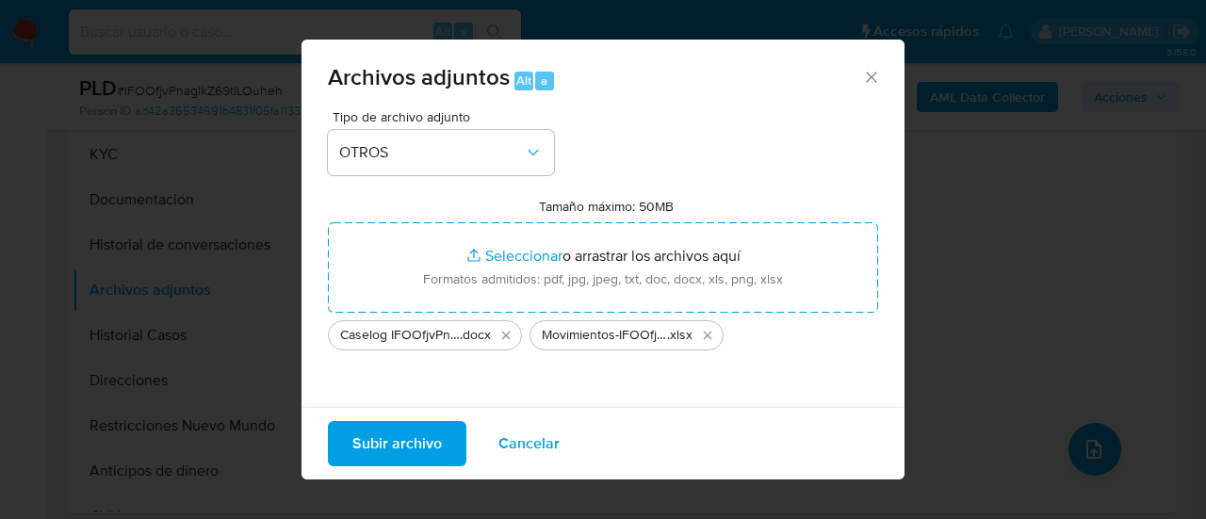
drag, startPoint x: 483, startPoint y: 283, endPoint x: 389, endPoint y: 435, distance: 179.3
click at [389, 435] on span "Subir archivo" at bounding box center [396, 443] width 89 height 41
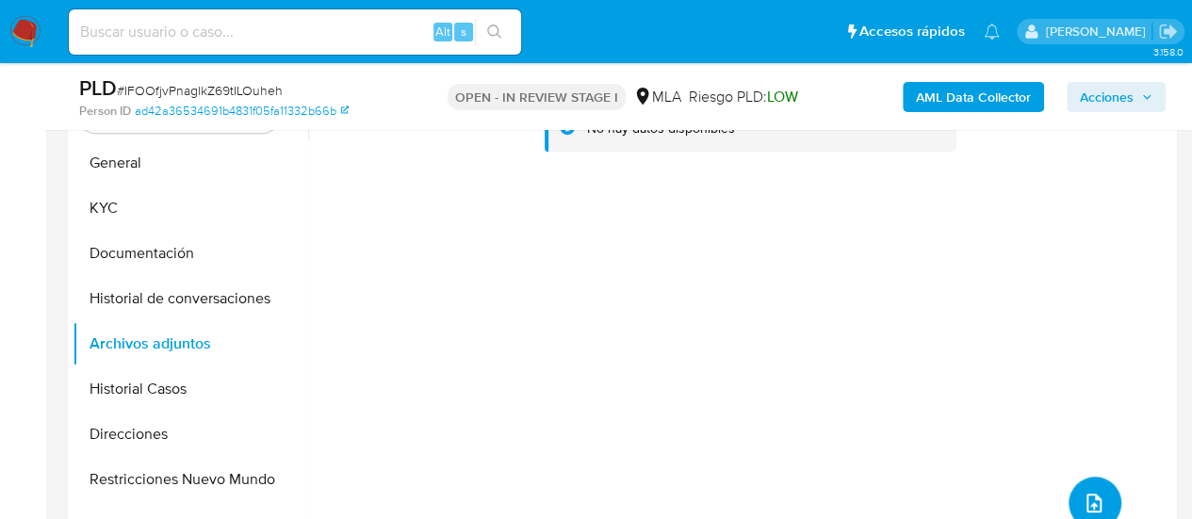
scroll to position [364, 0]
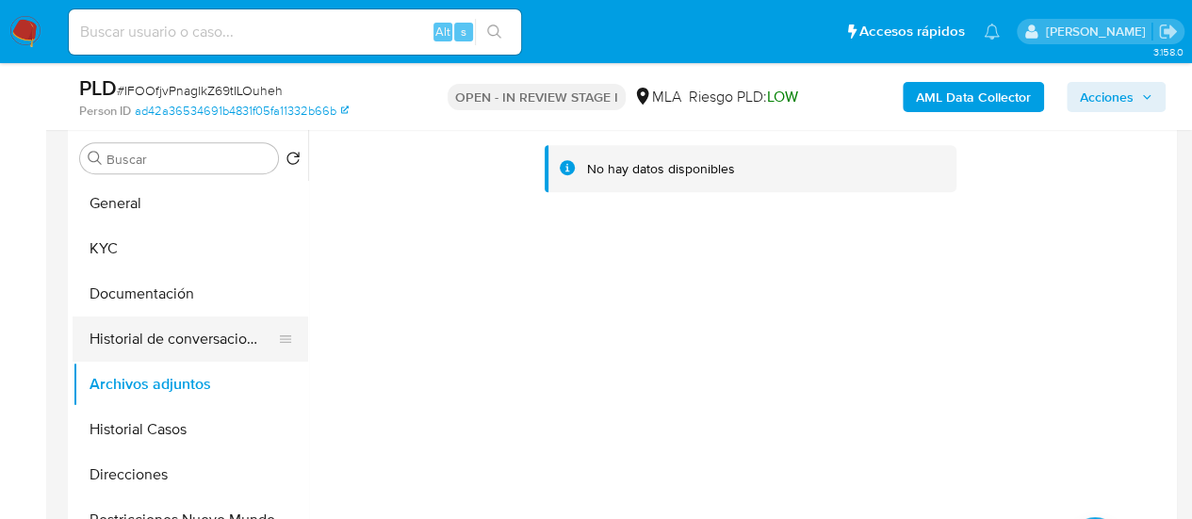
click at [196, 320] on button "Historial de conversaciones" at bounding box center [183, 338] width 220 height 45
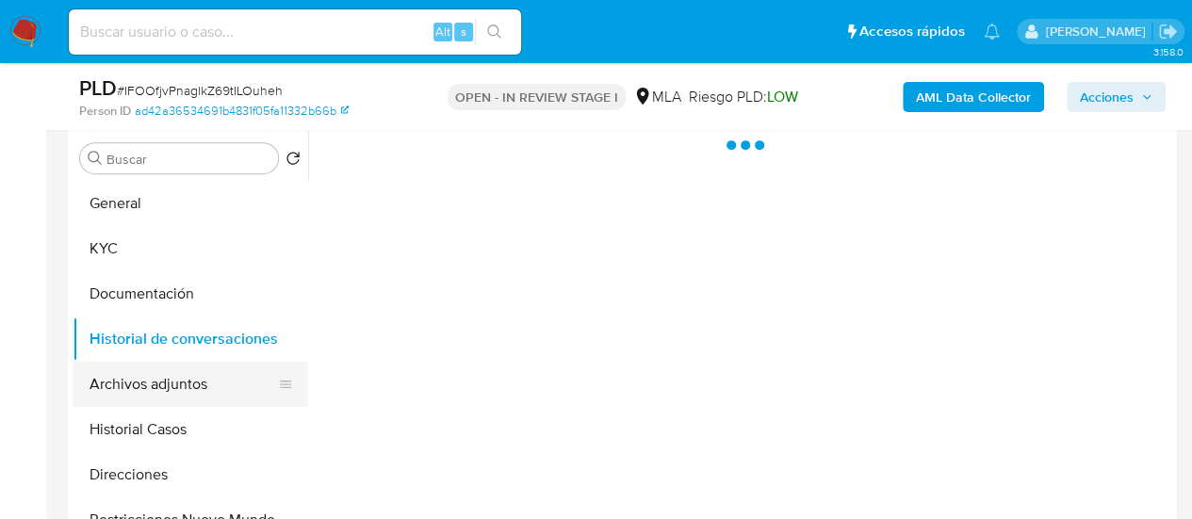
click at [193, 385] on button "Archivos adjuntos" at bounding box center [183, 384] width 220 height 45
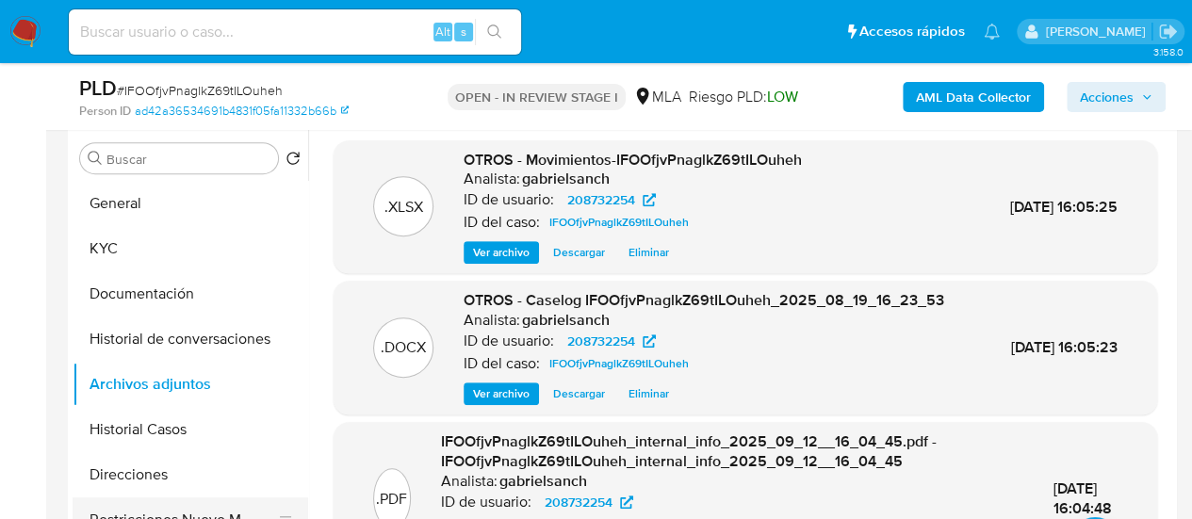
click at [210, 508] on button "Restricciones Nuevo Mundo" at bounding box center [183, 519] width 220 height 45
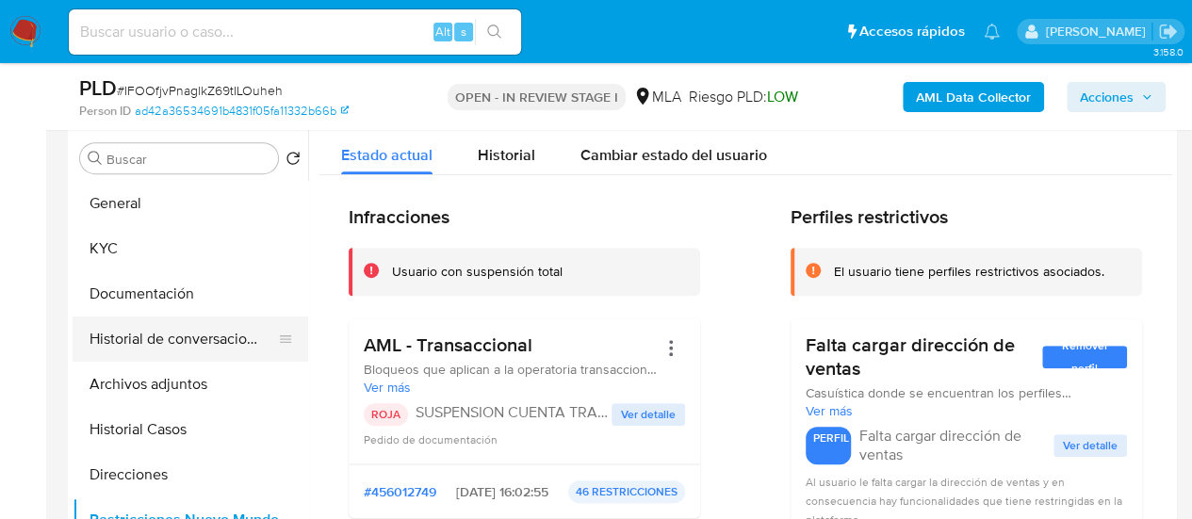
click at [160, 323] on button "Historial de conversaciones" at bounding box center [183, 338] width 220 height 45
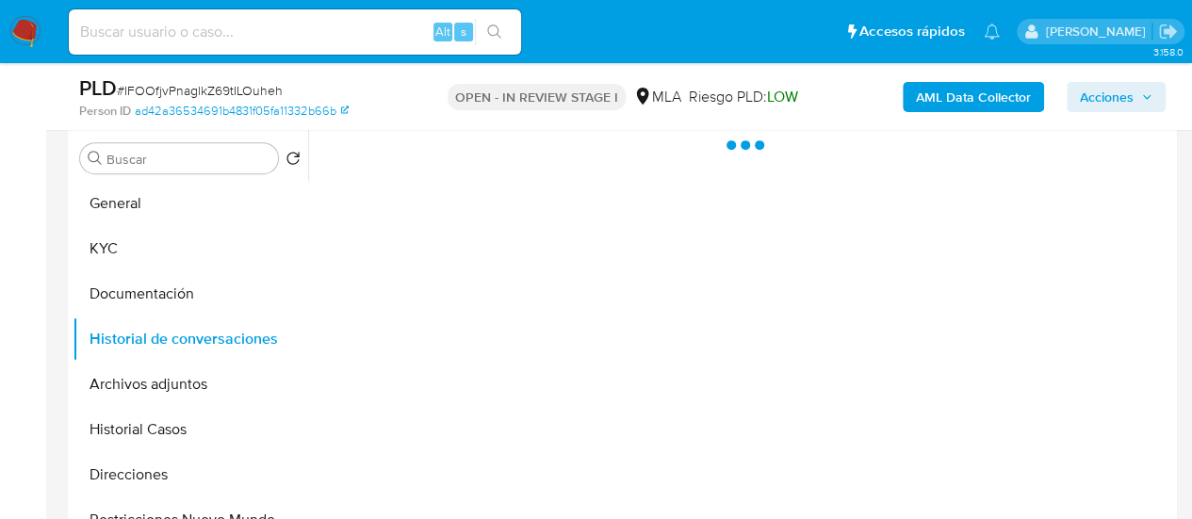
click at [1108, 83] on span "Acciones" at bounding box center [1106, 97] width 54 height 30
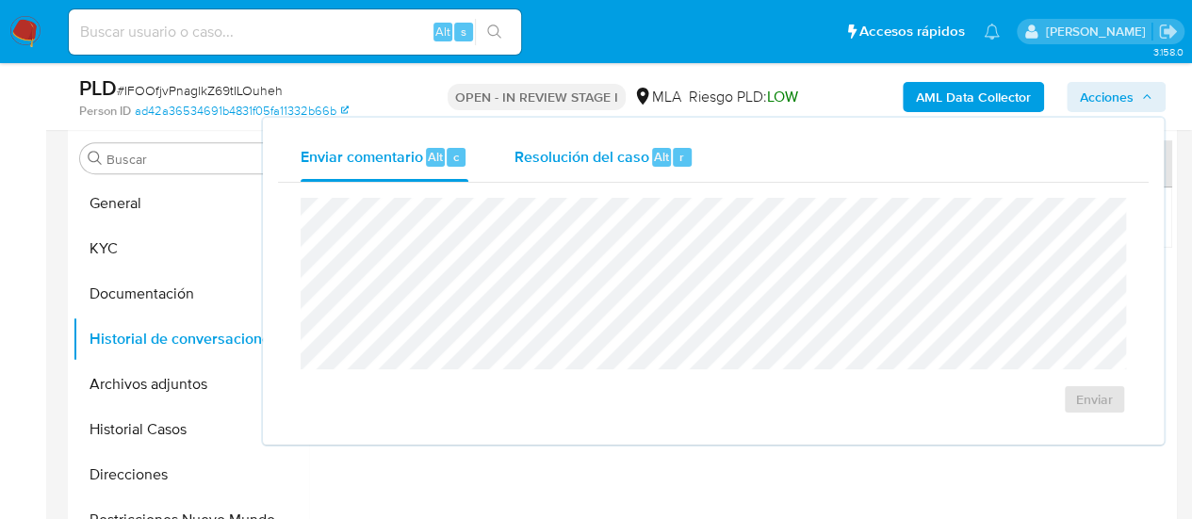
click at [599, 170] on div "Resolución del caso Alt r" at bounding box center [603, 157] width 180 height 49
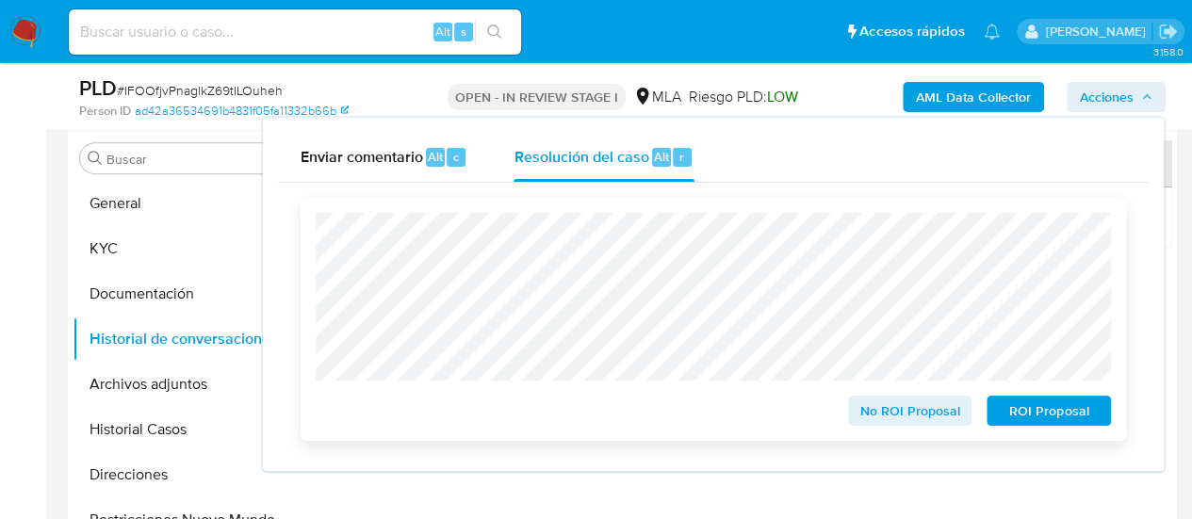
click at [1036, 403] on span "ROI Proposal" at bounding box center [1048, 410] width 98 height 26
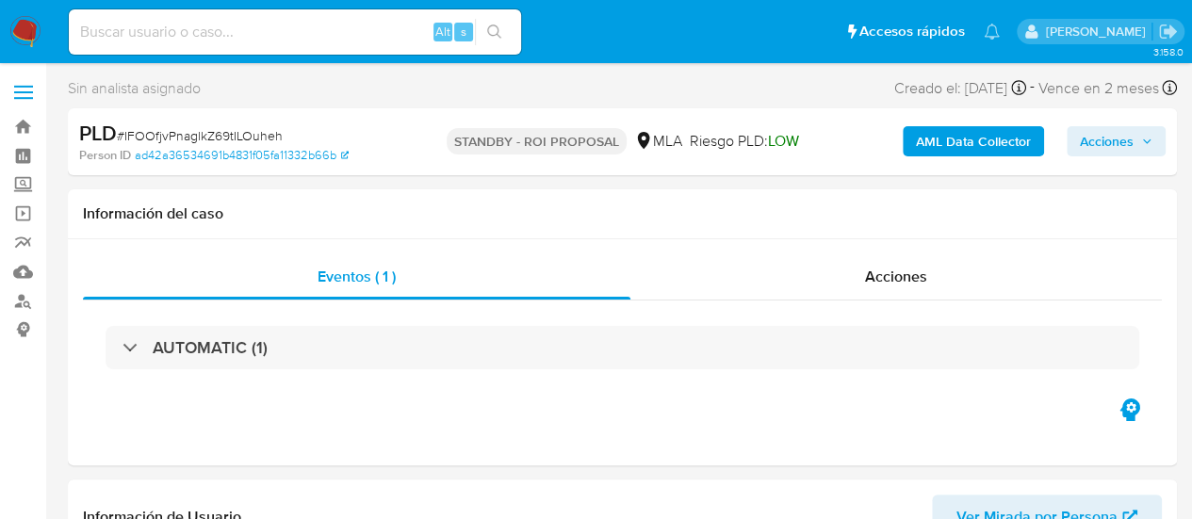
click at [224, 20] on input at bounding box center [295, 32] width 452 height 24
paste input "GNinCg7WukMRY68nC1x6rbmM"
type input "GNinCg7WukMRY68nC1x6rbmM"
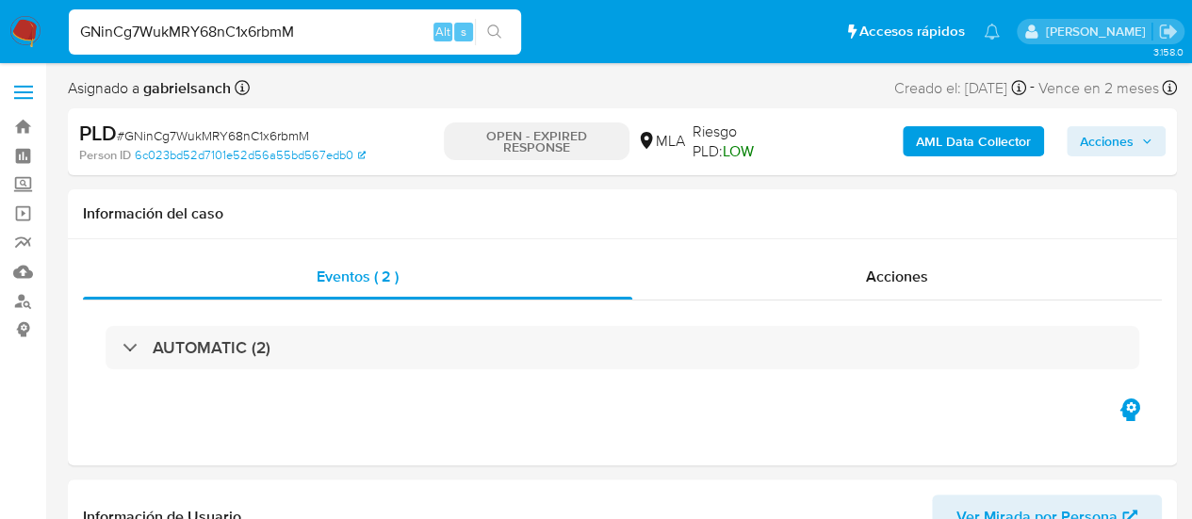
select select "10"
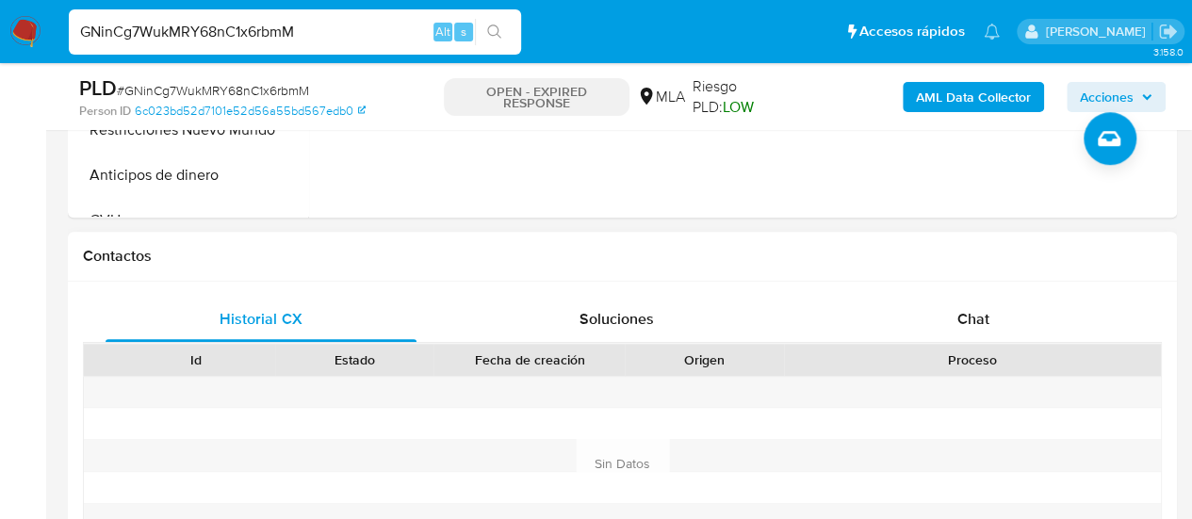
click at [976, 278] on div "Contactos" at bounding box center [622, 257] width 1109 height 50
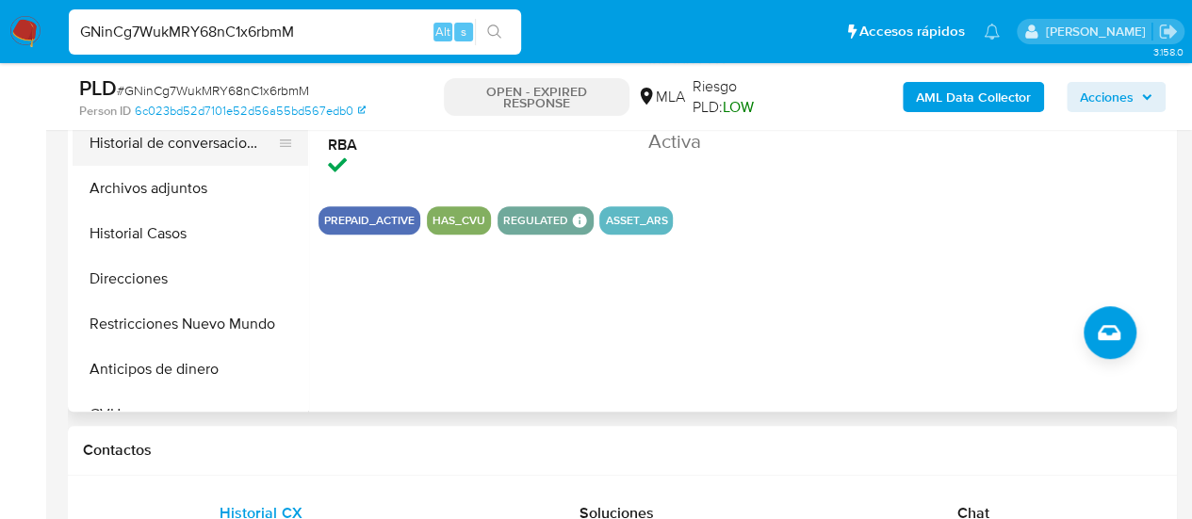
scroll to position [471, 0]
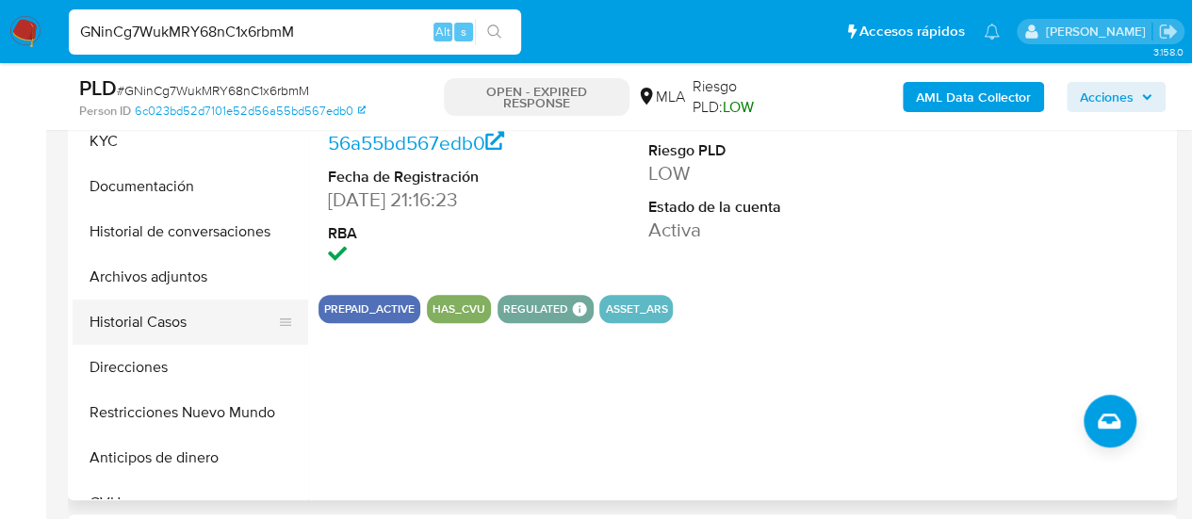
click at [153, 304] on button "Historial Casos" at bounding box center [183, 322] width 220 height 45
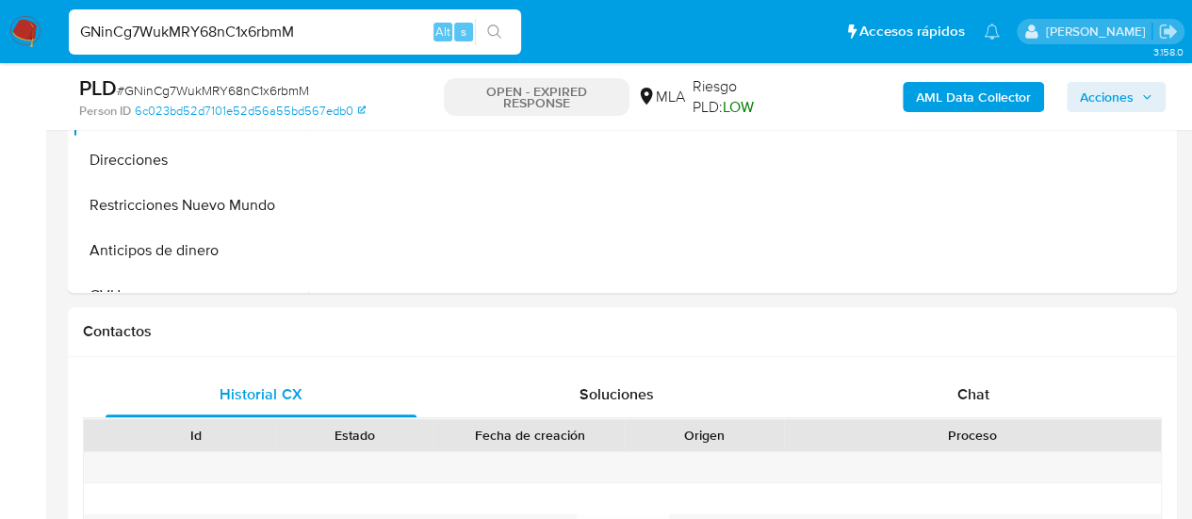
scroll to position [848, 0]
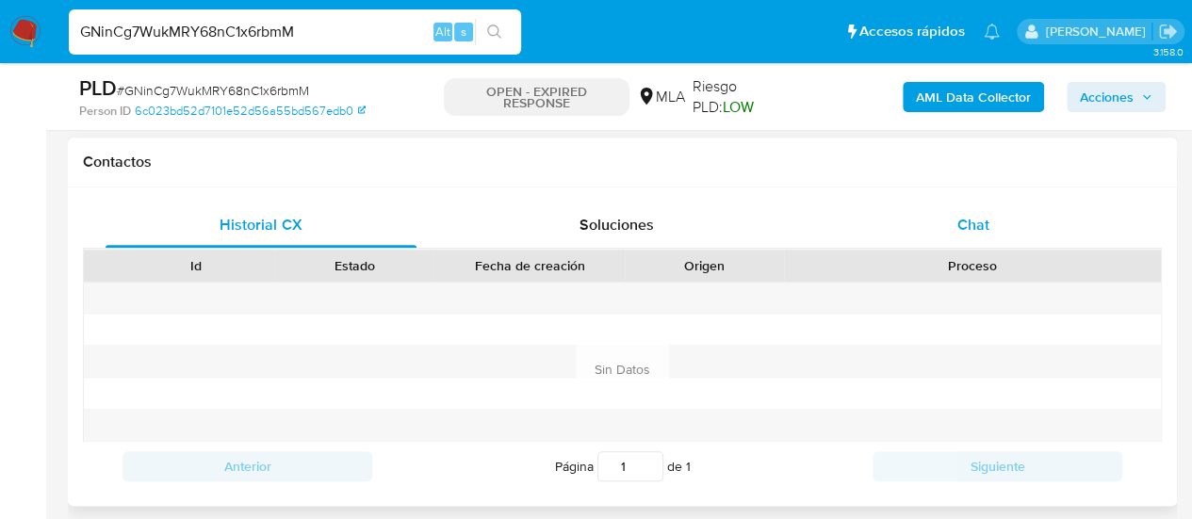
click at [932, 234] on div "Chat" at bounding box center [973, 225] width 311 height 45
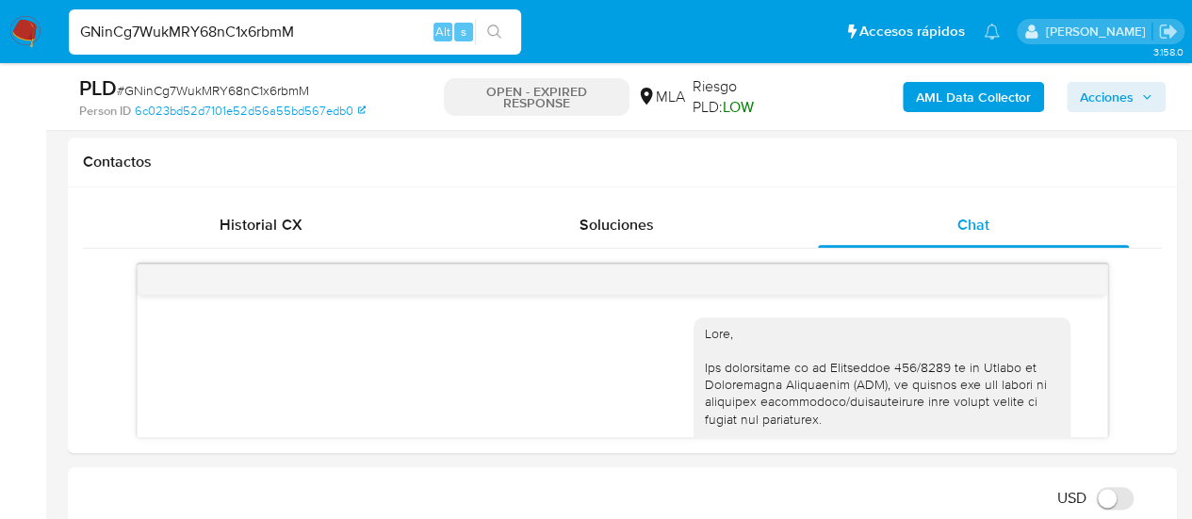
scroll to position [1339, 0]
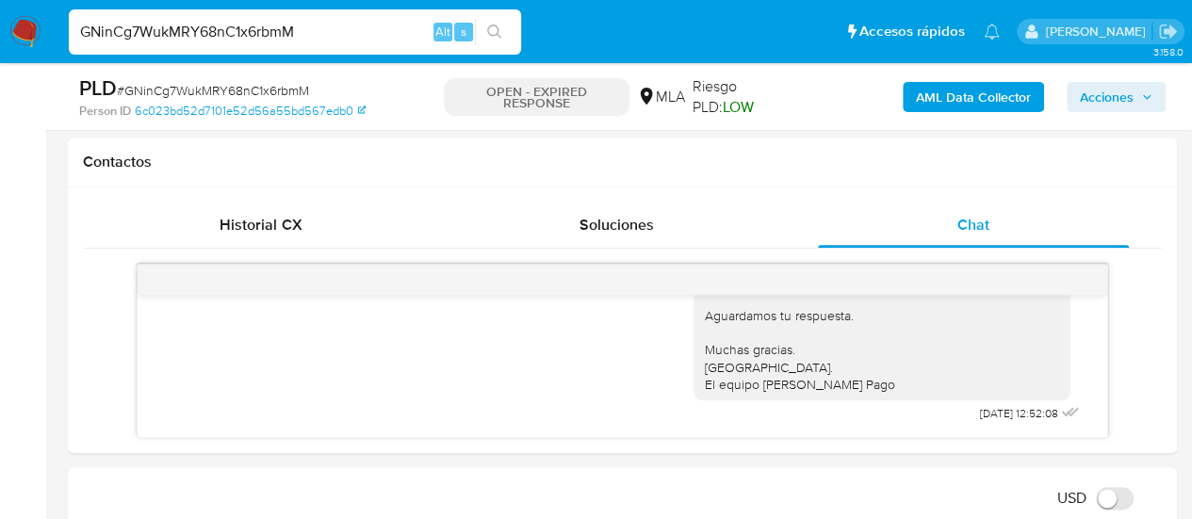
click at [215, 28] on input "GNinCg7WukMRY68nC1x6rbmM" at bounding box center [295, 32] width 452 height 24
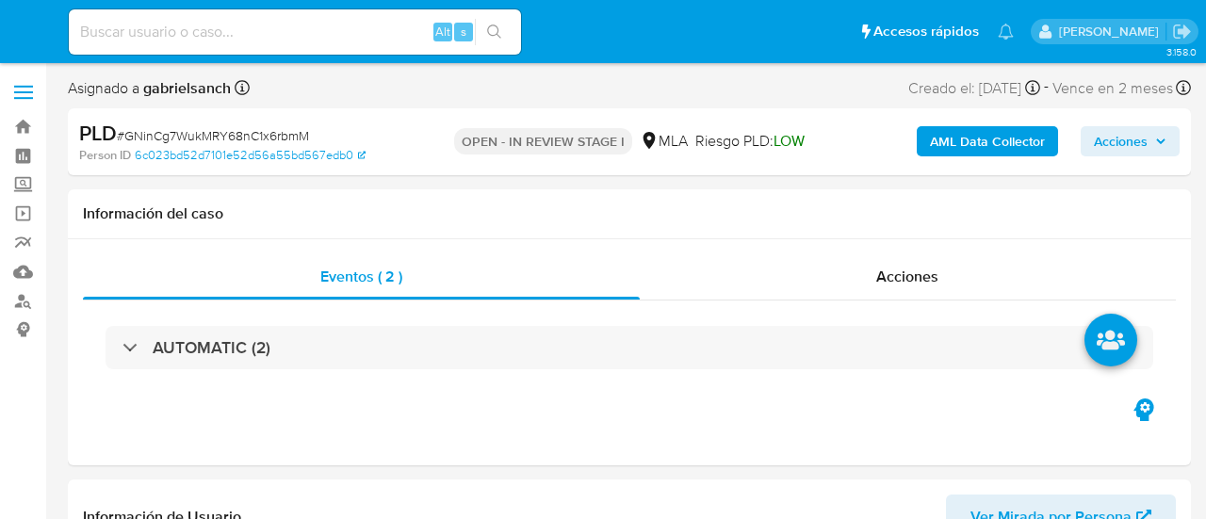
select select "10"
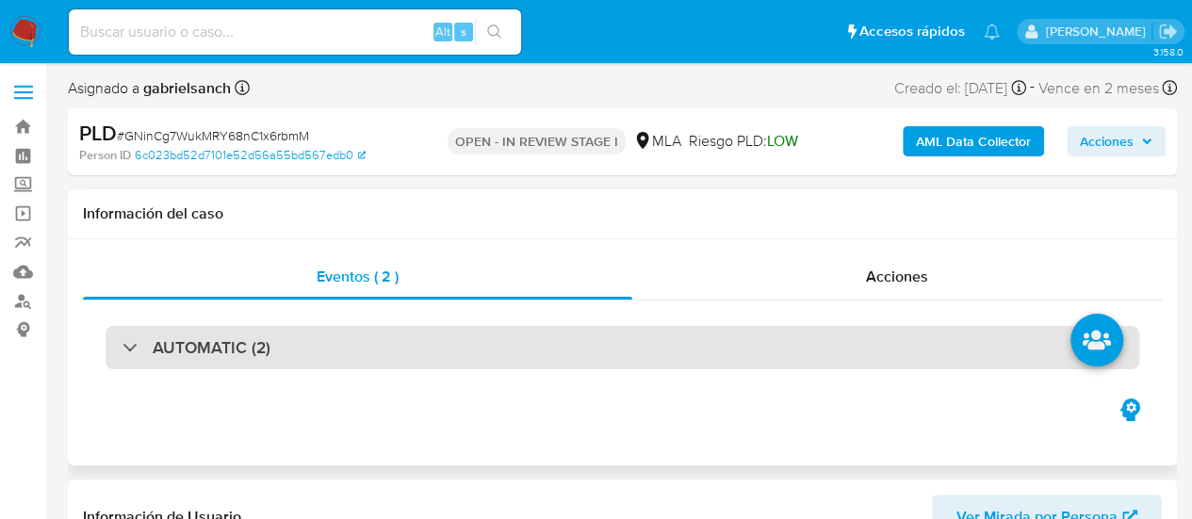
scroll to position [471, 0]
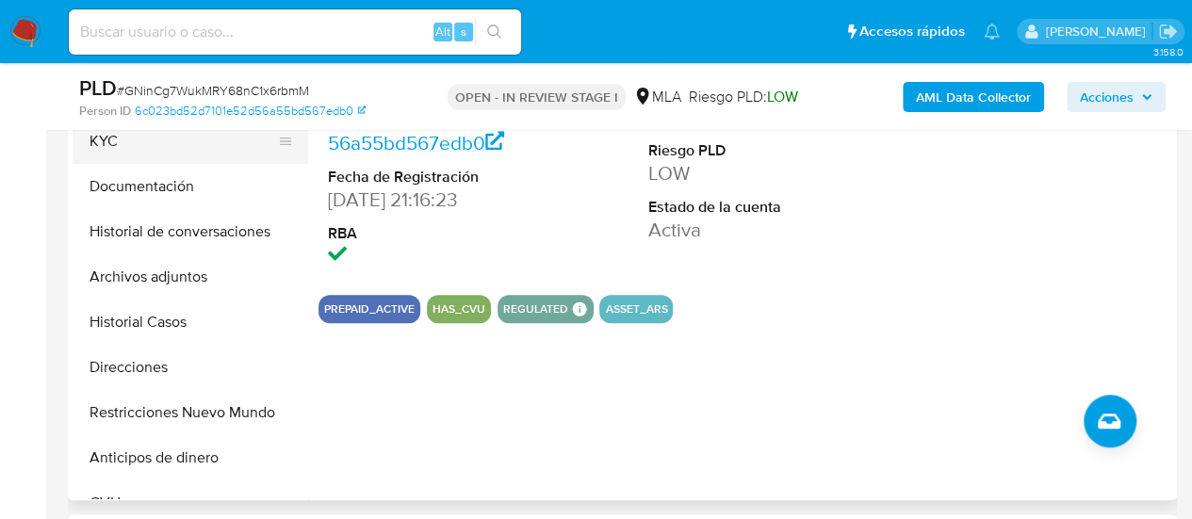
click at [104, 153] on button "KYC" at bounding box center [183, 141] width 220 height 45
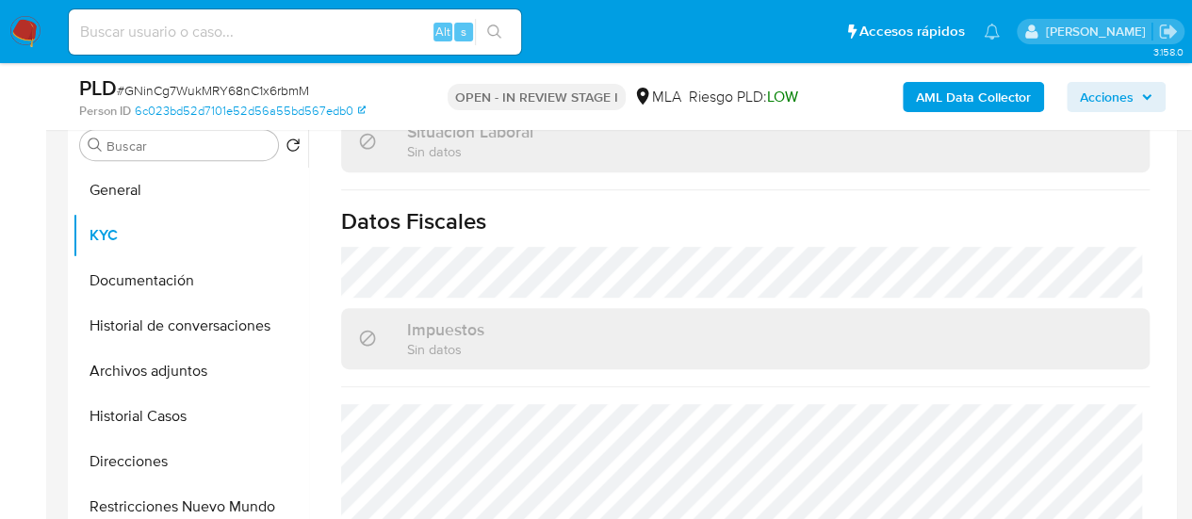
scroll to position [1068, 0]
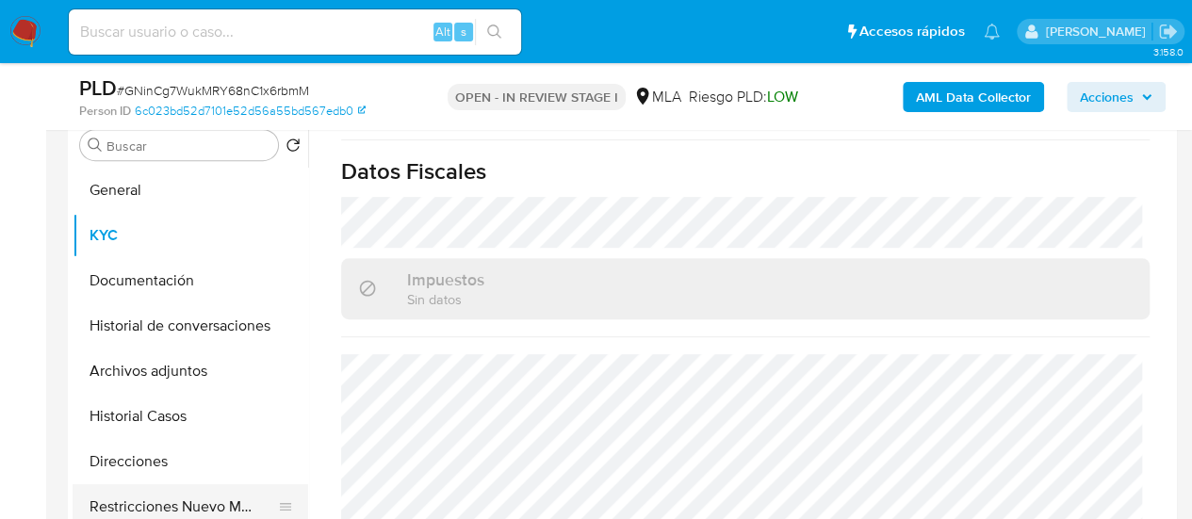
click at [212, 511] on button "Restricciones Nuevo Mundo" at bounding box center [183, 506] width 220 height 45
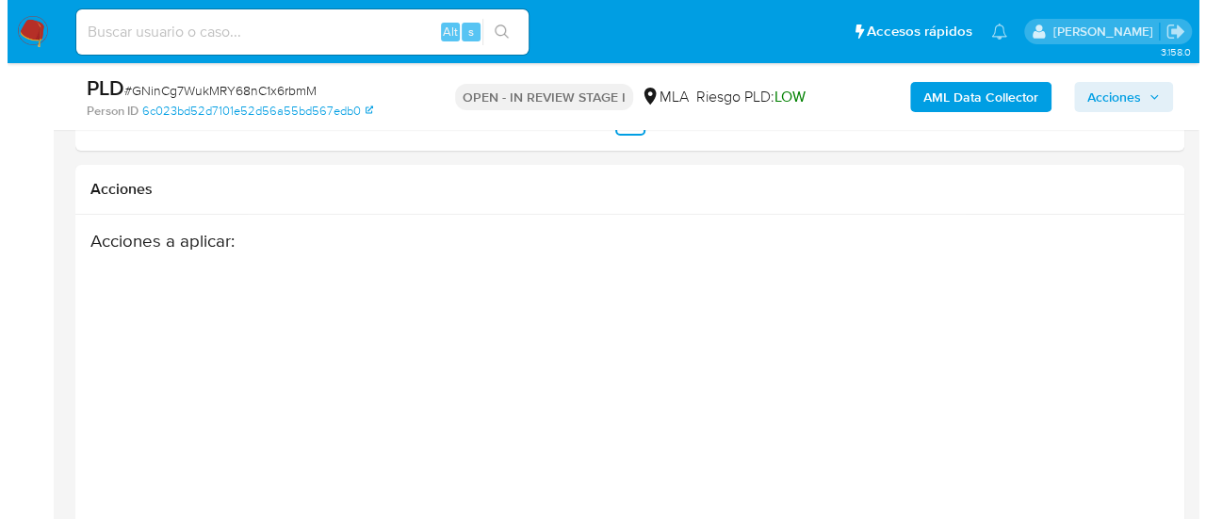
scroll to position [3345, 0]
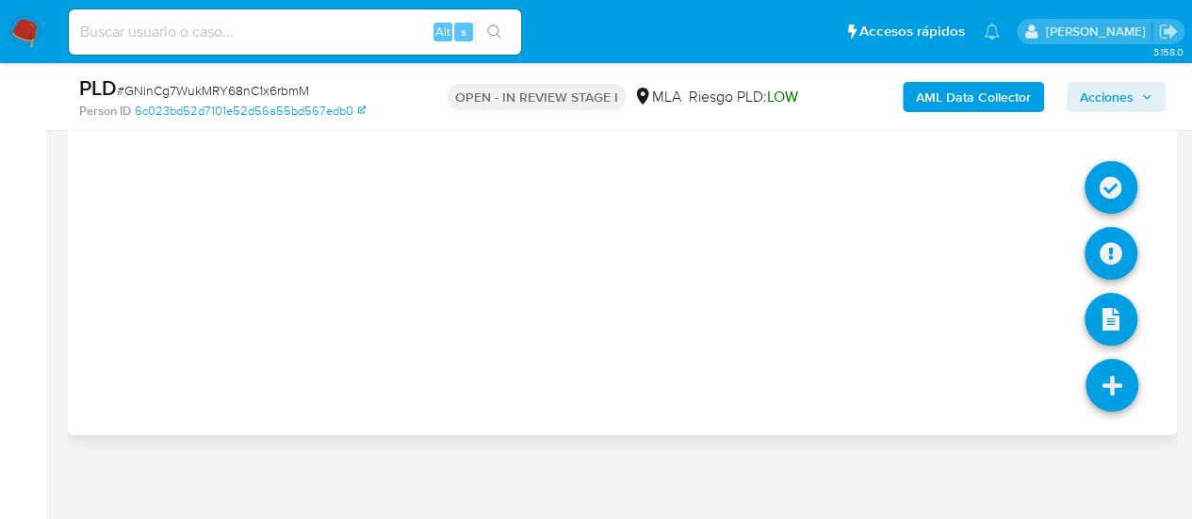
click at [1131, 366] on icon at bounding box center [1111, 385] width 53 height 53
click at [1108, 238] on icon at bounding box center [1110, 253] width 53 height 53
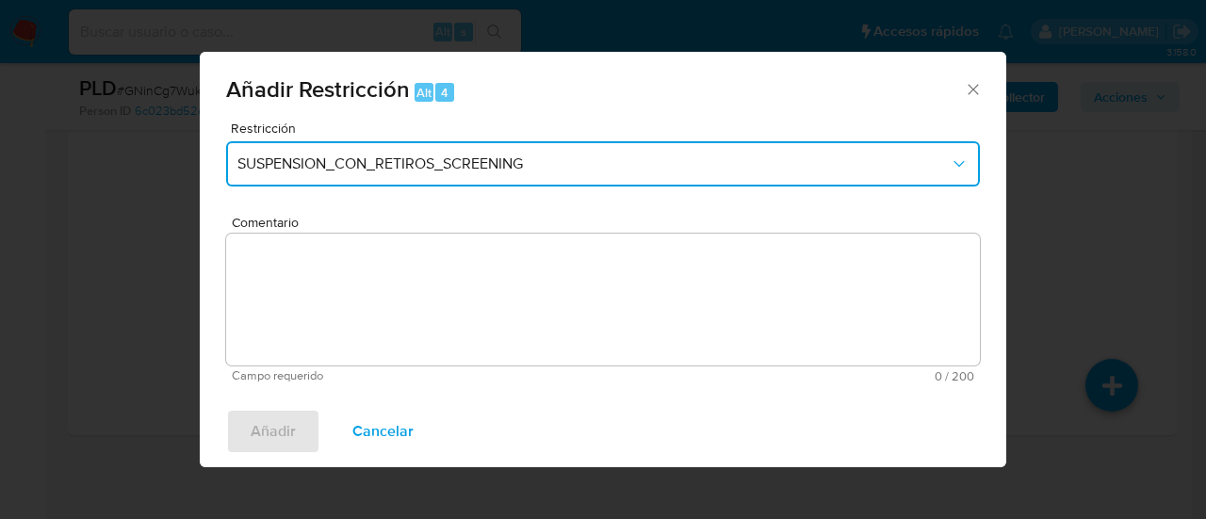
click at [748, 179] on button "SUSPENSION_CON_RETIROS_SCREENING" at bounding box center [603, 163] width 754 height 45
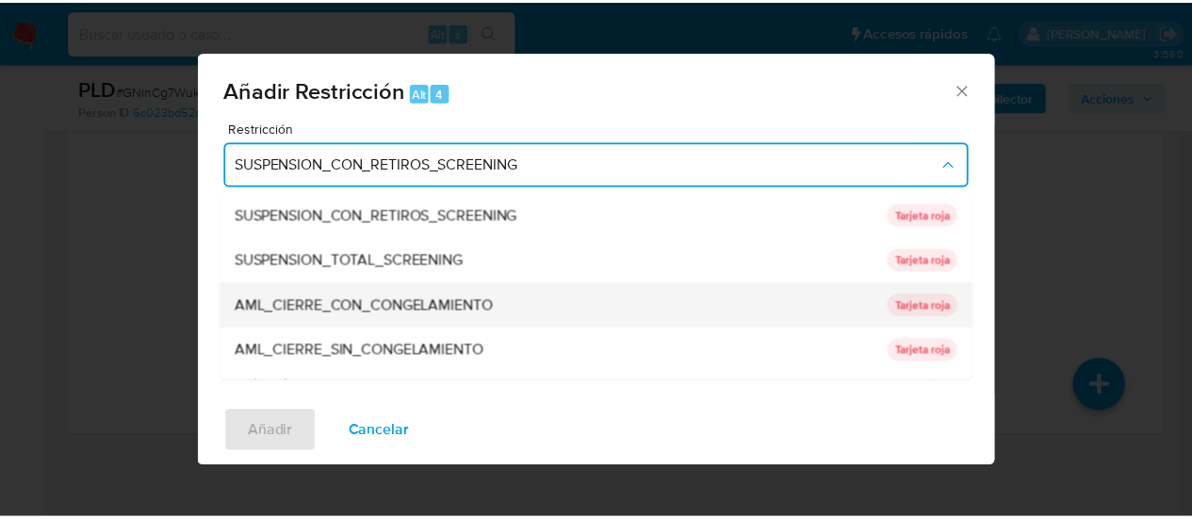
scroll to position [399, 0]
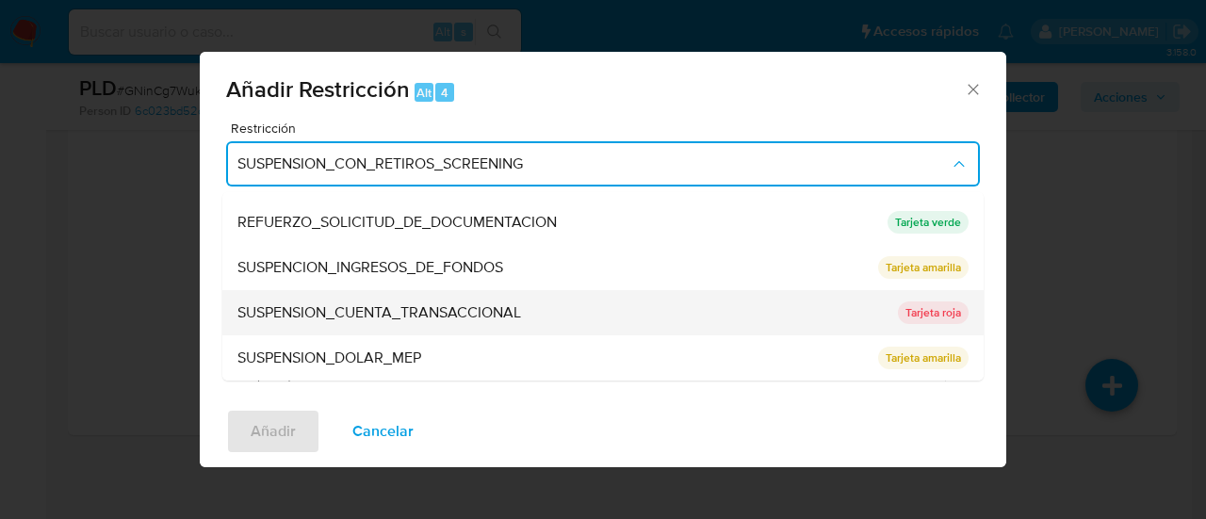
click at [428, 307] on span "SUSPENSION_CUENTA_TRANSACCIONAL" at bounding box center [379, 312] width 284 height 19
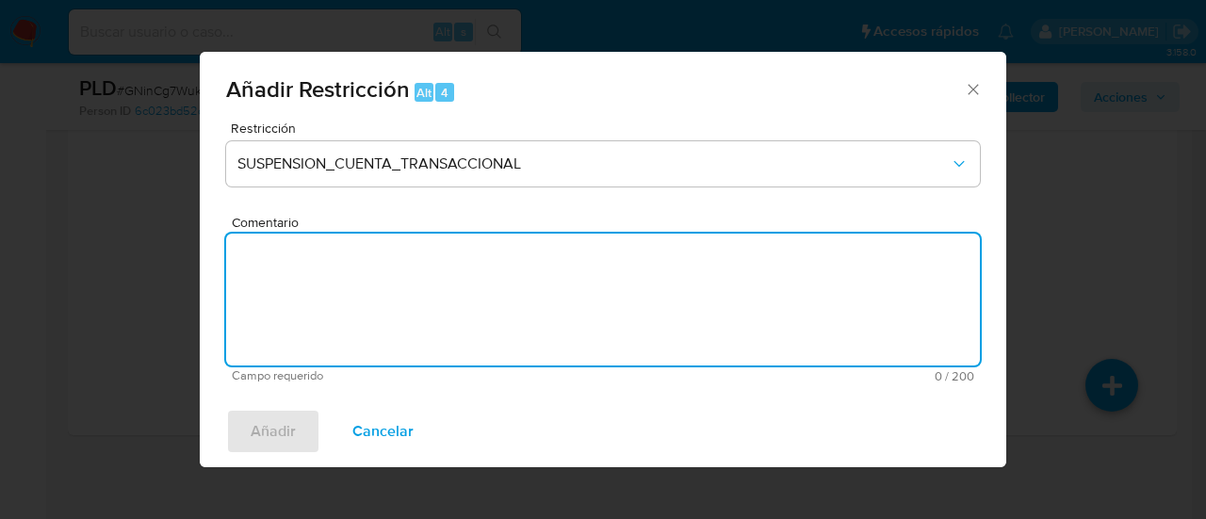
click at [428, 307] on textarea "Comentario" at bounding box center [603, 300] width 754 height 132
type textarea "AML"
click at [283, 429] on span "Añadir" at bounding box center [273, 431] width 45 height 41
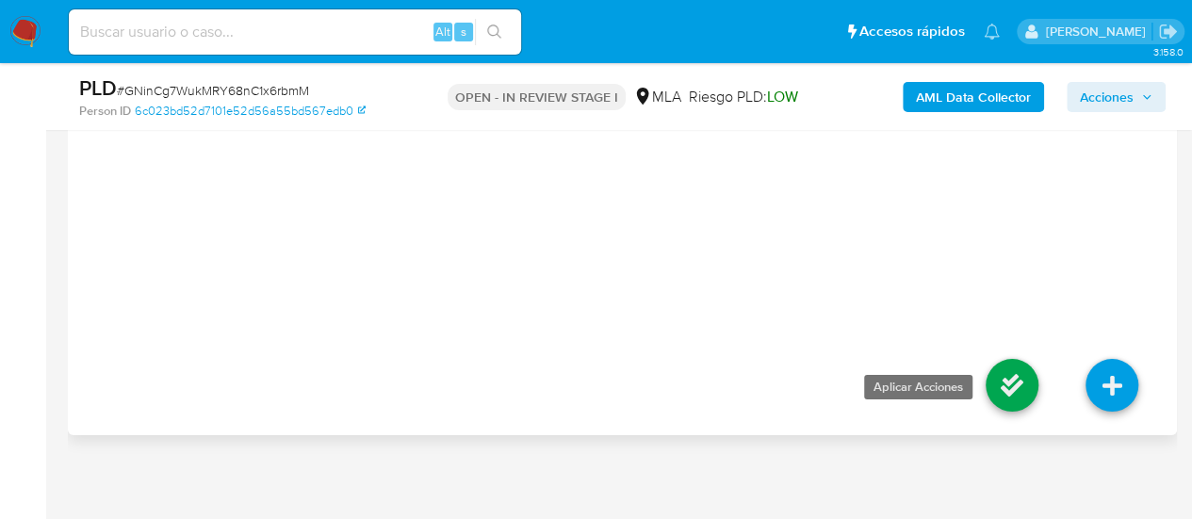
click at [989, 380] on icon at bounding box center [1011, 385] width 53 height 53
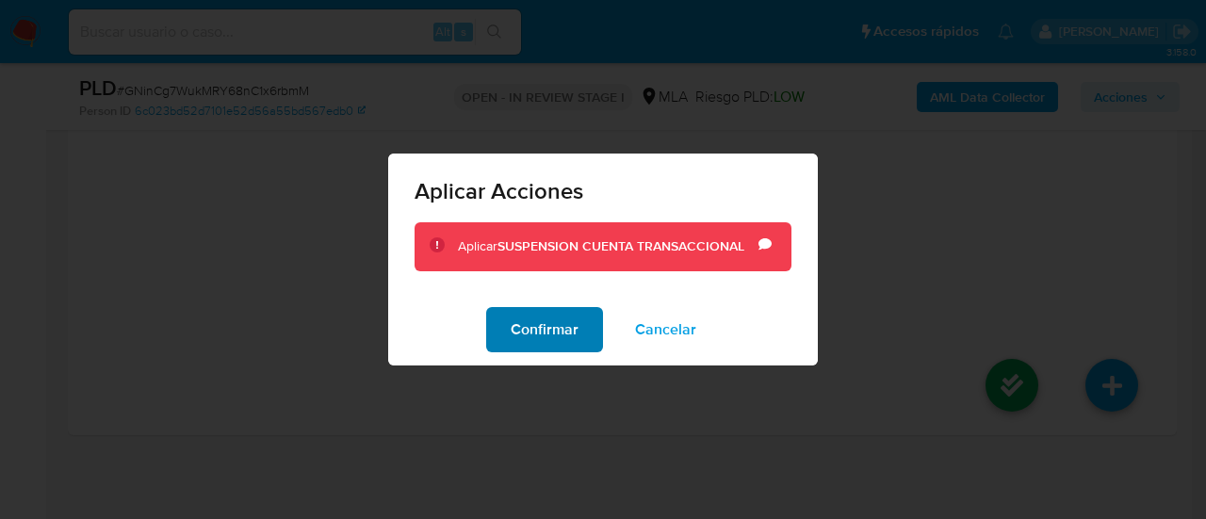
click at [496, 308] on button "Confirmar" at bounding box center [544, 329] width 117 height 45
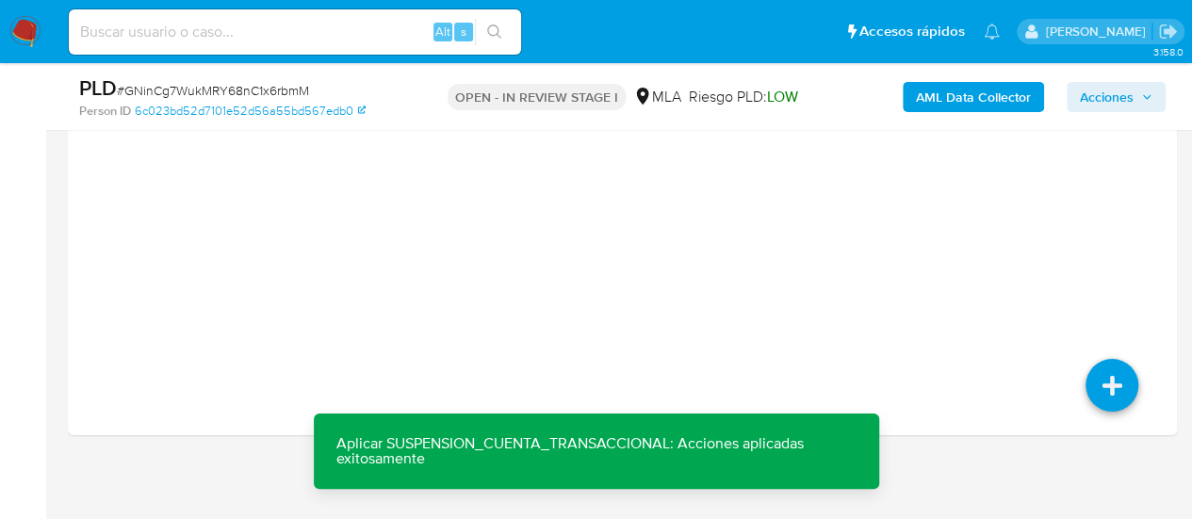
click at [921, 96] on b "AML Data Collector" at bounding box center [973, 97] width 115 height 30
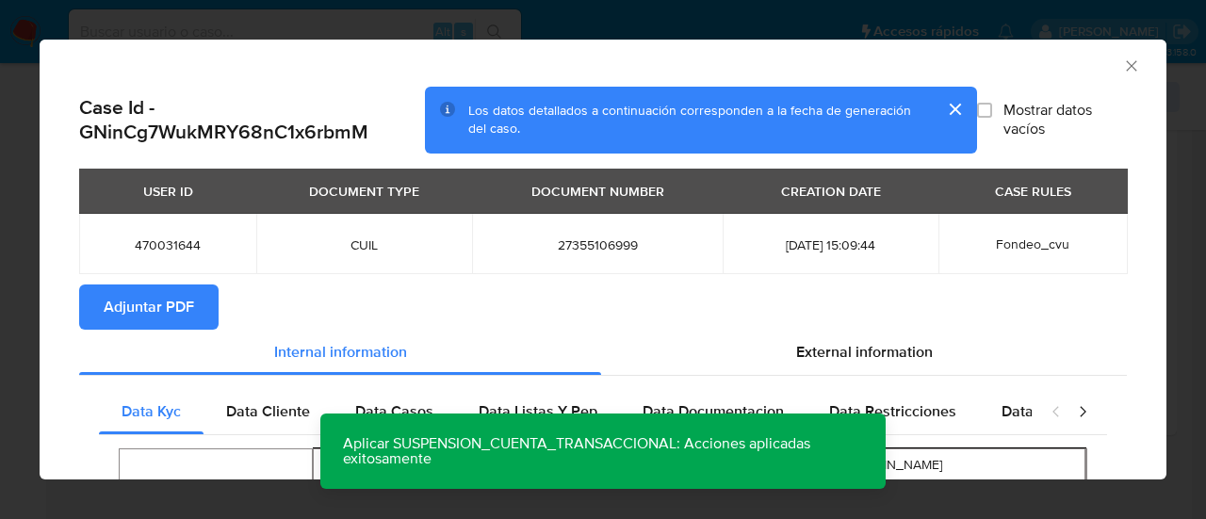
click at [177, 316] on span "Adjuntar PDF" at bounding box center [149, 306] width 90 height 41
click at [1126, 67] on icon "Cerrar ventana" at bounding box center [1131, 65] width 10 height 10
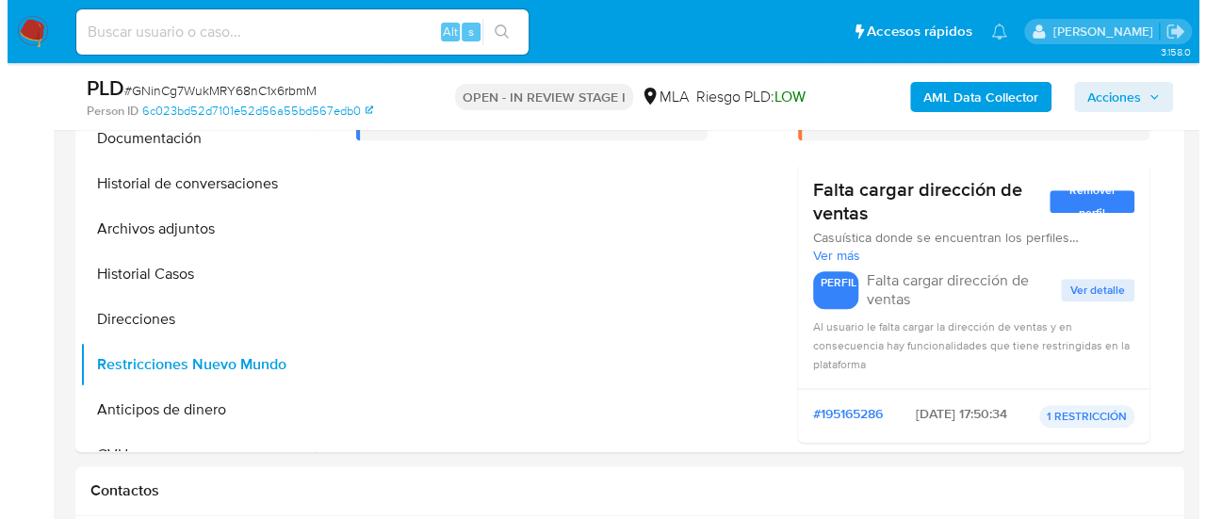
scroll to position [425, 0]
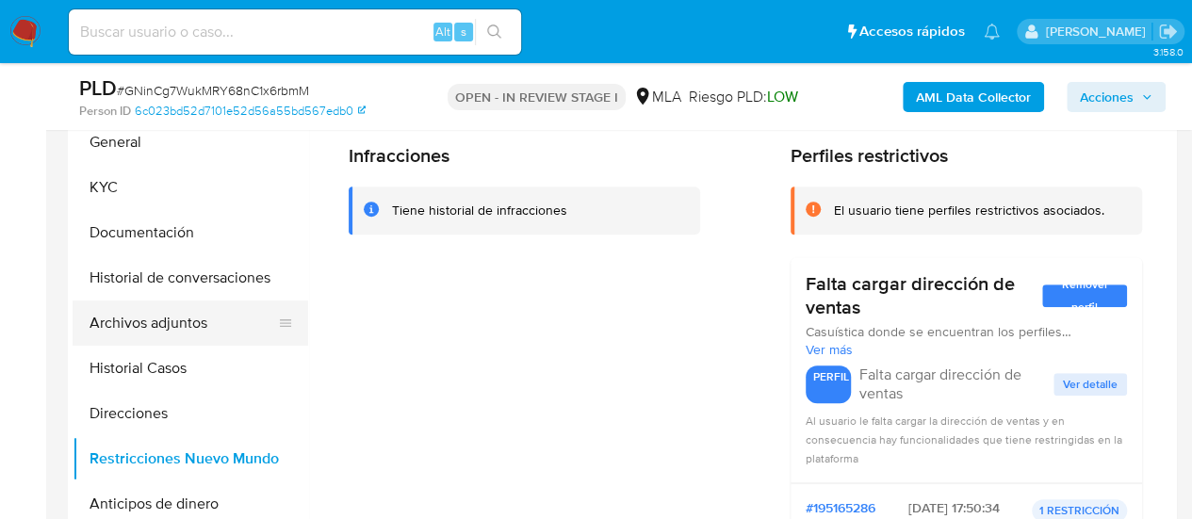
click at [89, 325] on button "Archivos adjuntos" at bounding box center [183, 322] width 220 height 45
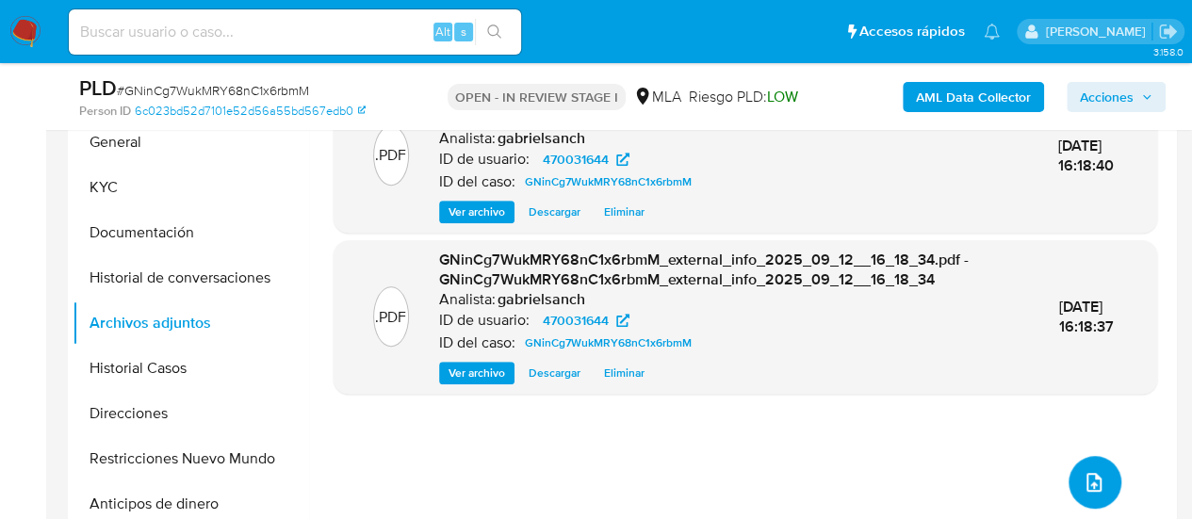
click at [1098, 473] on button "upload-file" at bounding box center [1094, 482] width 53 height 53
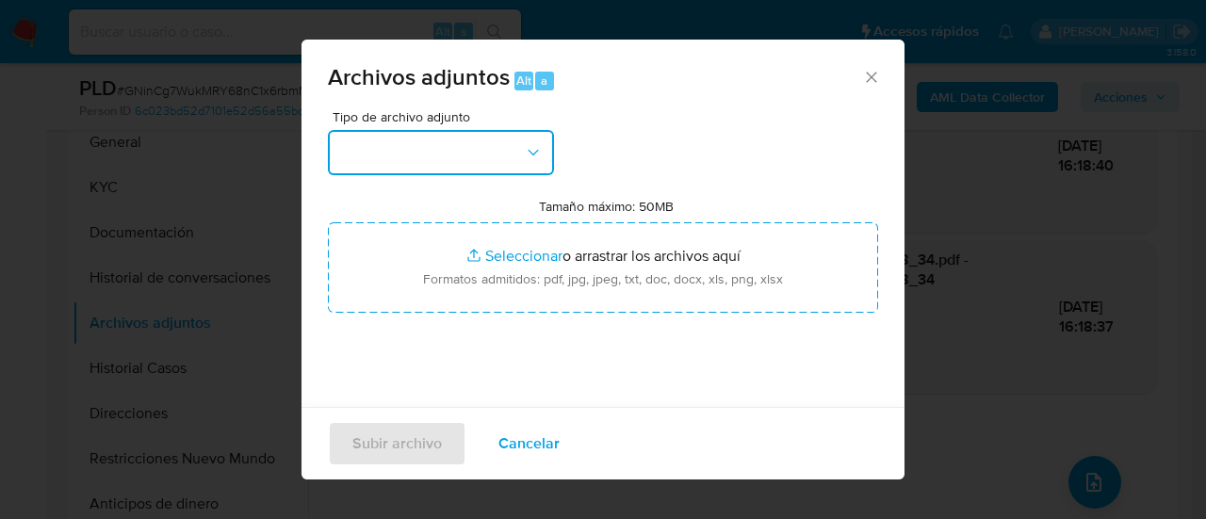
click at [349, 149] on button "button" at bounding box center [441, 152] width 226 height 45
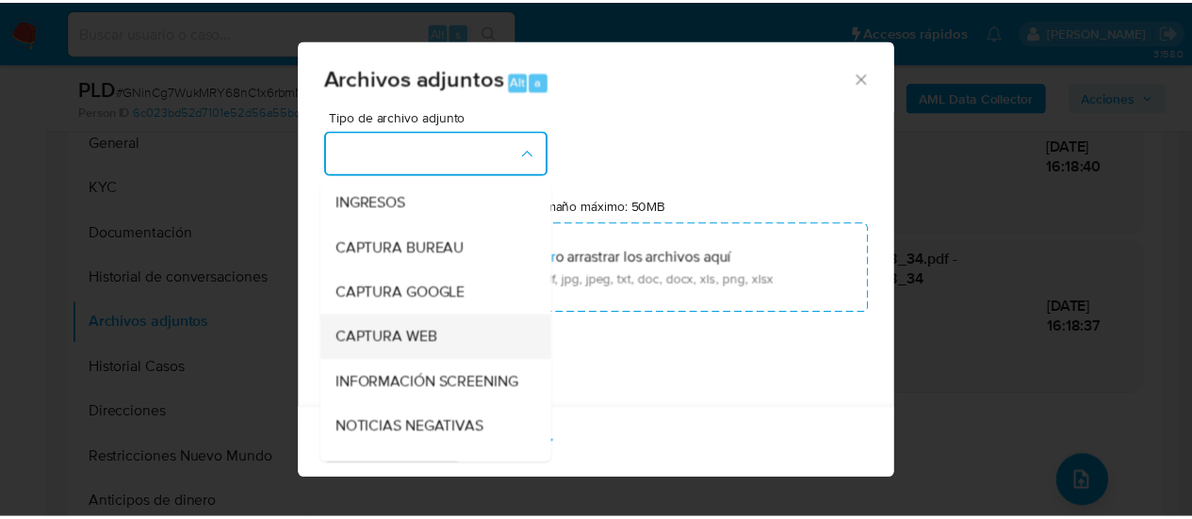
scroll to position [283, 0]
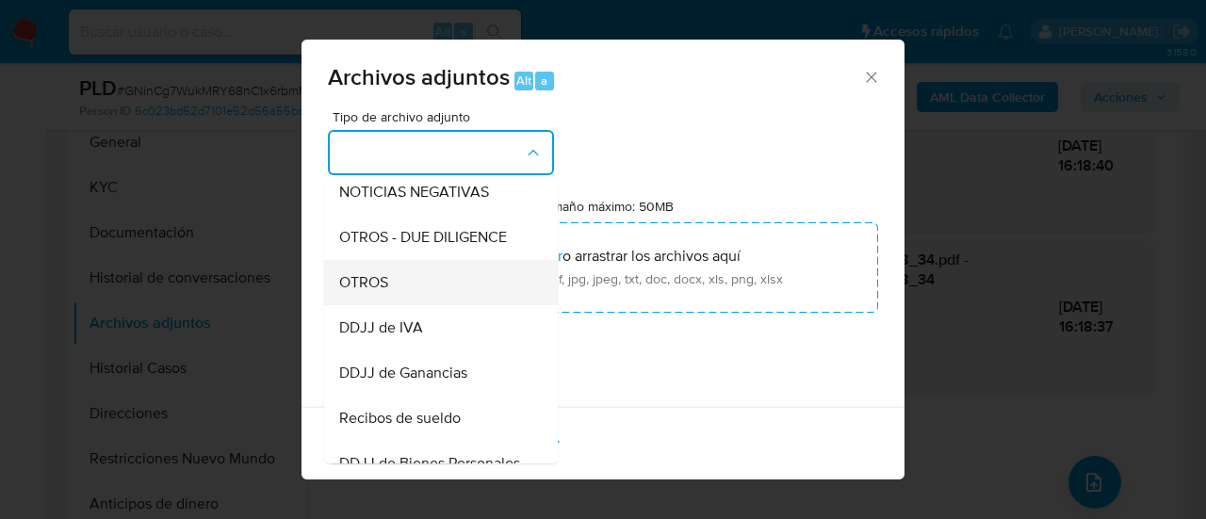
click at [371, 292] on span "OTROS" at bounding box center [363, 282] width 49 height 19
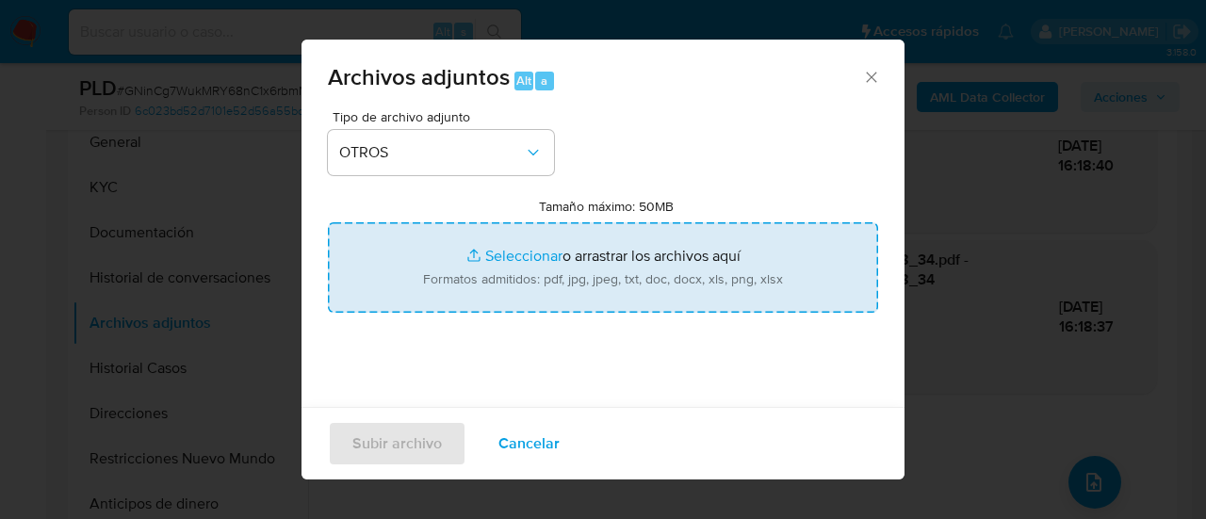
click at [497, 264] on input "Tamaño máximo: 50MB Seleccionar archivos" at bounding box center [603, 267] width 550 height 90
type input "C:\fakepath\Caselog GNinCg7WukMRY68nC1x6rbmM_2025_08_18_21_58_18.docx"
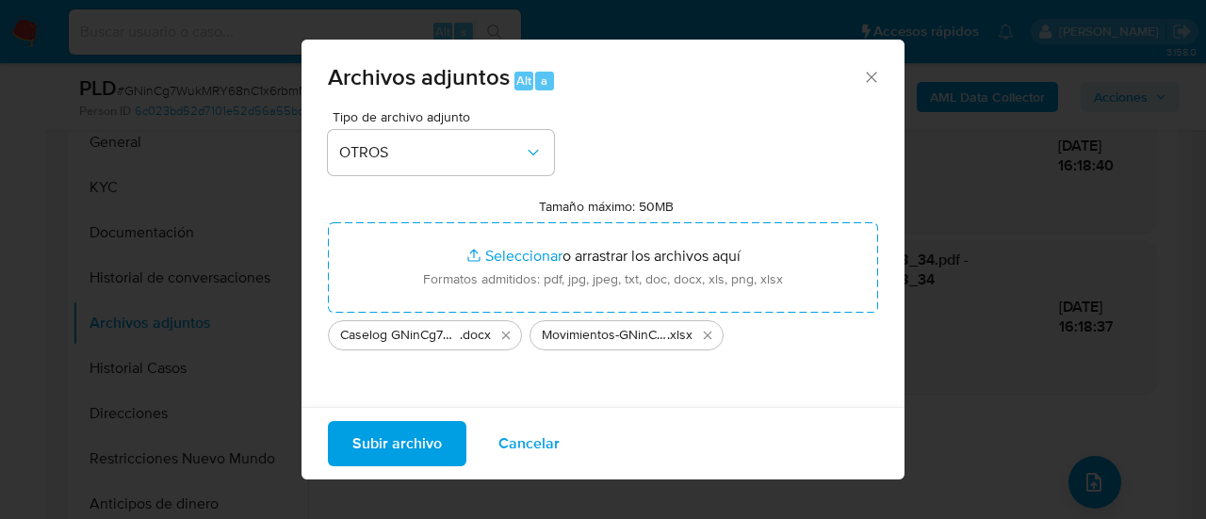
drag, startPoint x: 497, startPoint y: 264, endPoint x: 394, endPoint y: 438, distance: 202.7
click at [394, 438] on span "Subir archivo" at bounding box center [396, 443] width 89 height 41
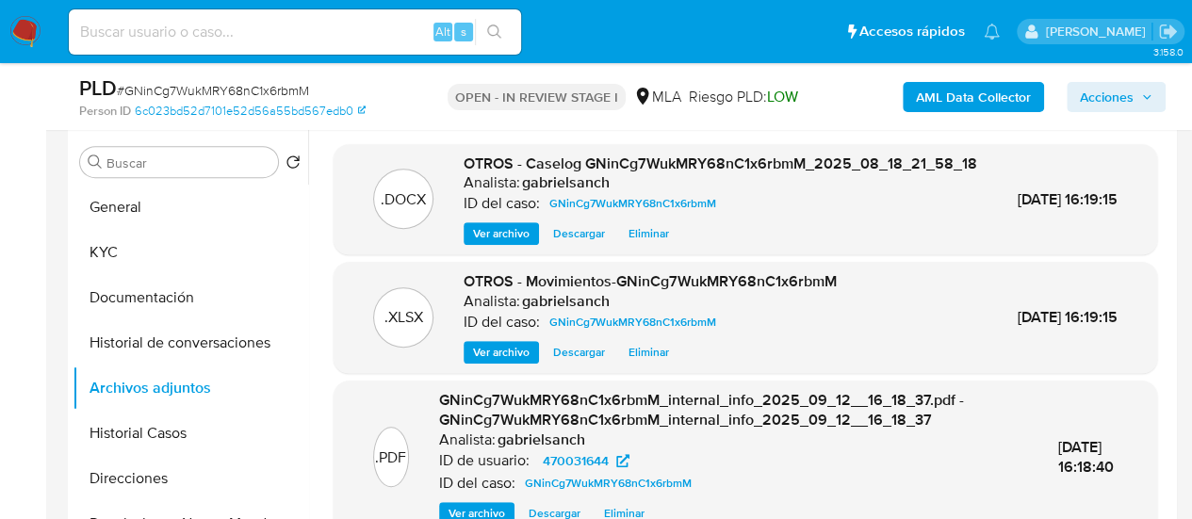
scroll to position [331, 0]
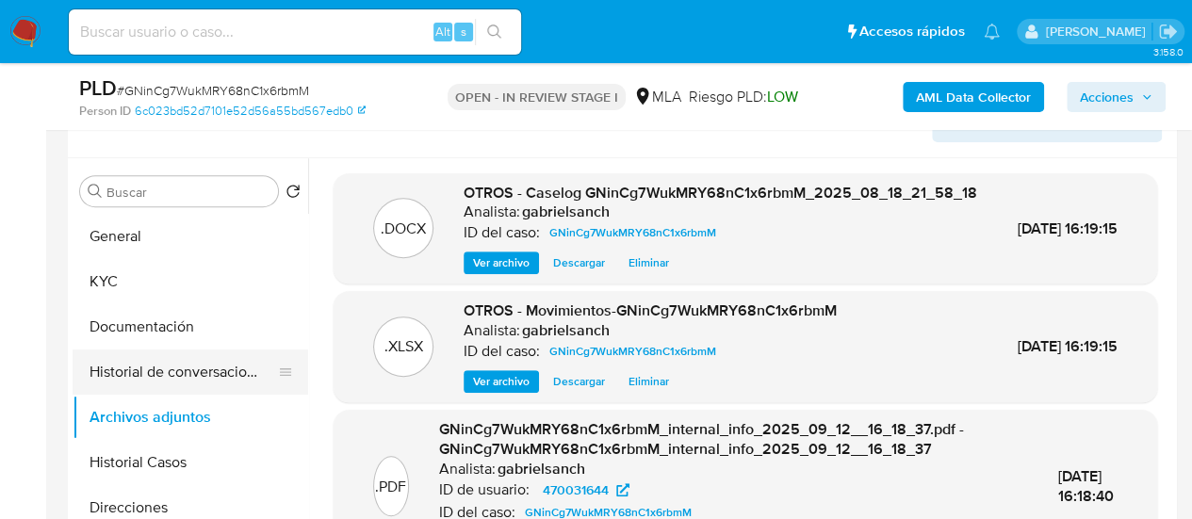
click at [126, 384] on button "Historial de conversaciones" at bounding box center [183, 371] width 220 height 45
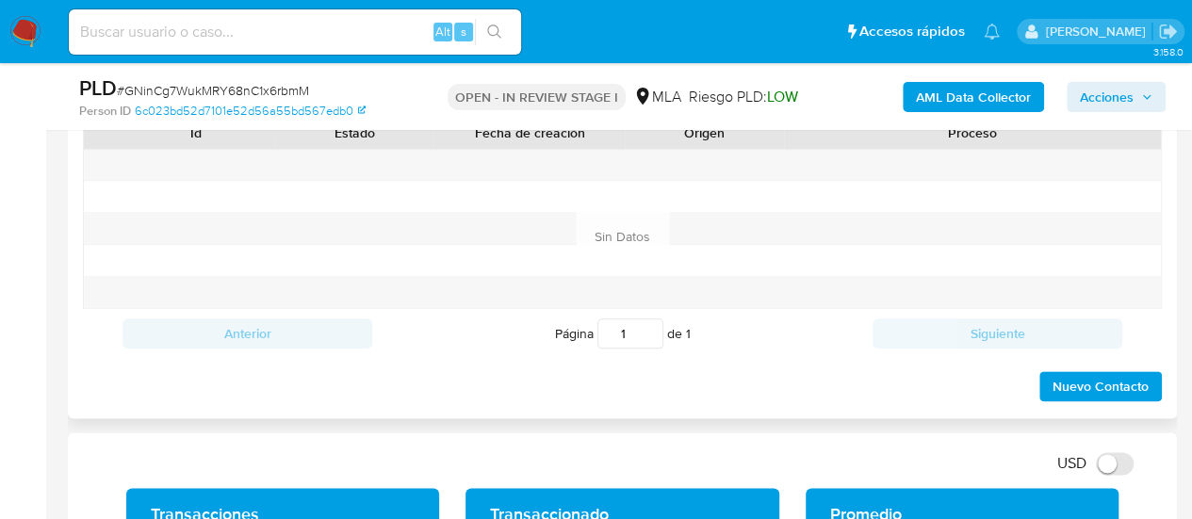
scroll to position [896, 0]
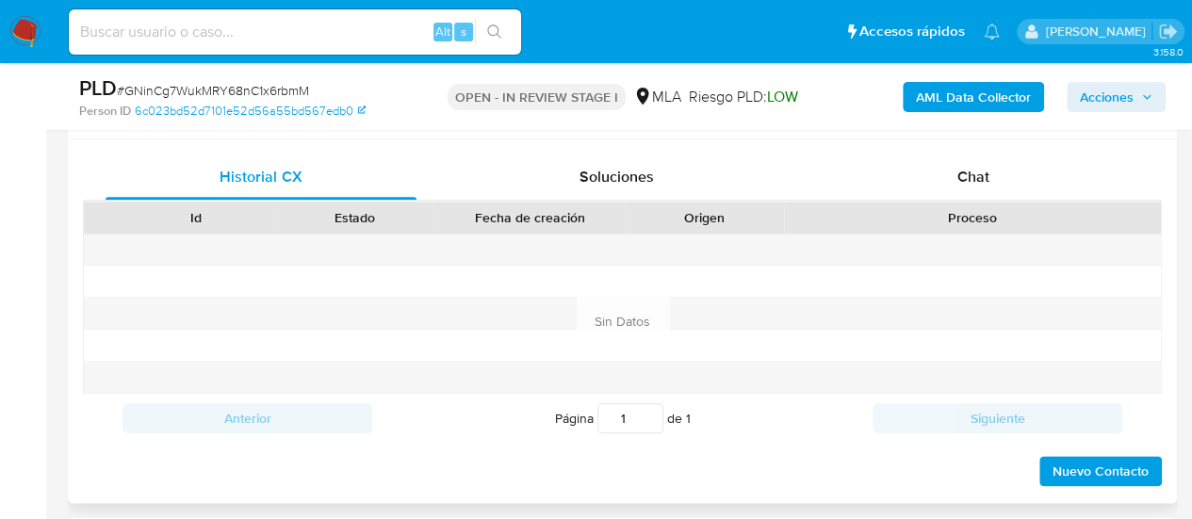
click at [920, 202] on div "Proceso" at bounding box center [972, 218] width 377 height 32
click at [916, 182] on div "Chat" at bounding box center [973, 176] width 311 height 45
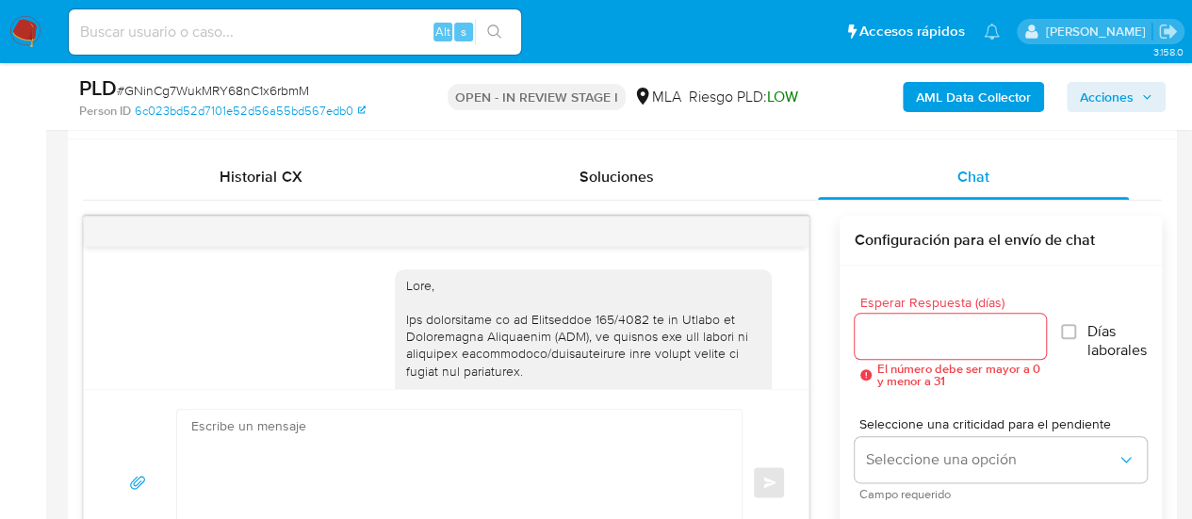
scroll to position [1339, 0]
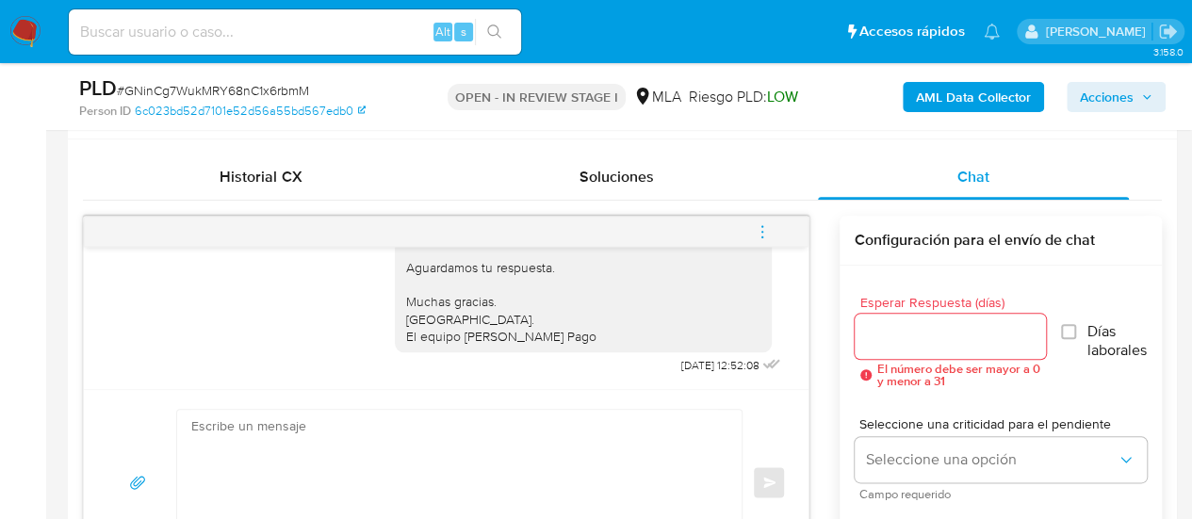
click at [767, 230] on icon "menu-action" at bounding box center [762, 231] width 17 height 17
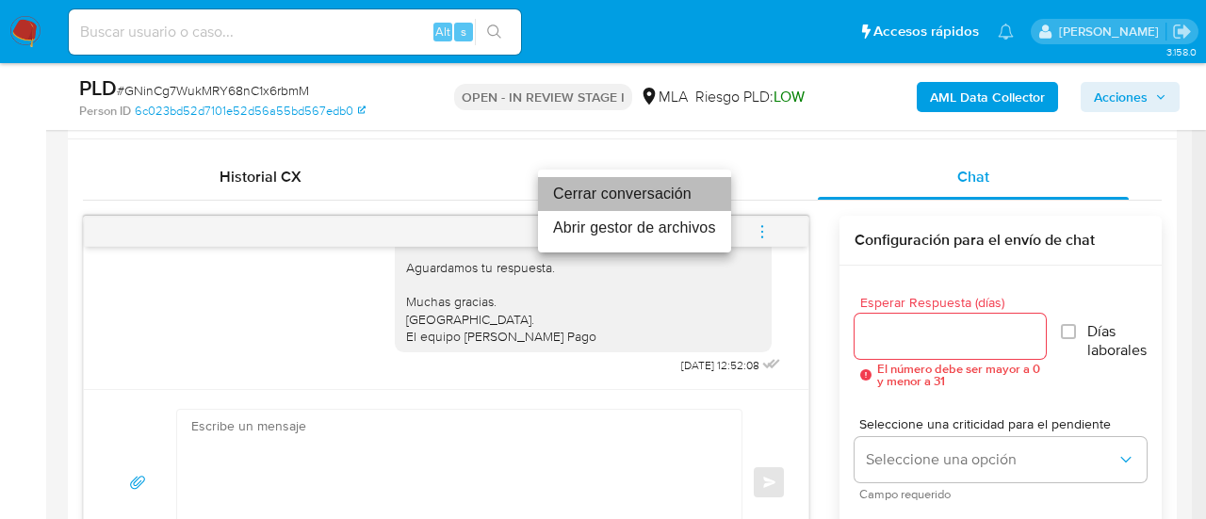
click at [643, 191] on li "Cerrar conversación" at bounding box center [634, 194] width 193 height 34
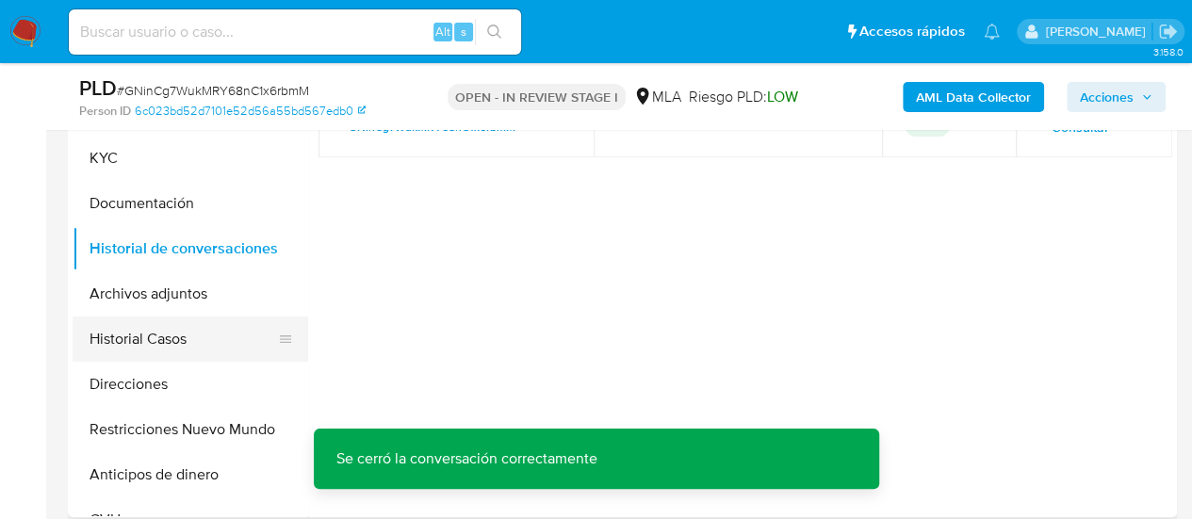
scroll to position [425, 0]
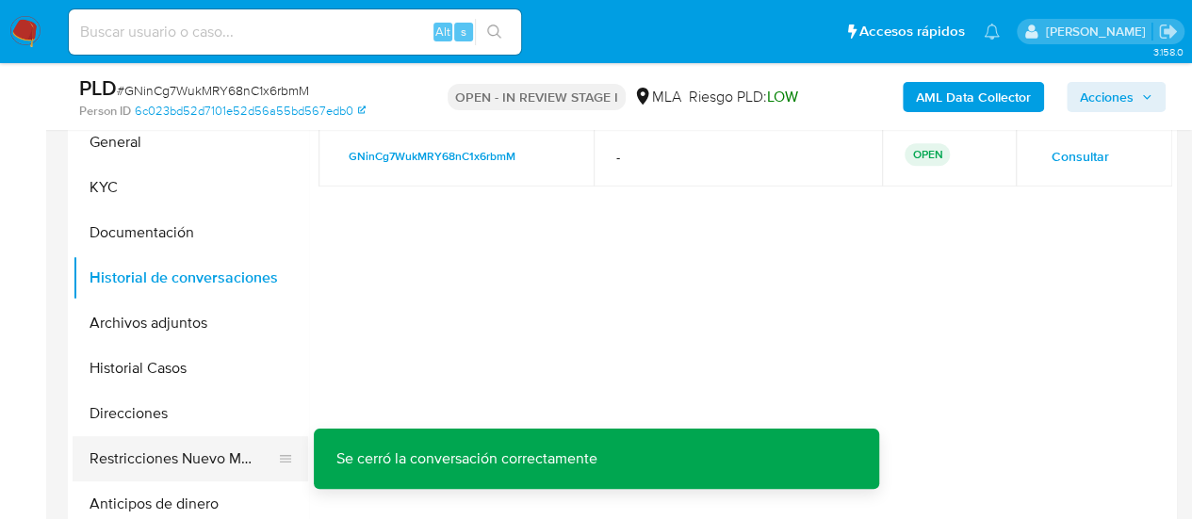
click at [145, 462] on button "Restricciones Nuevo Mundo" at bounding box center [183, 458] width 220 height 45
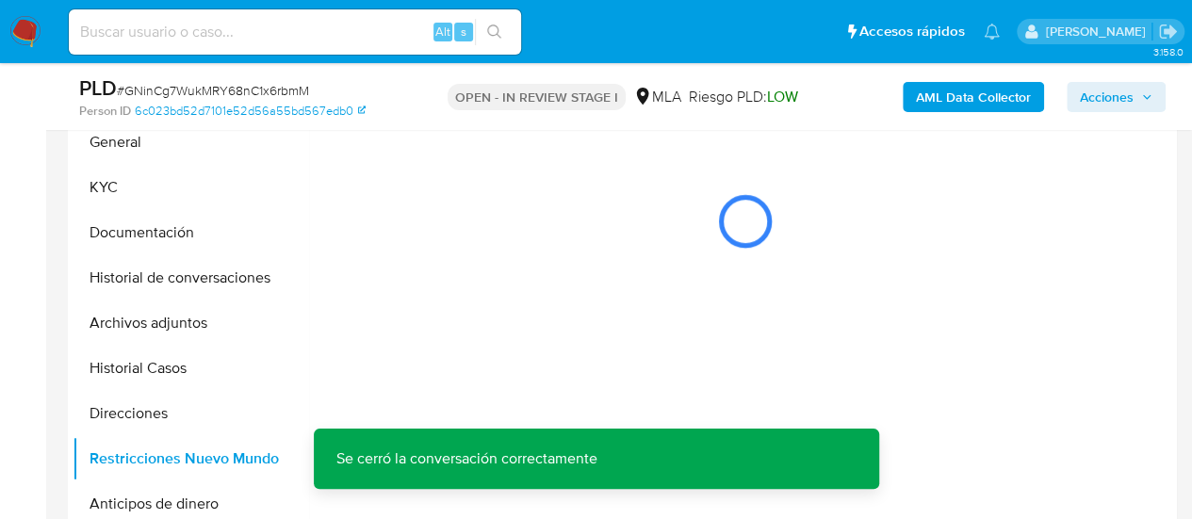
scroll to position [331, 0]
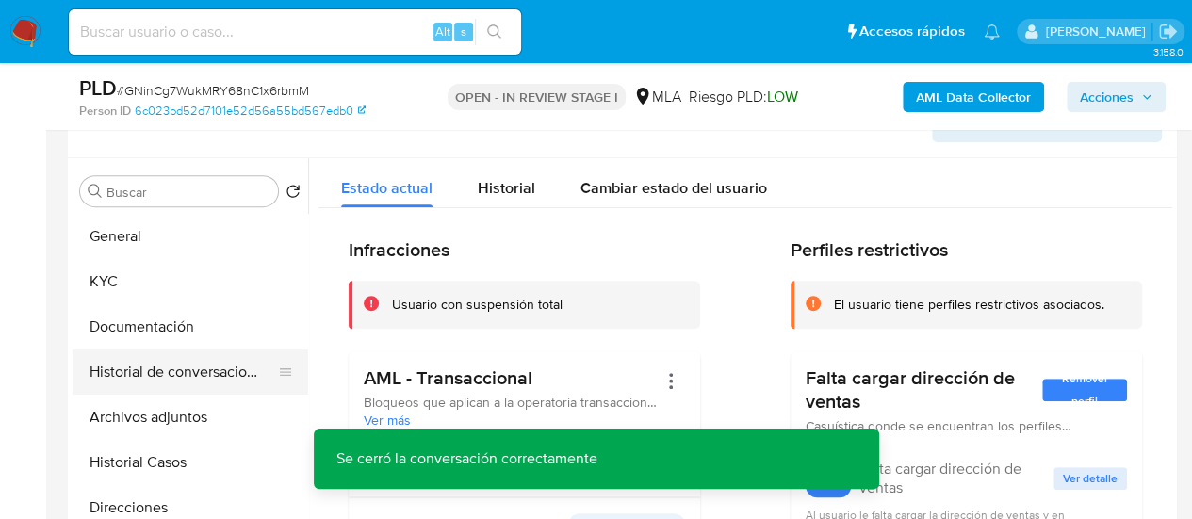
click at [130, 380] on button "Historial de conversaciones" at bounding box center [183, 371] width 220 height 45
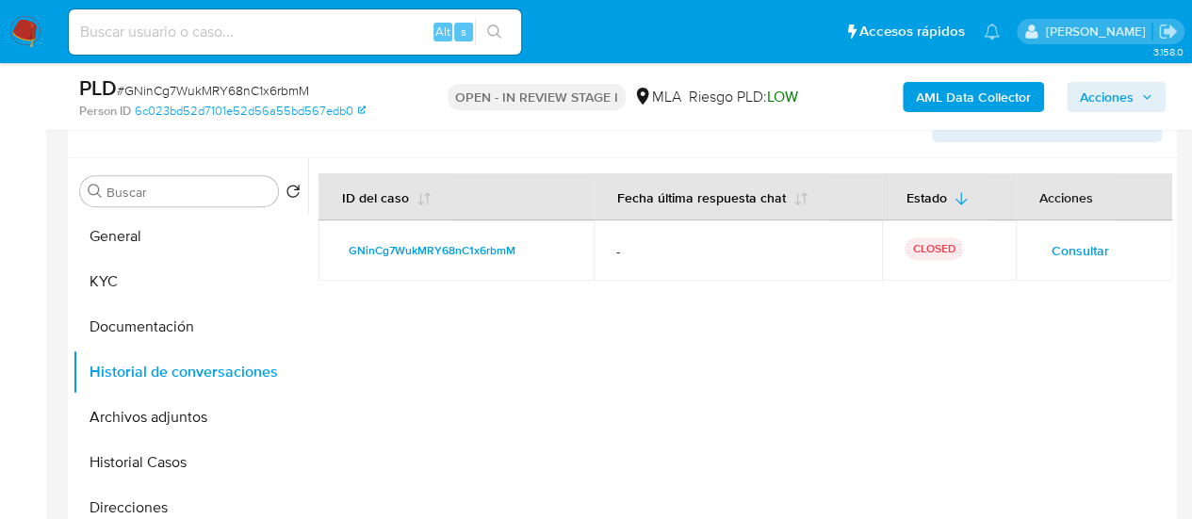
click at [1083, 105] on span "Acciones" at bounding box center [1106, 97] width 54 height 30
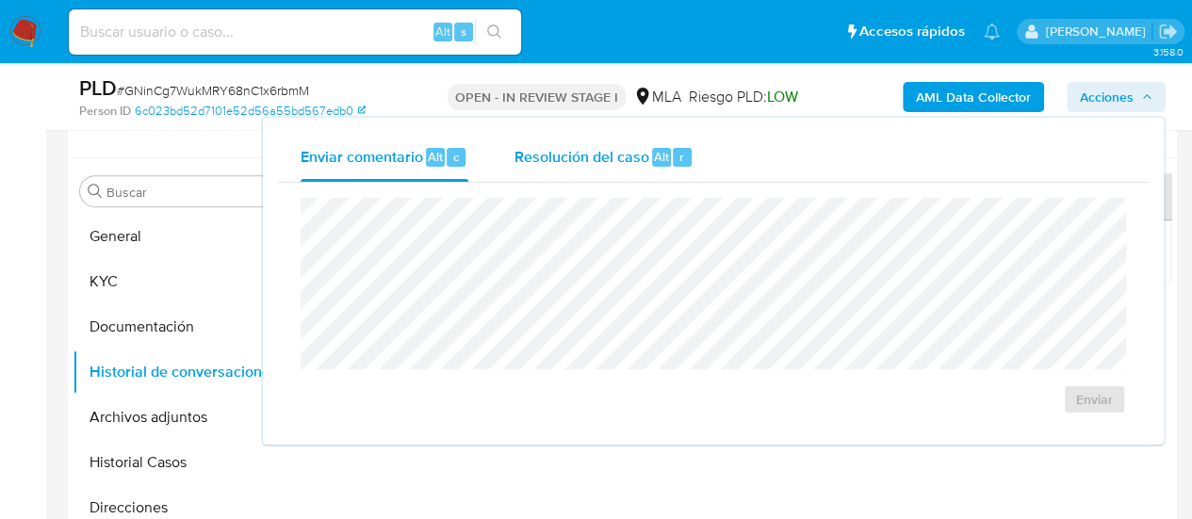
click at [688, 155] on div "Resolución del caso Alt r" at bounding box center [603, 157] width 180 height 49
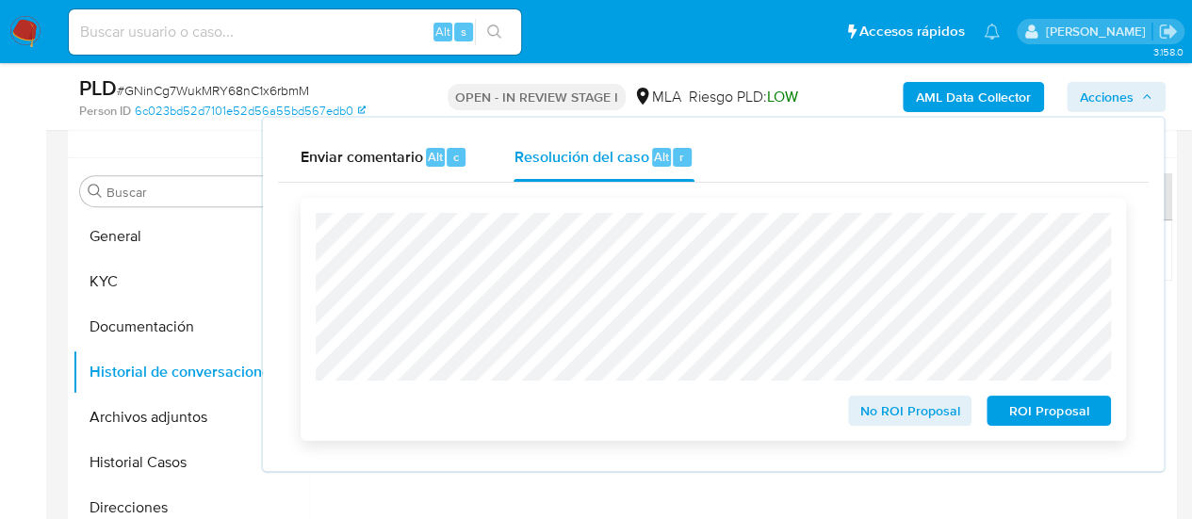
click at [1008, 414] on span "ROI Proposal" at bounding box center [1048, 410] width 98 height 26
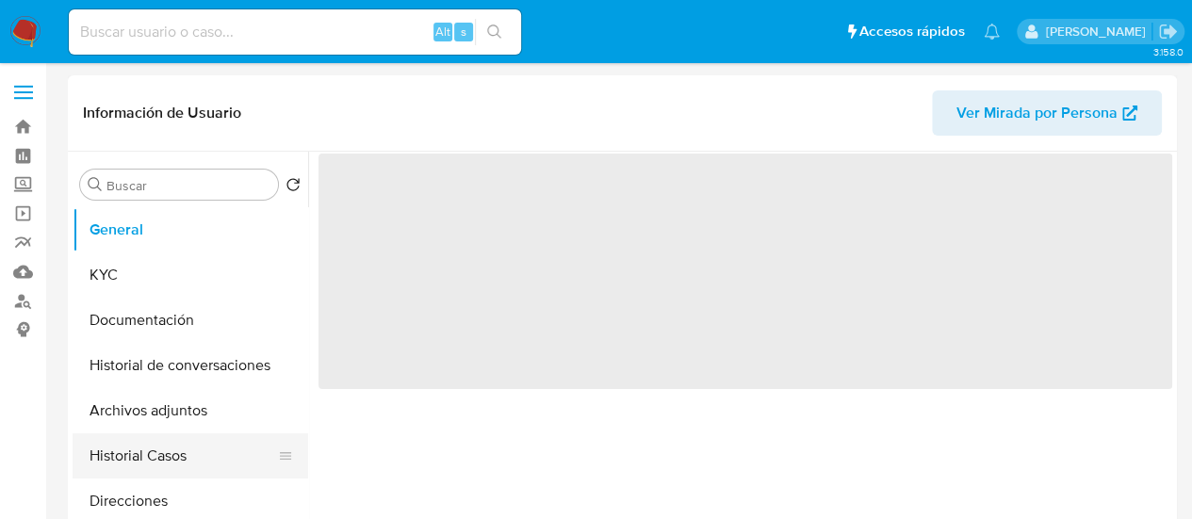
click at [141, 459] on button "Historial Casos" at bounding box center [183, 455] width 220 height 45
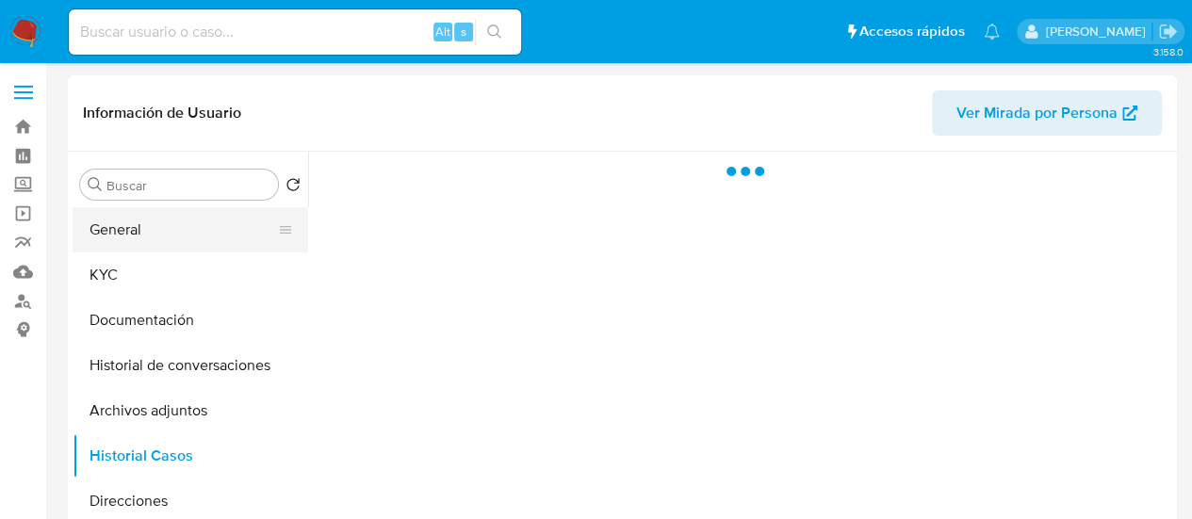
select select "10"
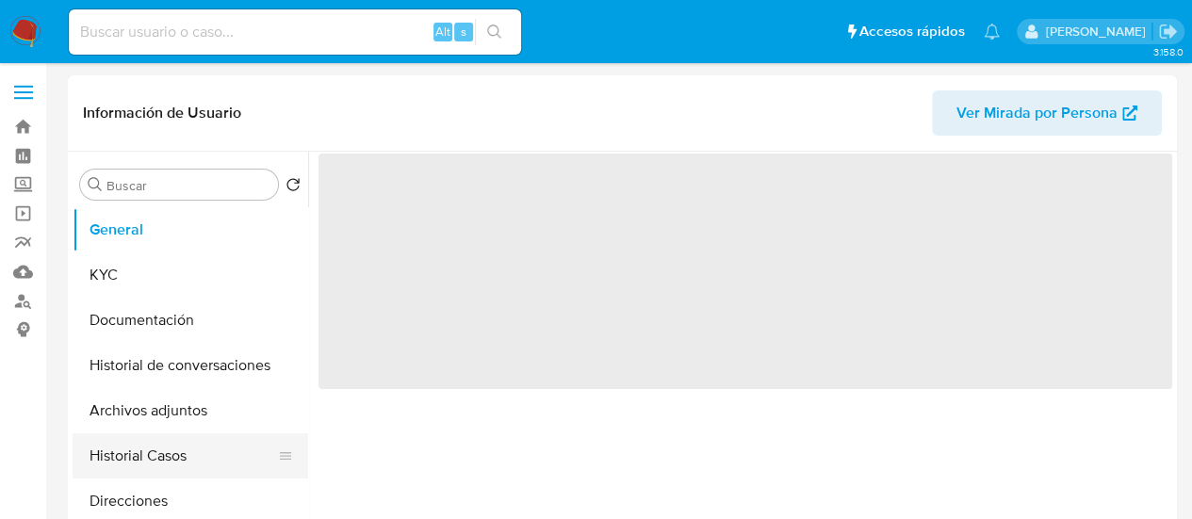
click at [145, 474] on button "Historial Casos" at bounding box center [183, 455] width 220 height 45
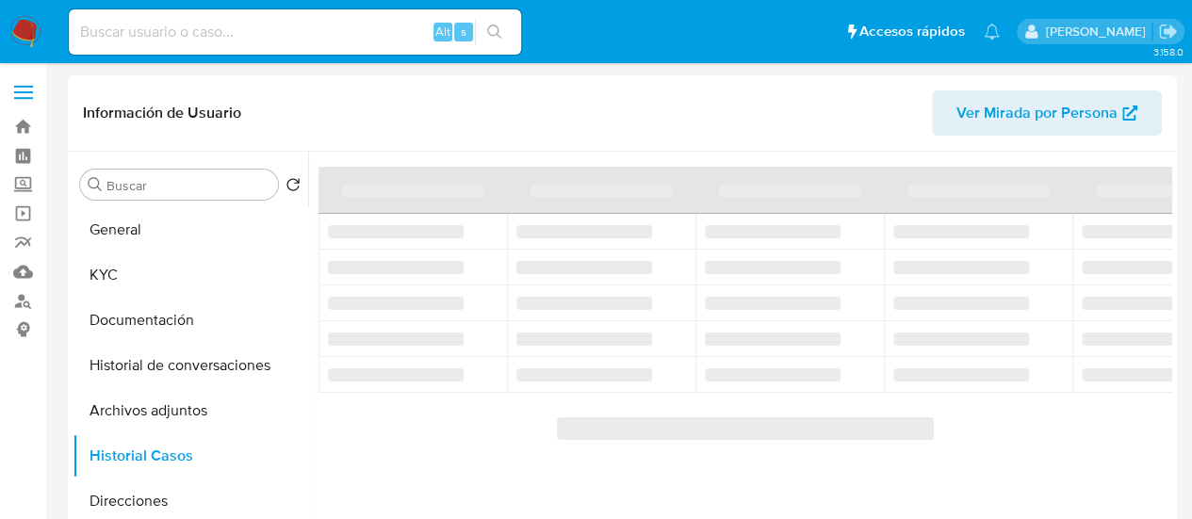
select select "10"
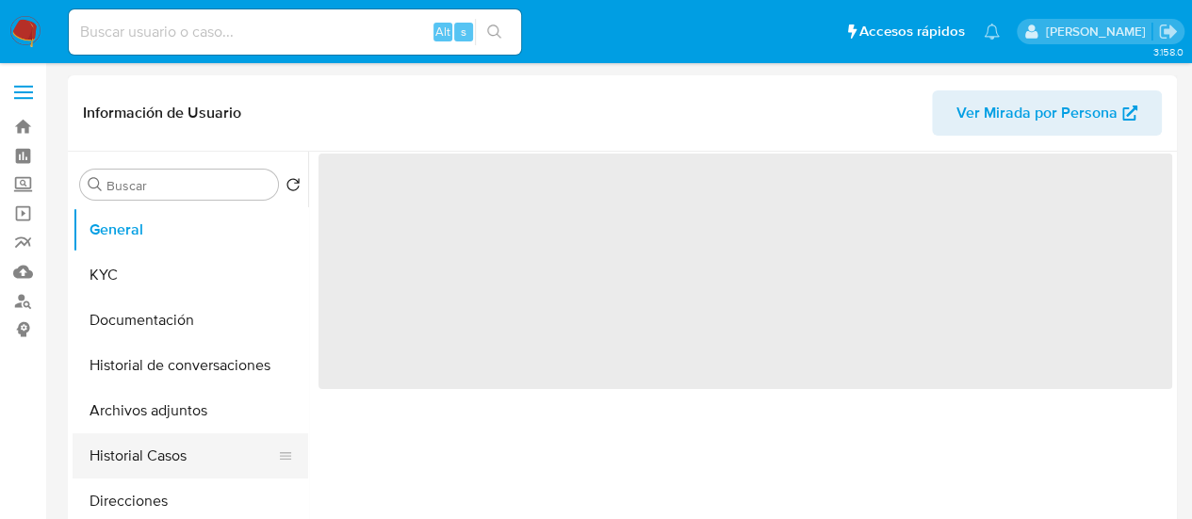
click at [134, 477] on button "Historial Casos" at bounding box center [183, 455] width 220 height 45
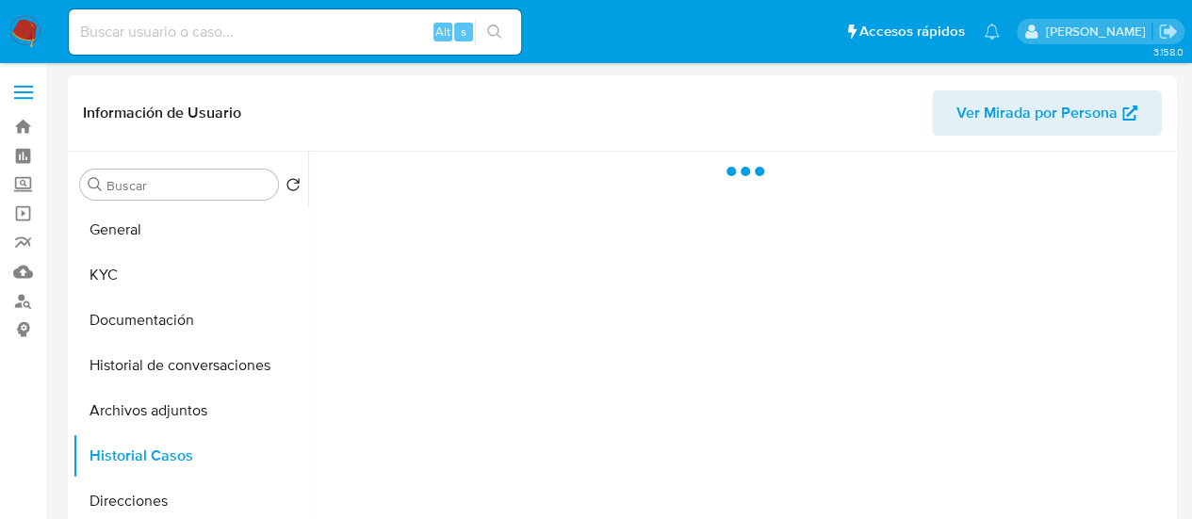
select select "10"
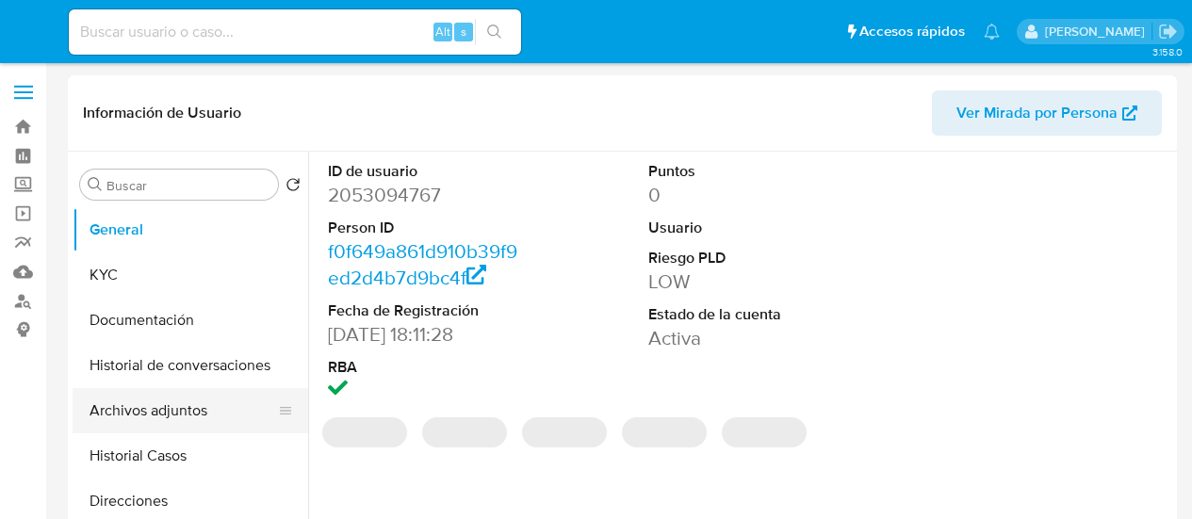
select select "10"
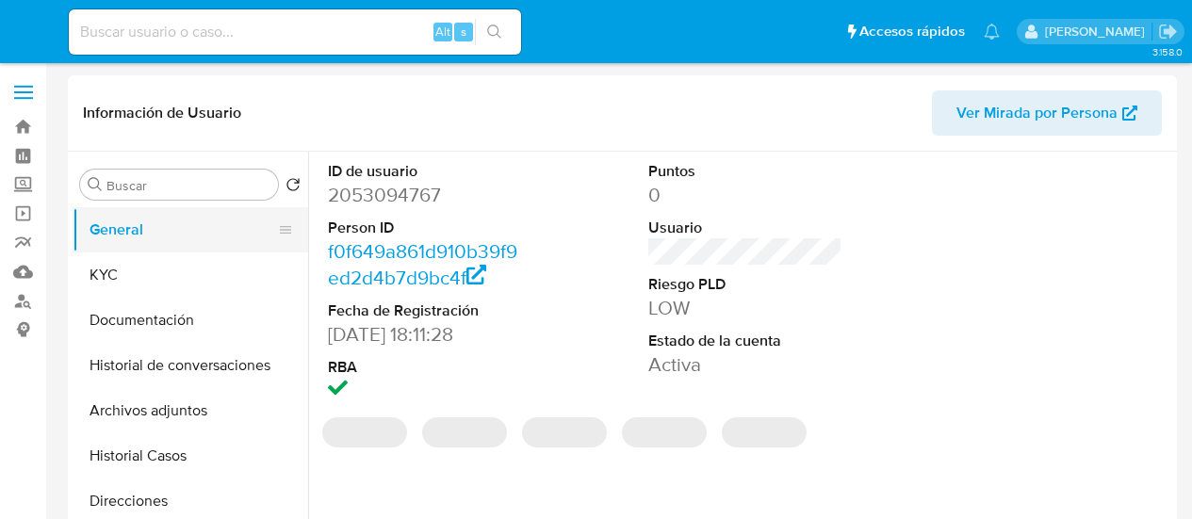
click at [176, 447] on button "Historial Casos" at bounding box center [190, 455] width 235 height 45
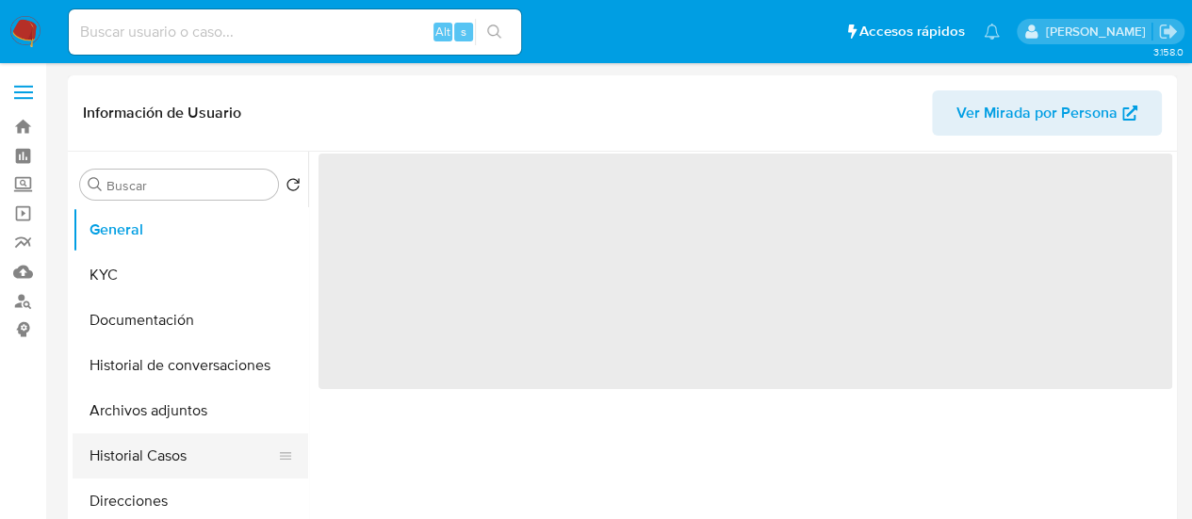
click at [154, 468] on button "Historial Casos" at bounding box center [183, 455] width 220 height 45
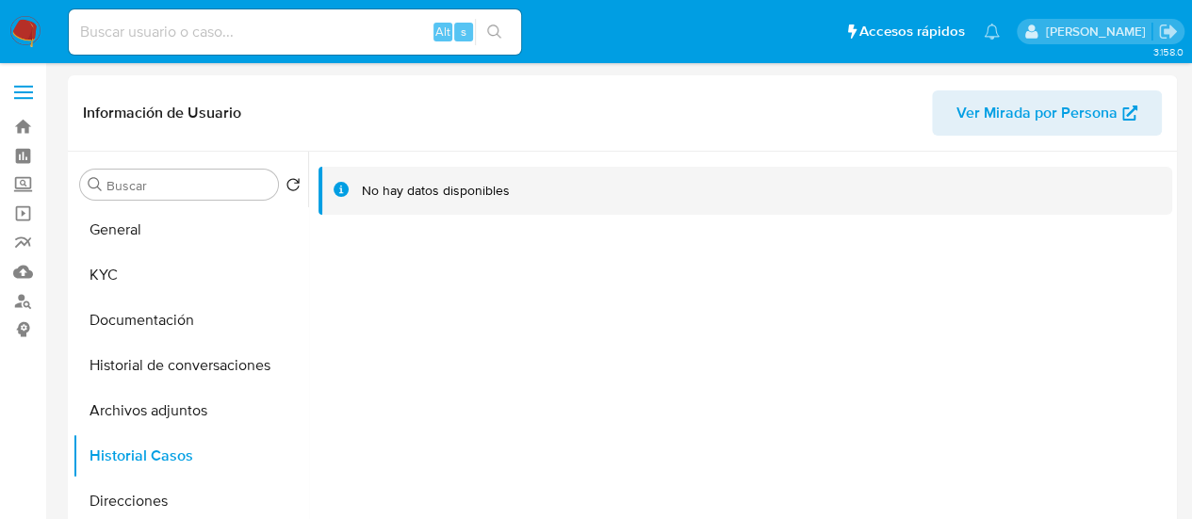
select select "10"
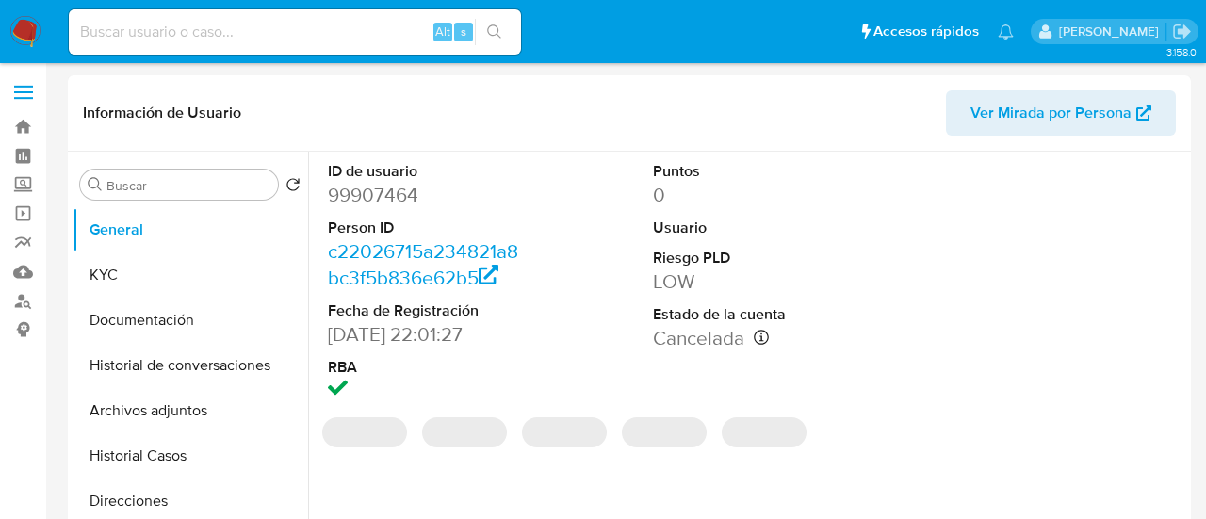
select select "10"
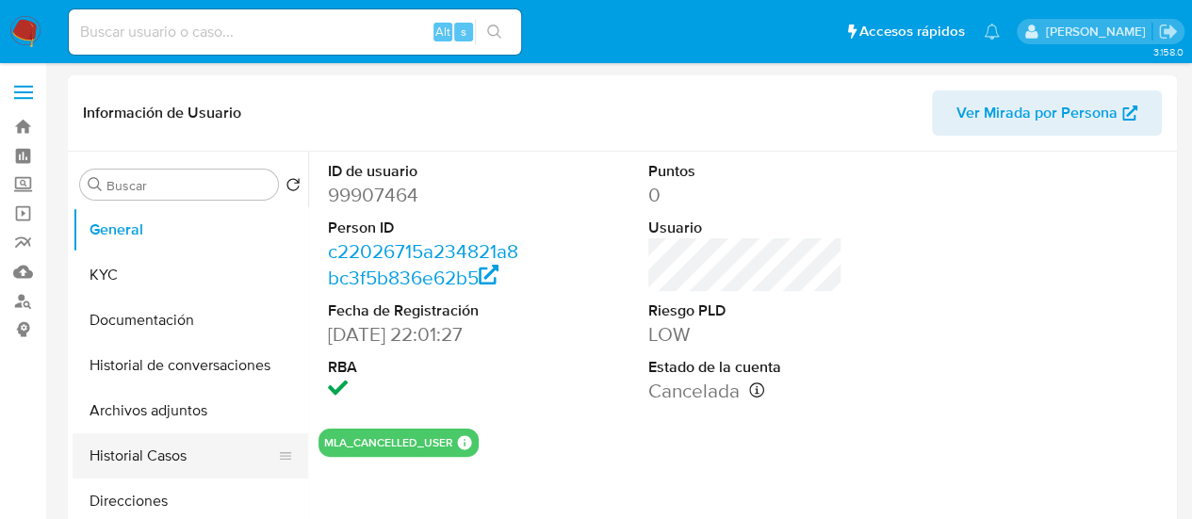
click at [153, 451] on button "Historial Casos" at bounding box center [183, 455] width 220 height 45
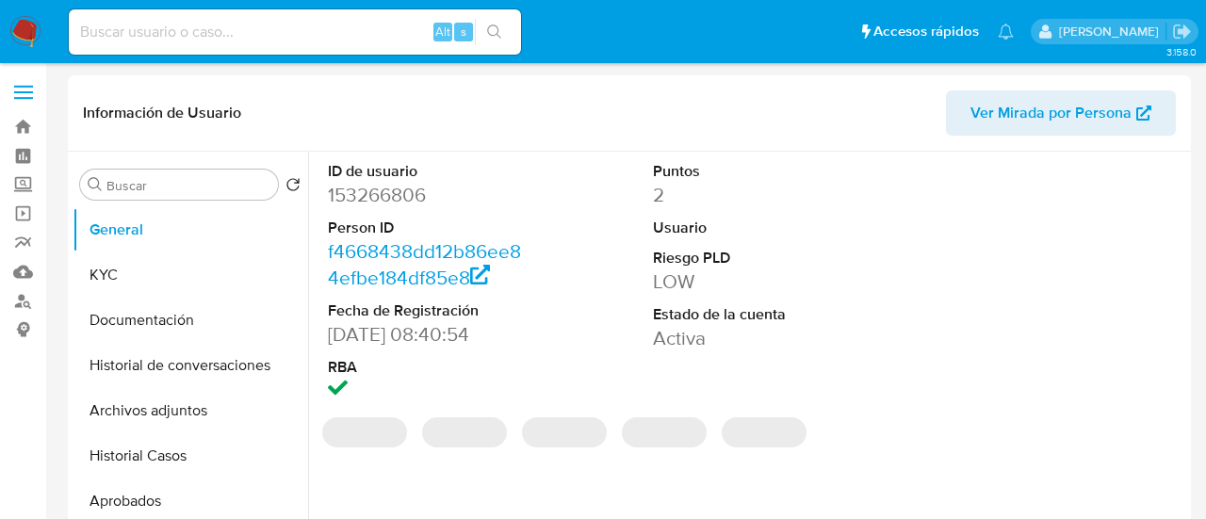
select select "10"
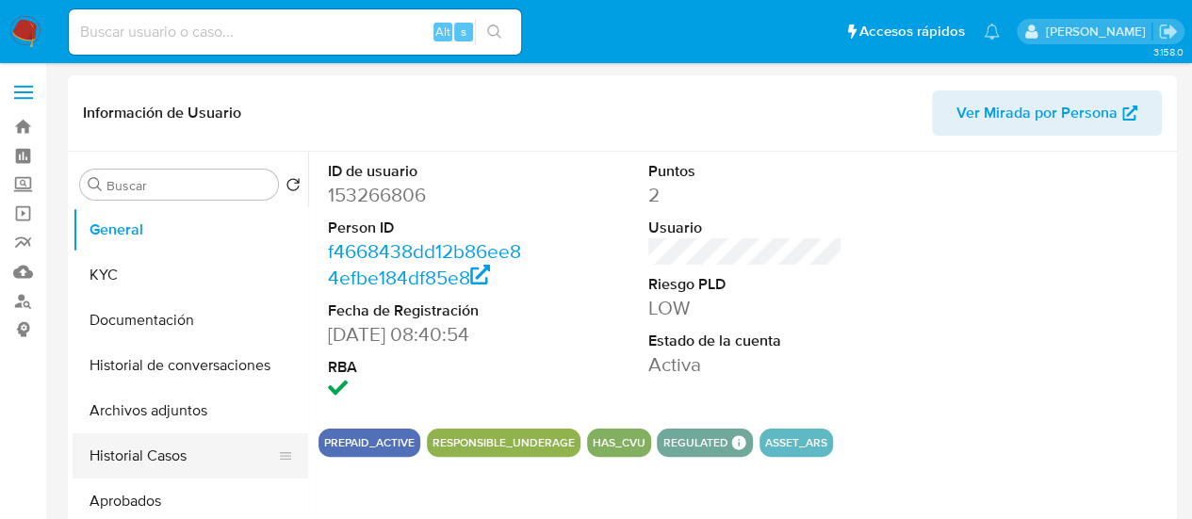
click at [185, 451] on button "Historial Casos" at bounding box center [183, 455] width 220 height 45
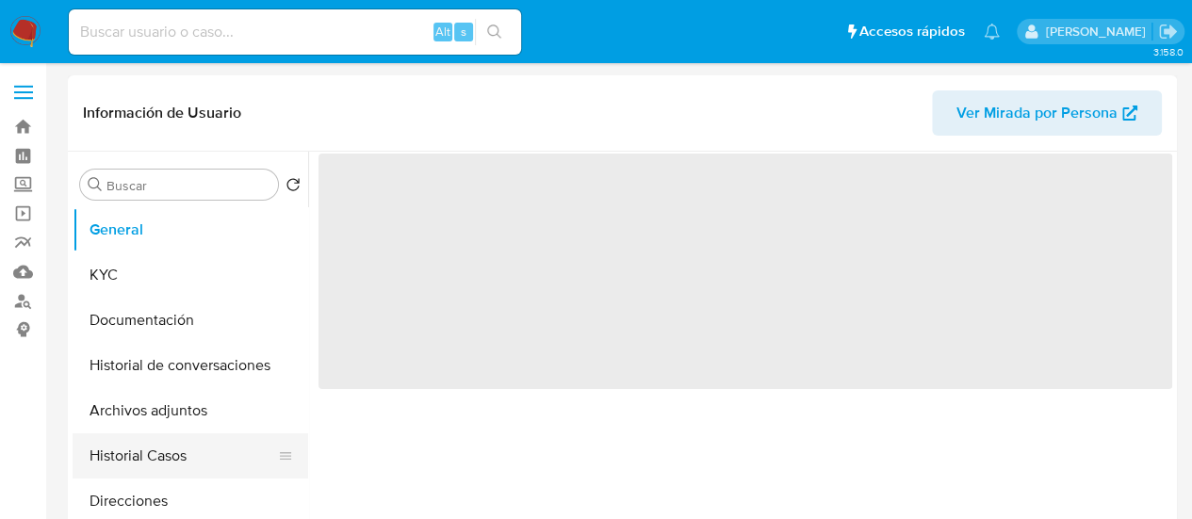
click at [151, 444] on button "Historial Casos" at bounding box center [183, 455] width 220 height 45
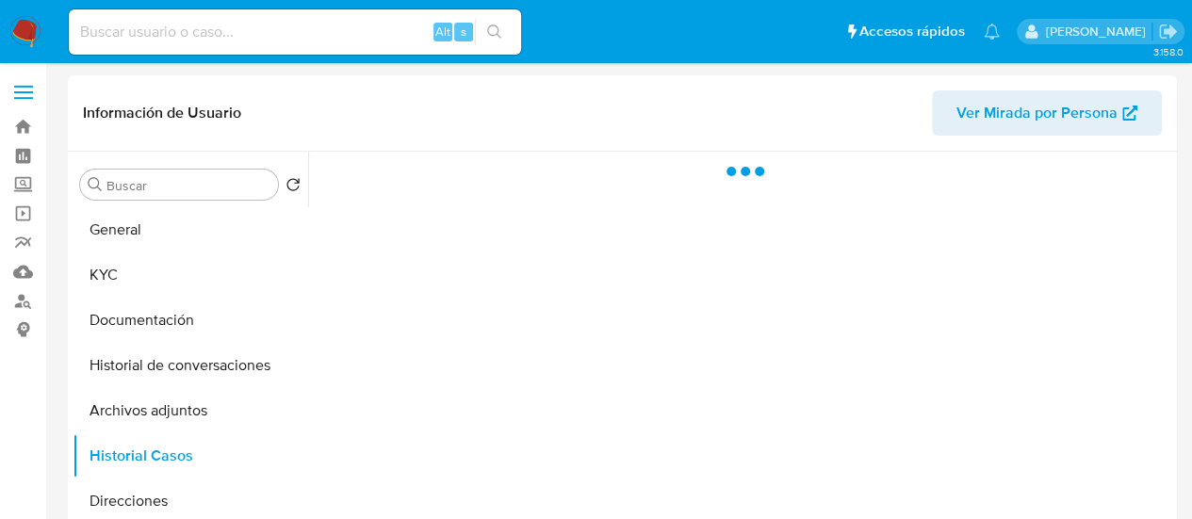
select select "10"
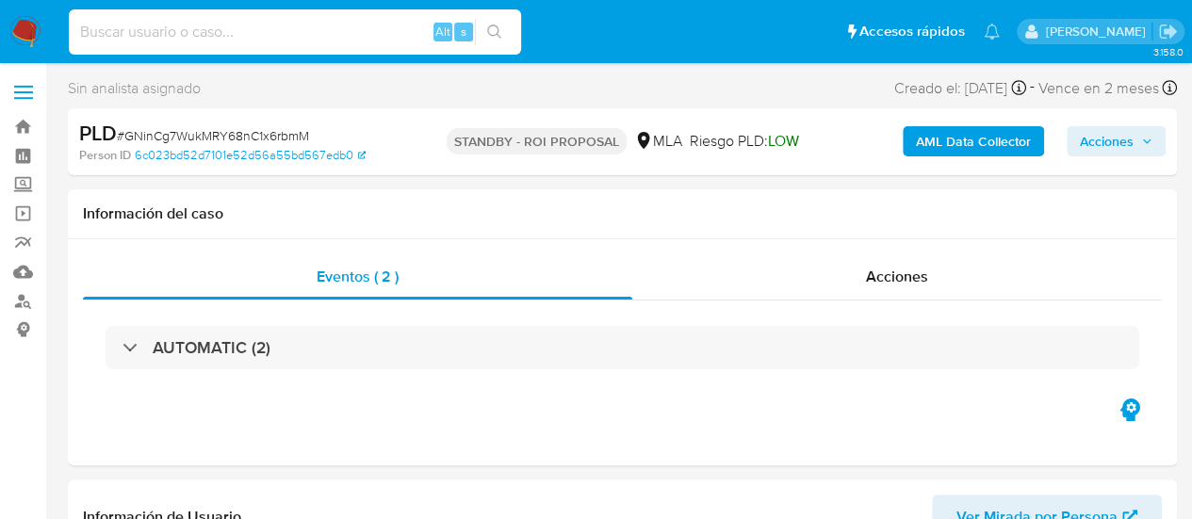
click at [245, 35] on input at bounding box center [295, 32] width 452 height 24
paste input "Rvd0P2K1B9xjCX5oFzUToJZl"
type input "Rvd0P2K1B9xjCX5oFzUToJZl"
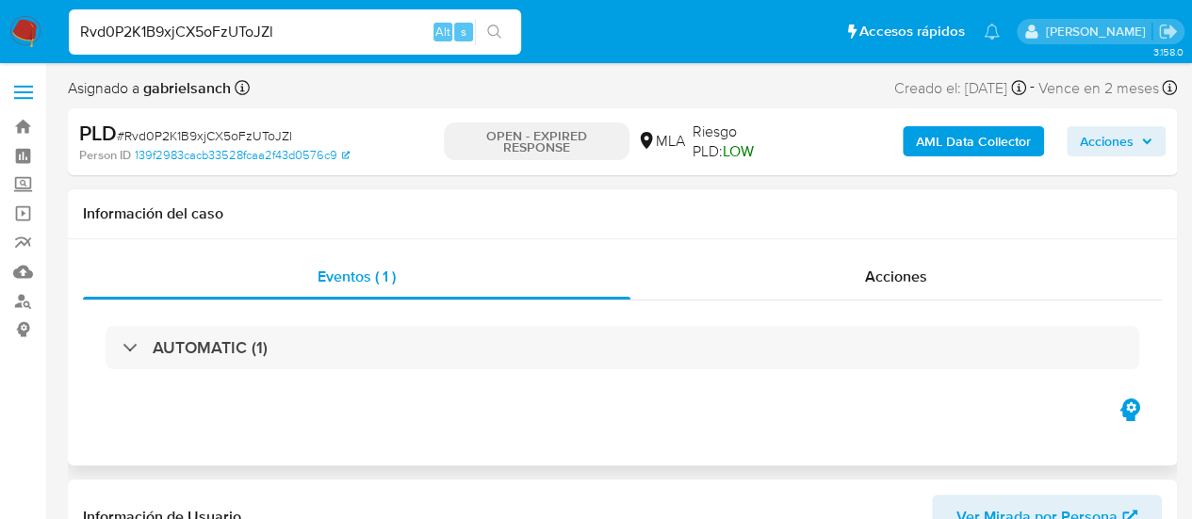
select select "10"
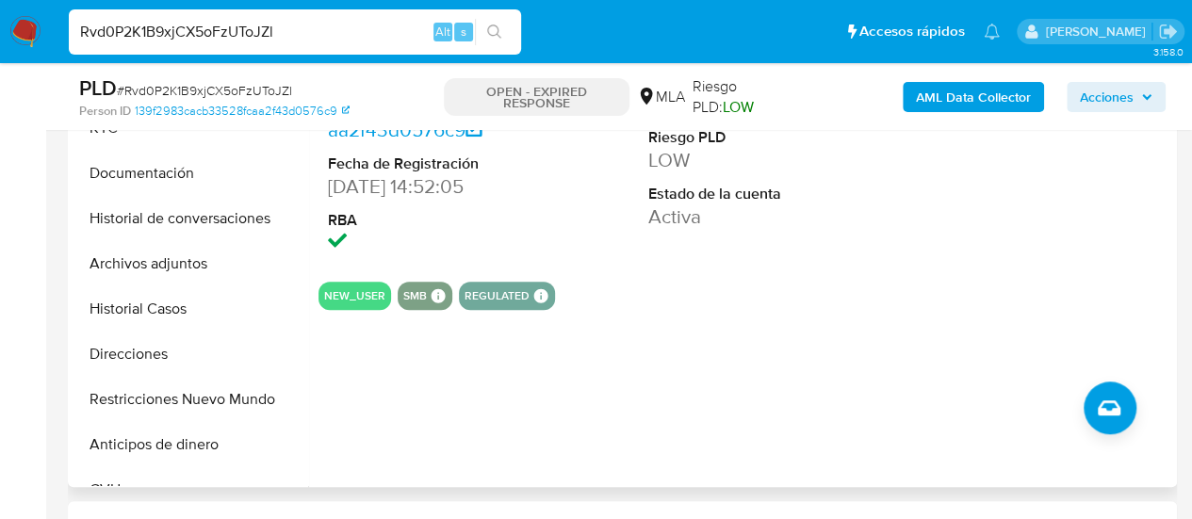
scroll to position [377, 0]
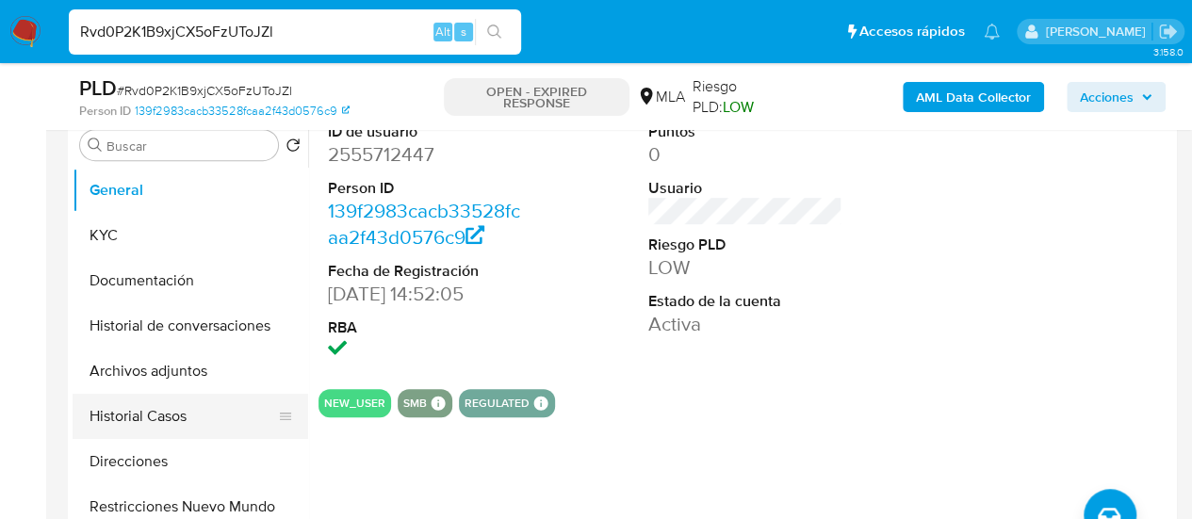
click at [134, 415] on button "Historial Casos" at bounding box center [183, 416] width 220 height 45
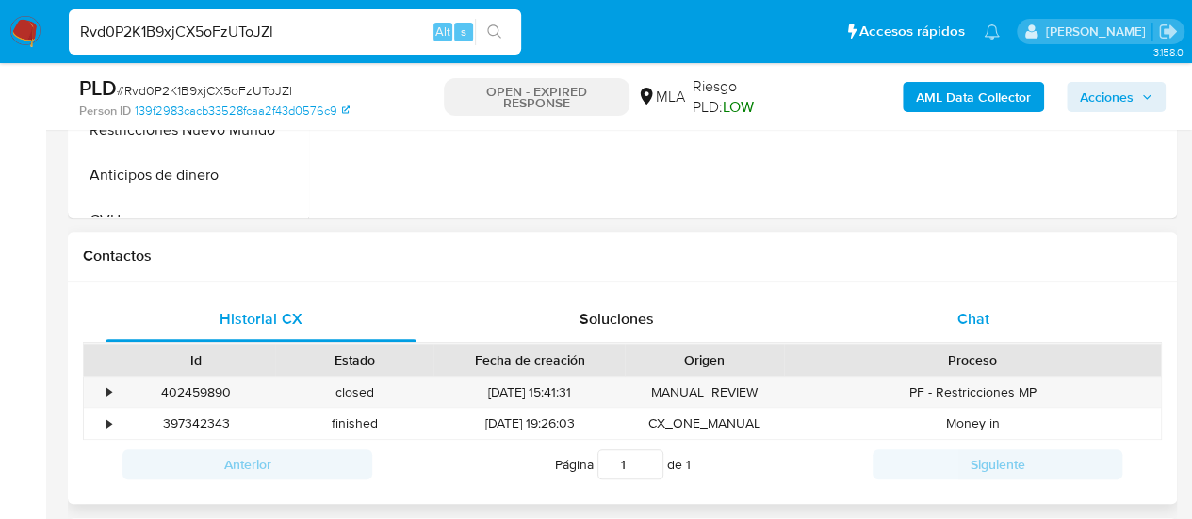
click at [1011, 302] on div "Chat" at bounding box center [973, 319] width 311 height 45
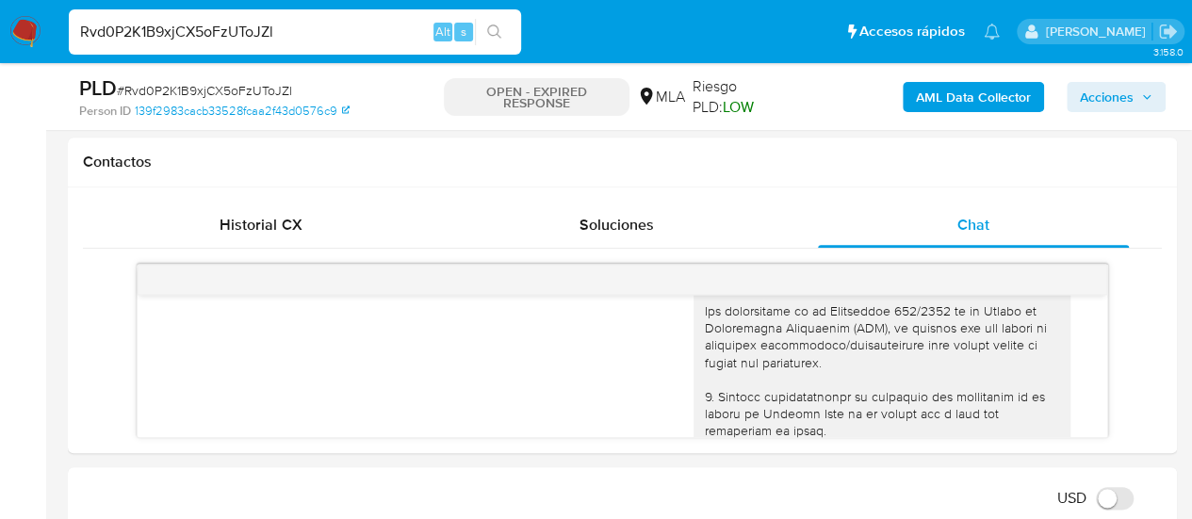
scroll to position [0, 0]
